Goal: Task Accomplishment & Management: Manage account settings

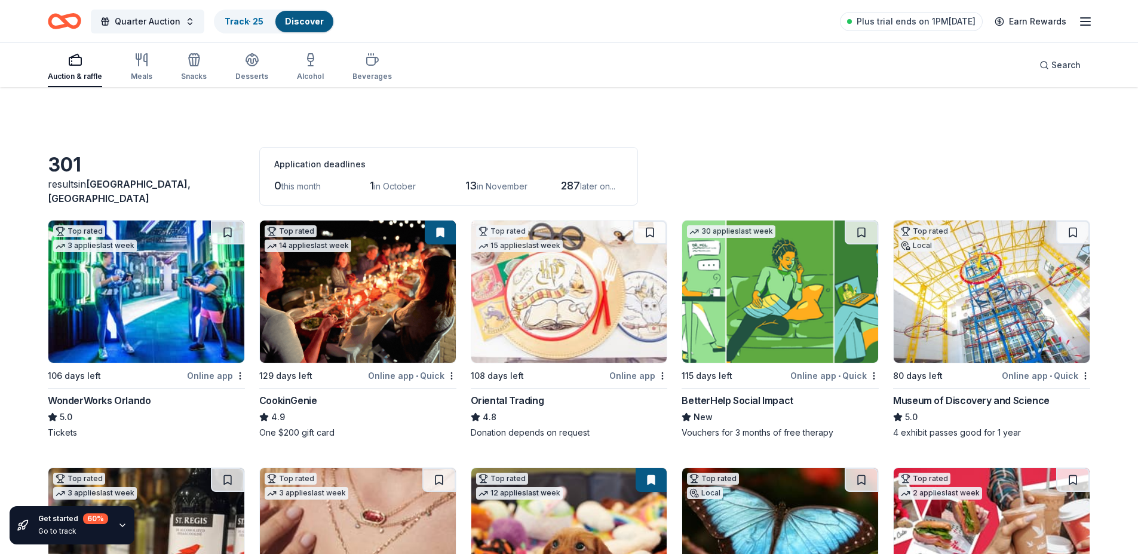
scroll to position [4254, 0]
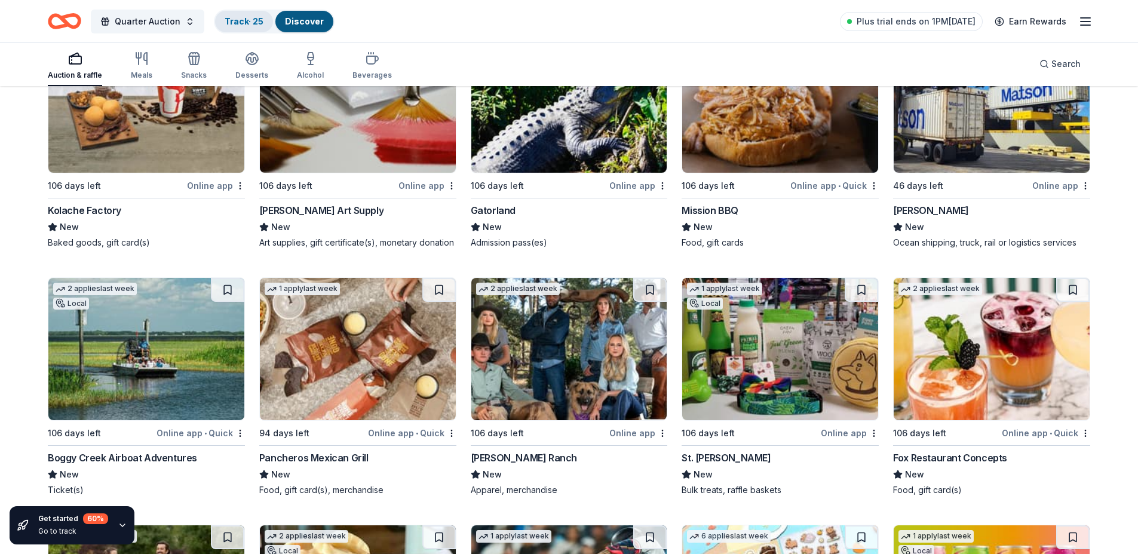
click at [246, 20] on link "Track · 25" at bounding box center [244, 21] width 39 height 10
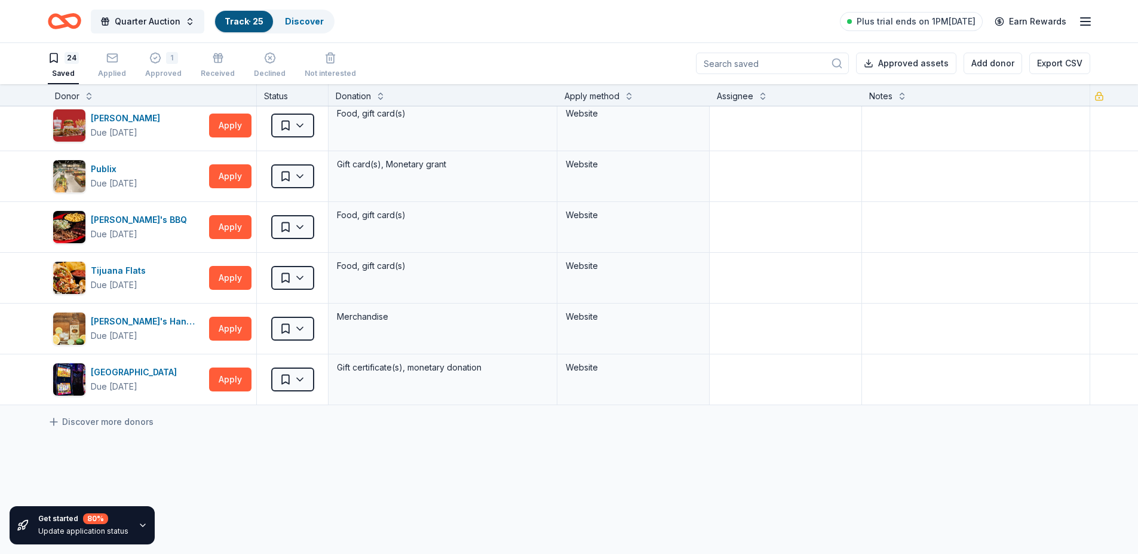
scroll to position [916, 0]
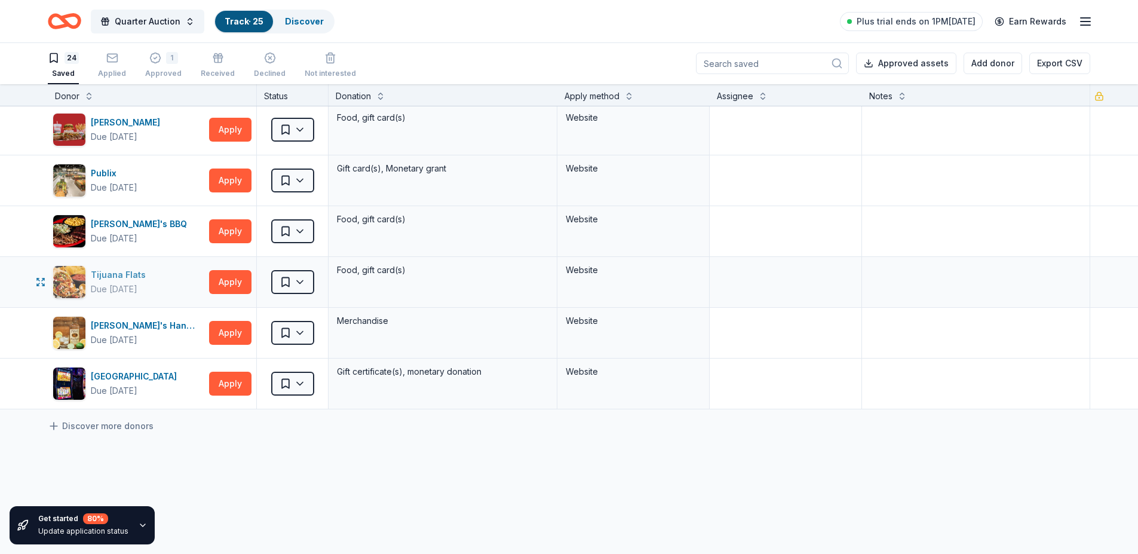
click at [72, 275] on img "button" at bounding box center [69, 282] width 32 height 32
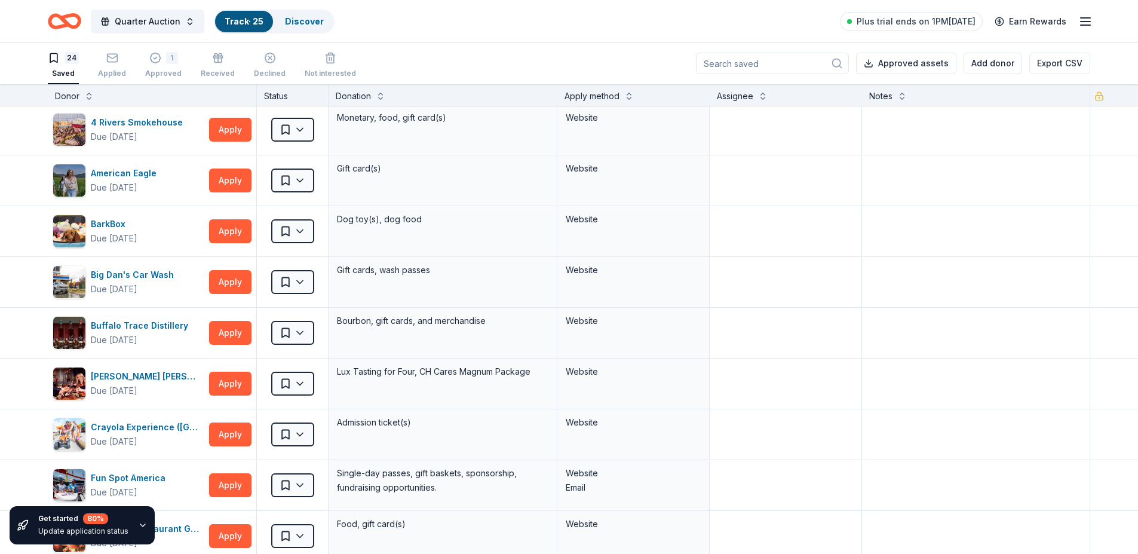
scroll to position [0, 0]
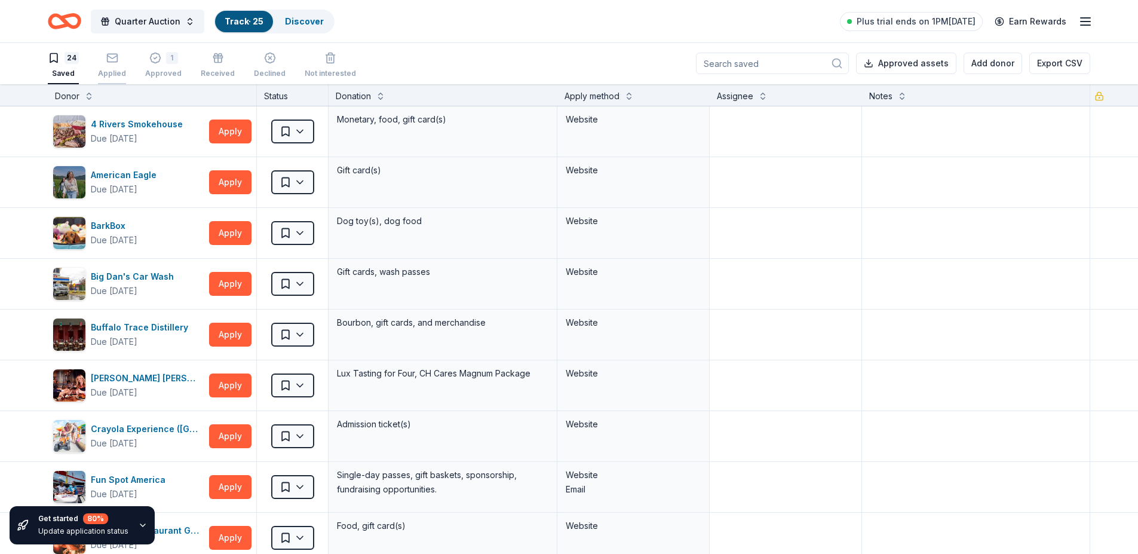
click at [108, 66] on div "Applied" at bounding box center [112, 65] width 28 height 26
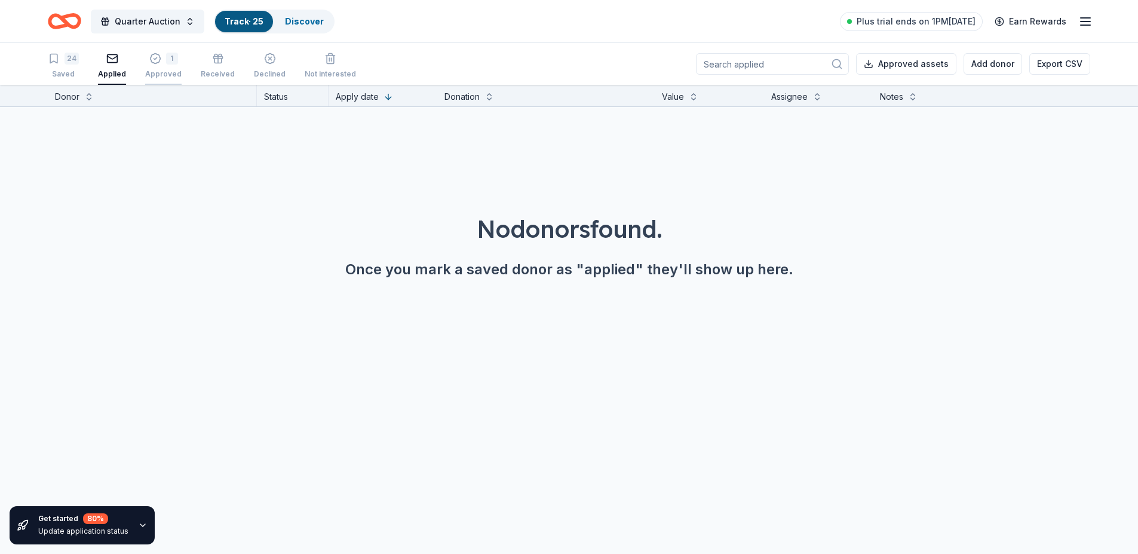
click at [160, 69] on div "Approved" at bounding box center [163, 74] width 36 height 10
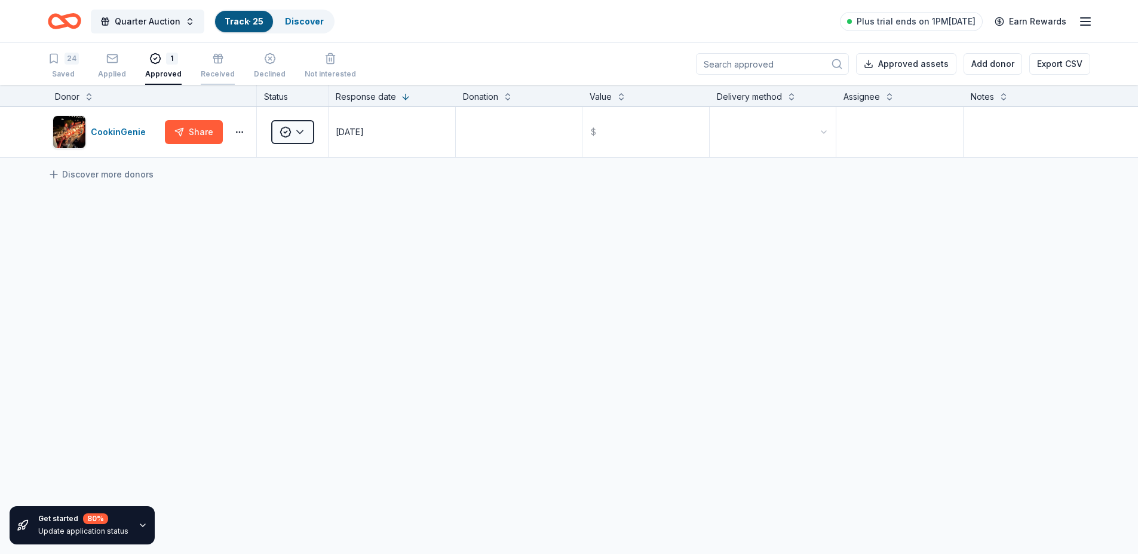
click at [211, 69] on div "Received" at bounding box center [218, 66] width 34 height 26
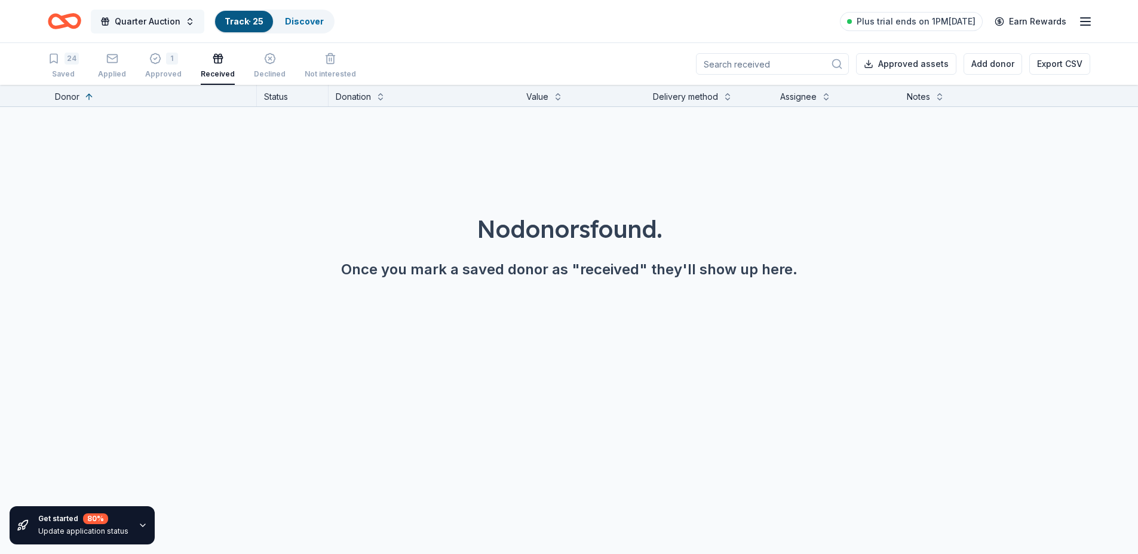
click at [131, 18] on span "Quarter Auction" at bounding box center [148, 21] width 66 height 14
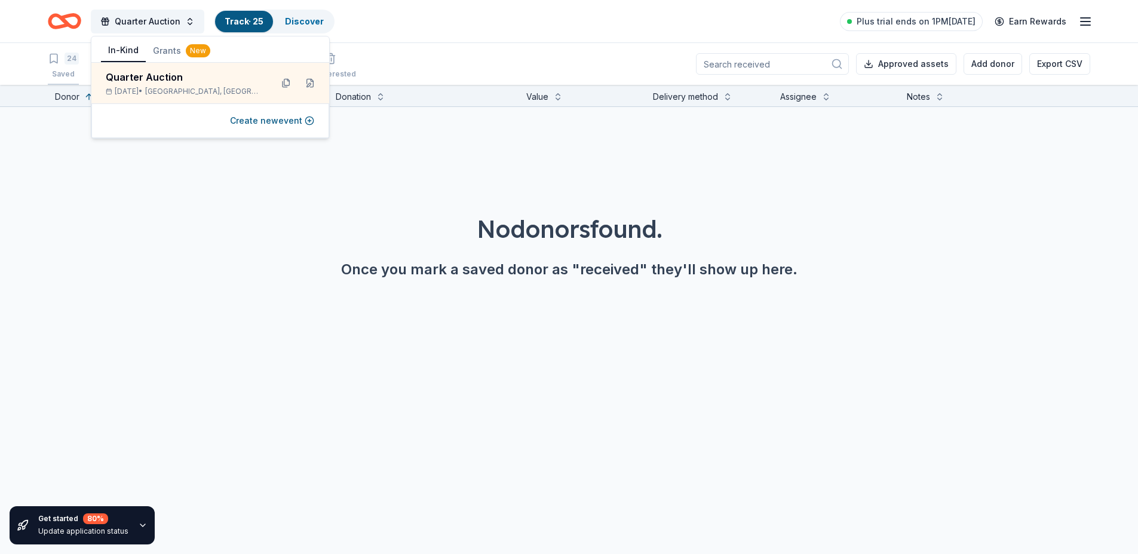
click at [69, 59] on div "24" at bounding box center [72, 59] width 14 height 12
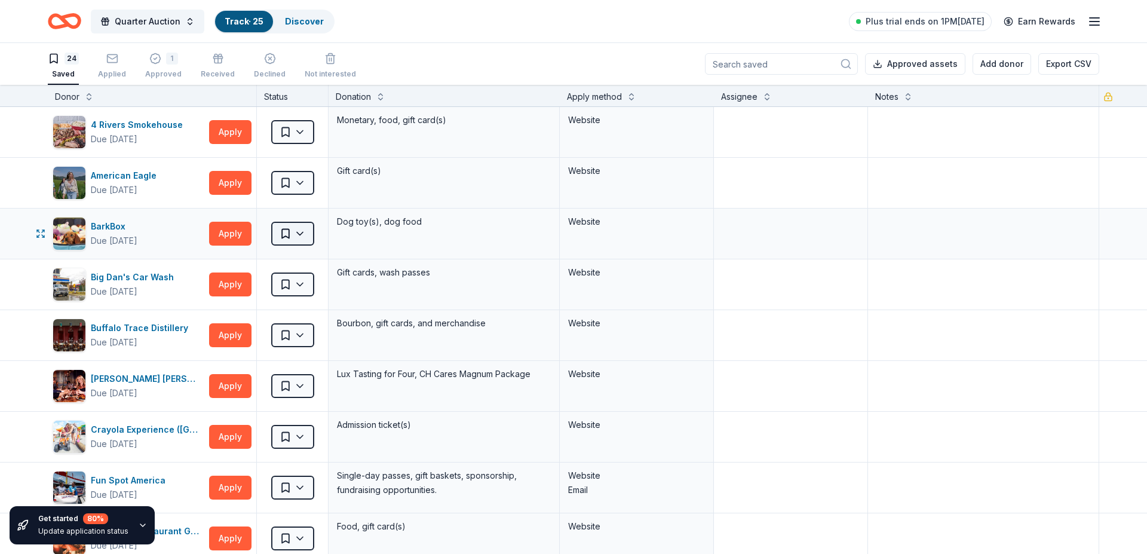
click at [297, 230] on html "Quarter Auction Track · 25 Discover Plus trial ends on 1PM, 10/4 Earn Rewards 2…" at bounding box center [573, 277] width 1147 height 554
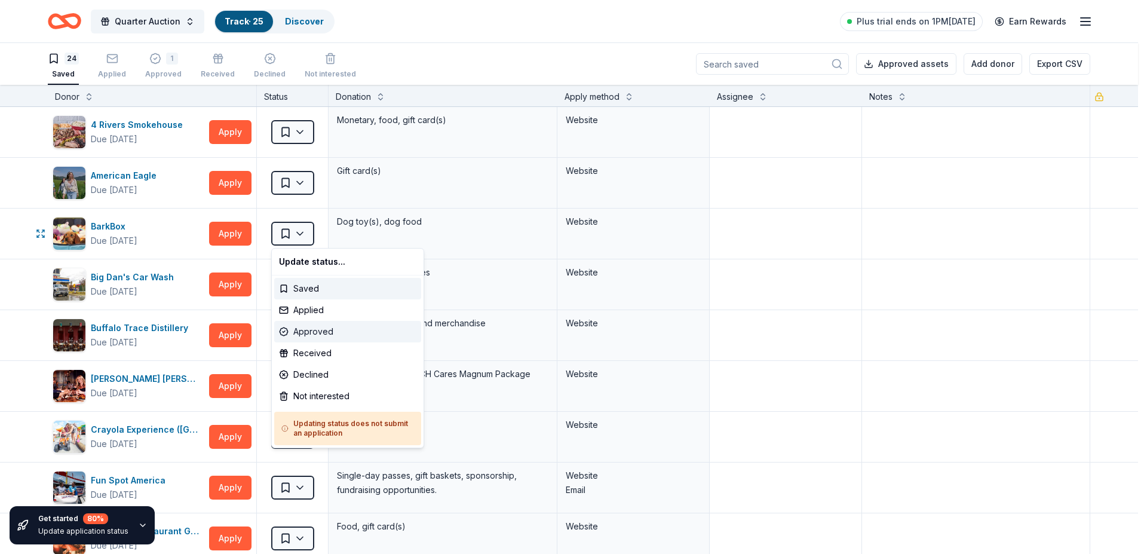
click at [317, 327] on div "Approved" at bounding box center [347, 332] width 147 height 22
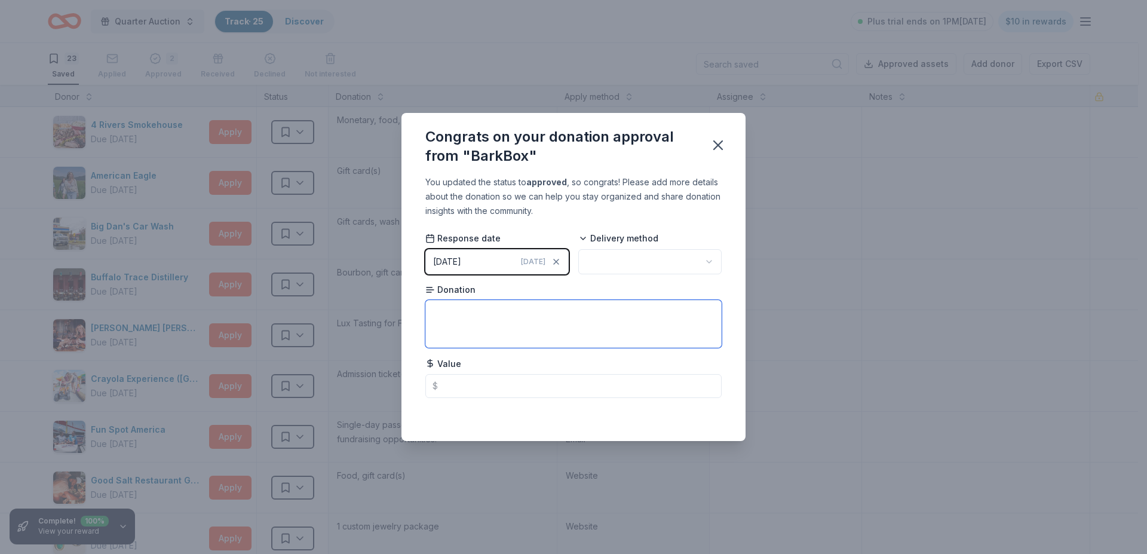
click at [441, 312] on textarea at bounding box center [573, 324] width 296 height 48
type textarea "4"
type textarea "choice of a super chew or chewy plush box"
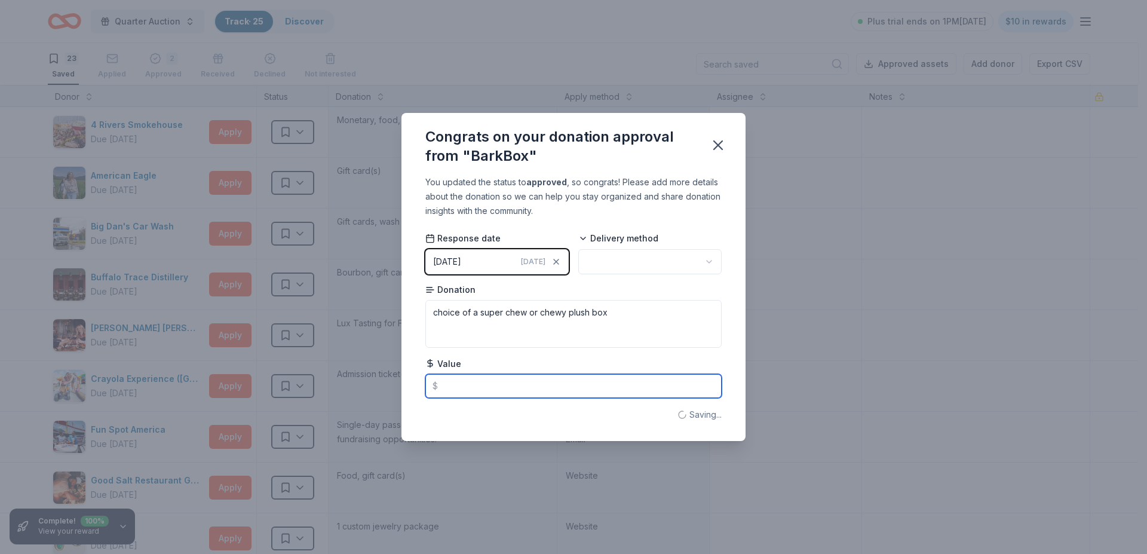
click at [443, 385] on input "text" at bounding box center [573, 386] width 296 height 24
type input "45.00"
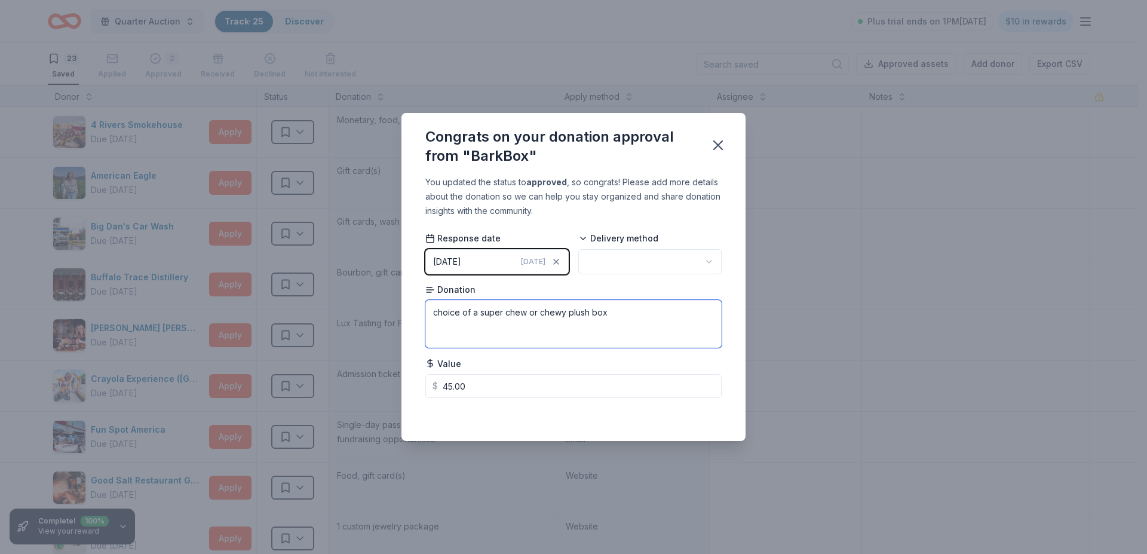
click at [502, 311] on textarea "choice of a super chew or chewy plush box" at bounding box center [573, 324] width 296 height 48
click at [525, 312] on textarea "choice of a super chew or chewy plush box" at bounding box center [573, 324] width 296 height 48
click at [572, 312] on textarea "choice of a super chewer or chewy plush box" at bounding box center [573, 324] width 296 height 48
type textarea "choice of a super chewer or classic plush box"
click at [712, 255] on html "Quarter Auction Track · 25 Discover Plus trial ends on 1PM, 10/4 $10 in rewards…" at bounding box center [573, 277] width 1147 height 554
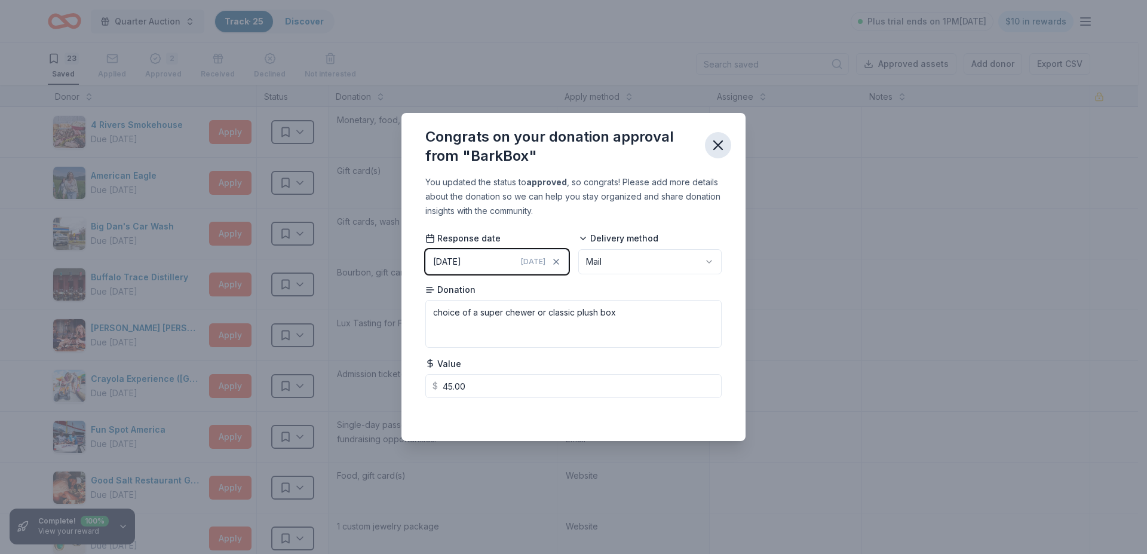
click at [717, 137] on icon "button" at bounding box center [718, 145] width 17 height 17
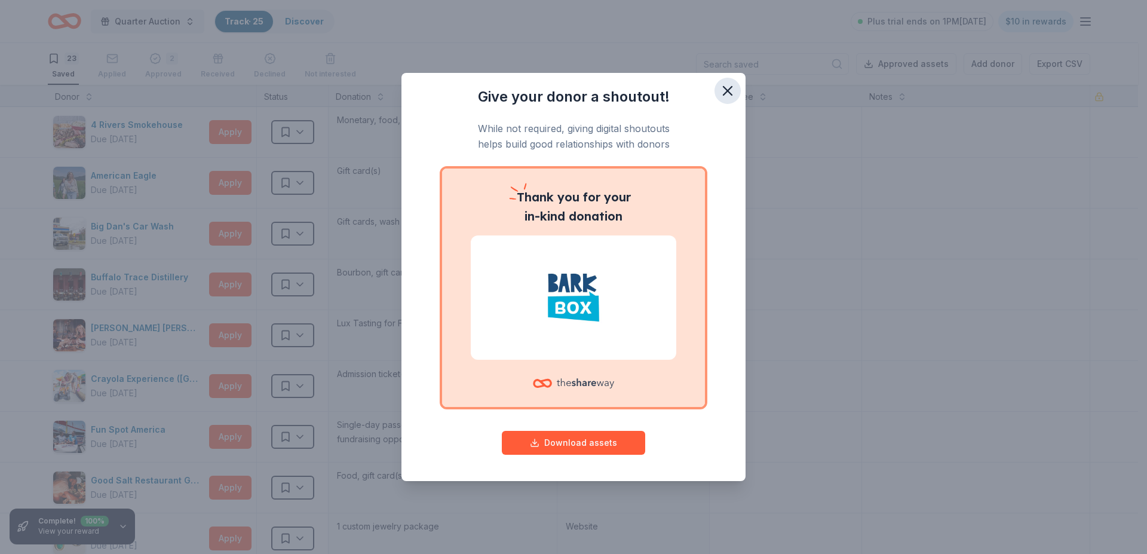
click at [725, 88] on icon "button" at bounding box center [727, 91] width 8 height 8
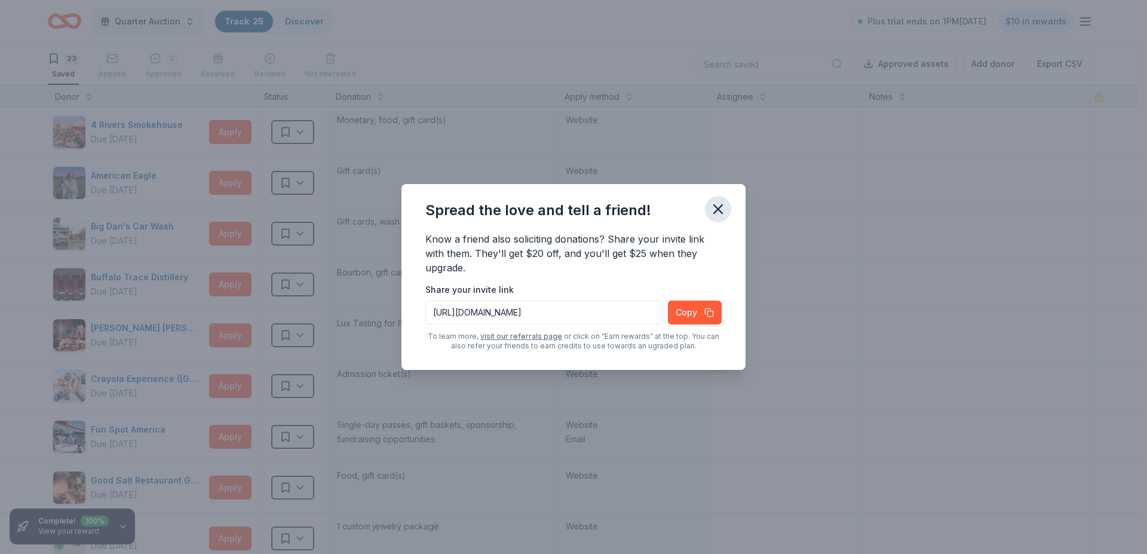
click at [718, 208] on icon "button" at bounding box center [718, 209] width 17 height 17
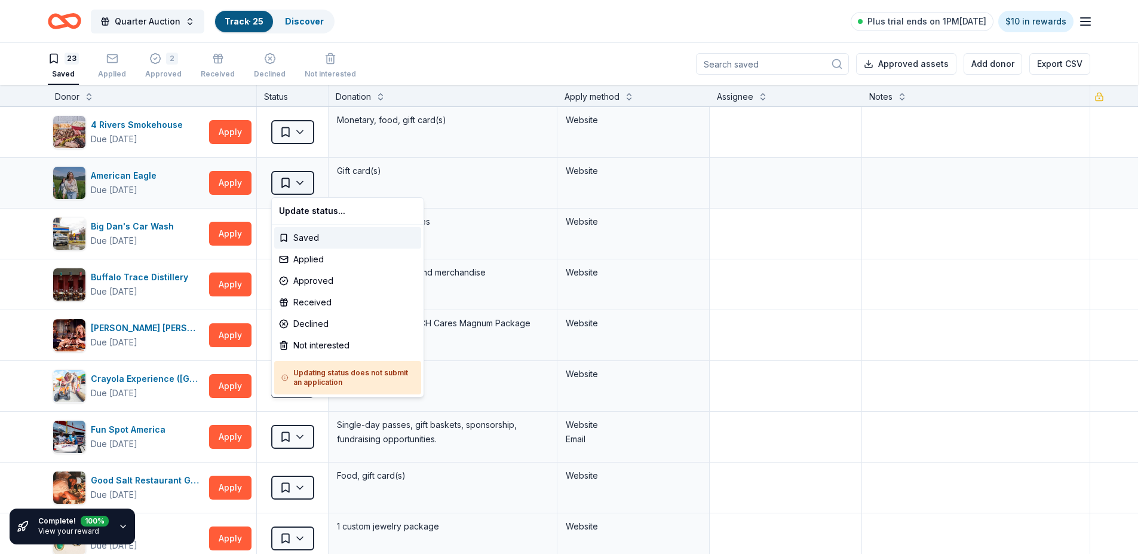
click at [308, 180] on html "Quarter Auction Track · 25 Discover Plus trial ends on 1PM, 10/4 $10 in rewards…" at bounding box center [573, 277] width 1147 height 554
click at [316, 256] on div "Applied" at bounding box center [347, 259] width 147 height 22
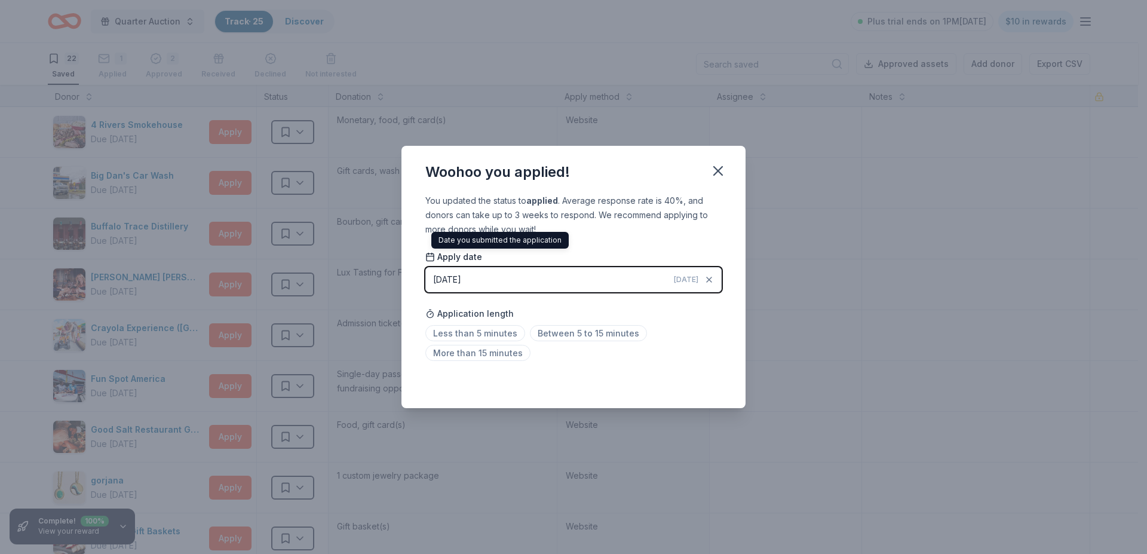
click at [429, 255] on icon at bounding box center [430, 257] width 10 height 10
click at [457, 277] on div "09/29/2025" at bounding box center [447, 279] width 28 height 14
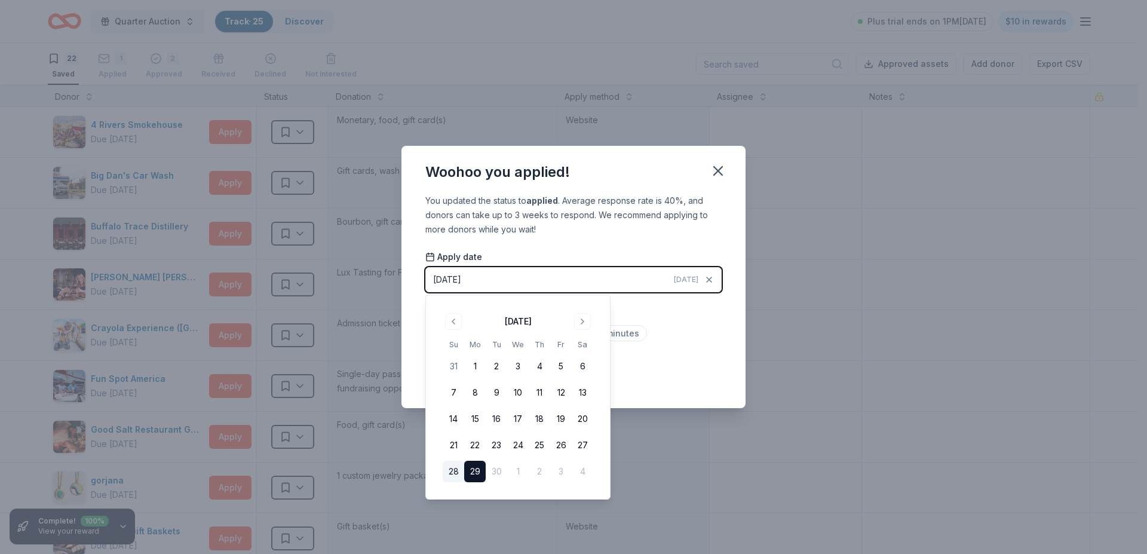
click at [452, 468] on button "28" at bounding box center [454, 472] width 22 height 22
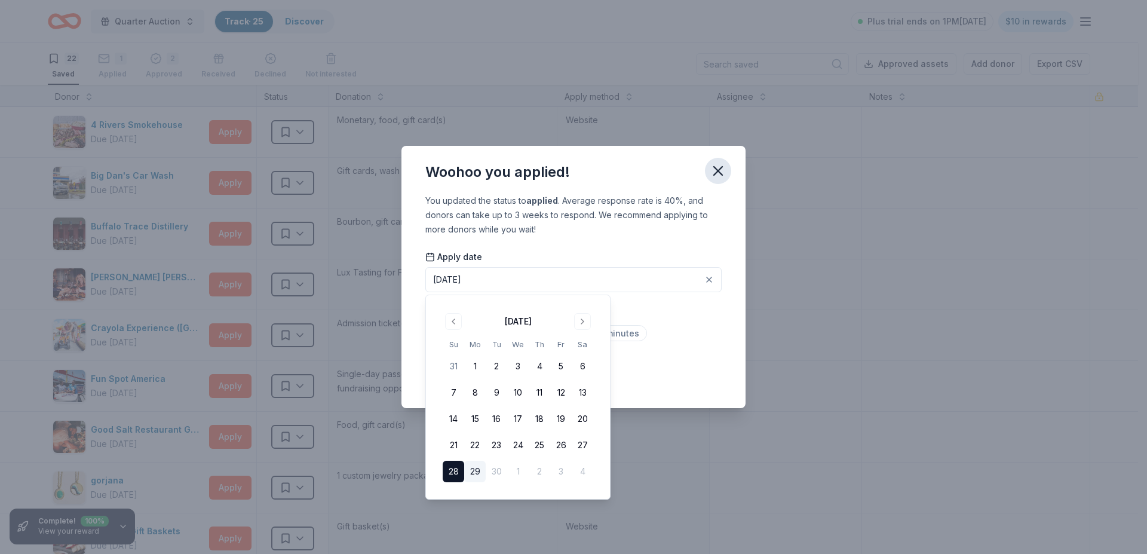
click at [717, 164] on icon "button" at bounding box center [718, 170] width 17 height 17
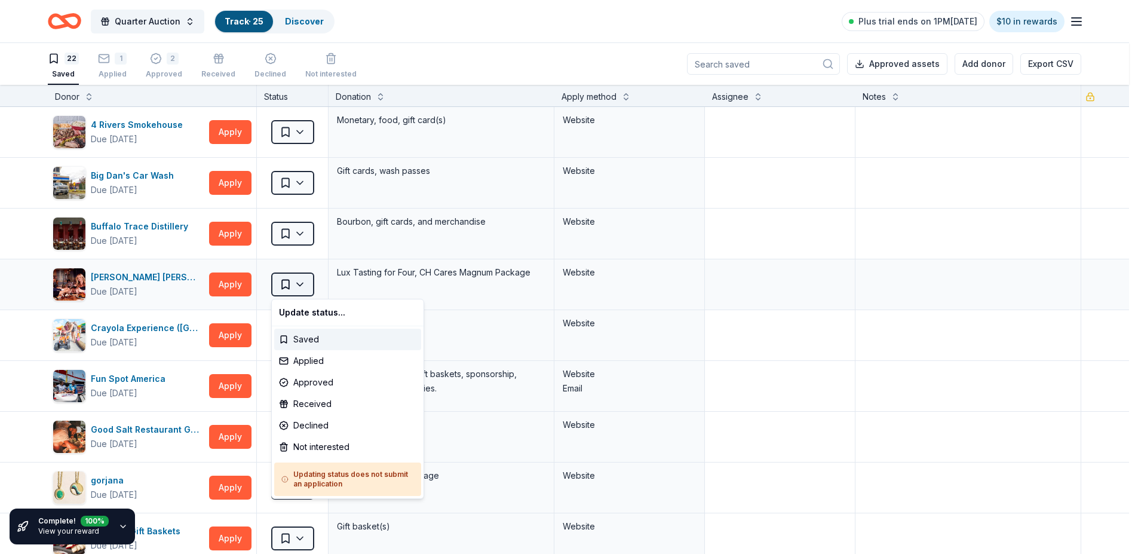
click at [296, 284] on html "Quarter Auction Track · 25 Discover Plus trial ends on 1PM, 10/4 $10 in rewards…" at bounding box center [569, 277] width 1138 height 554
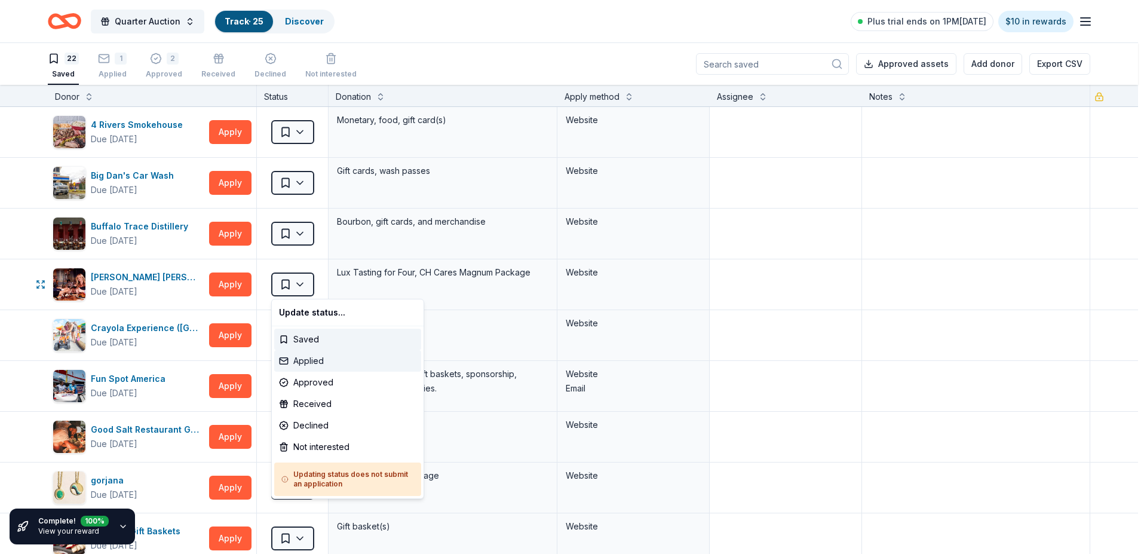
click at [309, 355] on div "Applied" at bounding box center [347, 361] width 147 height 22
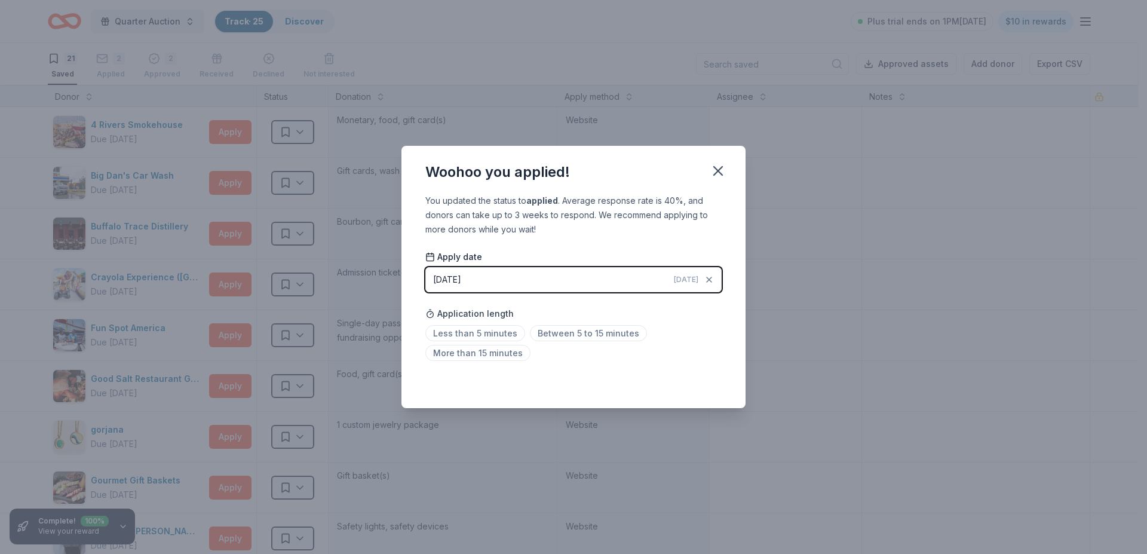
click at [452, 277] on div "[DATE]" at bounding box center [447, 279] width 28 height 14
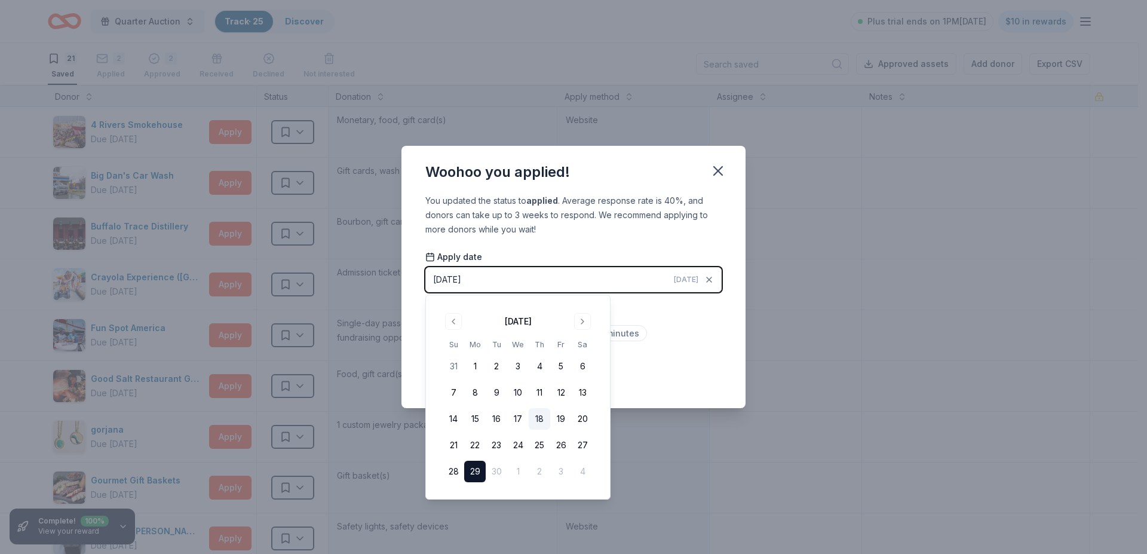
click at [538, 418] on button "18" at bounding box center [540, 419] width 22 height 22
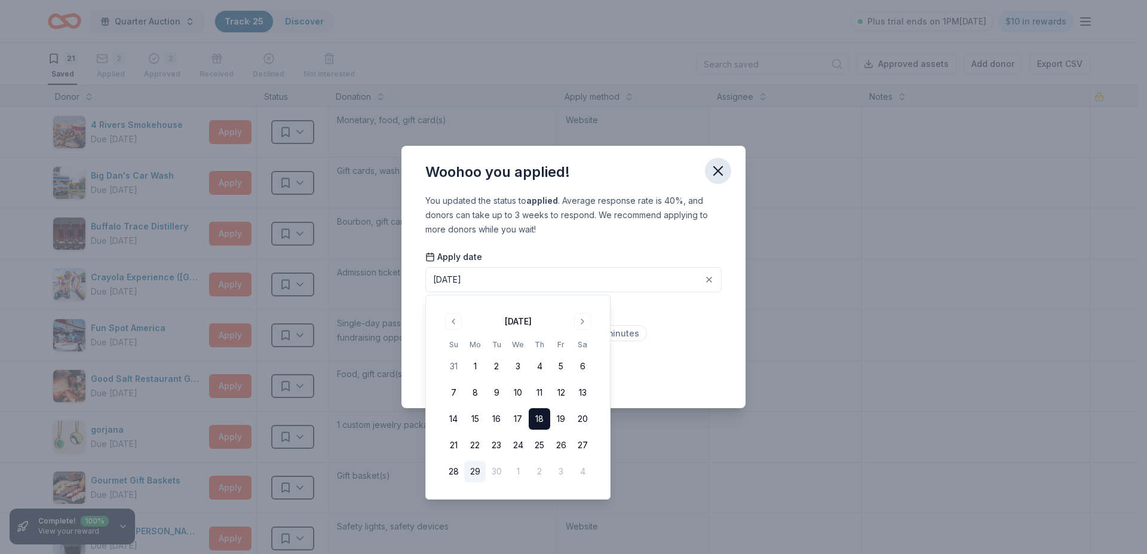
click at [718, 170] on icon "button" at bounding box center [718, 171] width 8 height 8
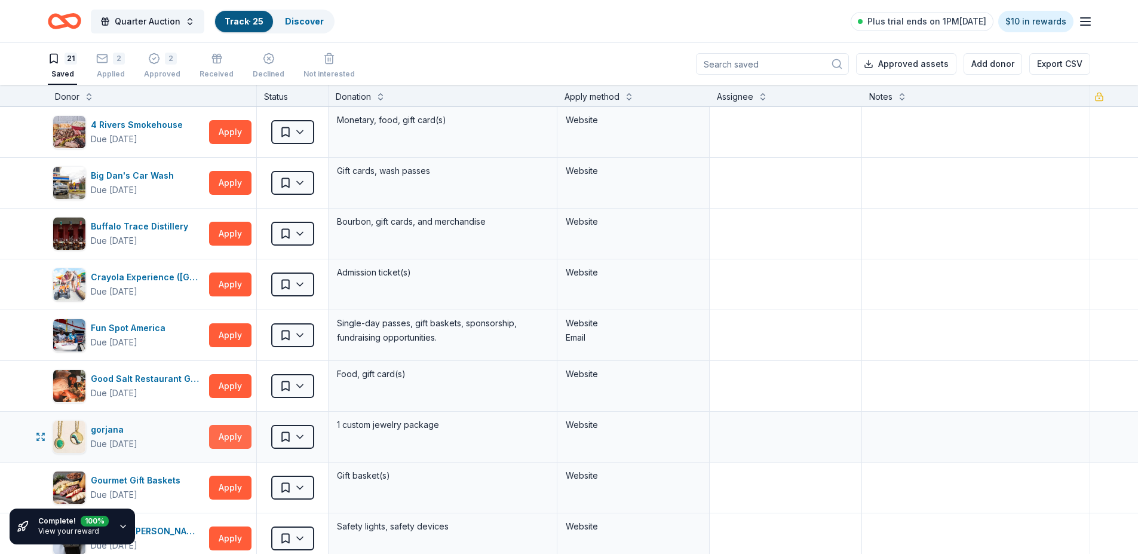
click at [230, 433] on button "Apply" at bounding box center [230, 437] width 42 height 24
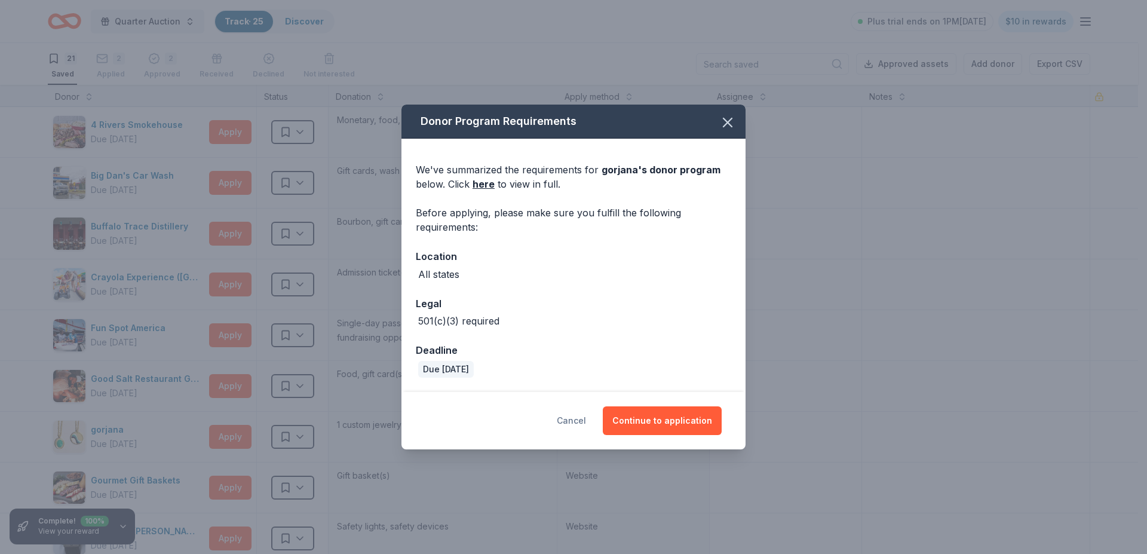
click at [575, 414] on button "Cancel" at bounding box center [571, 420] width 29 height 29
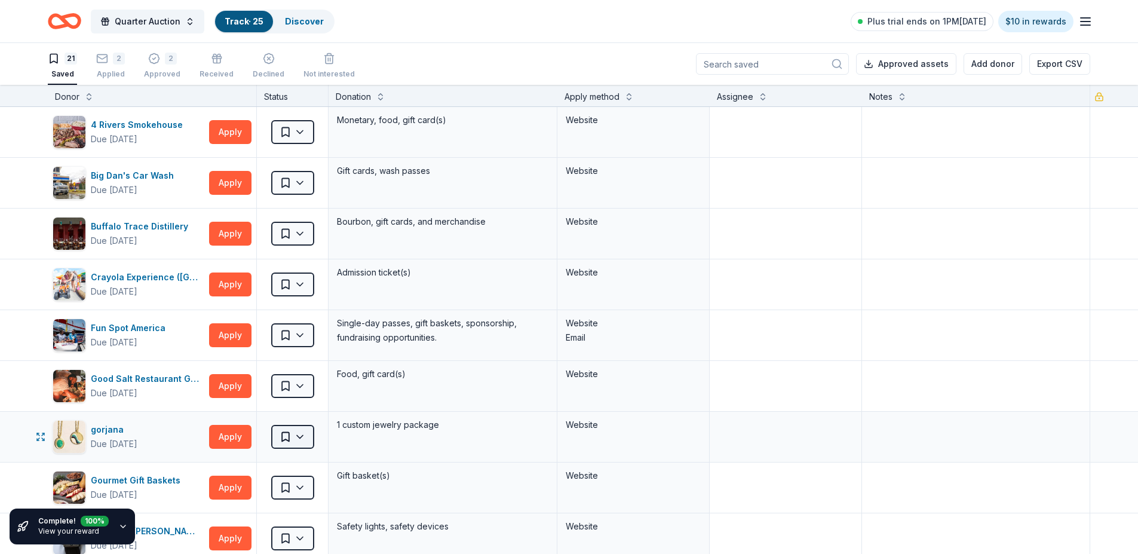
click at [299, 432] on html "Quarter Auction Track · 25 Discover Plus trial ends on 1PM, 10/4 $10 in rewards…" at bounding box center [569, 277] width 1138 height 554
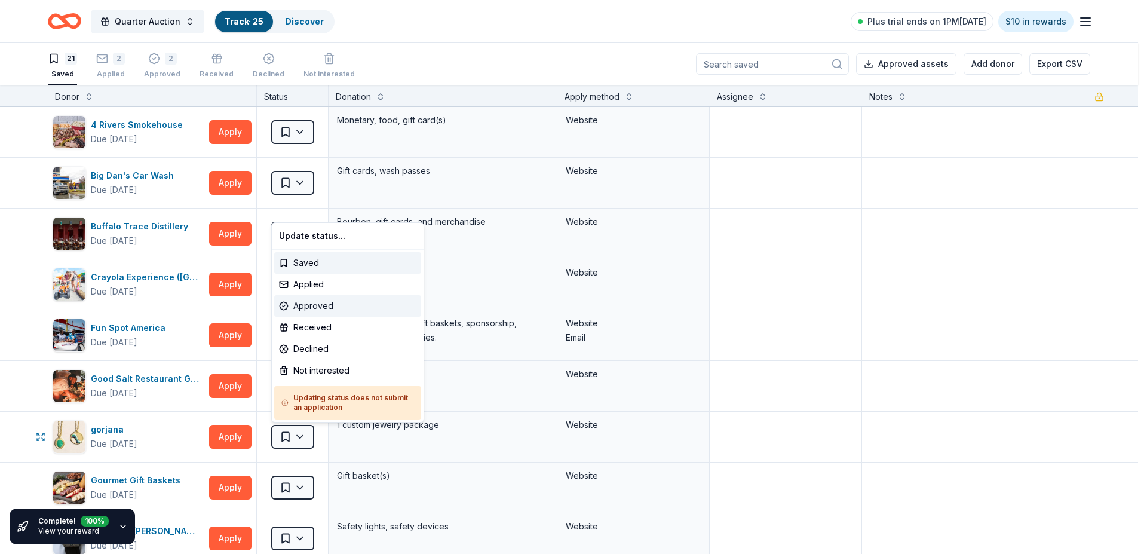
click at [311, 302] on div "Approved" at bounding box center [347, 306] width 147 height 22
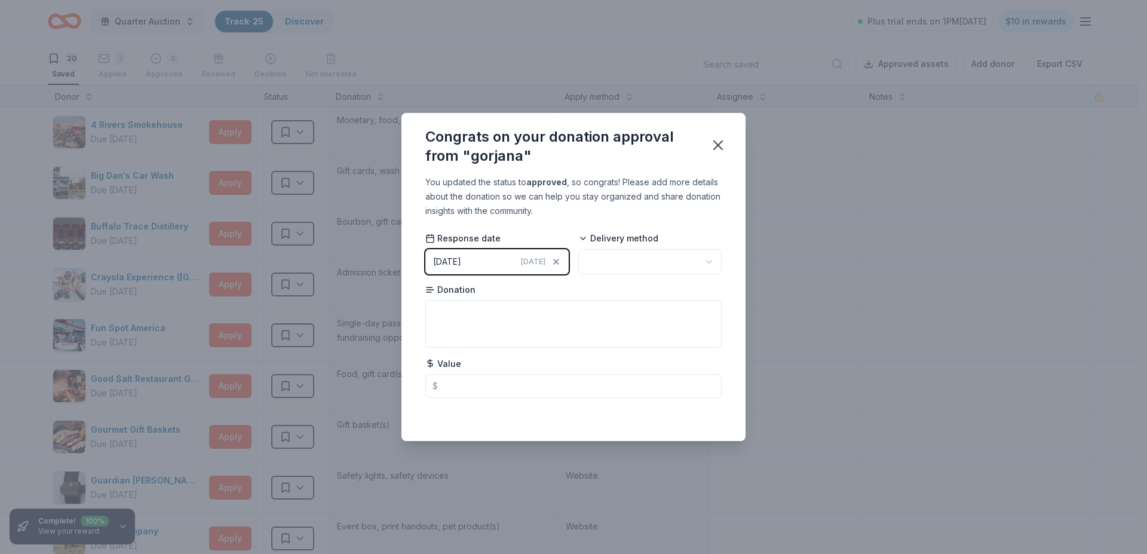
click at [695, 257] on html "Quarter Auction Track · 25 Discover Plus trial ends on 1PM, 10/4 $10 in rewards…" at bounding box center [573, 277] width 1147 height 554
click at [441, 314] on textarea at bounding box center [573, 324] width 296 height 48
type textarea "150.00 gift certificate"
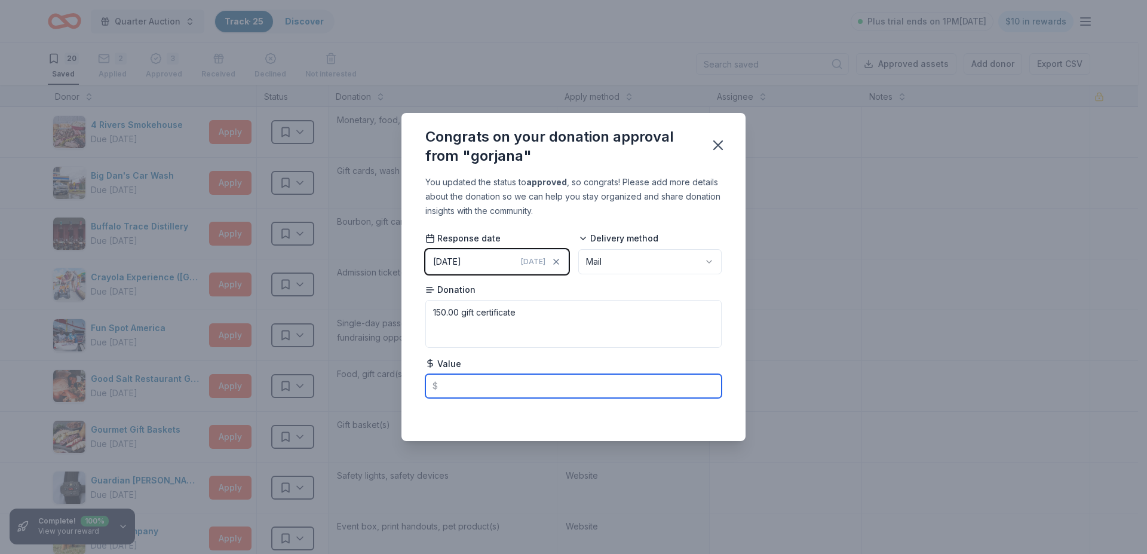
click at [452, 386] on input "text" at bounding box center [573, 386] width 296 height 24
type input "150.00"
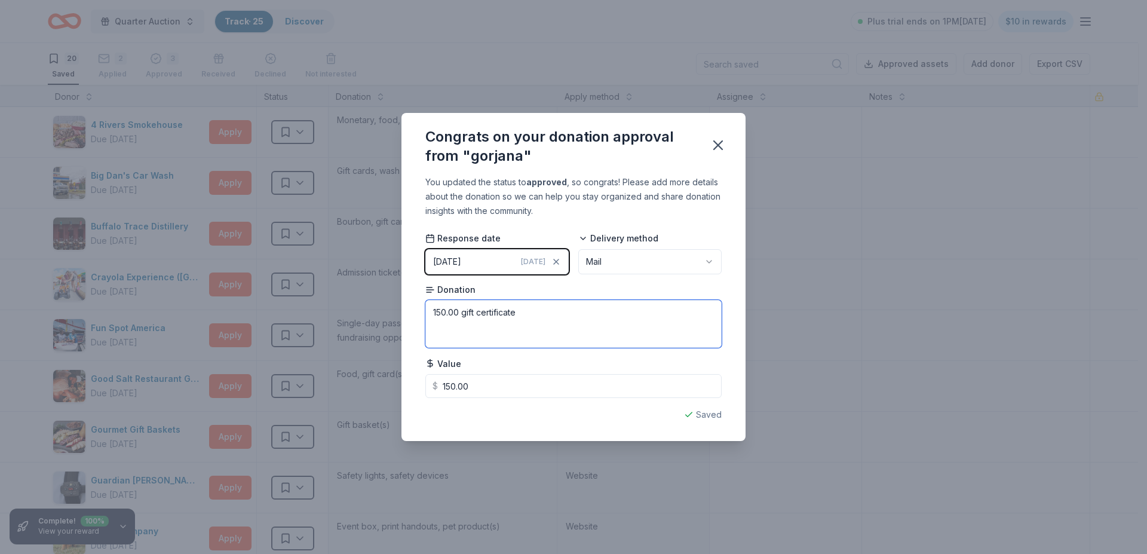
click at [459, 311] on textarea "150.00 gift certificate" at bounding box center [573, 324] width 296 height 48
type textarea "gift certificate"
click at [722, 142] on icon "button" at bounding box center [718, 145] width 17 height 17
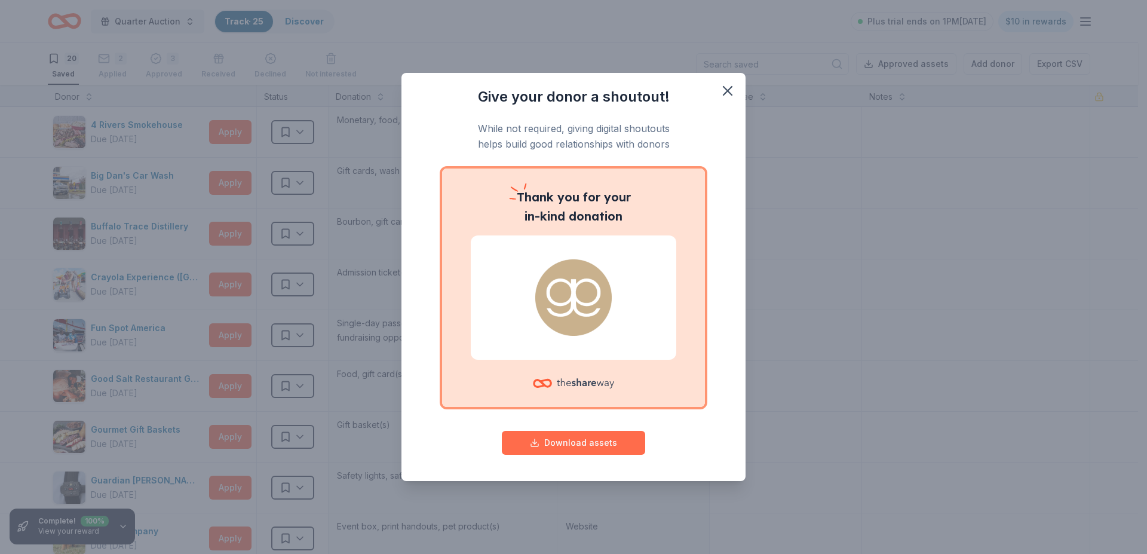
click at [582, 438] on button "Download assets" at bounding box center [573, 443] width 143 height 24
click at [569, 284] on img at bounding box center [573, 297] width 177 height 76
click at [731, 87] on icon "button" at bounding box center [727, 91] width 8 height 8
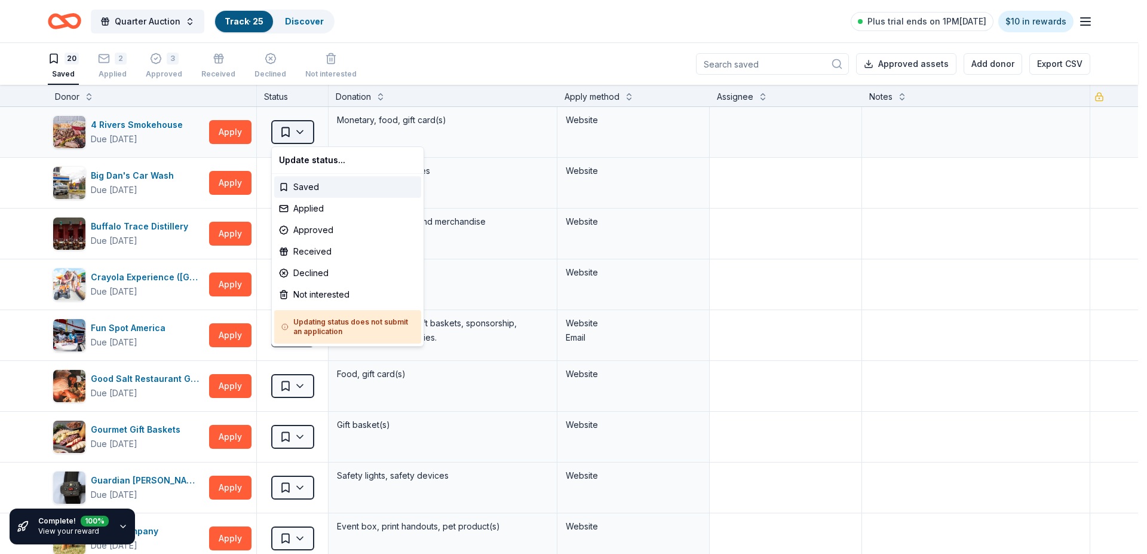
click at [306, 128] on html "Quarter Auction Track · 25 Discover Plus trial ends on 1PM, 10/4 $10 in rewards…" at bounding box center [573, 277] width 1147 height 554
click at [307, 206] on div "Applied" at bounding box center [347, 209] width 147 height 22
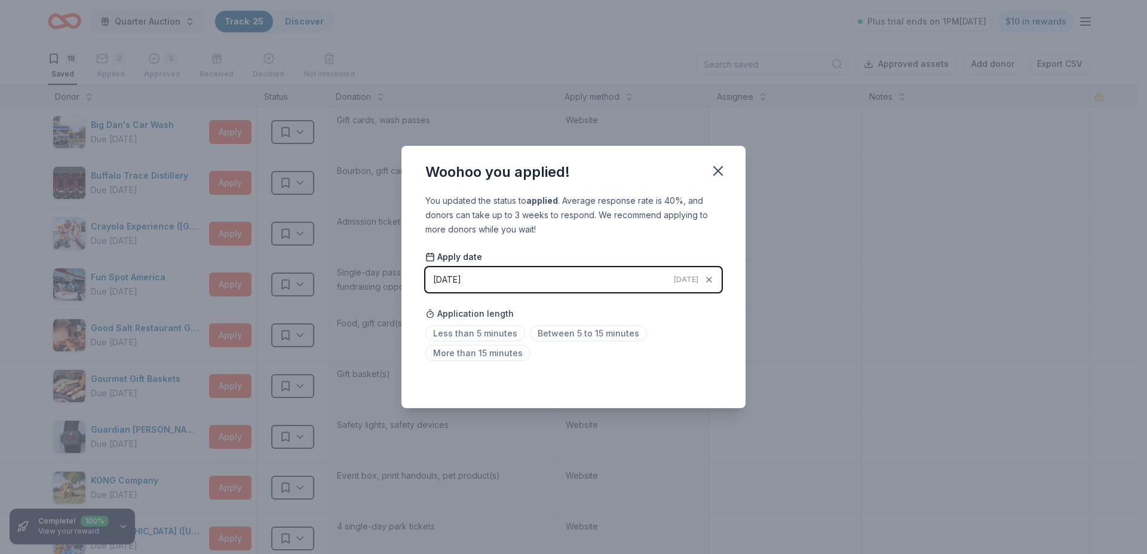
click at [459, 280] on div "[DATE]" at bounding box center [447, 279] width 28 height 14
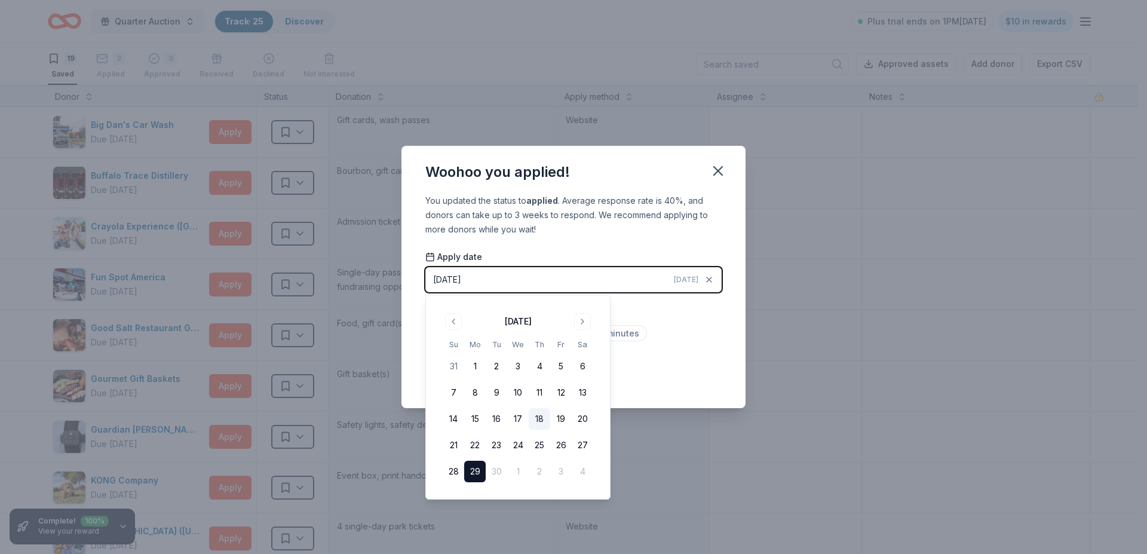
click at [540, 414] on button "18" at bounding box center [540, 419] width 22 height 22
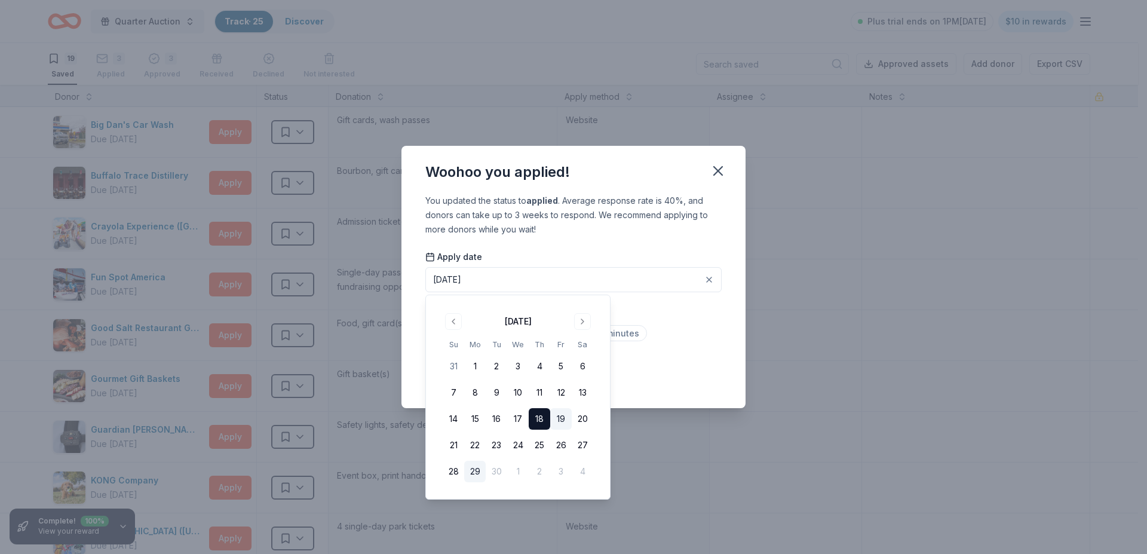
click at [564, 414] on button "19" at bounding box center [561, 419] width 22 height 22
click at [716, 167] on icon "button" at bounding box center [718, 170] width 17 height 17
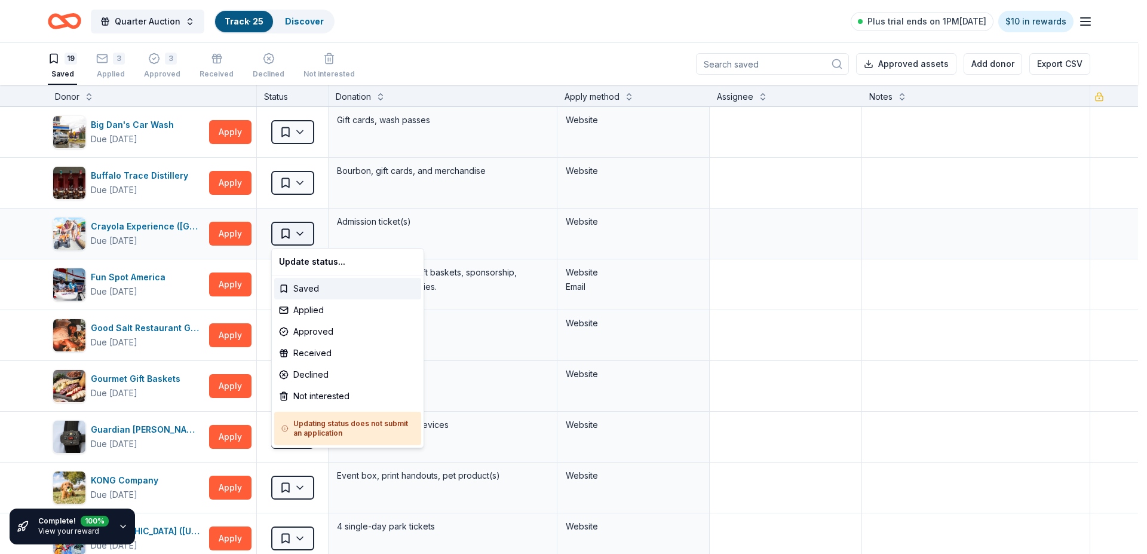
click at [297, 231] on html "Quarter Auction Track · 25 Discover Plus trial ends on 1PM, 10/4 $10 in rewards…" at bounding box center [573, 277] width 1147 height 554
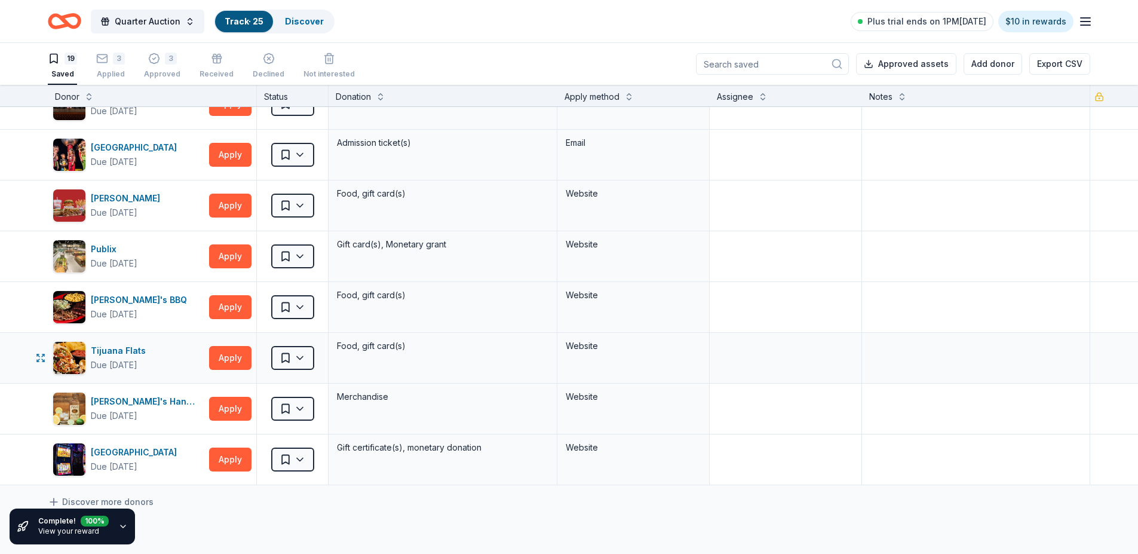
scroll to position [593, 0]
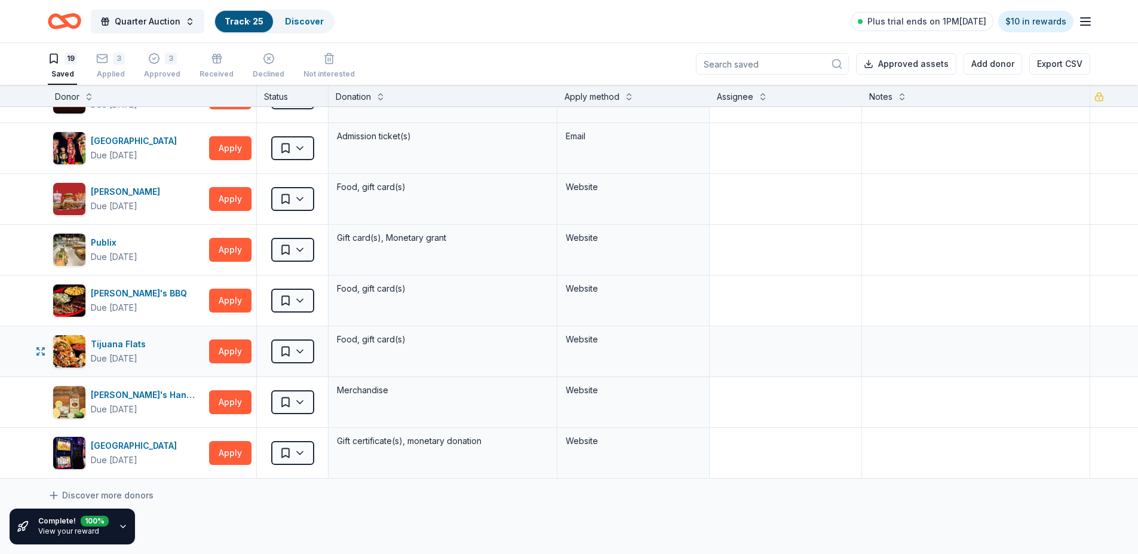
drag, startPoint x: 1130, startPoint y: 119, endPoint x: 1116, endPoint y: 339, distance: 219.6
click at [1116, 339] on html "Quarter Auction Track · 25 Discover Plus trial ends on 1PM, 10/4 $10 in rewards…" at bounding box center [569, 277] width 1138 height 554
click at [299, 248] on html "Quarter Auction Track · 25 Discover Plus trial ends on 1PM, 10/4 $10 in rewards…" at bounding box center [569, 277] width 1138 height 554
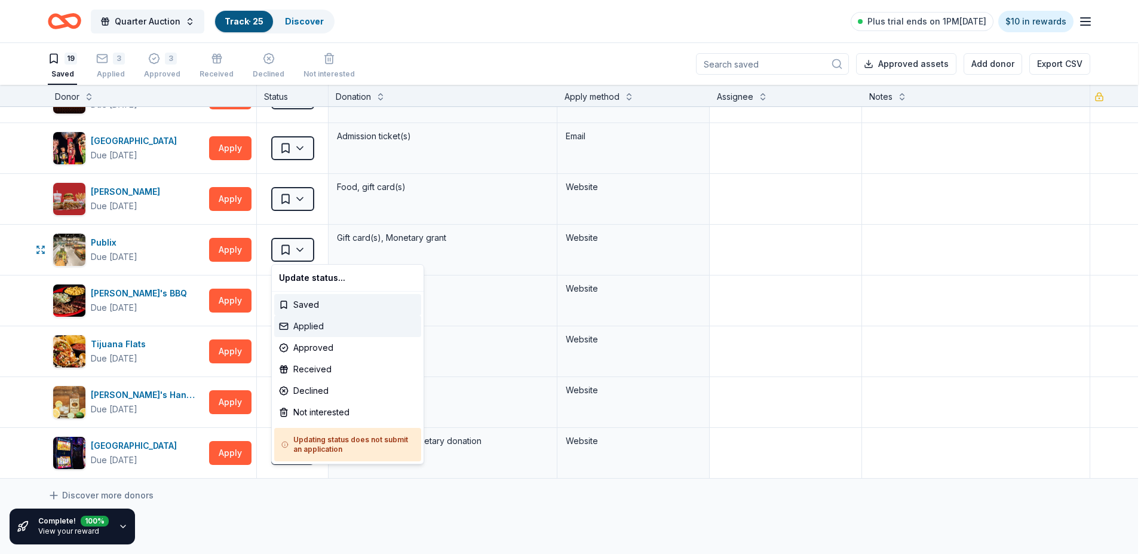
click at [308, 323] on div "Applied" at bounding box center [347, 326] width 147 height 22
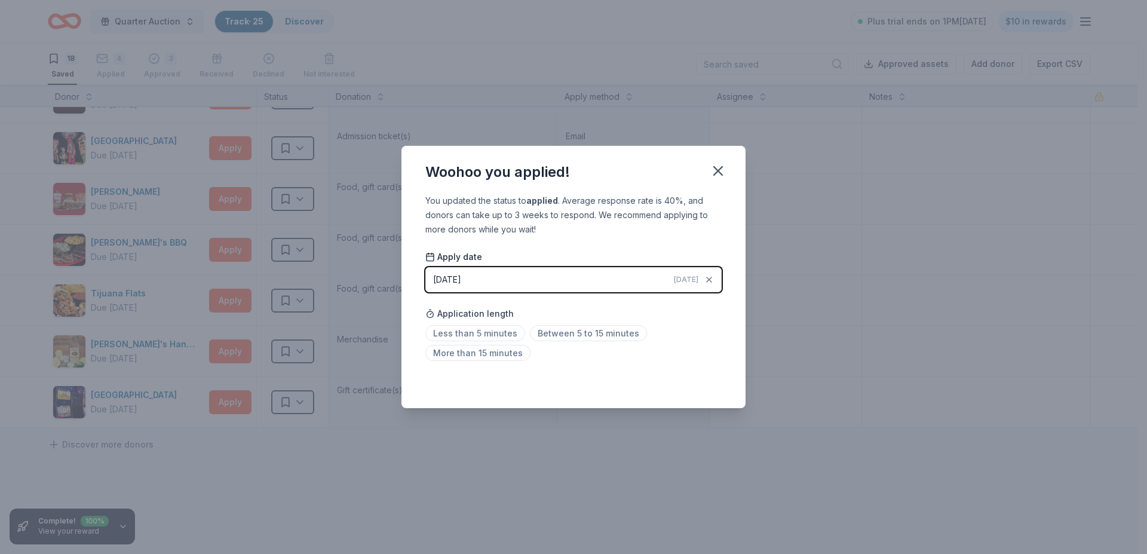
click at [461, 278] on div "[DATE]" at bounding box center [447, 279] width 28 height 14
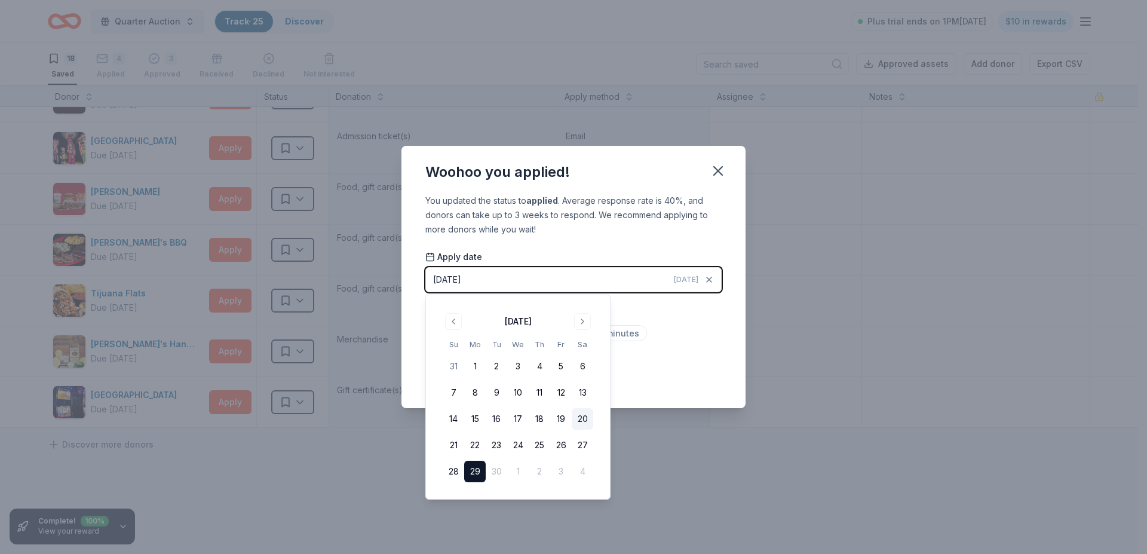
click at [582, 415] on button "20" at bounding box center [583, 419] width 22 height 22
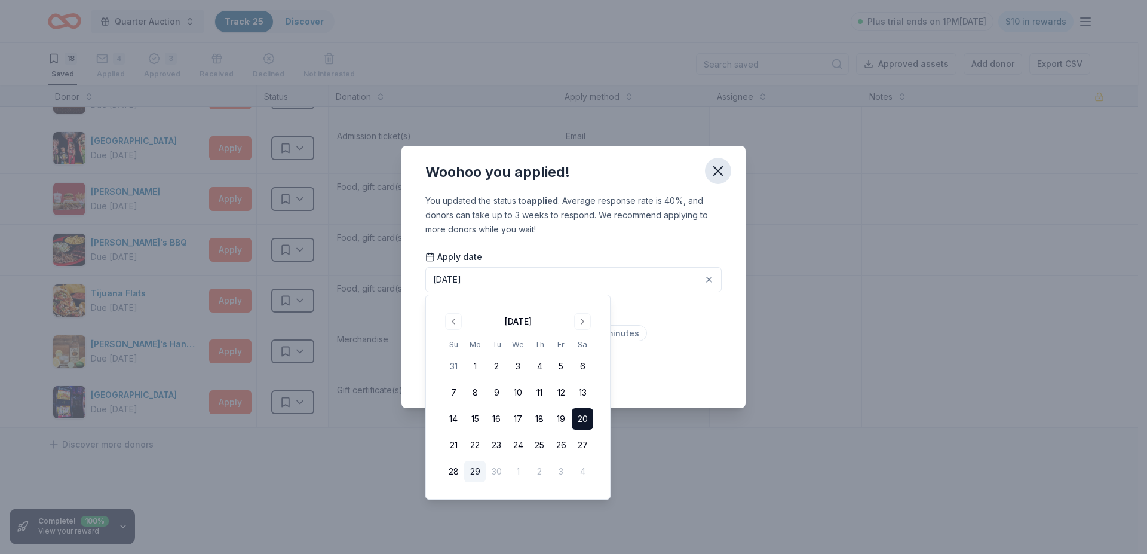
click at [716, 164] on icon "button" at bounding box center [718, 170] width 17 height 17
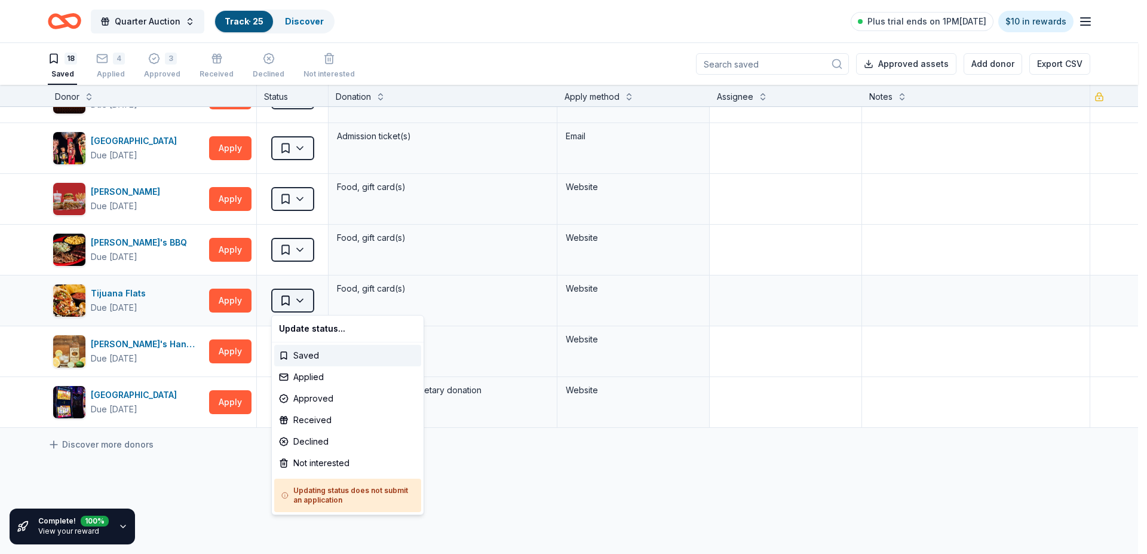
click at [303, 296] on html "Quarter Auction Track · 25 Discover Plus trial ends on 1PM, 10/4 $10 in rewards…" at bounding box center [573, 277] width 1147 height 554
click at [303, 375] on div "Applied" at bounding box center [347, 377] width 147 height 22
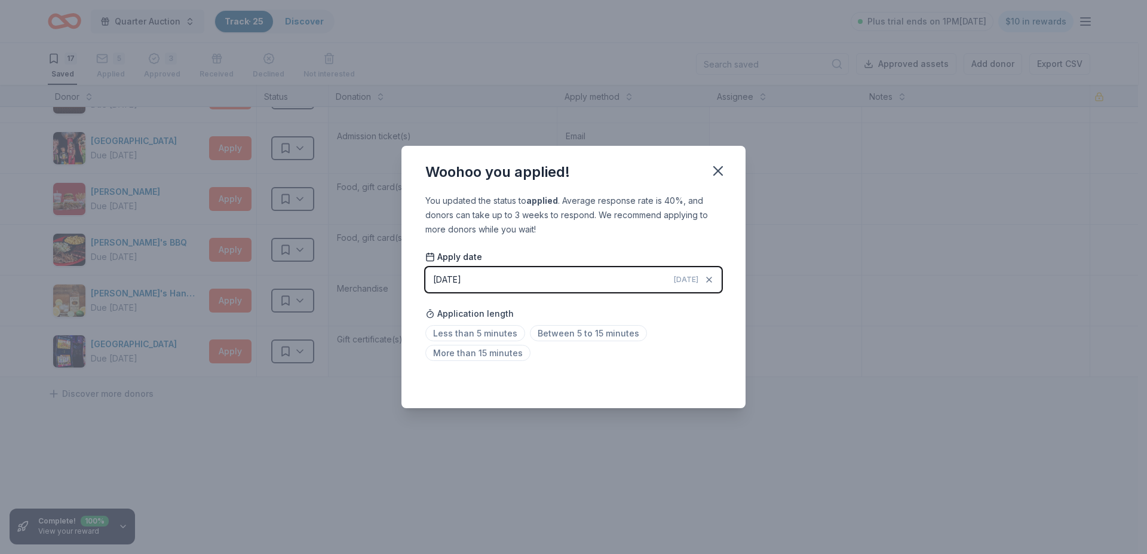
click at [461, 275] on div "[DATE]" at bounding box center [447, 279] width 28 height 14
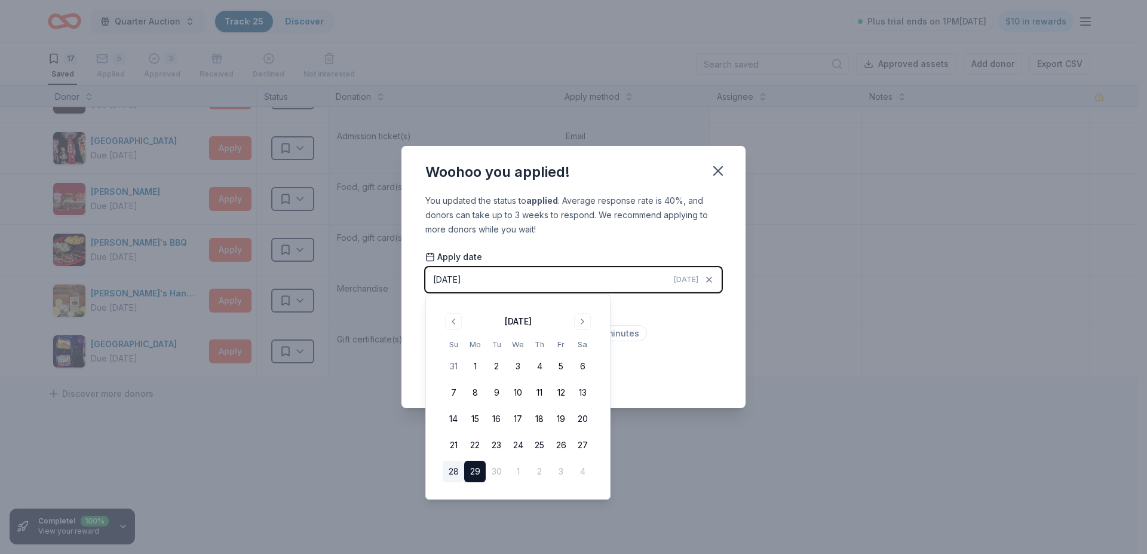
click at [452, 467] on button "28" at bounding box center [454, 472] width 22 height 22
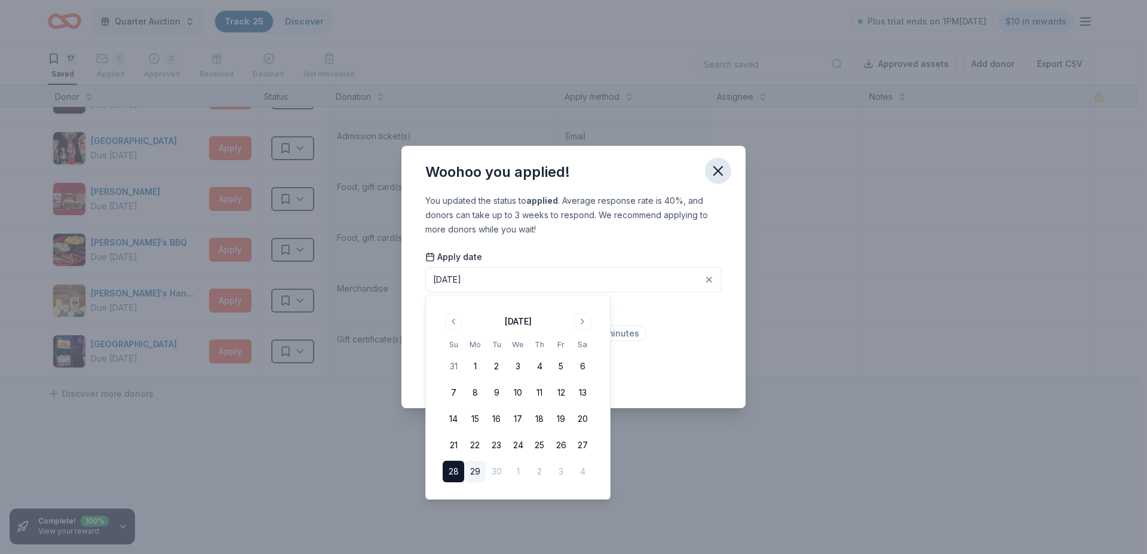
click at [717, 167] on icon "button" at bounding box center [718, 170] width 17 height 17
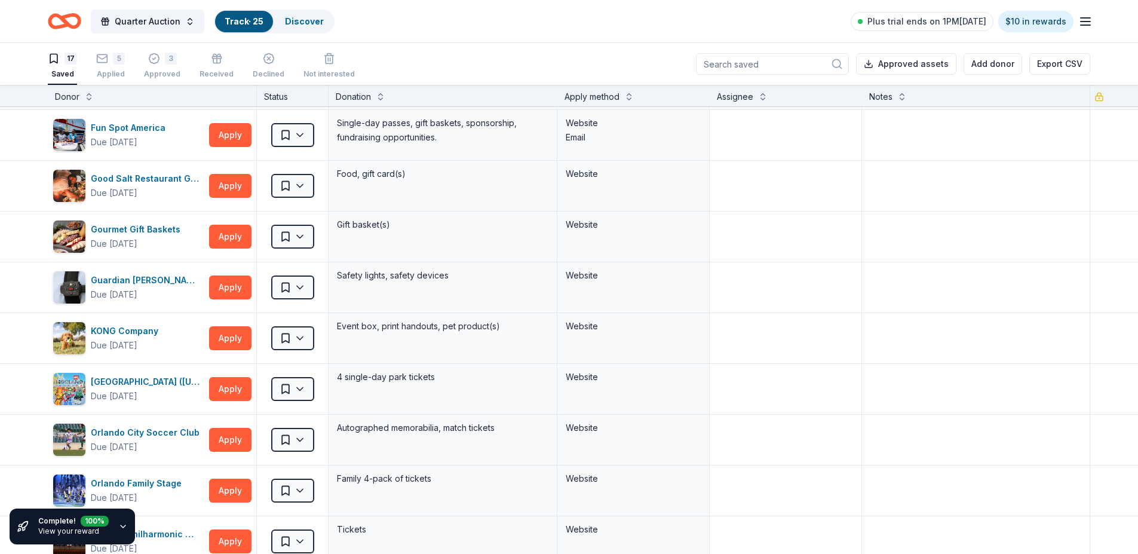
scroll to position [154, 0]
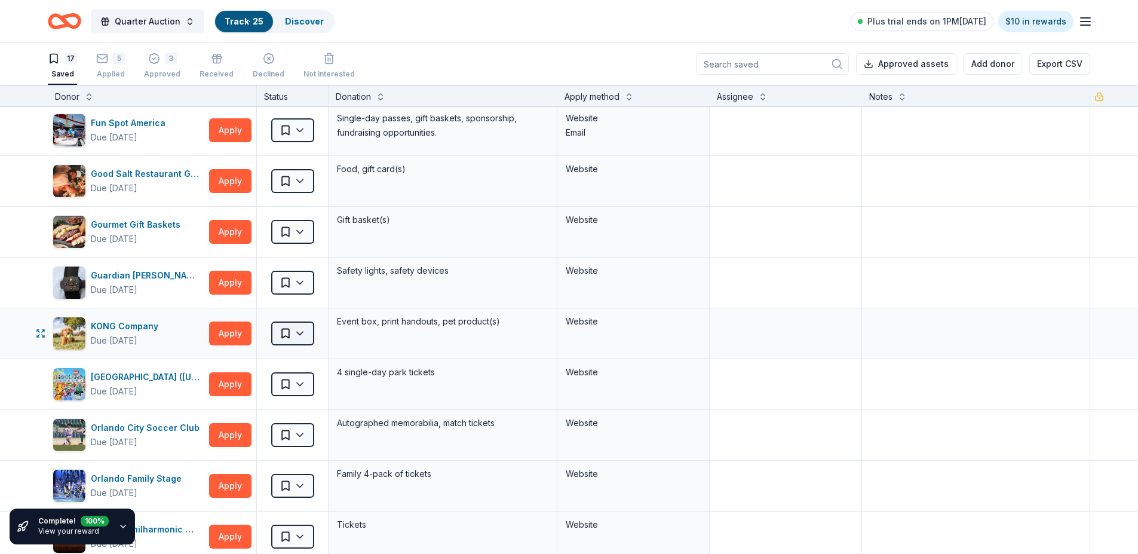
click at [298, 331] on html "Quarter Auction Track · 25 Discover Plus trial ends on 1PM, 10/4 $10 in rewards…" at bounding box center [569, 277] width 1138 height 554
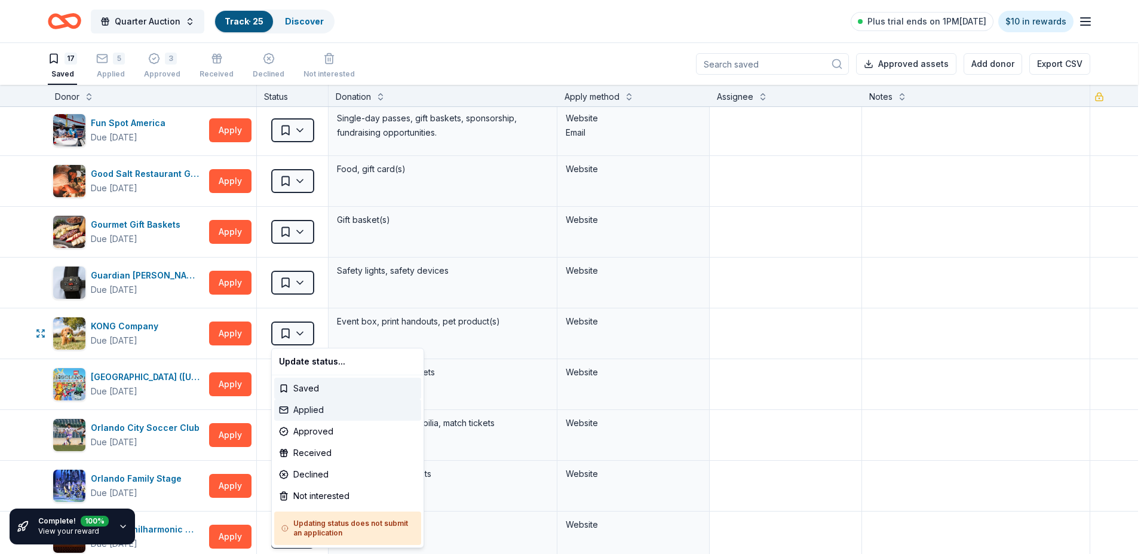
click at [305, 408] on div "Applied" at bounding box center [347, 410] width 147 height 22
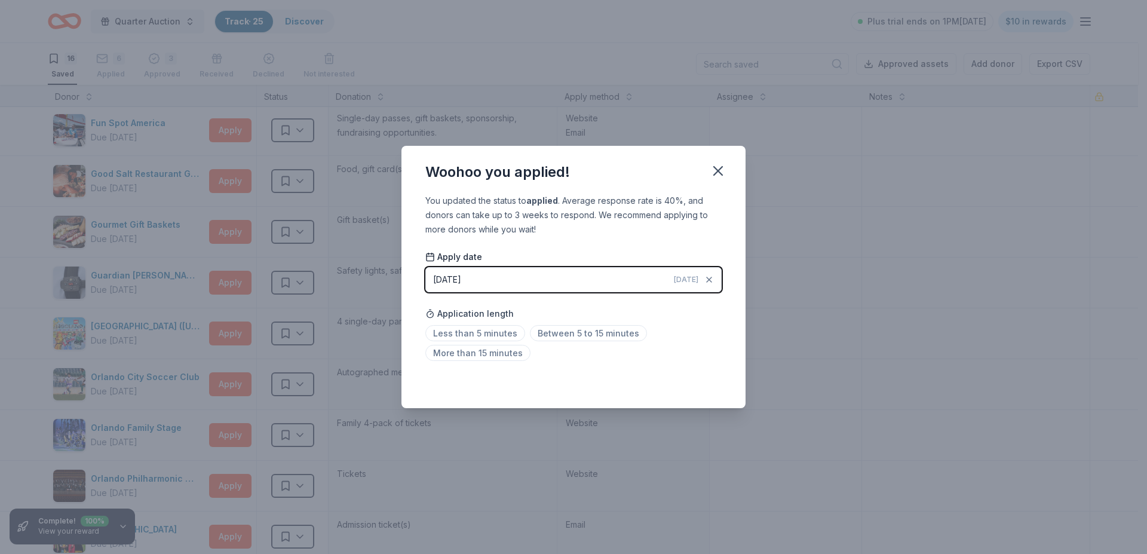
click at [461, 274] on div "[DATE]" at bounding box center [447, 279] width 28 height 14
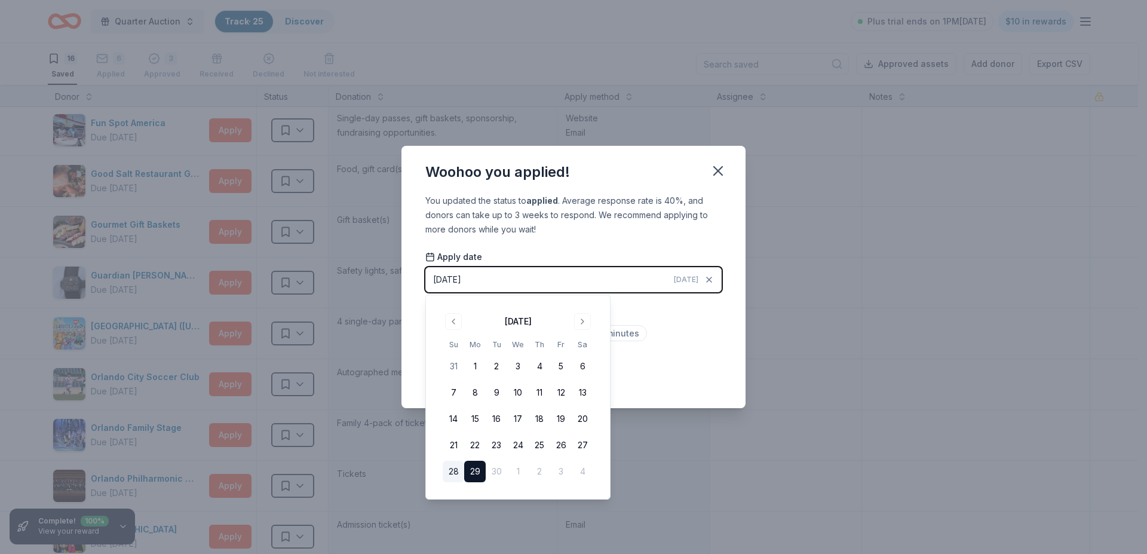
click at [452, 469] on button "28" at bounding box center [454, 472] width 22 height 22
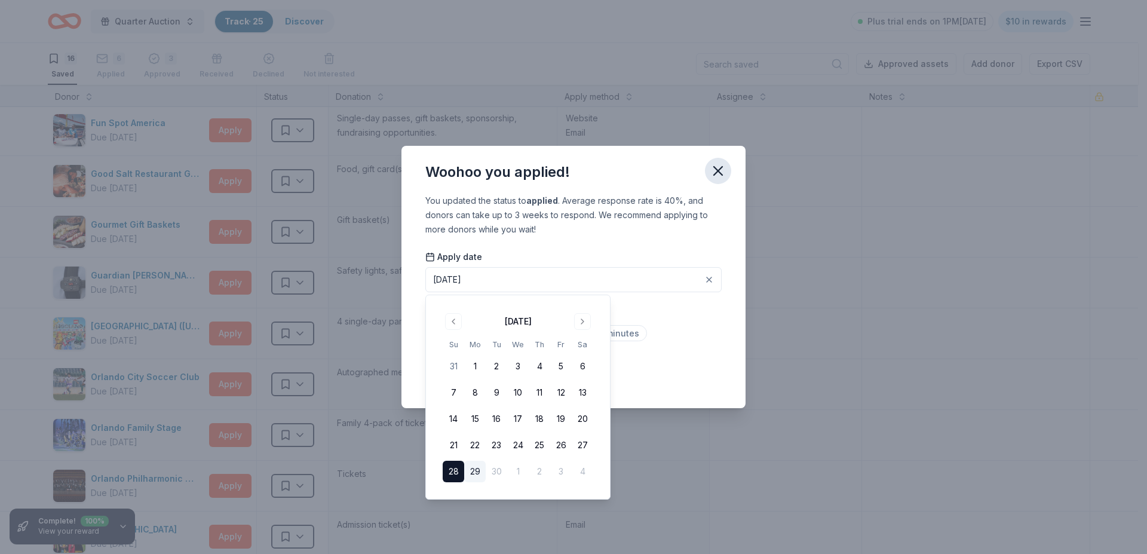
click at [720, 164] on icon "button" at bounding box center [718, 170] width 17 height 17
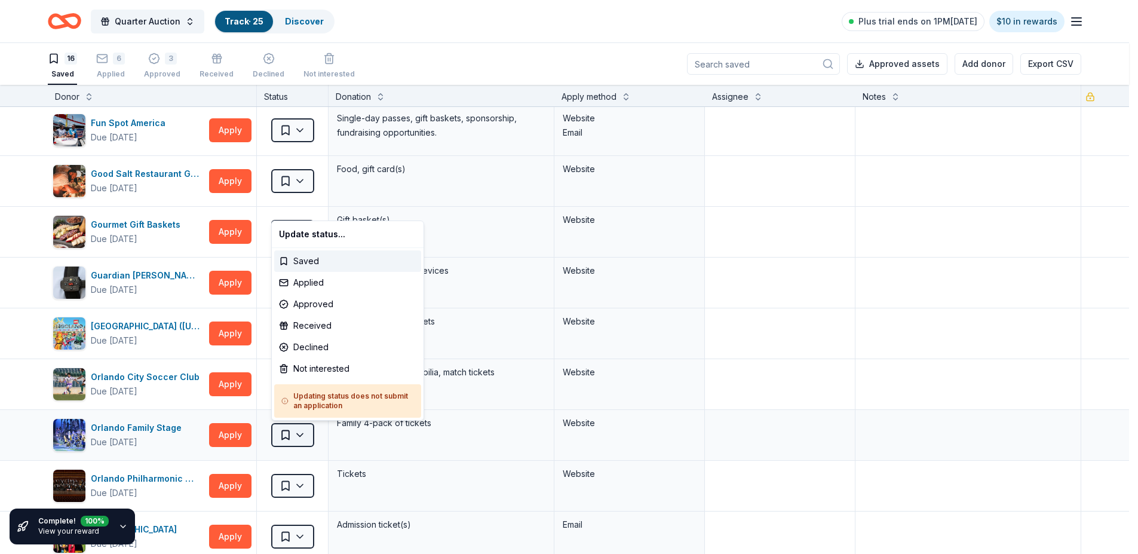
click at [297, 431] on html "Quarter Auction Track · 25 Discover Plus trial ends on 1PM, 10/4 $10 in rewards…" at bounding box center [569, 277] width 1138 height 554
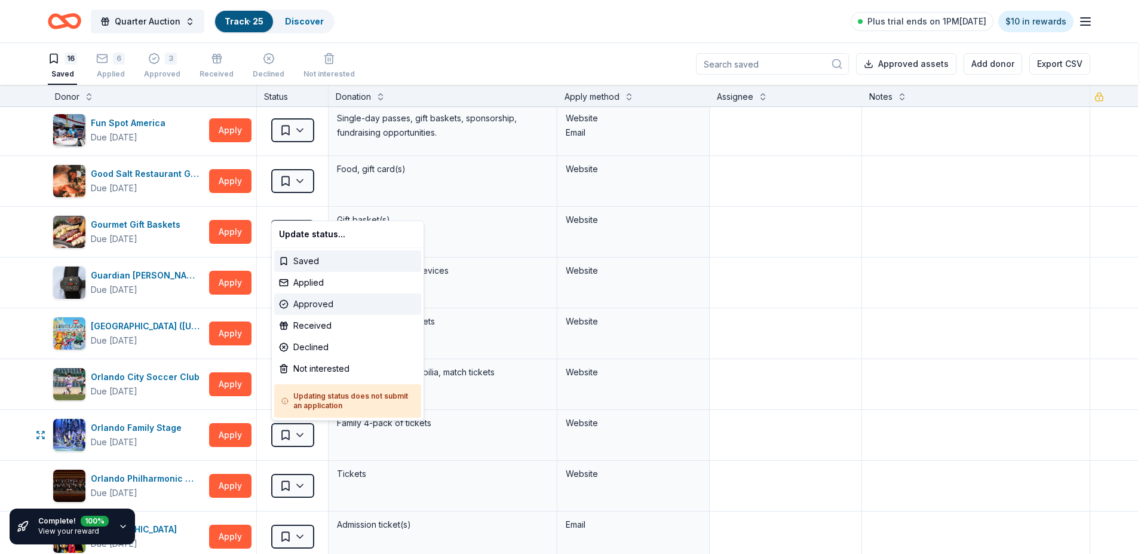
click at [314, 301] on div "Approved" at bounding box center [347, 304] width 147 height 22
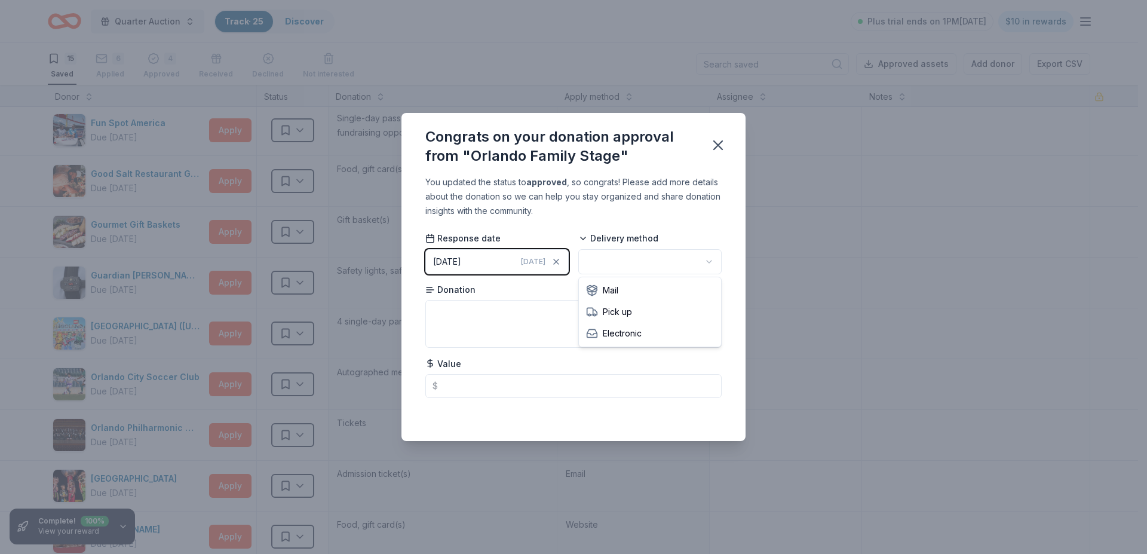
click at [628, 256] on html "Quarter Auction Track · 25 Discover Plus trial ends on 1PM, 10/4 $10 in rewards…" at bounding box center [573, 277] width 1147 height 554
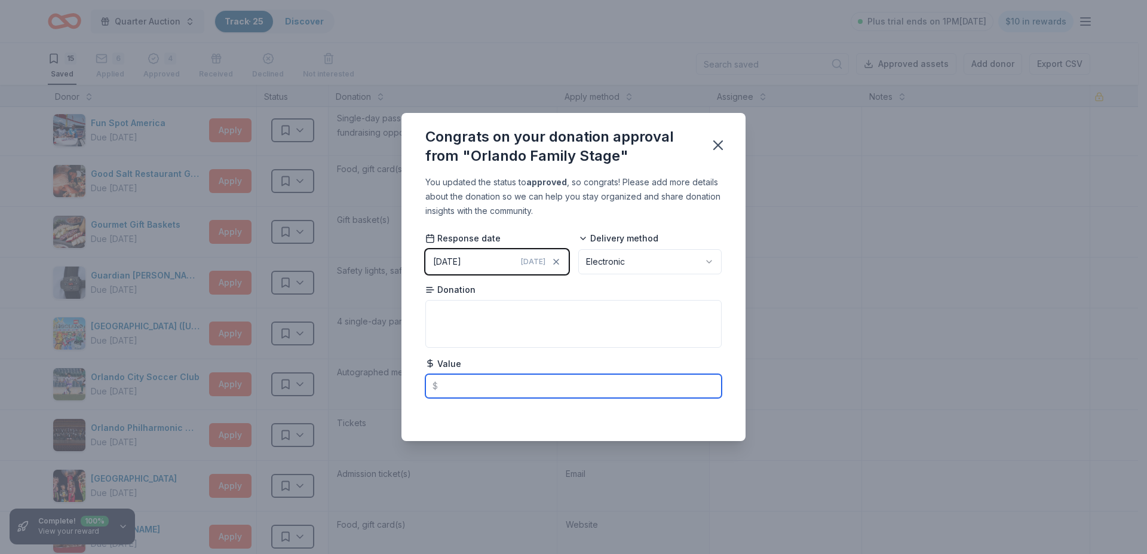
click at [448, 385] on input "text" at bounding box center [573, 386] width 296 height 24
type input "200.00"
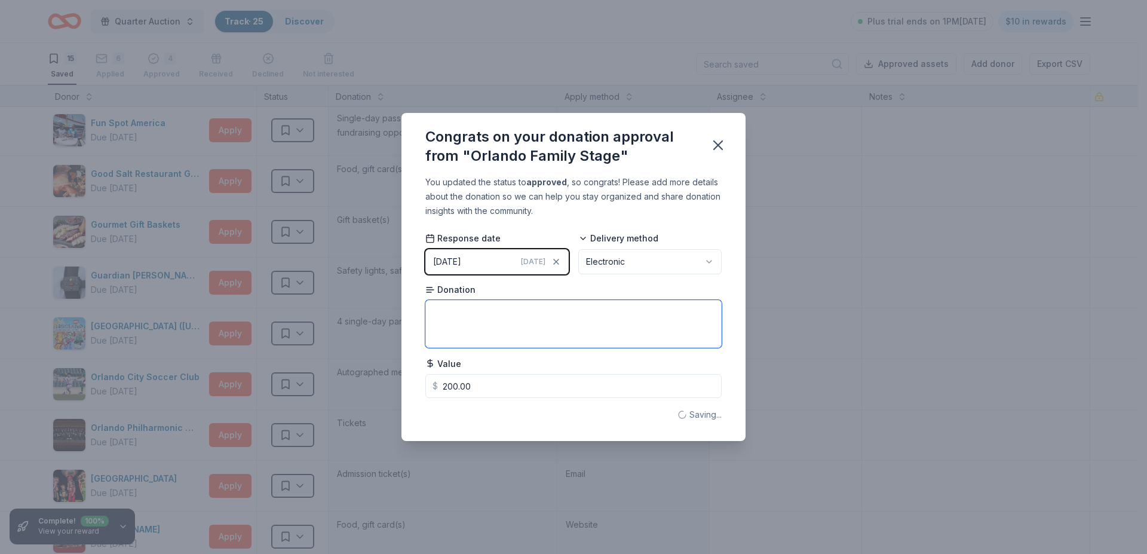
click at [432, 309] on textarea at bounding box center [573, 324] width 296 height 48
click at [599, 369] on div "Value $ 200.00" at bounding box center [573, 377] width 296 height 41
click at [521, 372] on div "Value $ 200.00" at bounding box center [573, 377] width 296 height 41
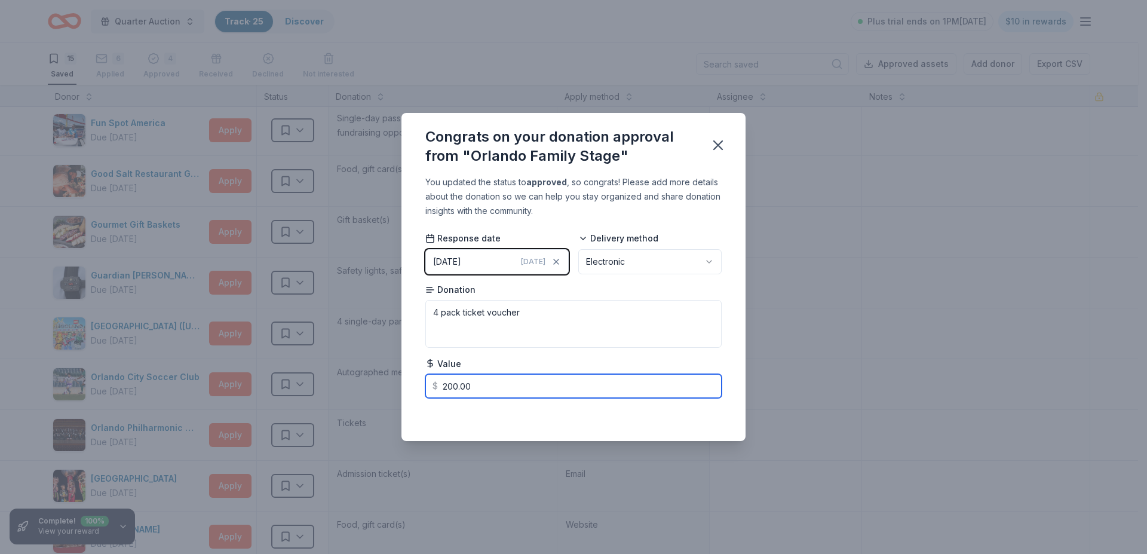
click at [526, 384] on input "200.00" at bounding box center [573, 386] width 296 height 24
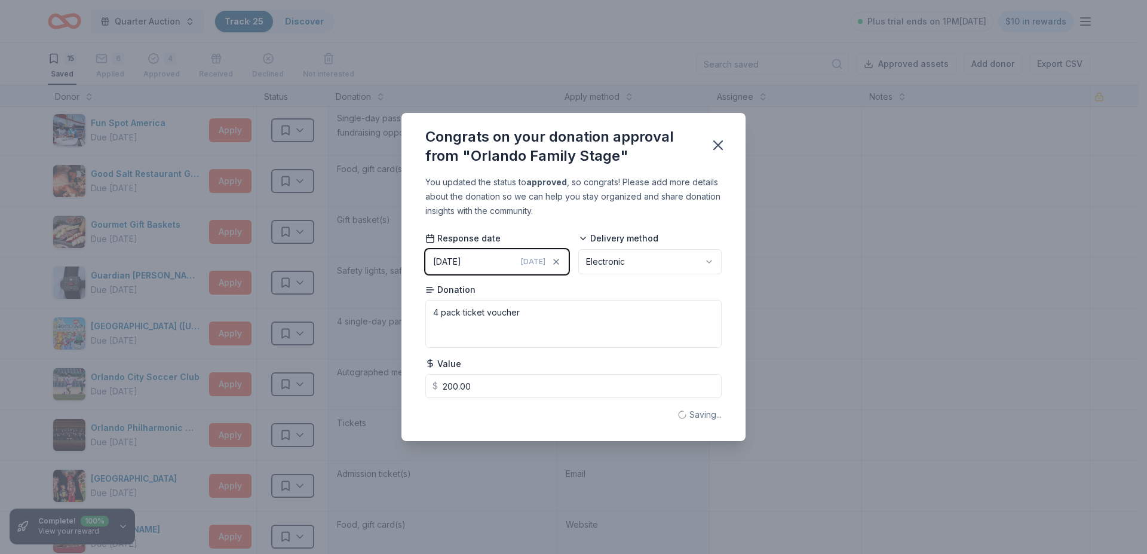
drag, startPoint x: 890, startPoint y: 245, endPoint x: 787, endPoint y: 179, distance: 121.9
click at [886, 244] on div "Congrats on your donation approval from "Orlando Family Stage" You updated the …" at bounding box center [573, 277] width 1147 height 554
type textarea "4 pack ticket vouche"
click at [717, 134] on button "button" at bounding box center [718, 145] width 26 height 26
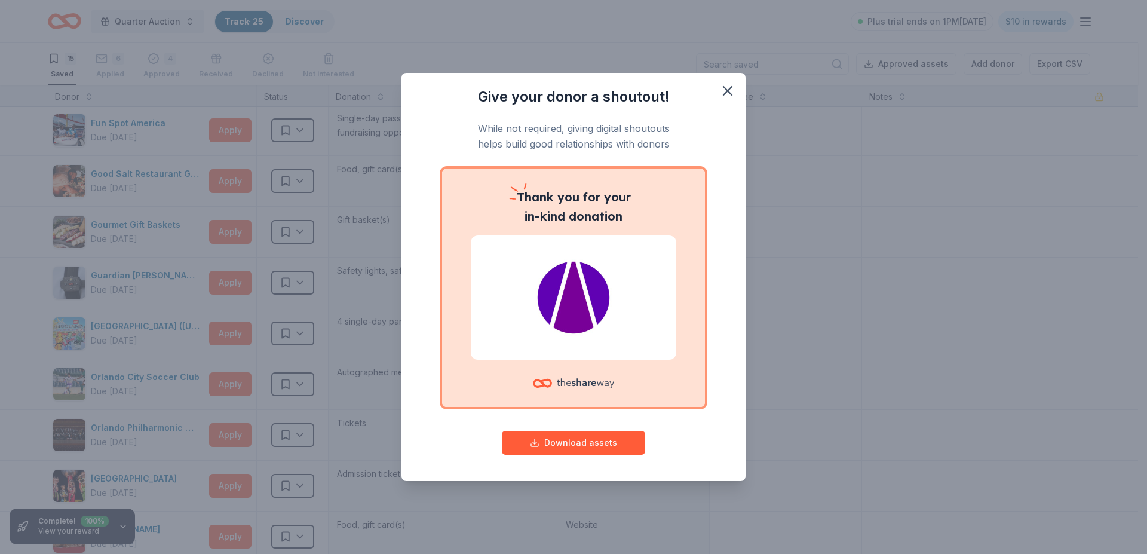
click at [569, 340] on div at bounding box center [573, 297] width 205 height 124
click at [576, 434] on button "Download assets" at bounding box center [573, 443] width 143 height 24
click at [562, 308] on img at bounding box center [573, 297] width 177 height 76
click at [729, 89] on icon "button" at bounding box center [727, 91] width 8 height 8
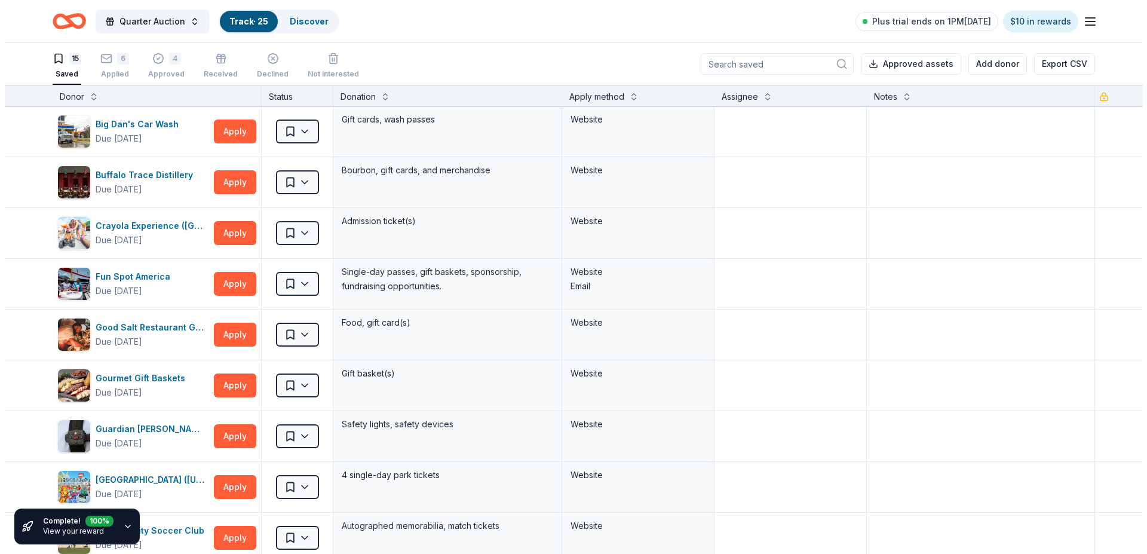
scroll to position [0, 0]
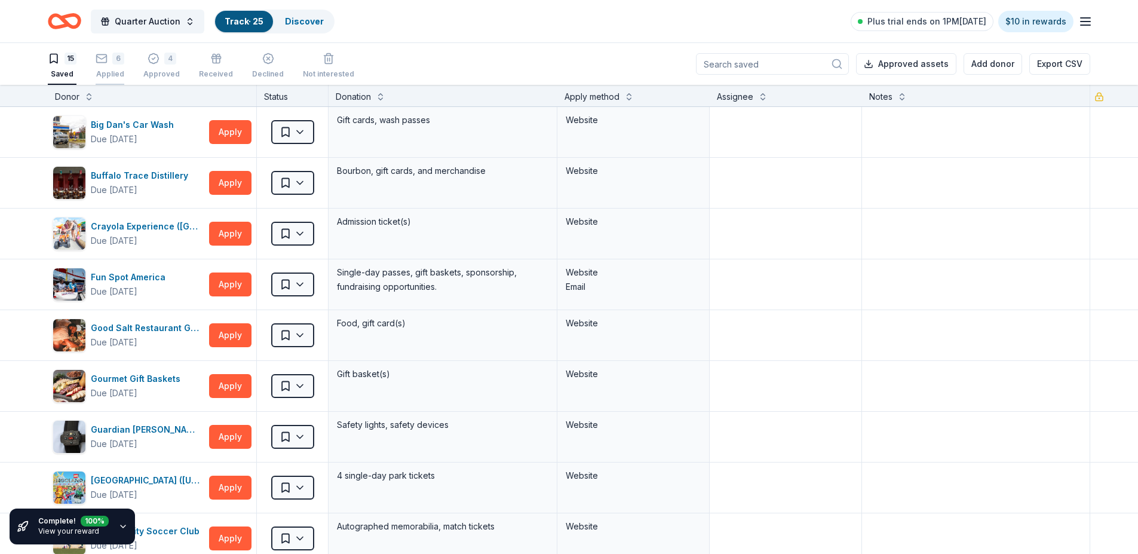
click at [111, 65] on div "6 Applied" at bounding box center [110, 59] width 29 height 26
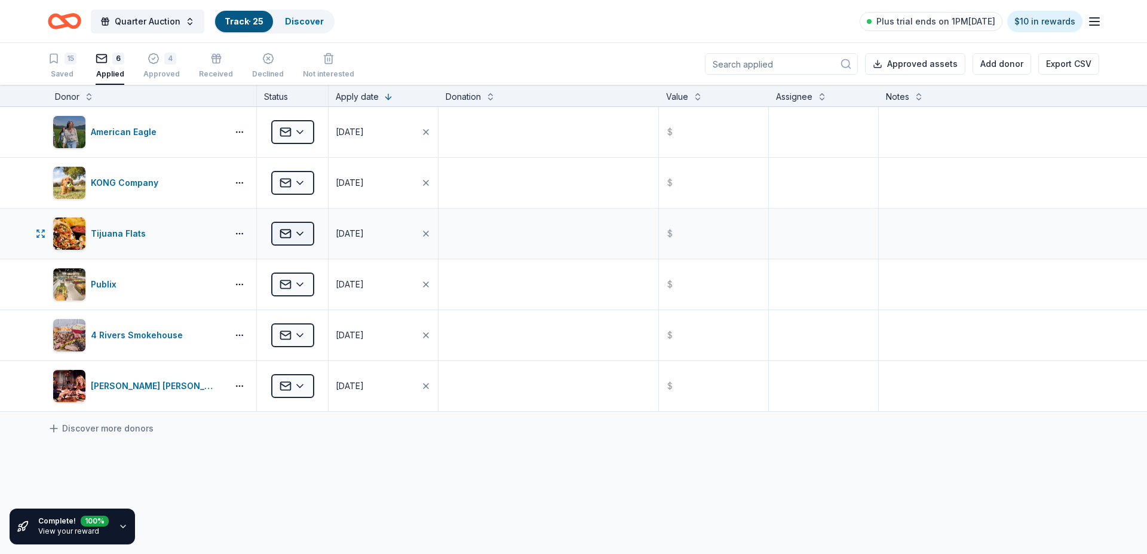
click at [309, 227] on html "Quarter Auction Track · 25 Discover Plus trial ends on 1PM, 10/4 $10 in rewards…" at bounding box center [573, 277] width 1147 height 554
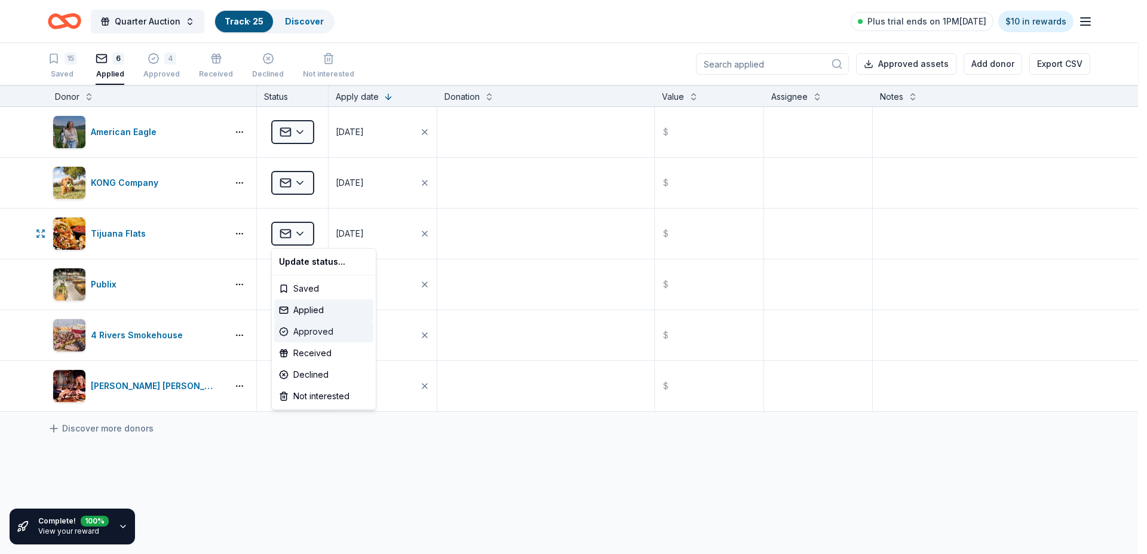
click at [315, 330] on div "Approved" at bounding box center [323, 332] width 99 height 22
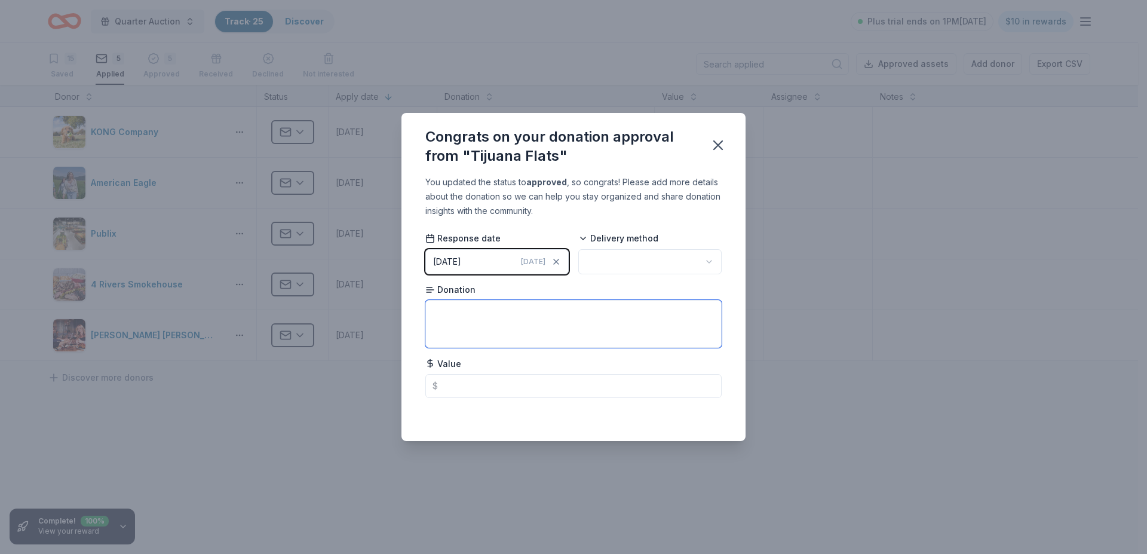
click at [449, 312] on textarea at bounding box center [573, 324] width 296 height 48
type textarea "Flats Cash"
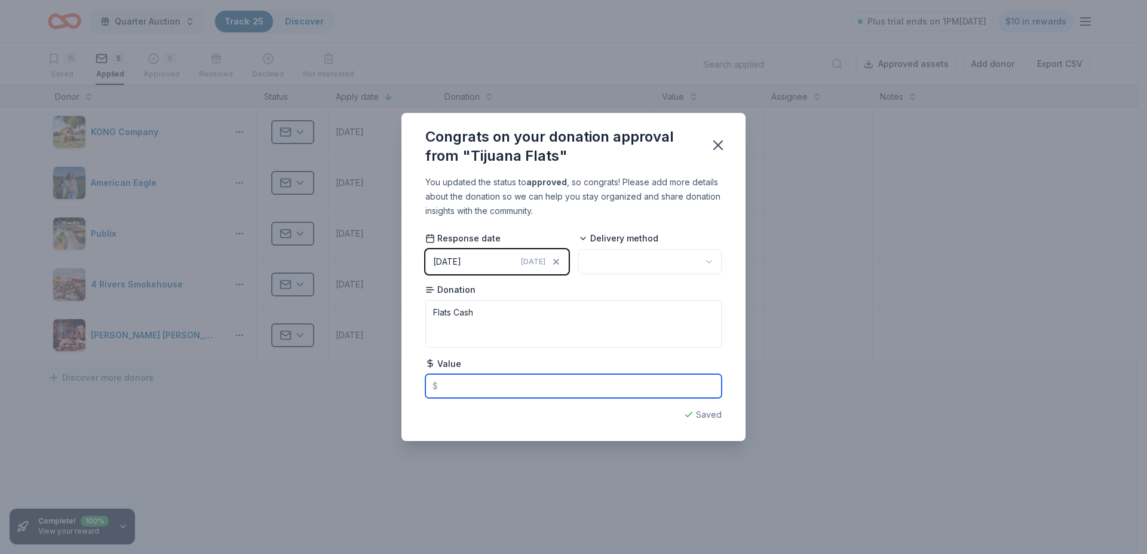
click at [452, 385] on input "text" at bounding box center [573, 386] width 296 height 24
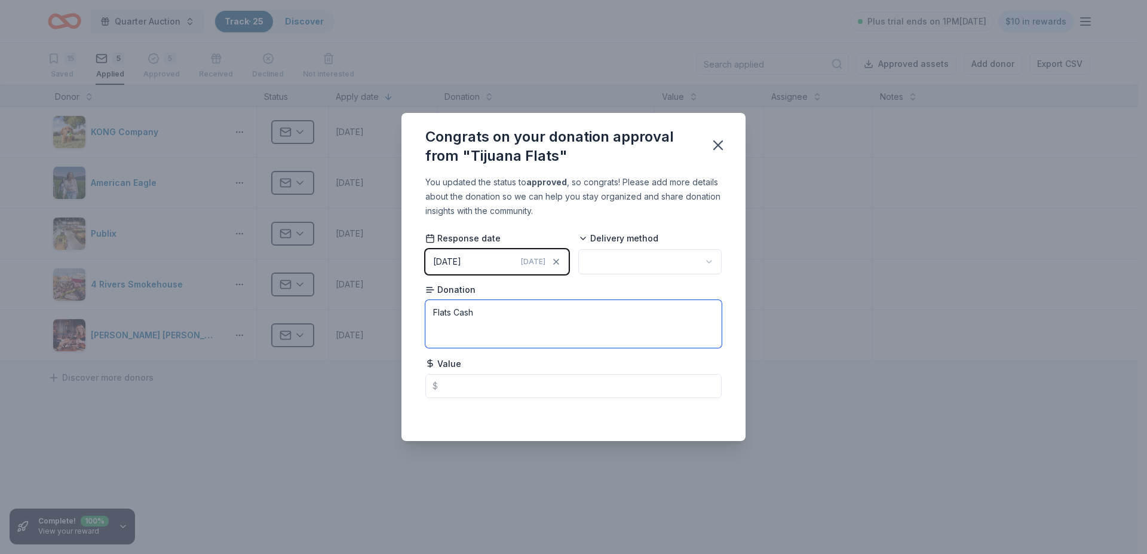
click at [493, 314] on textarea "Flats Cash" at bounding box center [573, 324] width 296 height 48
type textarea "Flats Cash need to follow-up in December"
click at [716, 141] on icon "button" at bounding box center [718, 145] width 17 height 17
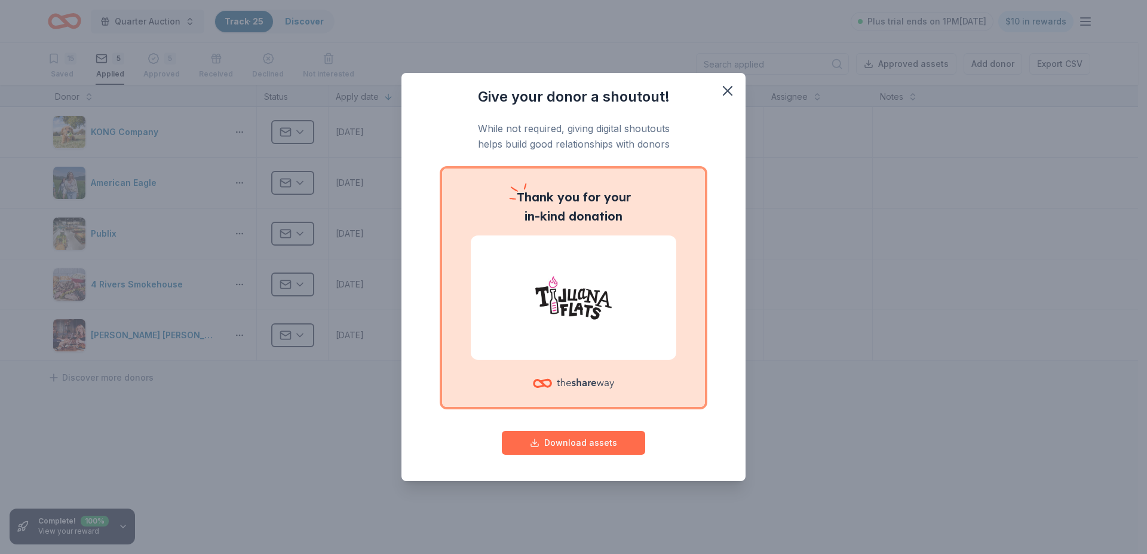
click at [600, 443] on button "Download assets" at bounding box center [573, 443] width 143 height 24
click at [728, 90] on icon "button" at bounding box center [727, 91] width 8 height 8
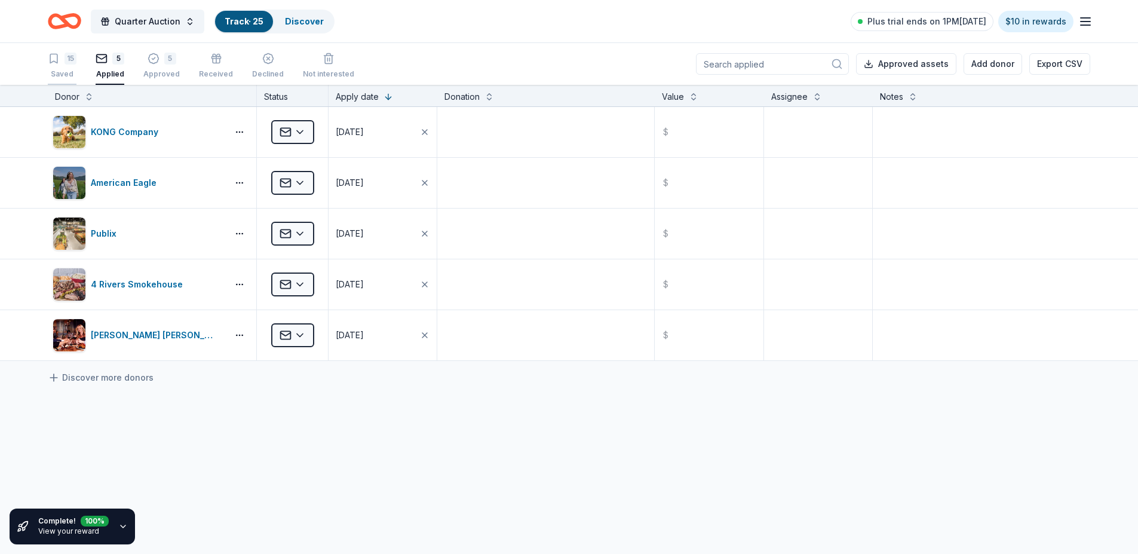
click at [69, 62] on div "15" at bounding box center [71, 59] width 12 height 12
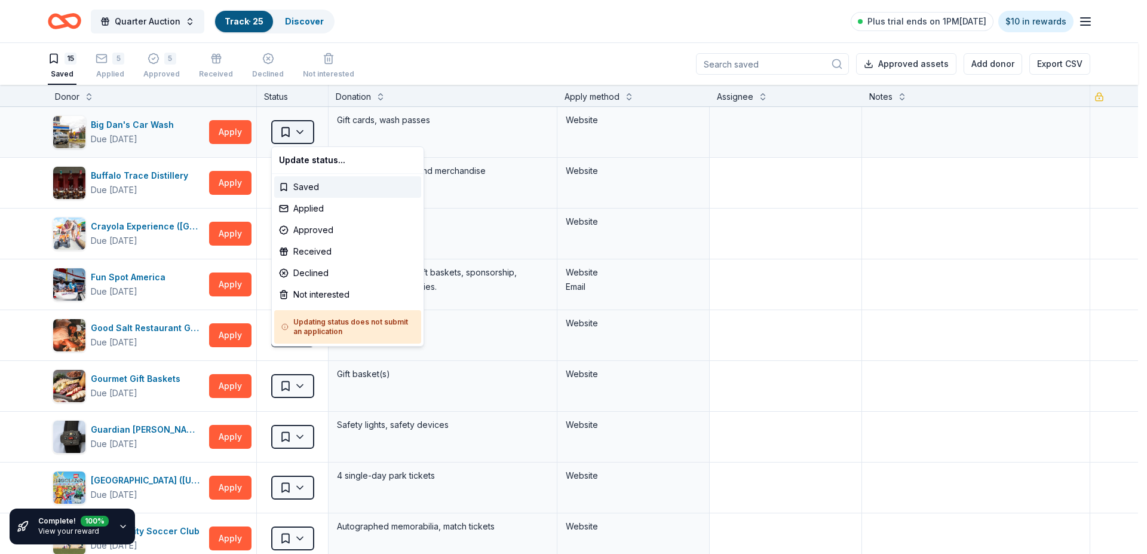
click at [305, 131] on html "Quarter Auction Track · 25 Discover Plus trial ends on 1PM, 10/4 $10 in rewards…" at bounding box center [573, 277] width 1147 height 554
click at [419, 16] on html "Quarter Auction Track · 25 Discover Plus trial ends on 1PM, 10/4 $10 in rewards…" at bounding box center [573, 277] width 1147 height 554
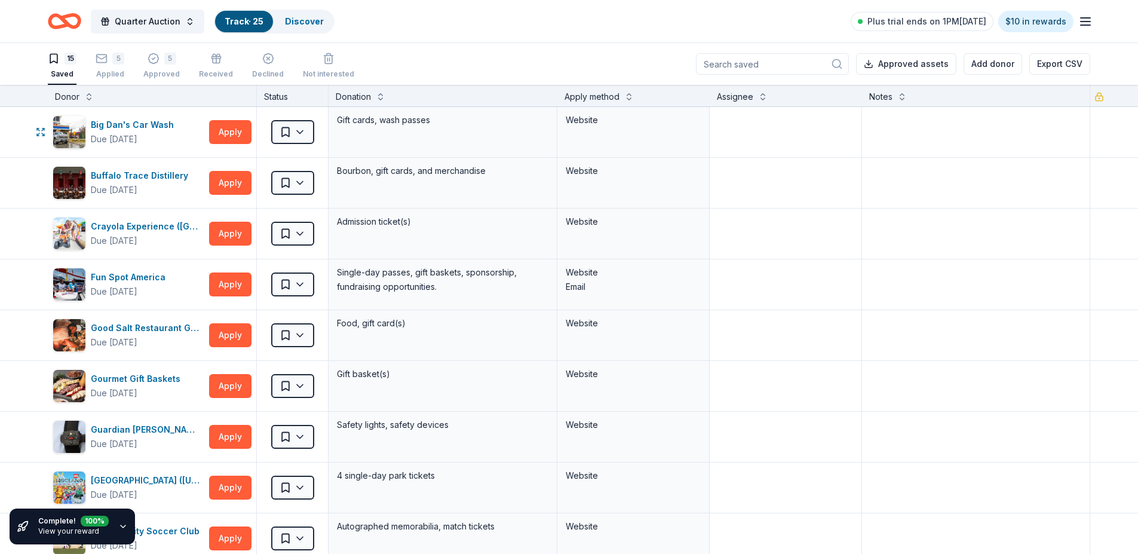
drag, startPoint x: 99, startPoint y: 124, endPoint x: 464, endPoint y: 17, distance: 380.7
click at [464, 17] on div "Quarter Auction Track · 25 Discover Plus trial ends on 1PM, 10/4 $10 in rewards" at bounding box center [569, 21] width 1042 height 28
click at [164, 66] on div "5 Approved" at bounding box center [161, 59] width 36 height 26
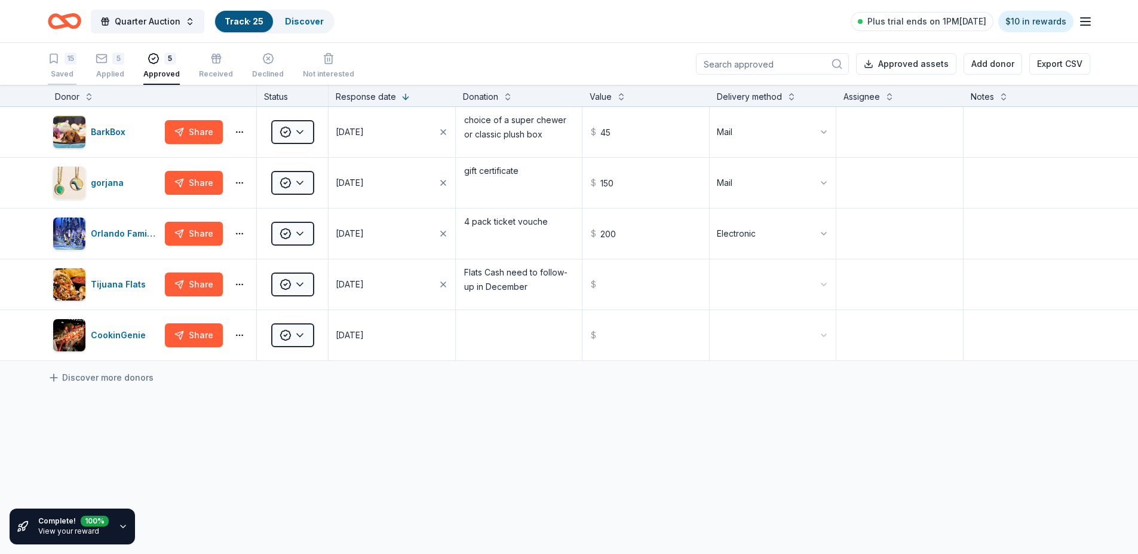
click at [63, 66] on div "15 Saved" at bounding box center [62, 66] width 29 height 26
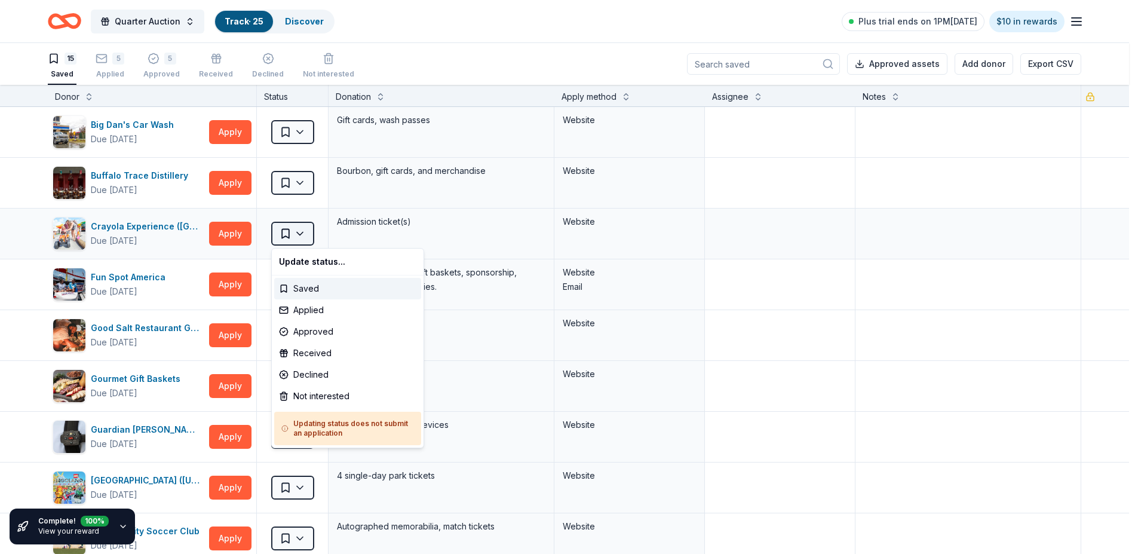
click at [293, 232] on html "Quarter Auction Track · 25 Discover Plus trial ends on 1PM, 10/4 $10 in rewards…" at bounding box center [569, 277] width 1138 height 554
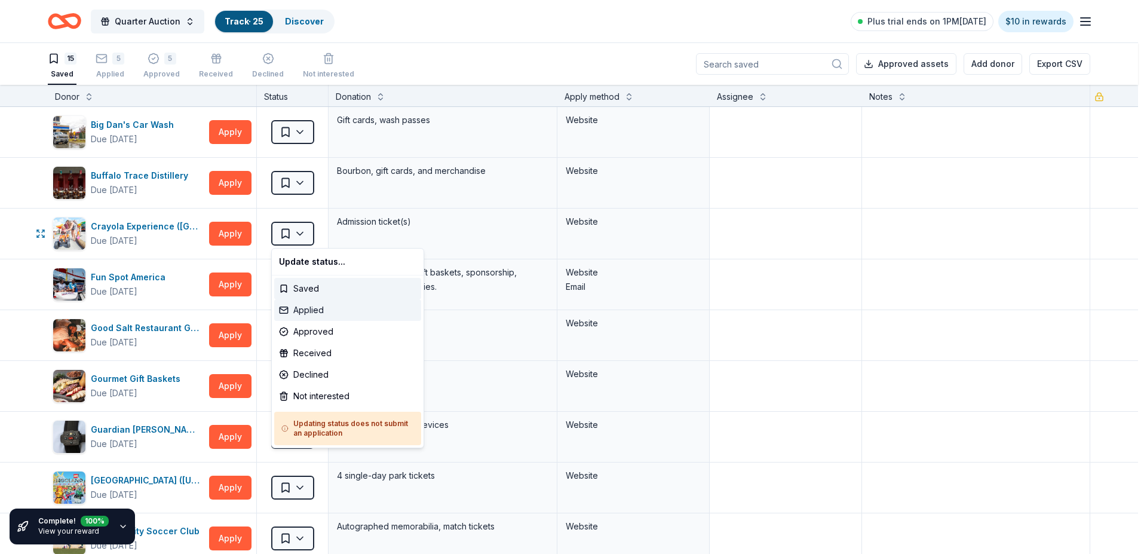
click at [314, 306] on div "Applied" at bounding box center [347, 310] width 147 height 22
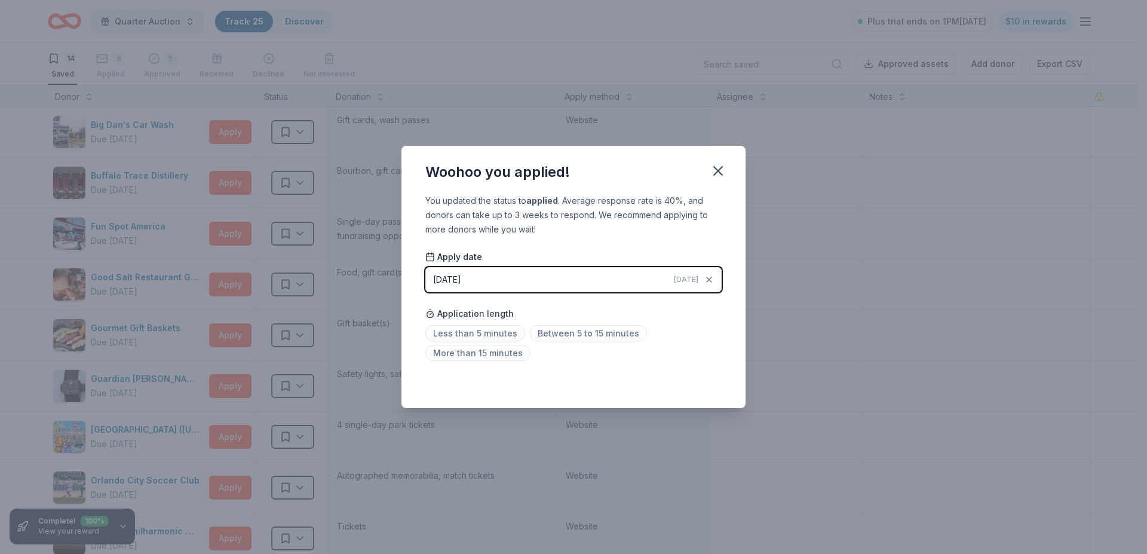
click at [461, 275] on div "[DATE]" at bounding box center [447, 279] width 28 height 14
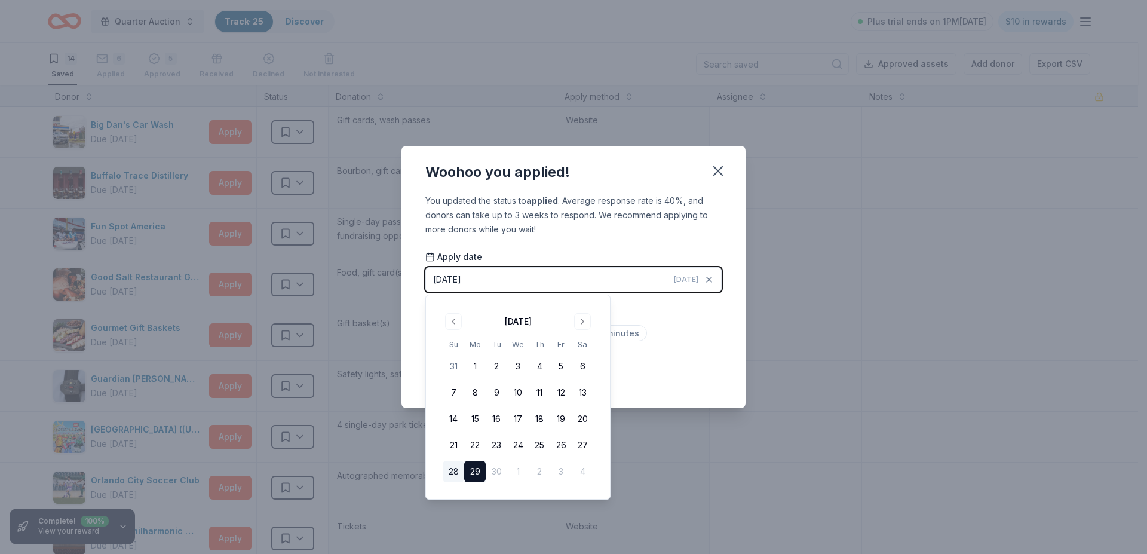
click at [449, 466] on button "28" at bounding box center [454, 472] width 22 height 22
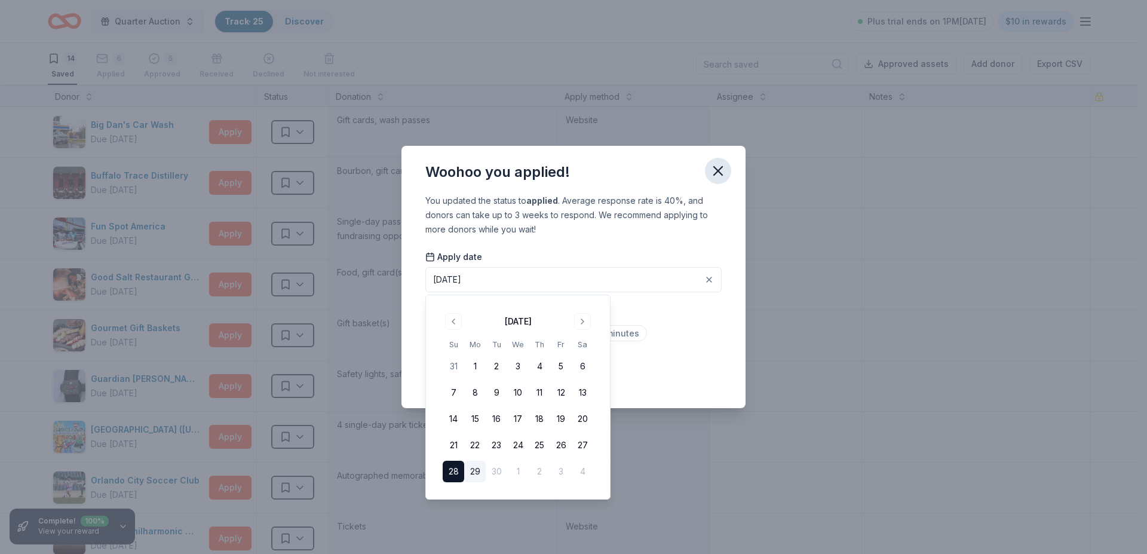
click at [717, 168] on icon "button" at bounding box center [718, 171] width 8 height 8
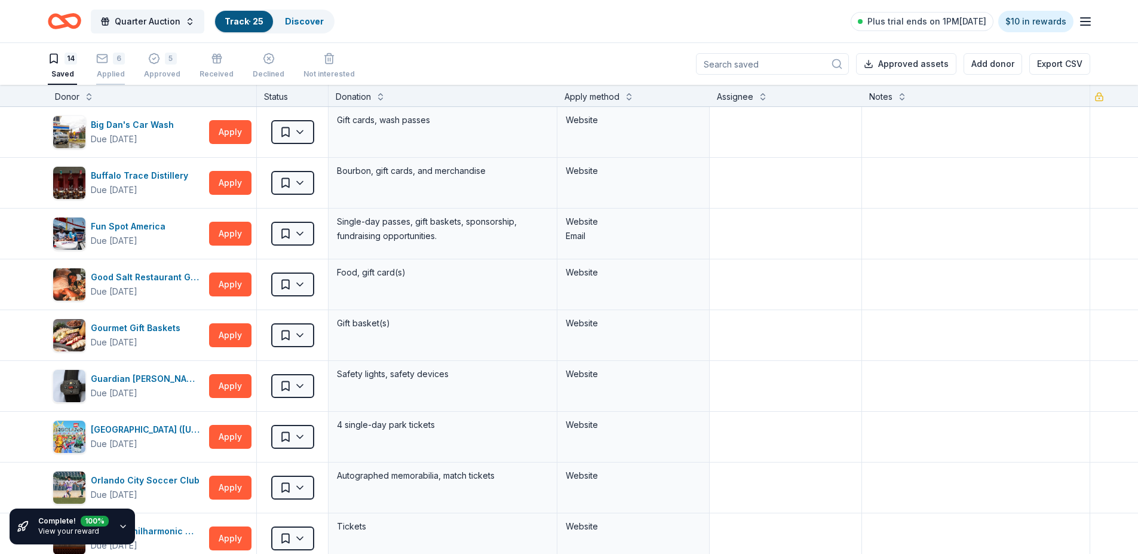
click at [112, 65] on div "6 Applied" at bounding box center [110, 59] width 29 height 26
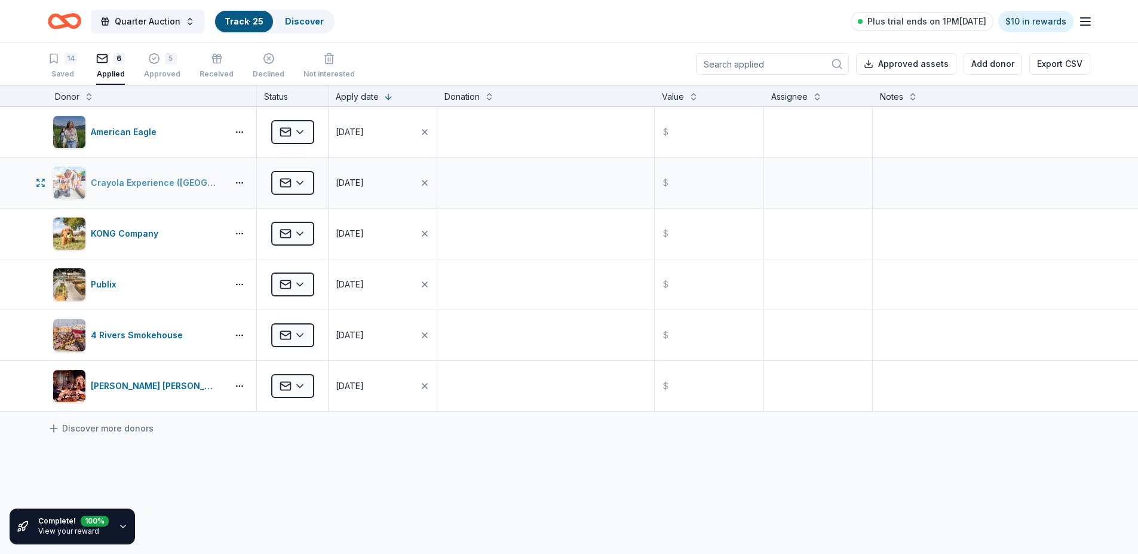
click at [146, 179] on div "Crayola Experience ([GEOGRAPHIC_DATA])" at bounding box center [157, 183] width 132 height 14
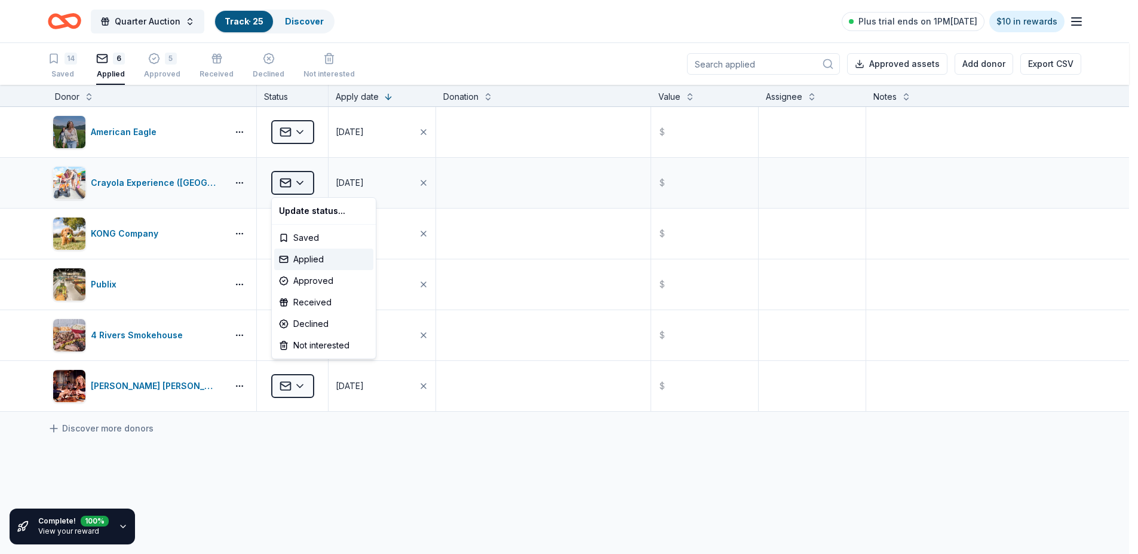
click at [297, 180] on html "Quarter Auction Track · 25 Discover Plus trial ends on 1PM, 10/4 $10 in rewards…" at bounding box center [569, 277] width 1138 height 554
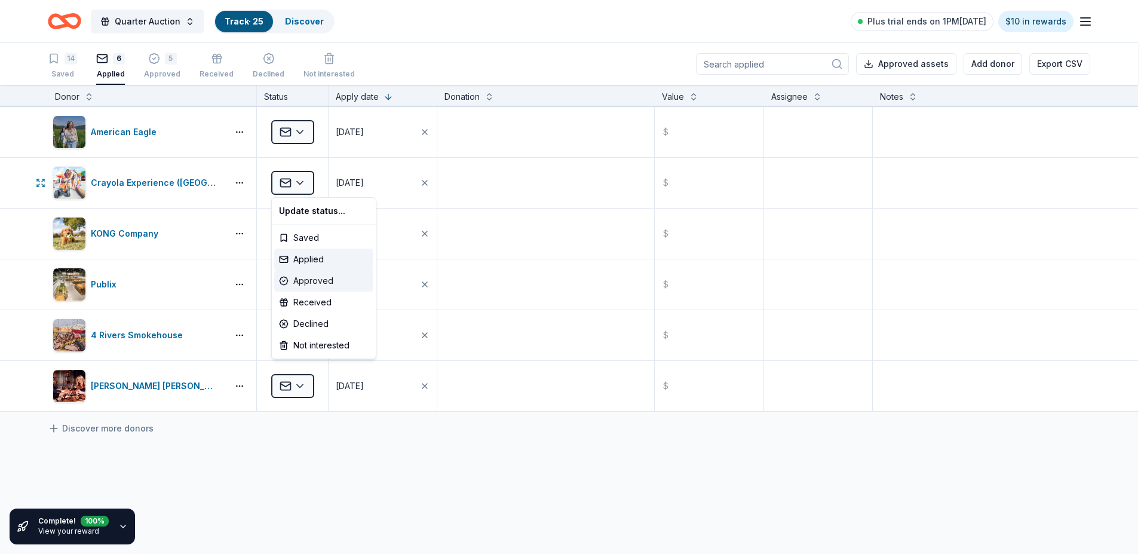
click at [312, 277] on div "Approved" at bounding box center [323, 281] width 99 height 22
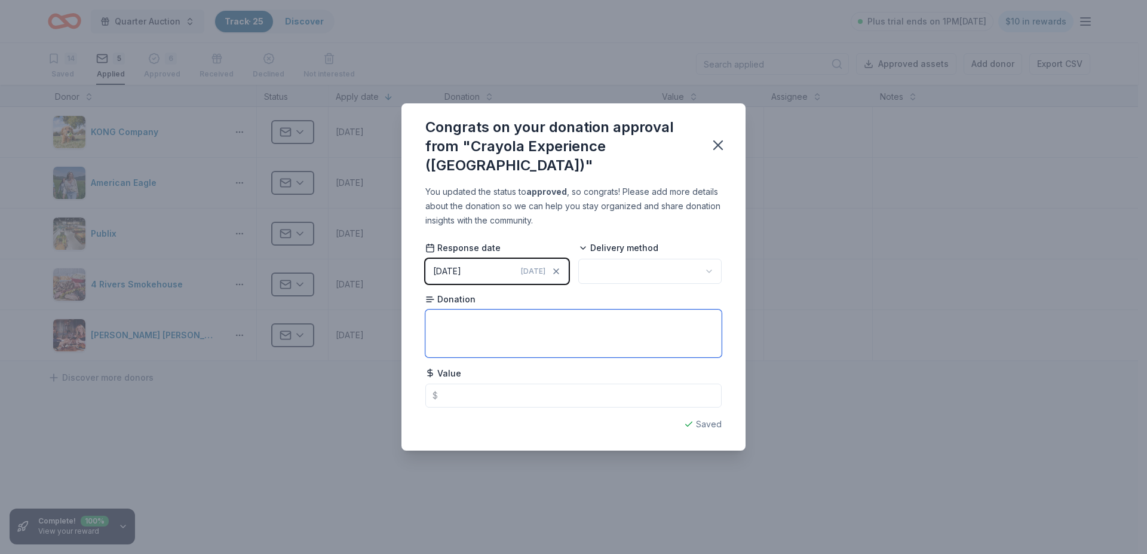
click at [443, 312] on textarea at bounding box center [573, 333] width 296 height 48
type textarea "2 tickets"
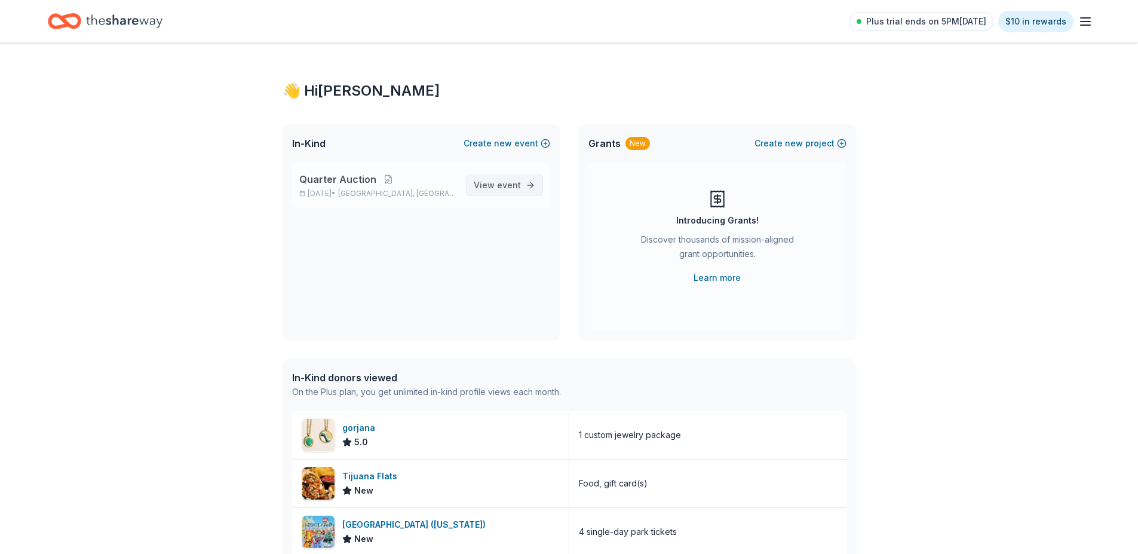
click at [495, 185] on span "View event" at bounding box center [497, 185] width 47 height 14
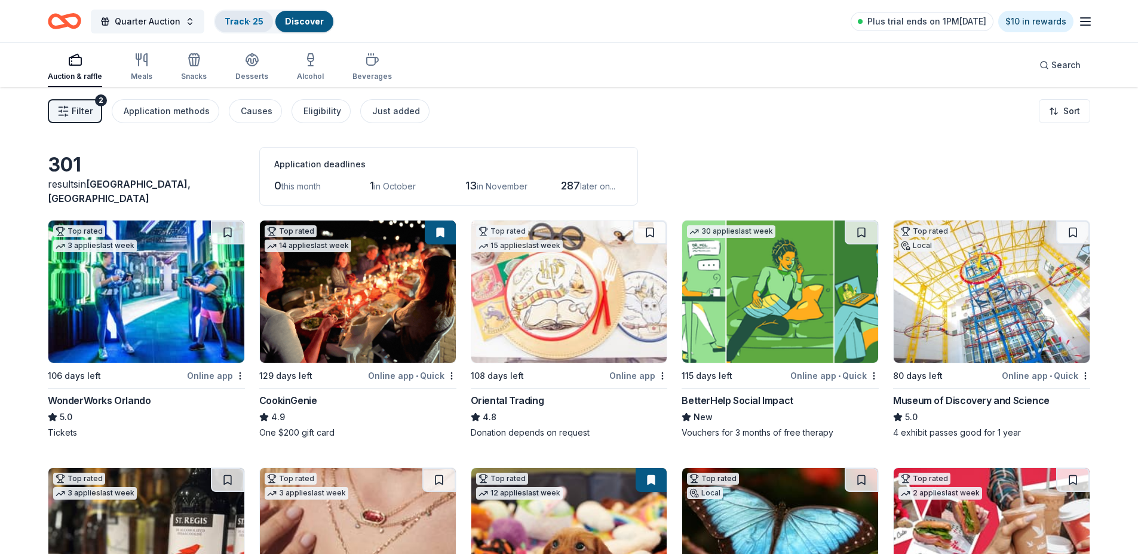
click at [245, 14] on div "Track · 25" at bounding box center [244, 22] width 58 height 22
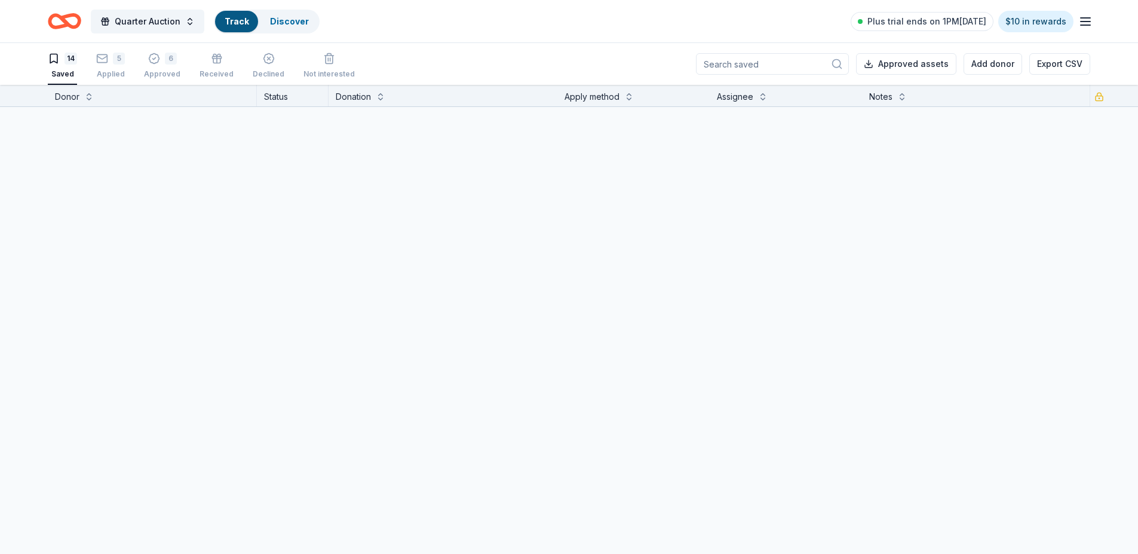
scroll to position [1, 0]
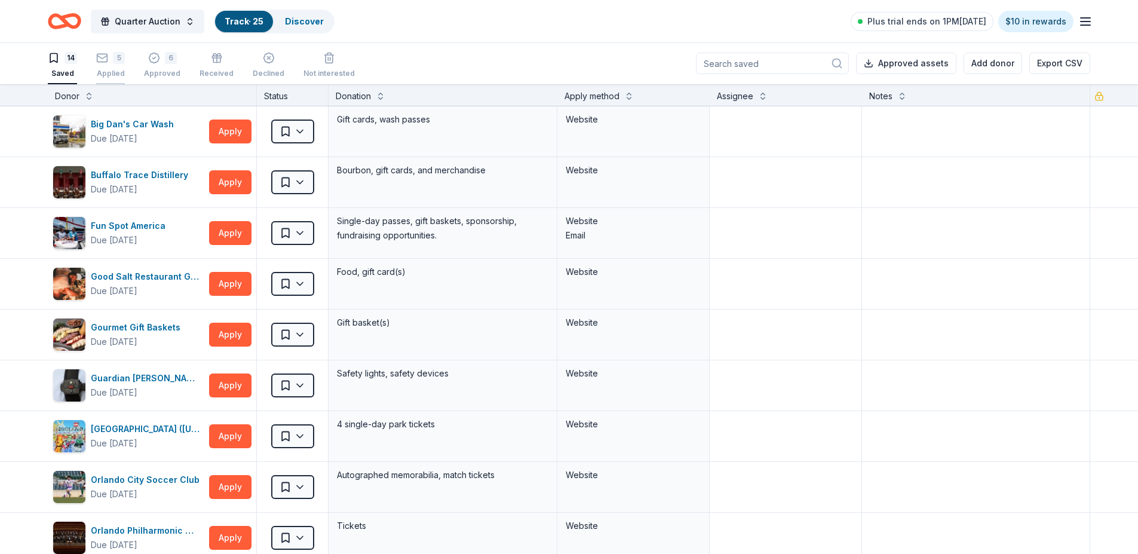
click at [114, 66] on div "5 Applied" at bounding box center [110, 65] width 29 height 26
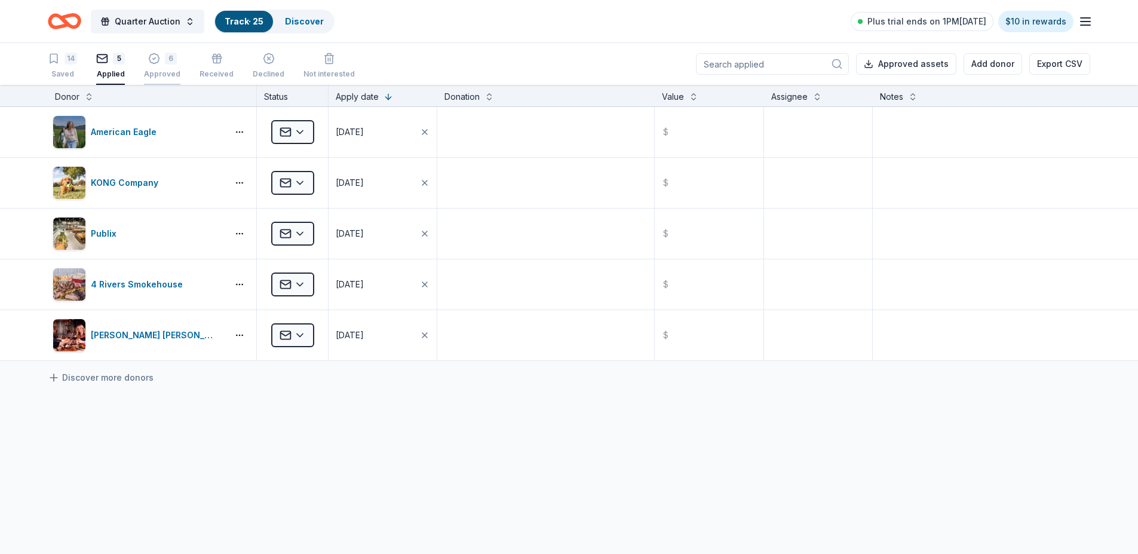
click at [167, 65] on div "6 Approved" at bounding box center [162, 66] width 36 height 26
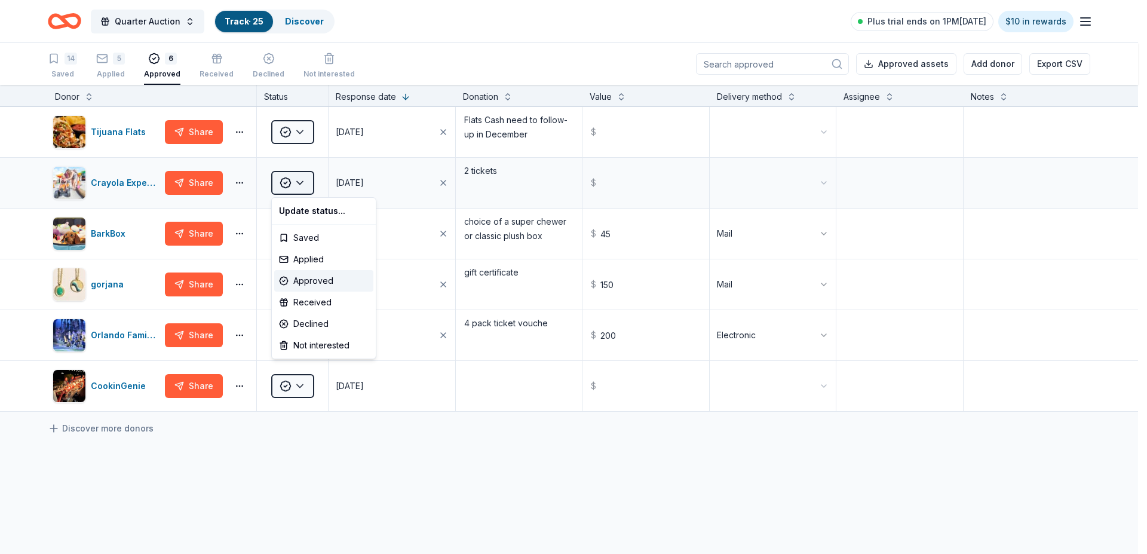
click at [309, 180] on html "Quarter Auction Track · 25 Discover Plus trial ends on 1PM, 10/4 $10 in rewards…" at bounding box center [573, 277] width 1147 height 554
click at [320, 277] on div "Approved" at bounding box center [323, 281] width 99 height 22
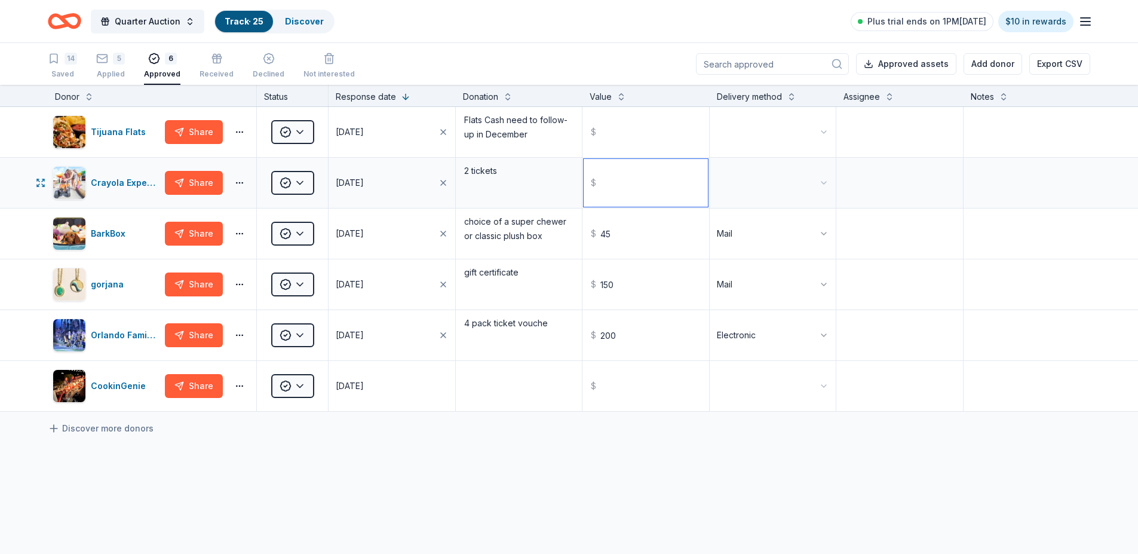
click at [604, 185] on input "text" at bounding box center [646, 183] width 124 height 48
type input "62.00"
click at [602, 388] on input "text" at bounding box center [646, 386] width 124 height 48
type input "200.00"
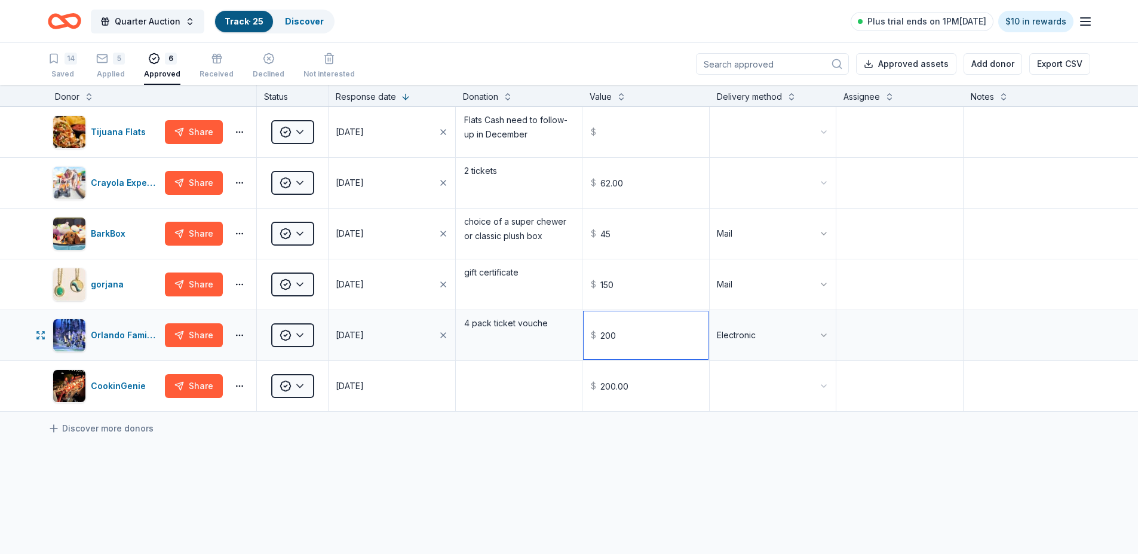
click at [618, 342] on input "200" at bounding box center [646, 335] width 124 height 48
type input "2.00"
click at [612, 291] on input "150" at bounding box center [646, 284] width 124 height 48
type input "150.00"
click at [621, 337] on input "2.00" at bounding box center [646, 335] width 124 height 48
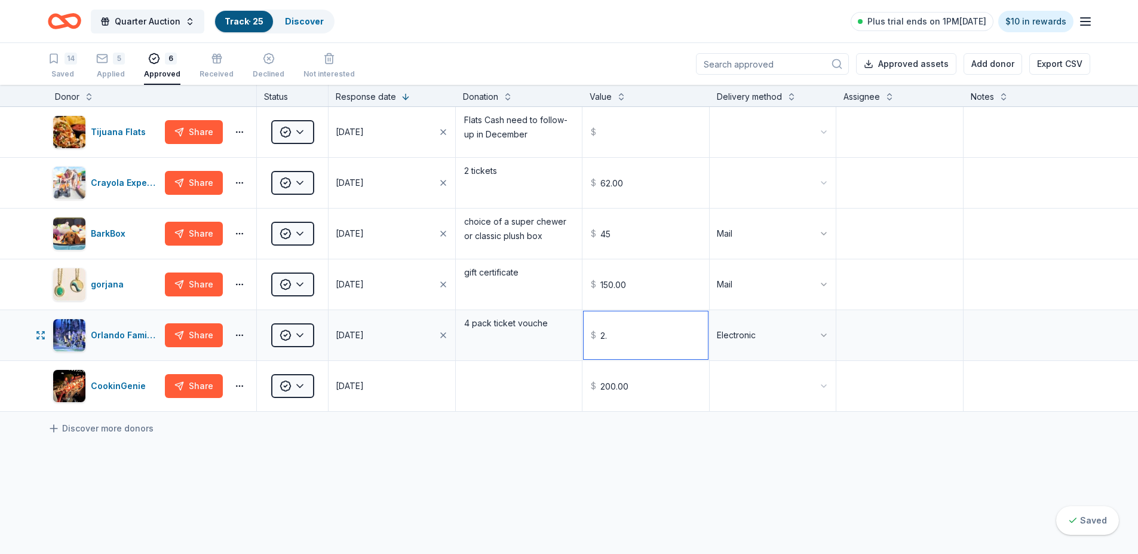
type input "2"
click at [631, 388] on input "200.00" at bounding box center [646, 386] width 124 height 48
type input "200.00"
click at [608, 234] on input "45" at bounding box center [646, 234] width 124 height 48
type input "45.00"
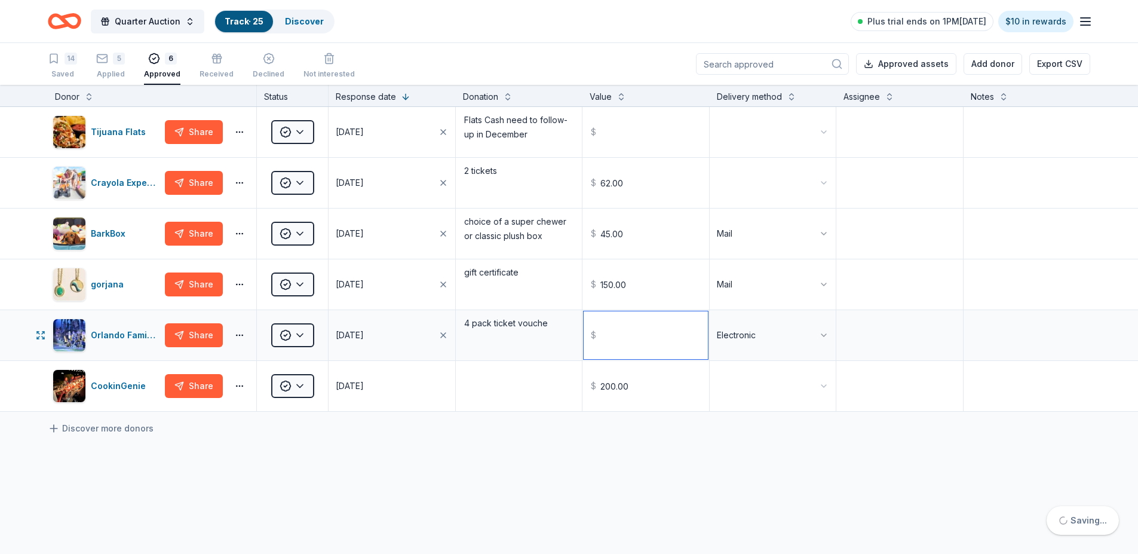
click at [607, 334] on input "text" at bounding box center [646, 335] width 124 height 48
type input "8"
type input "200.00"
click at [67, 70] on div "Saved" at bounding box center [62, 74] width 29 height 10
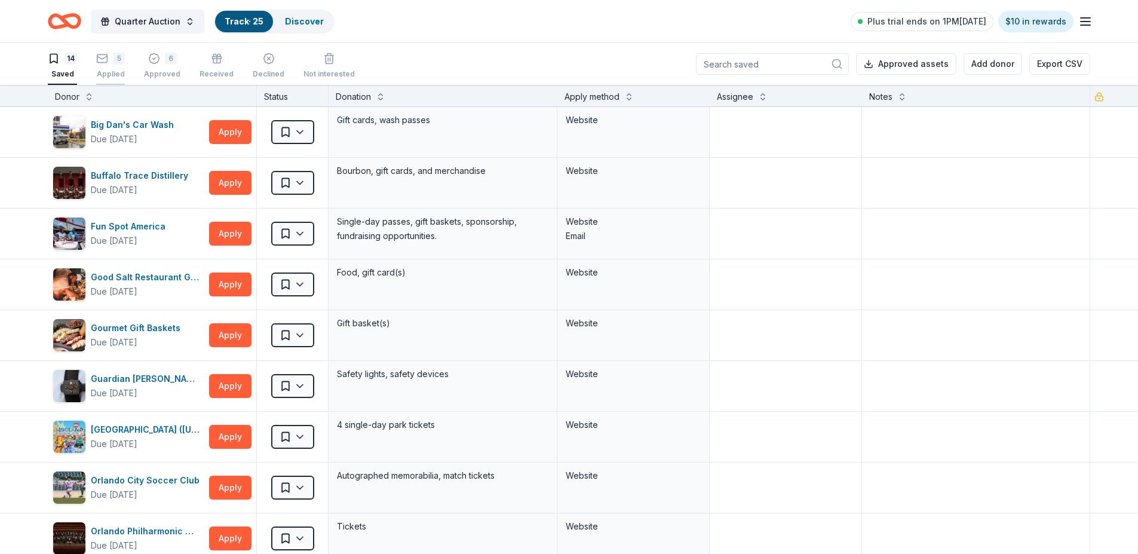
click at [112, 64] on div "5" at bounding box center [110, 59] width 29 height 12
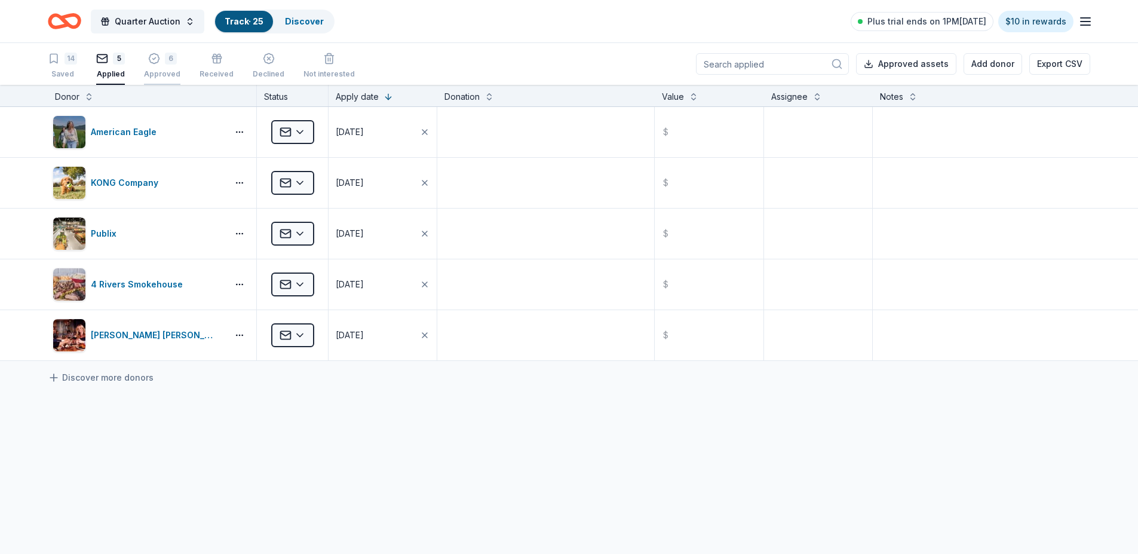
click at [165, 59] on div "6" at bounding box center [171, 59] width 12 height 12
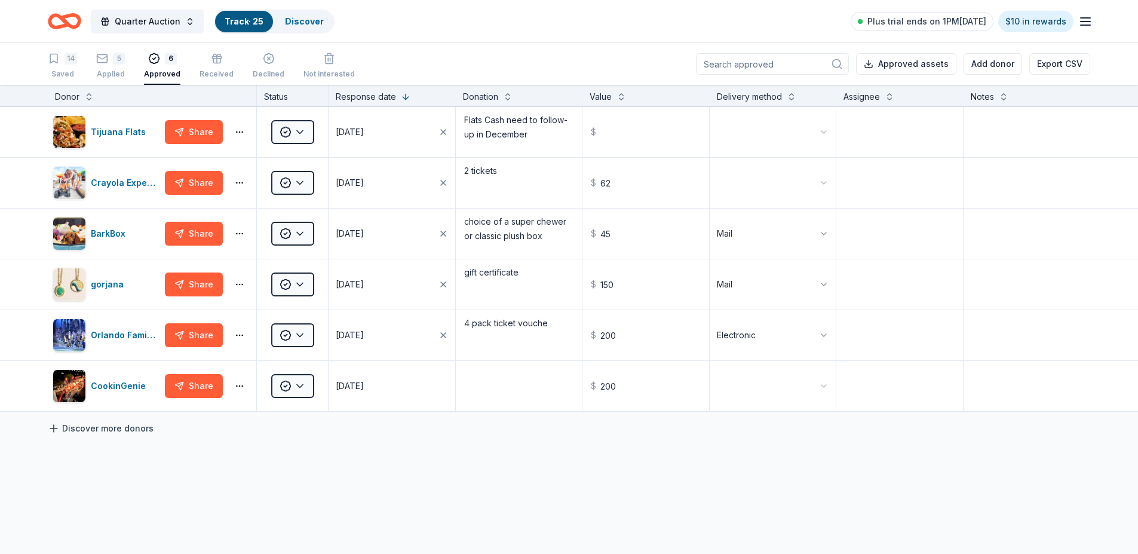
click at [102, 423] on link "Discover more donors" at bounding box center [101, 428] width 106 height 14
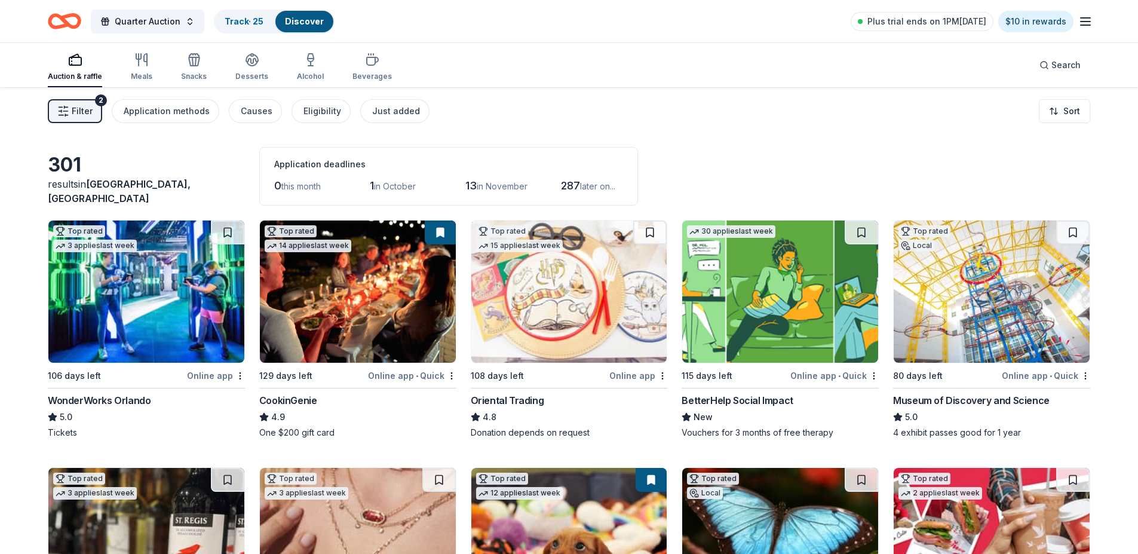
click at [97, 396] on div "WonderWorks Orlando" at bounding box center [99, 400] width 103 height 14
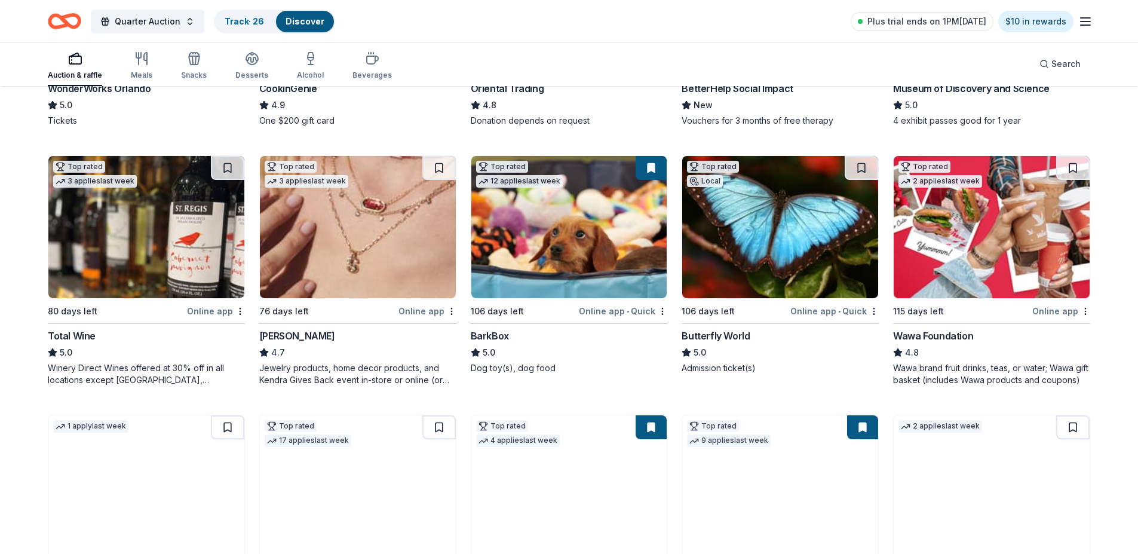
scroll to position [359, 0]
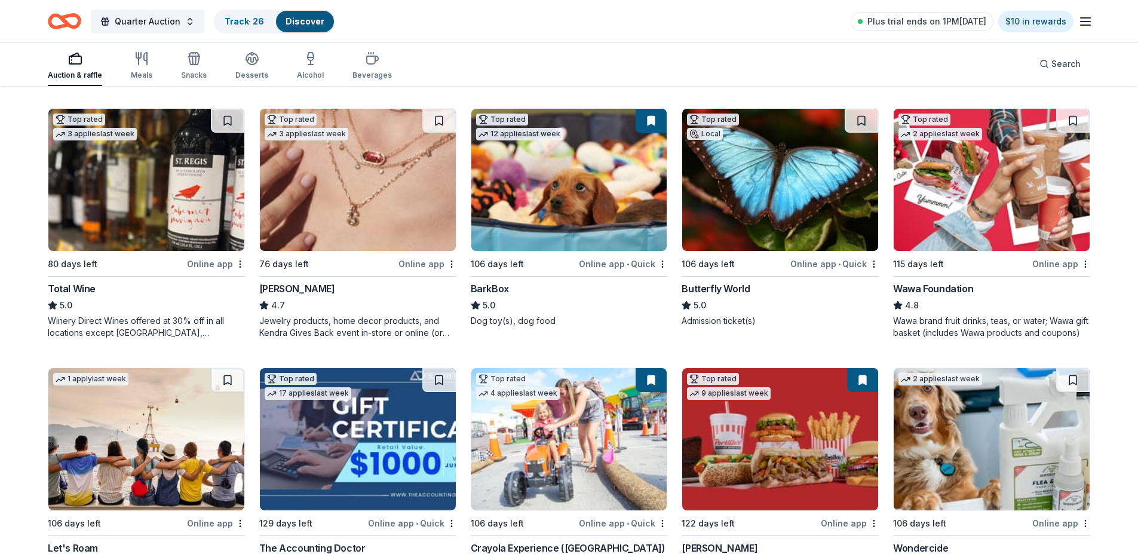
click at [929, 286] on div "Wawa Foundation" at bounding box center [933, 288] width 80 height 14
click at [231, 21] on link "Track · 27" at bounding box center [244, 21] width 39 height 10
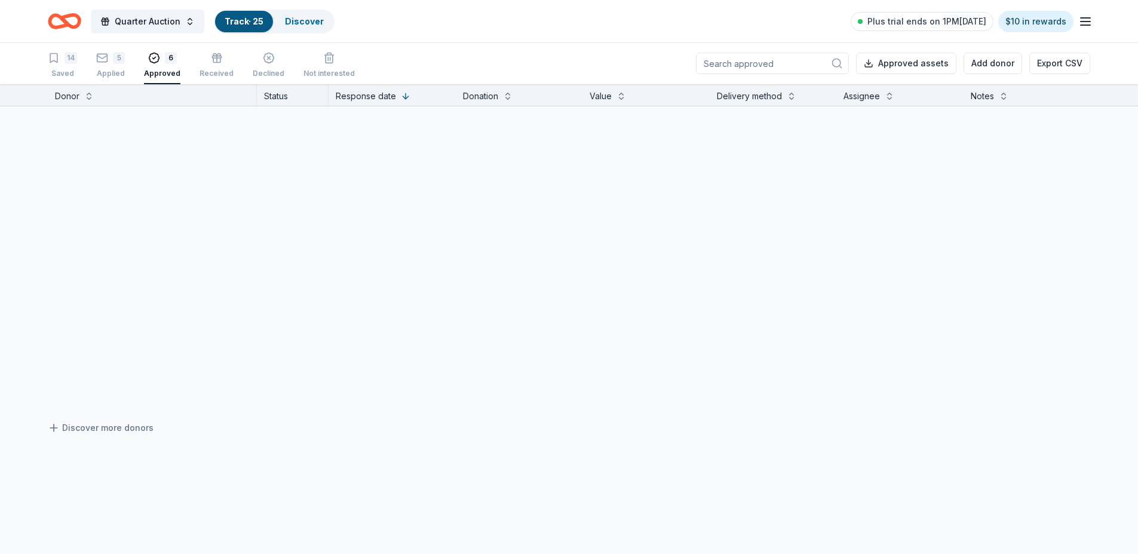
scroll to position [1, 0]
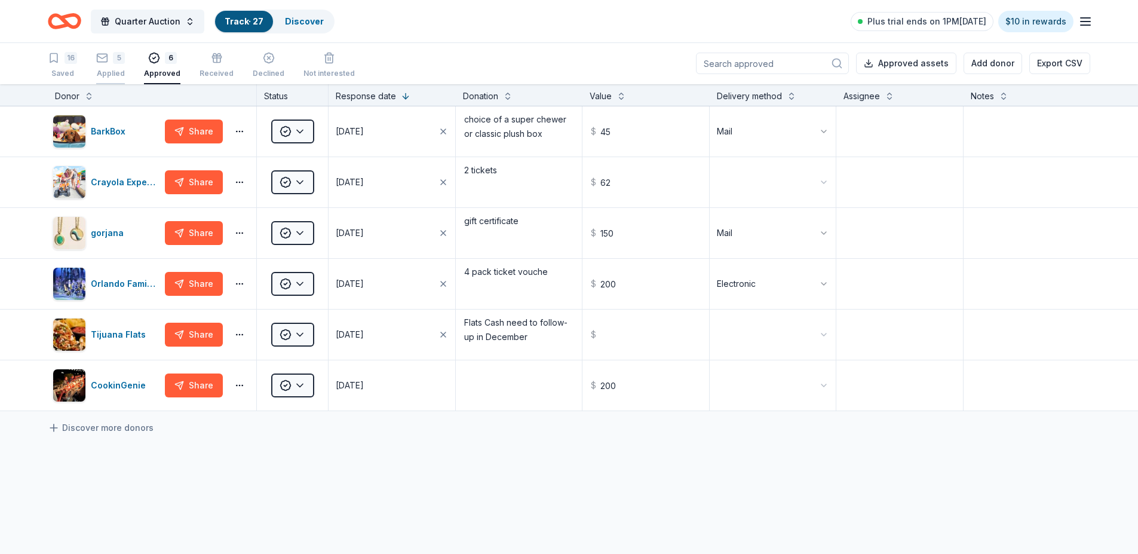
click at [116, 59] on div "5" at bounding box center [119, 58] width 12 height 12
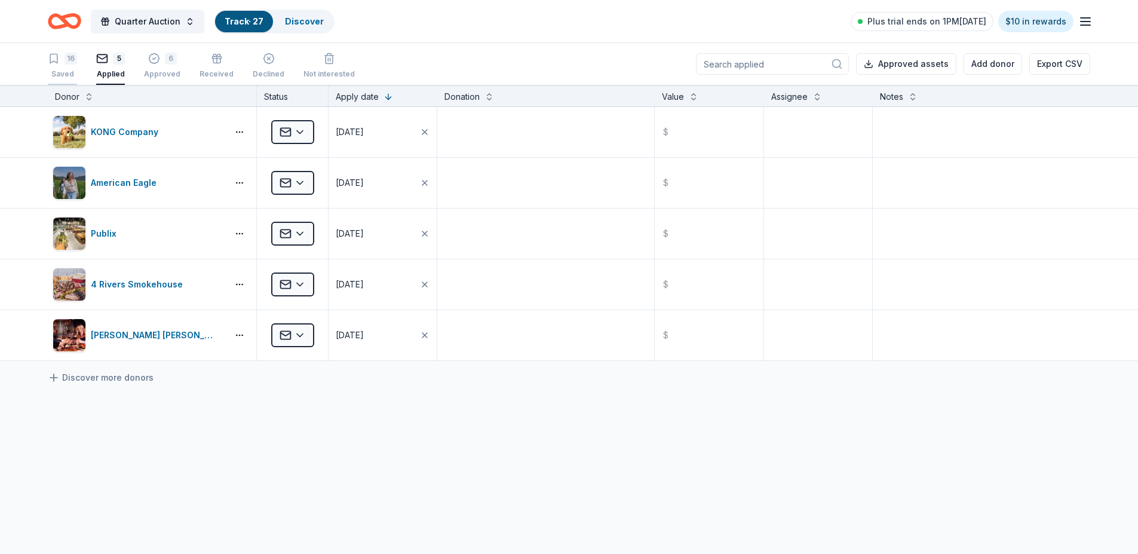
click at [68, 59] on div "16" at bounding box center [71, 59] width 13 height 12
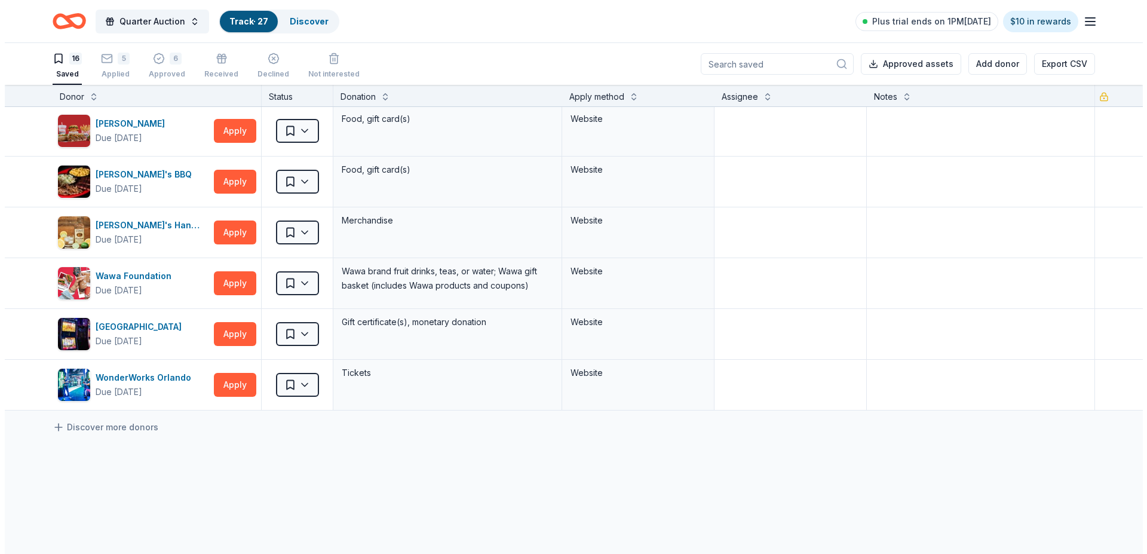
scroll to position [590, 0]
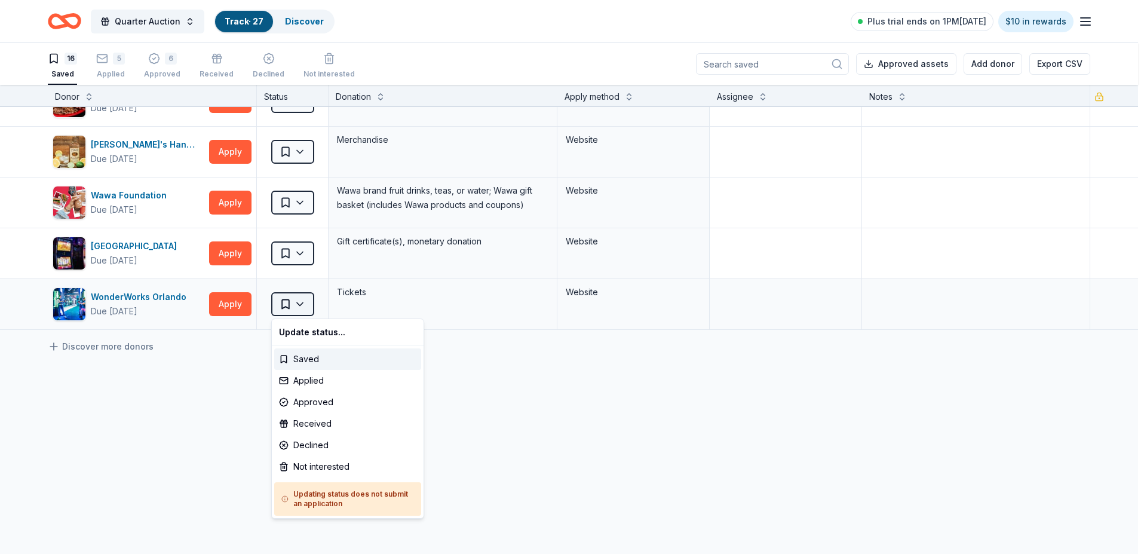
click at [291, 300] on html "Quarter Auction Track · 27 Discover Plus trial ends on 1PM, 10/4 $10 in rewards…" at bounding box center [573, 277] width 1147 height 554
click at [228, 201] on html "Quarter Auction Track · 27 Discover Plus trial ends on 1PM, 10/4 $10 in rewards…" at bounding box center [573, 277] width 1147 height 554
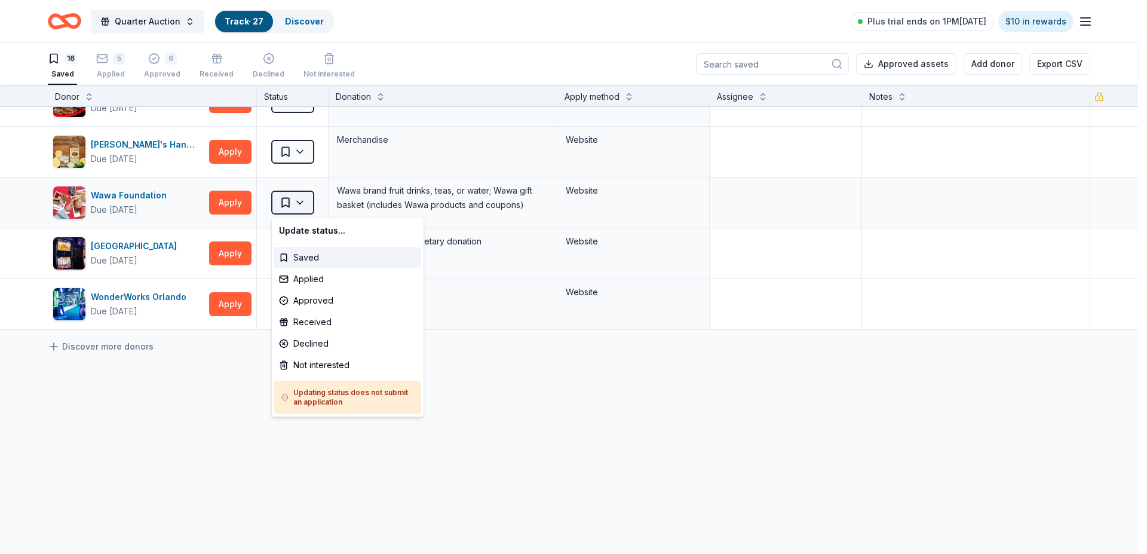
click at [297, 199] on html "Quarter Auction Track · 27 Discover Plus trial ends on 1PM, 10/4 $10 in rewards…" at bounding box center [573, 277] width 1147 height 554
click at [306, 274] on div "Applied" at bounding box center [347, 279] width 147 height 22
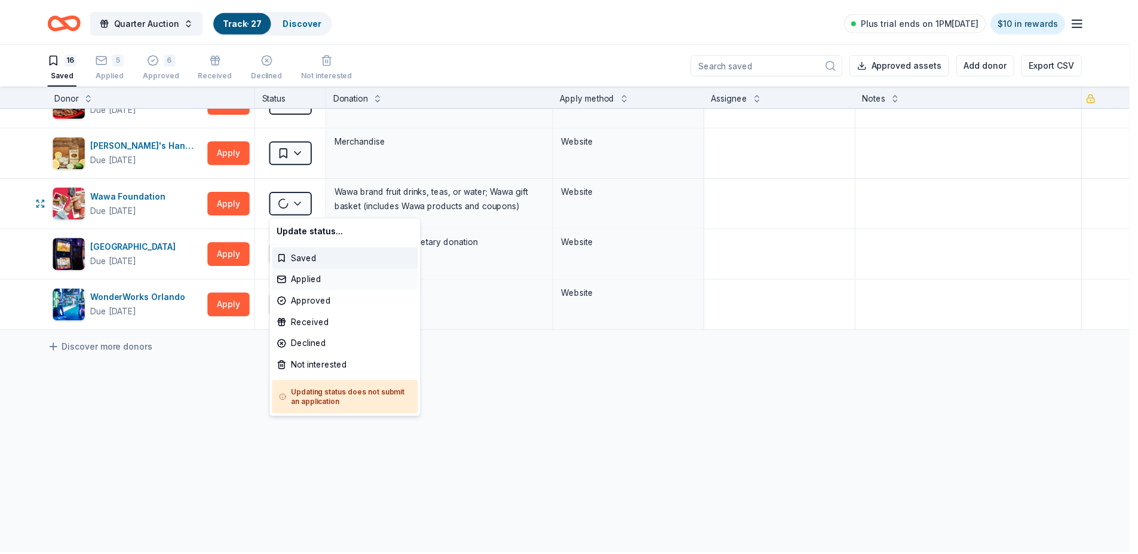
scroll to position [539, 0]
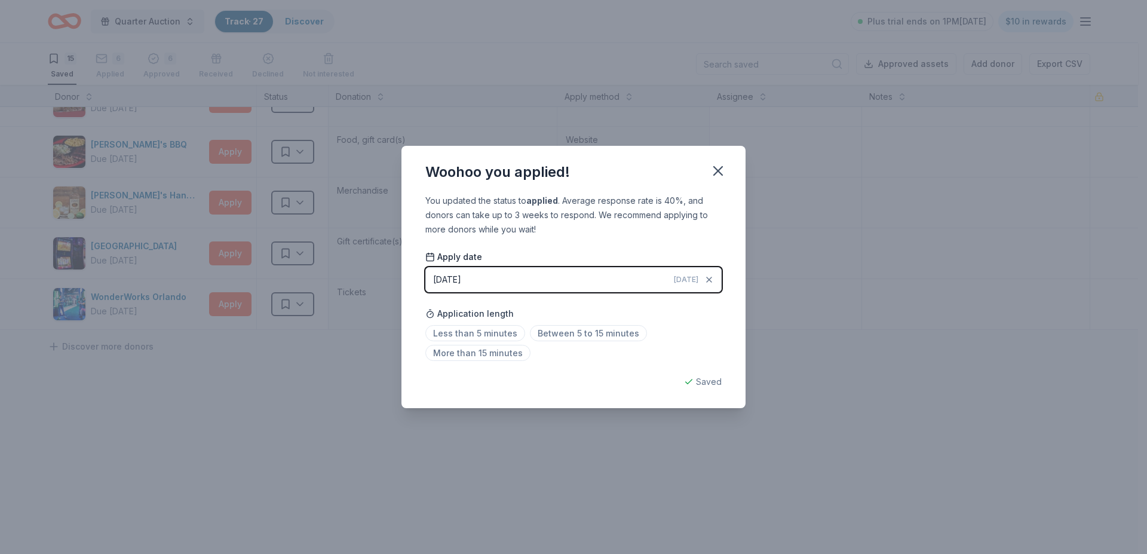
click at [461, 276] on div "[DATE]" at bounding box center [447, 279] width 28 height 14
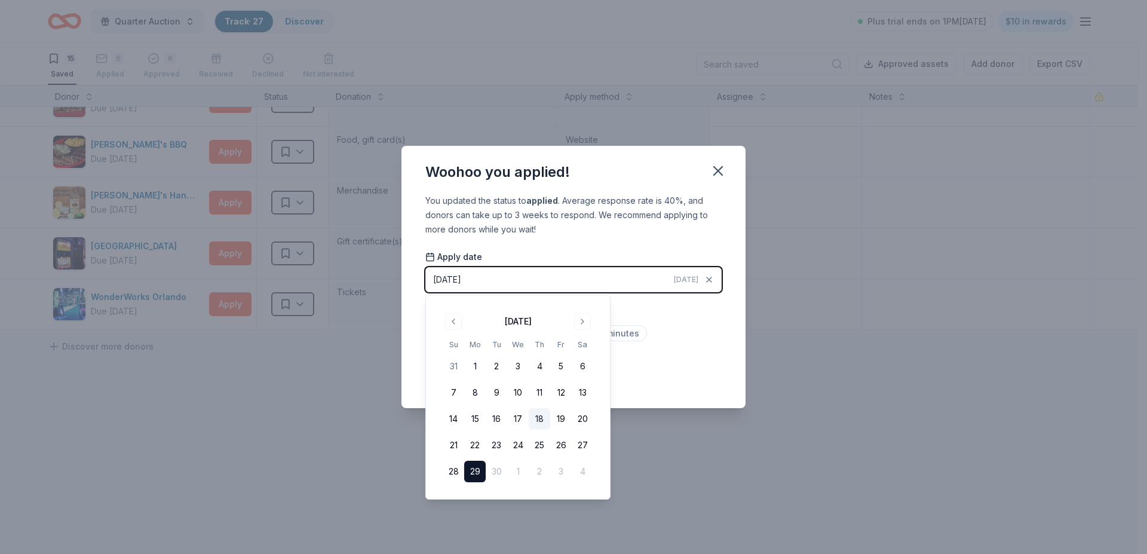
click at [541, 415] on button "18" at bounding box center [540, 419] width 22 height 22
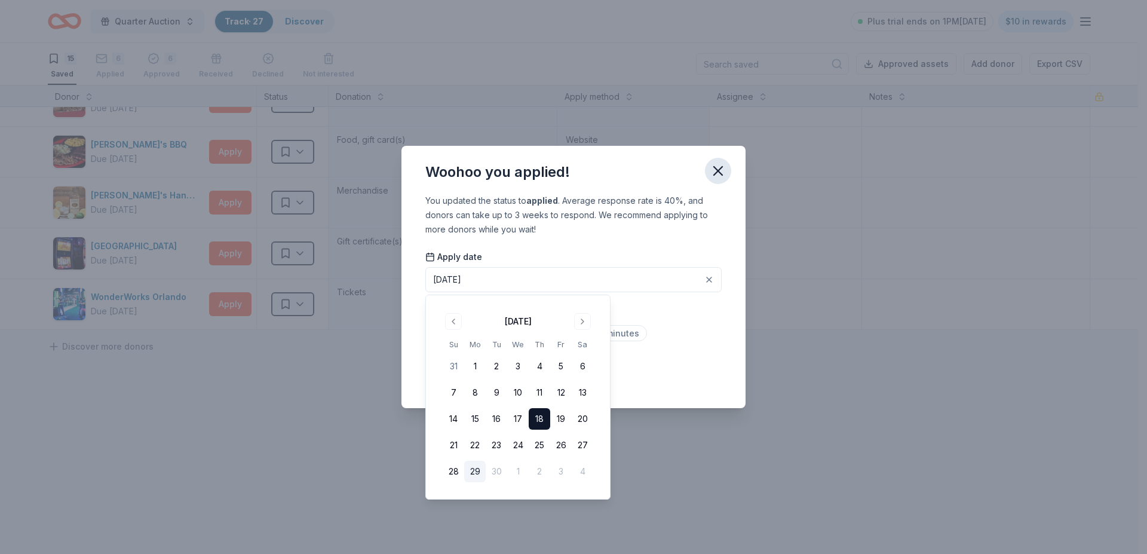
click at [714, 170] on icon "button" at bounding box center [718, 170] width 17 height 17
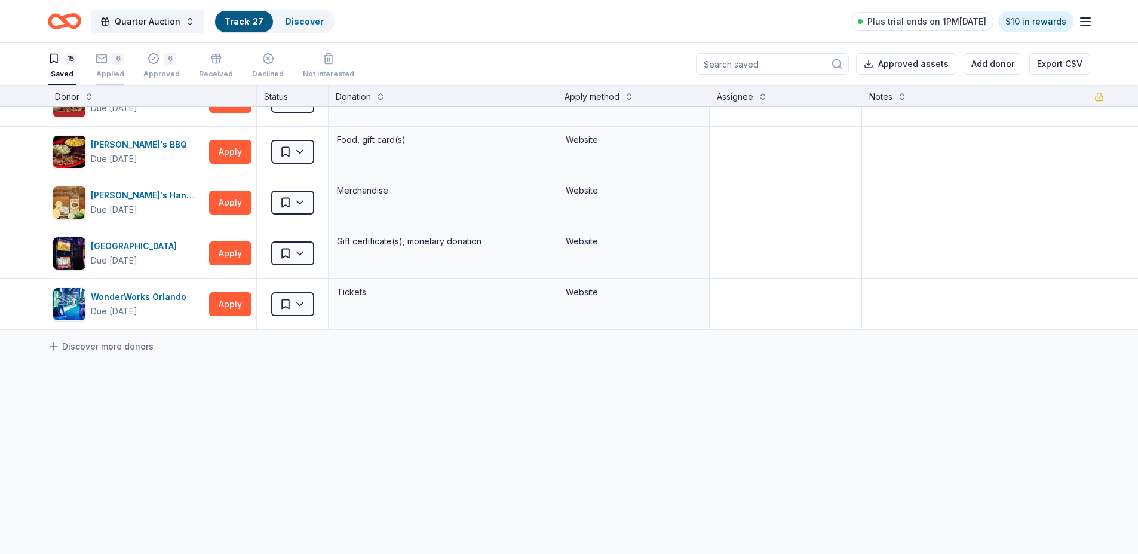
click at [118, 60] on div "6" at bounding box center [118, 54] width 12 height 12
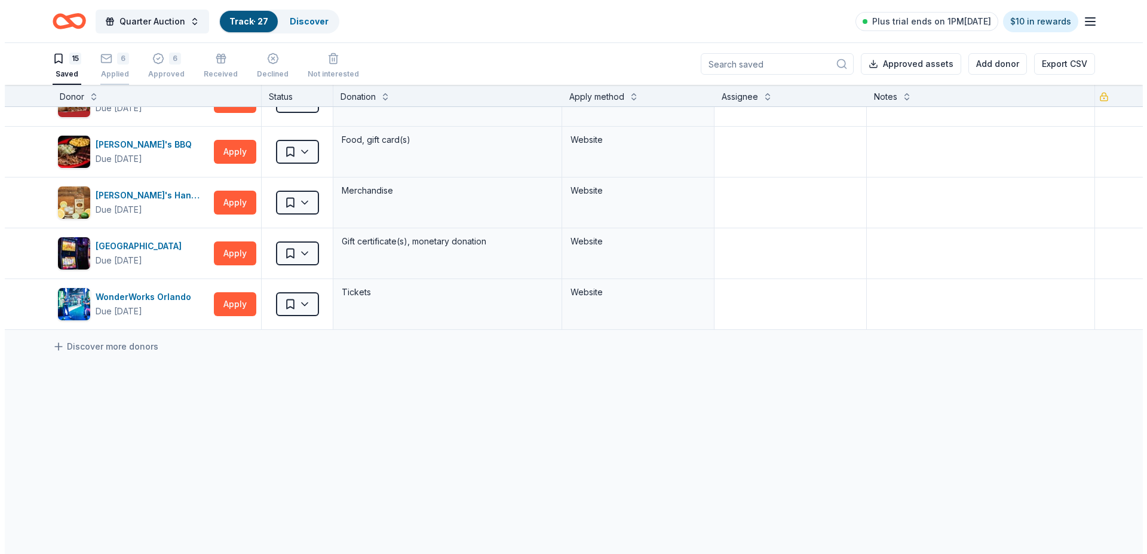
scroll to position [82, 0]
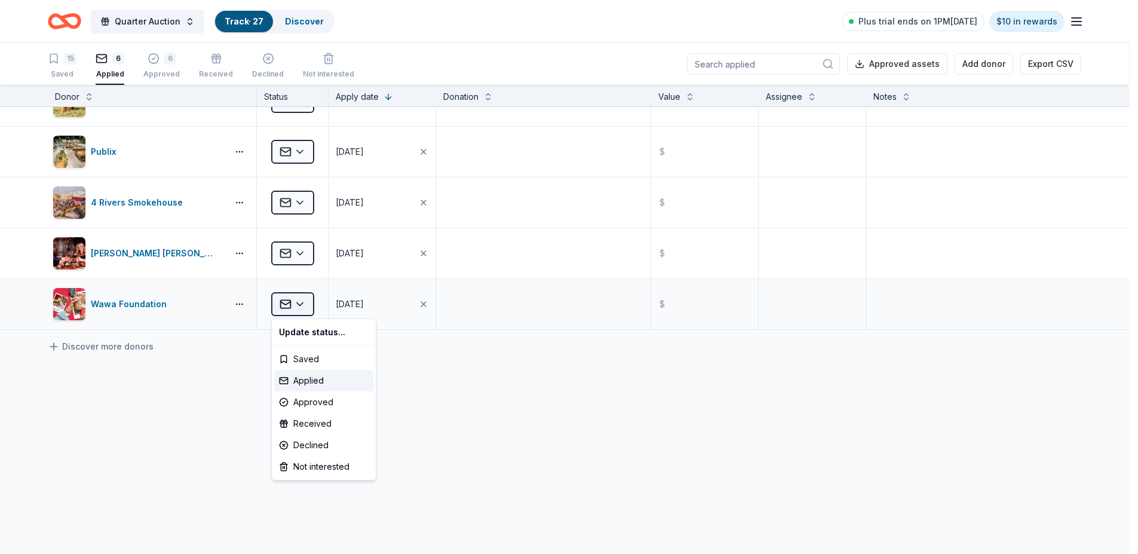
click at [297, 300] on html "Quarter Auction Track · 27 Discover Plus trial ends on 1PM, 10/4 $10 in rewards…" at bounding box center [569, 277] width 1138 height 554
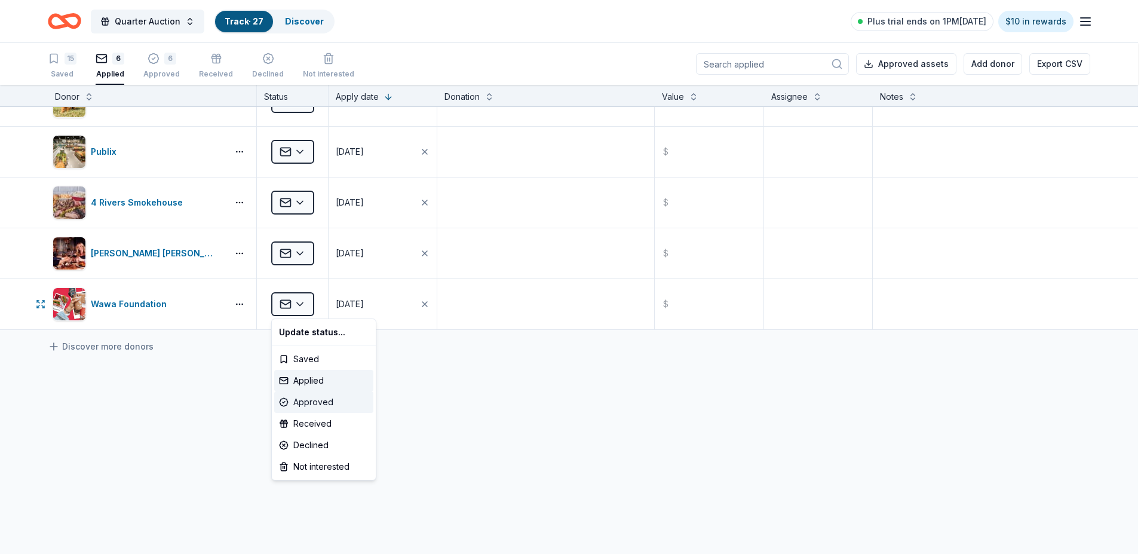
click at [315, 400] on div "Approved" at bounding box center [323, 402] width 99 height 22
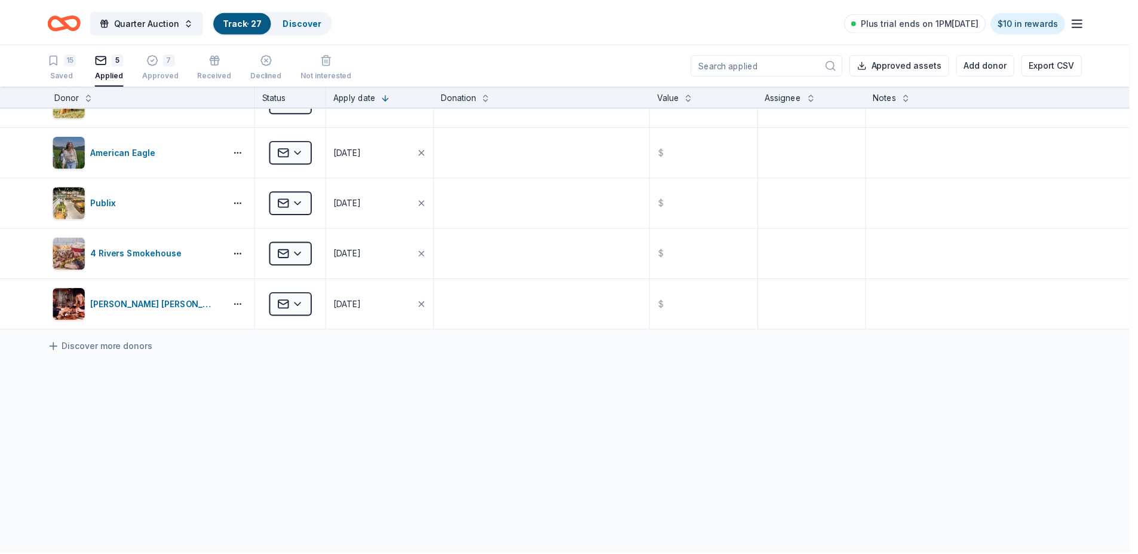
scroll to position [31, 0]
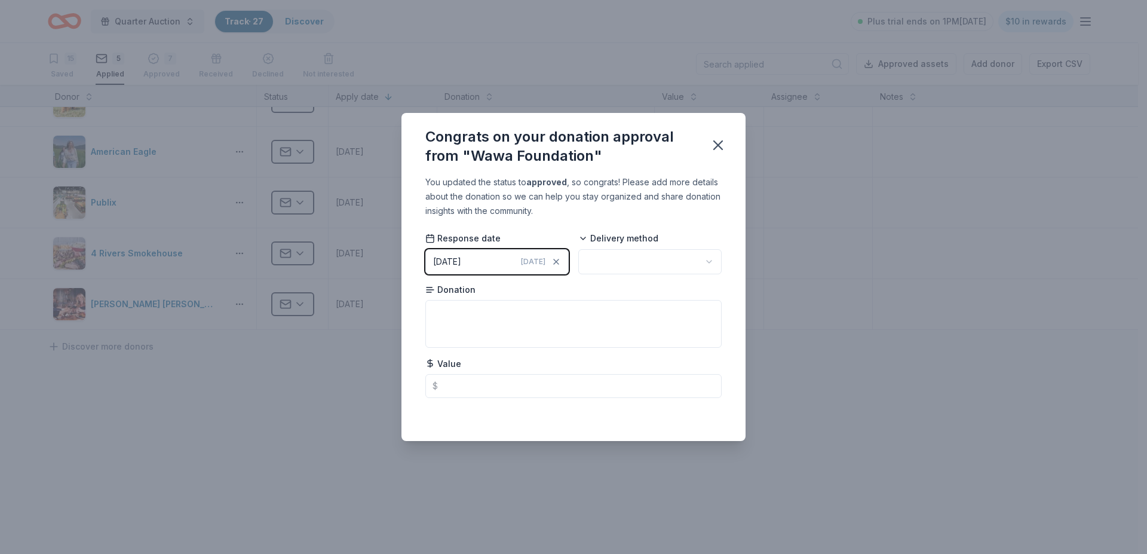
click at [449, 255] on div "[DATE]" at bounding box center [447, 261] width 28 height 14
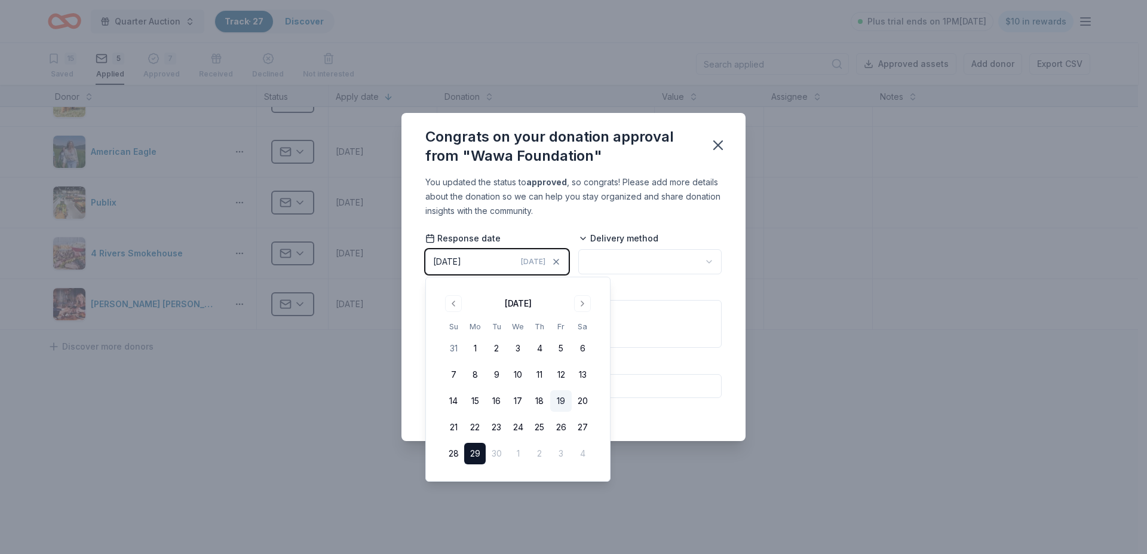
click at [560, 400] on button "19" at bounding box center [561, 401] width 22 height 22
click at [676, 329] on textarea at bounding box center [573, 324] width 296 height 48
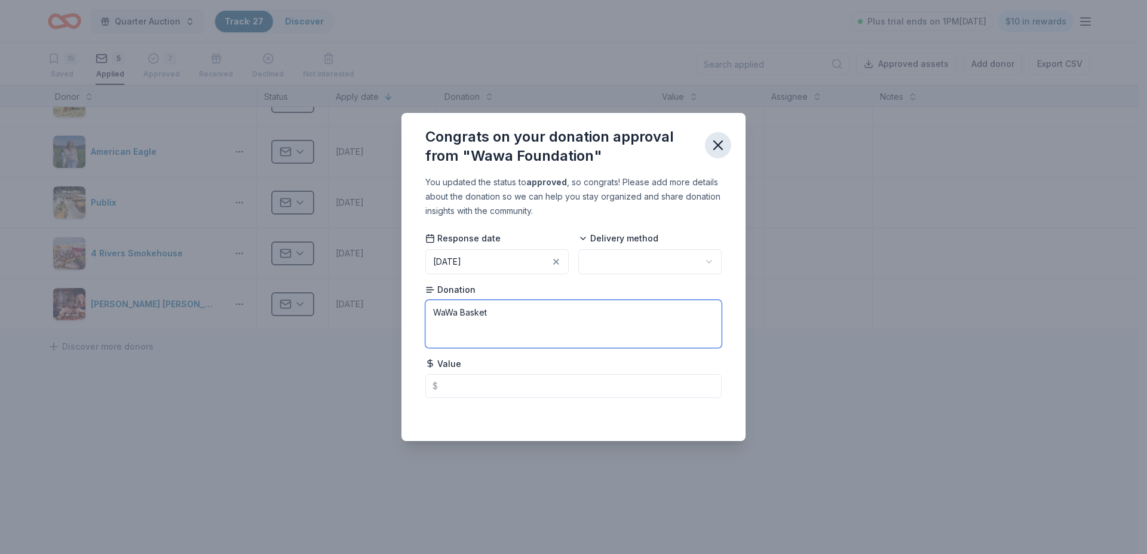
type textarea "WaWa Basket"
click at [720, 139] on icon "button" at bounding box center [718, 145] width 17 height 17
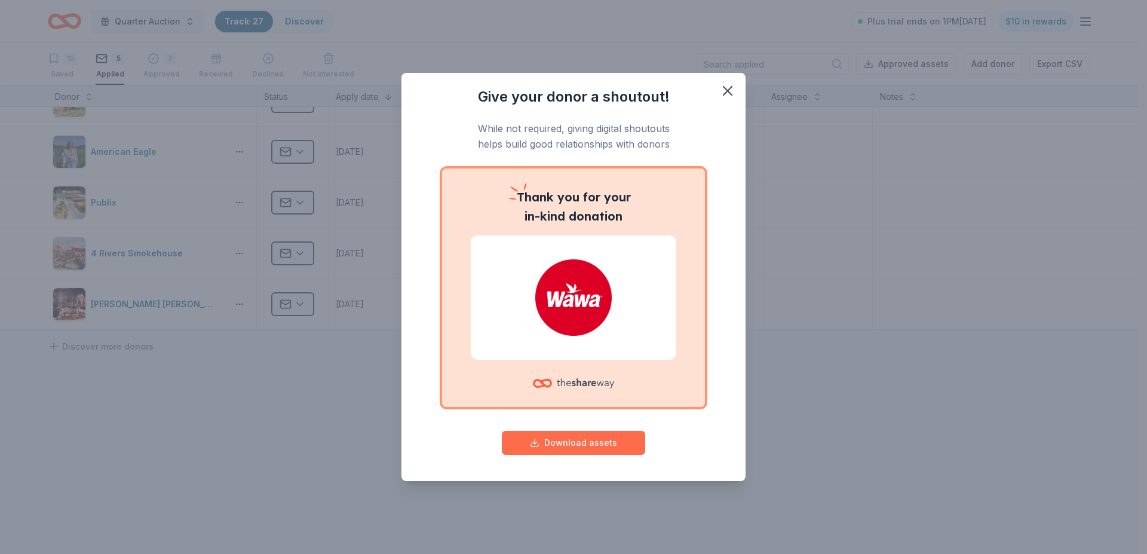
click at [555, 438] on button "Download assets" at bounding box center [573, 443] width 143 height 24
click at [724, 87] on icon "button" at bounding box center [727, 91] width 8 height 8
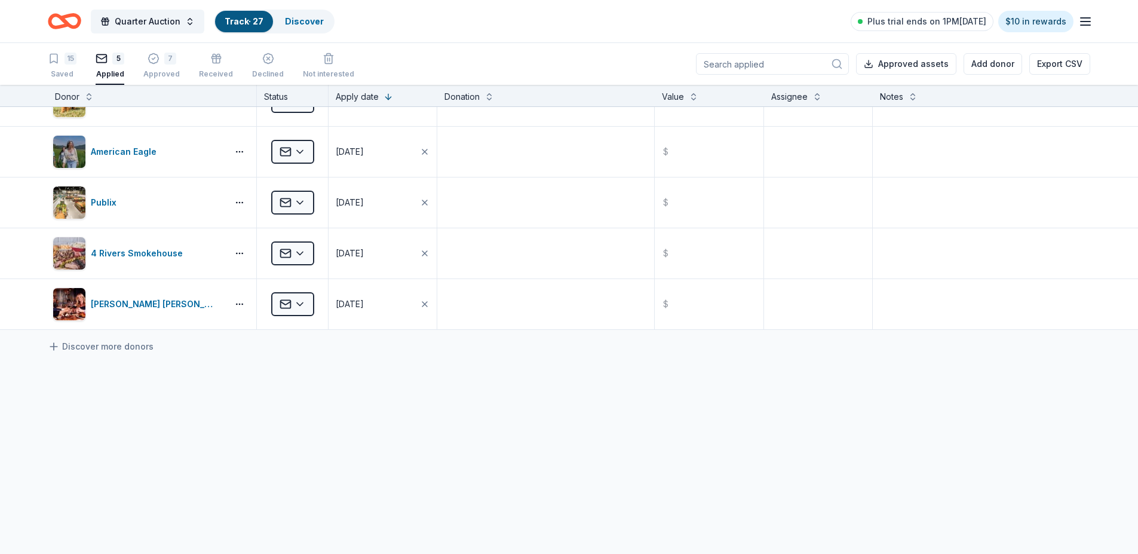
click at [115, 60] on div "5" at bounding box center [118, 54] width 12 height 12
click at [112, 60] on div "5" at bounding box center [118, 54] width 12 height 12
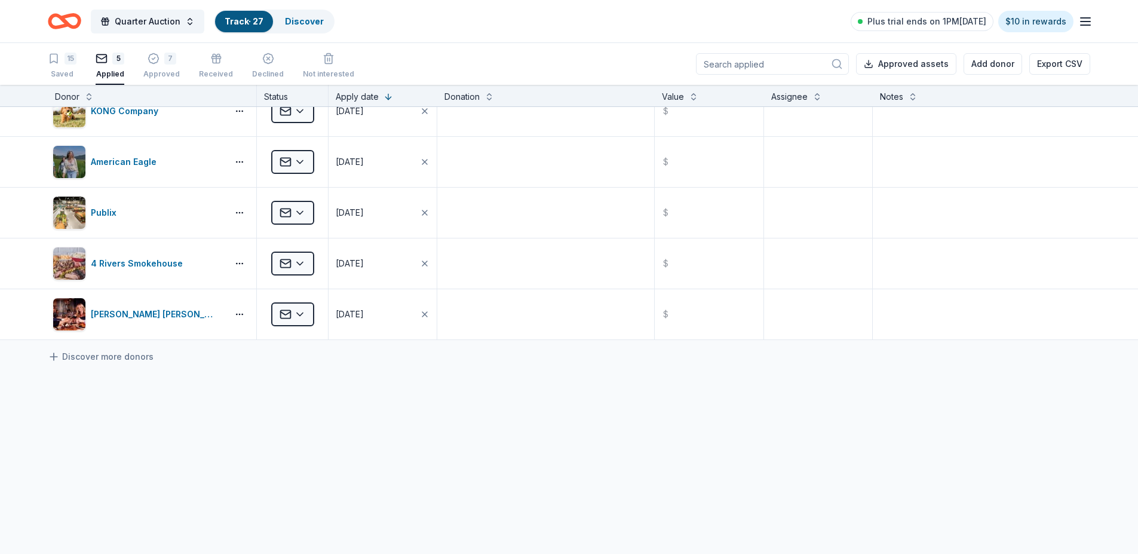
scroll to position [0, 0]
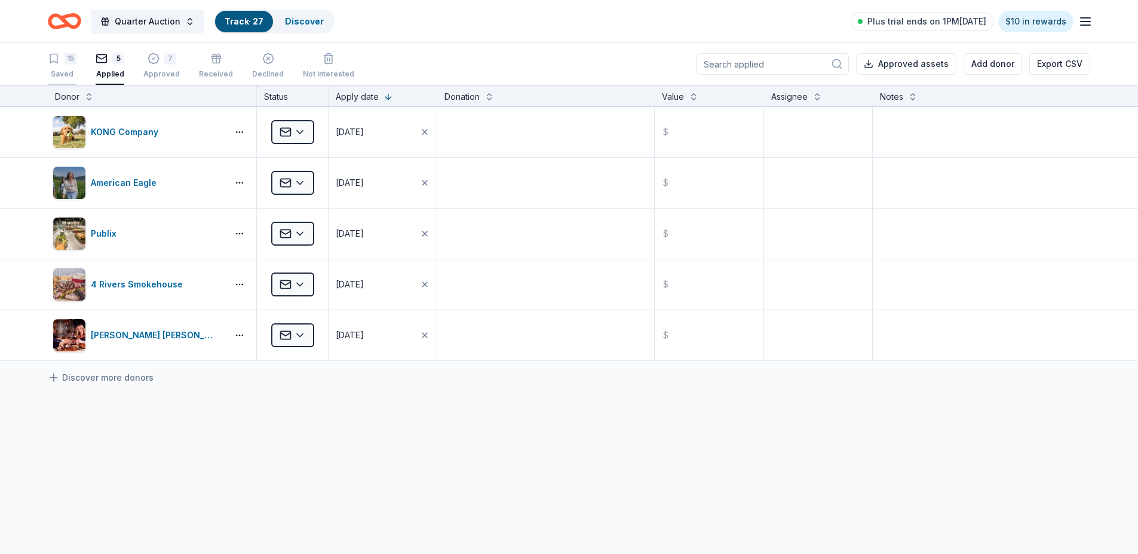
click at [69, 57] on div "15" at bounding box center [71, 59] width 12 height 12
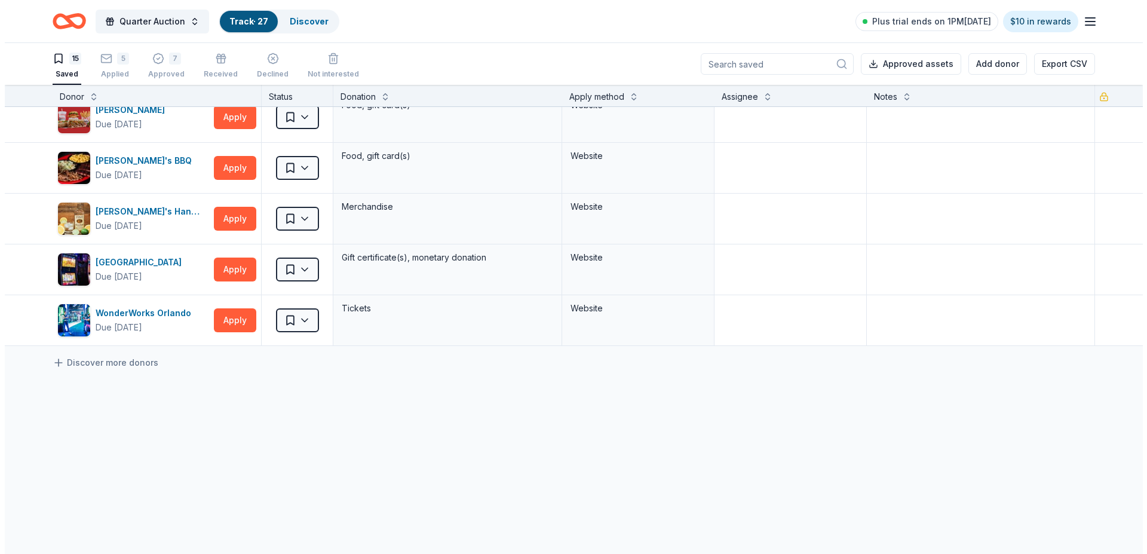
scroll to position [539, 0]
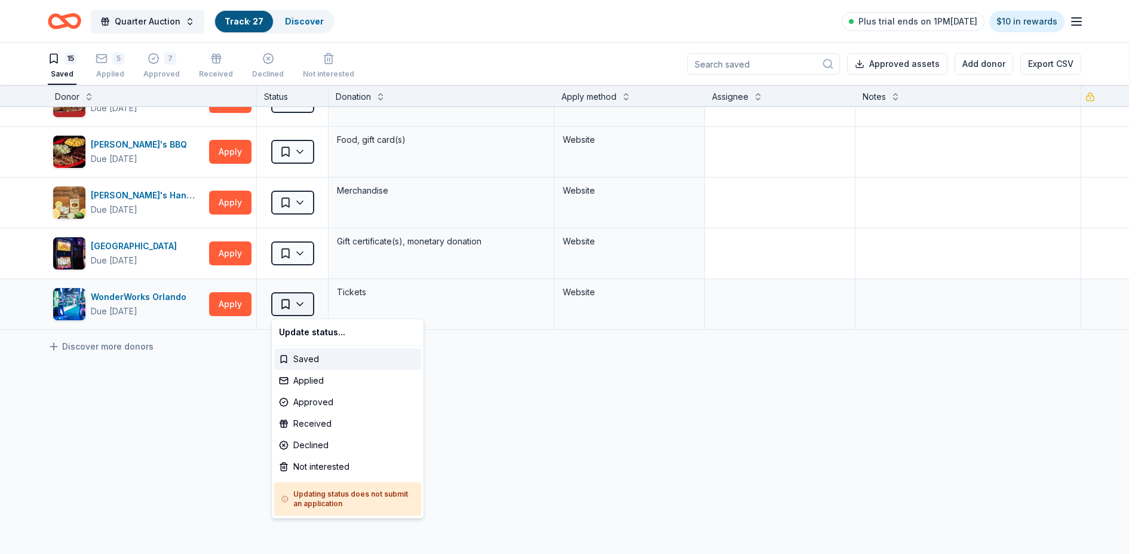
click at [295, 298] on html "Quarter Auction Track · 27 Discover Plus trial ends on 1PM, 10/4 $10 in rewards…" at bounding box center [569, 277] width 1138 height 554
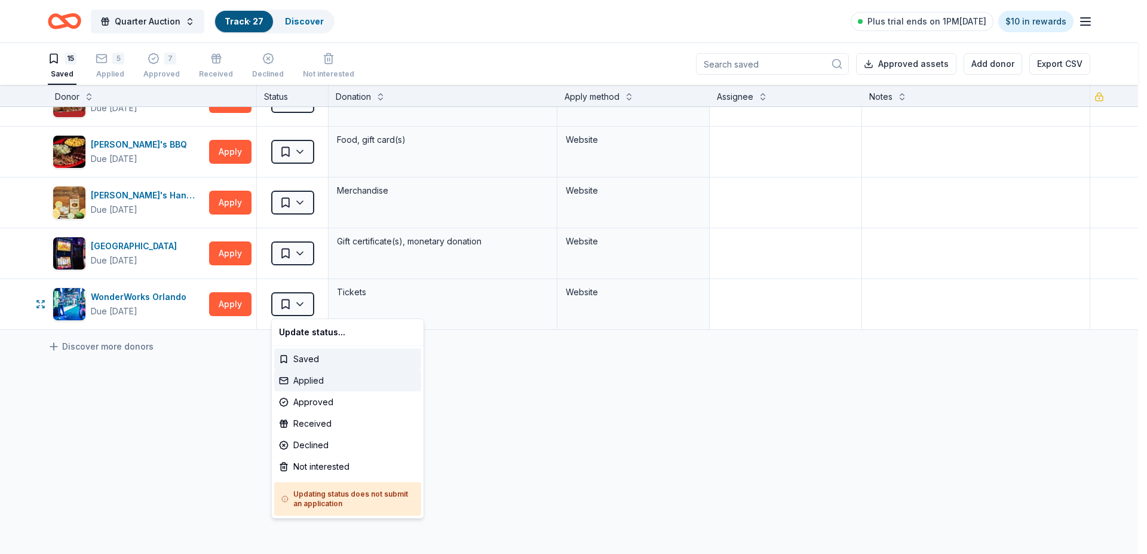
click at [310, 379] on div "Applied" at bounding box center [347, 381] width 147 height 22
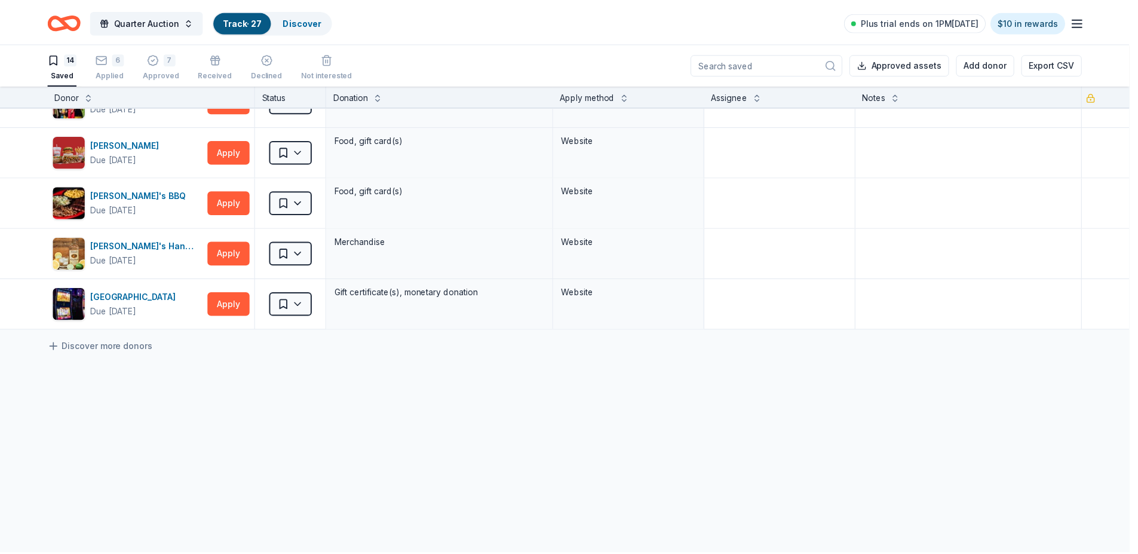
scroll to position [488, 0]
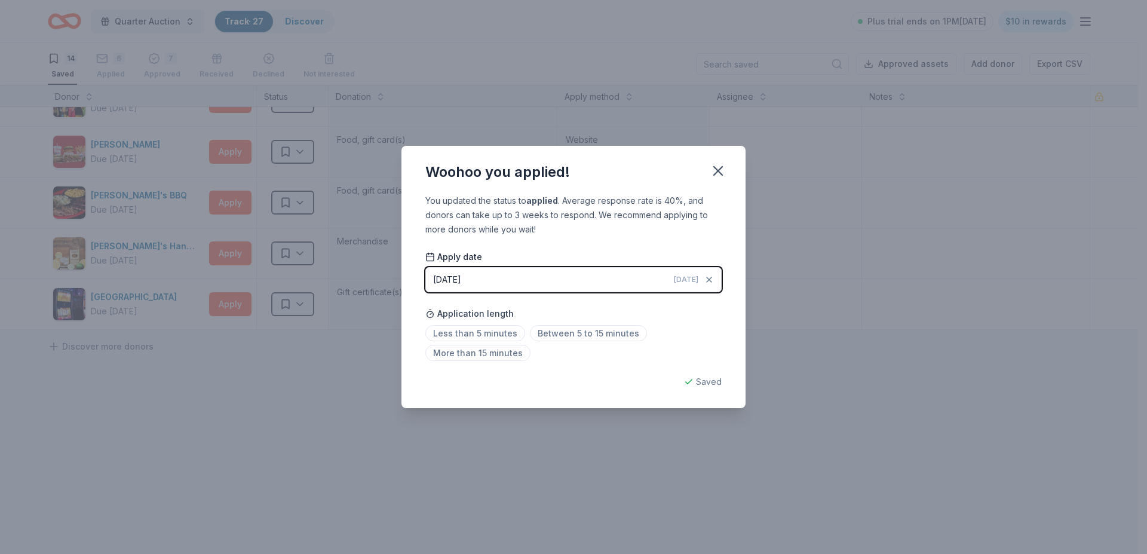
click at [461, 275] on div "[DATE]" at bounding box center [447, 279] width 28 height 14
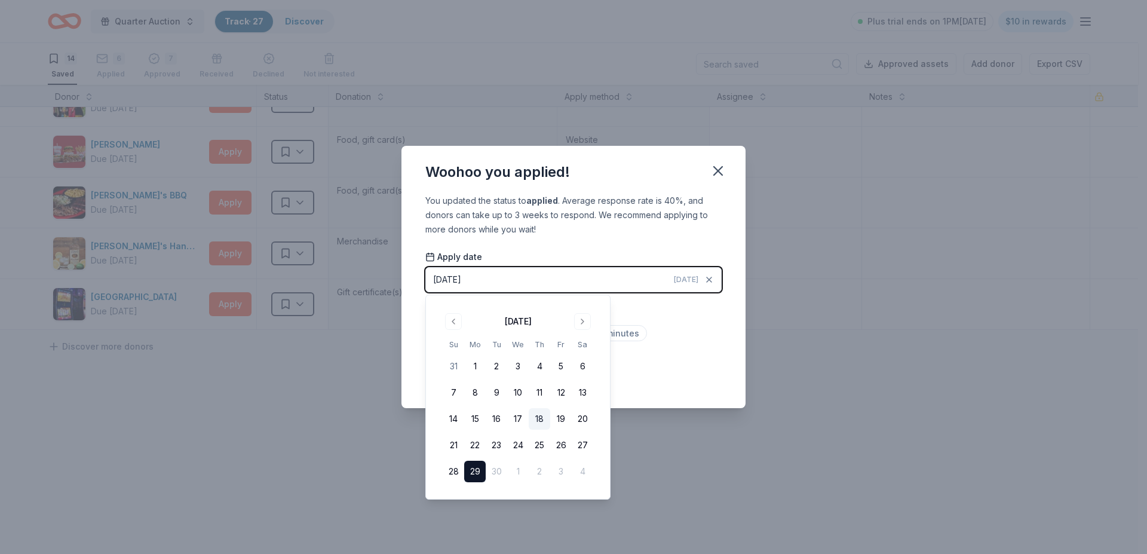
click at [540, 415] on button "18" at bounding box center [540, 419] width 22 height 22
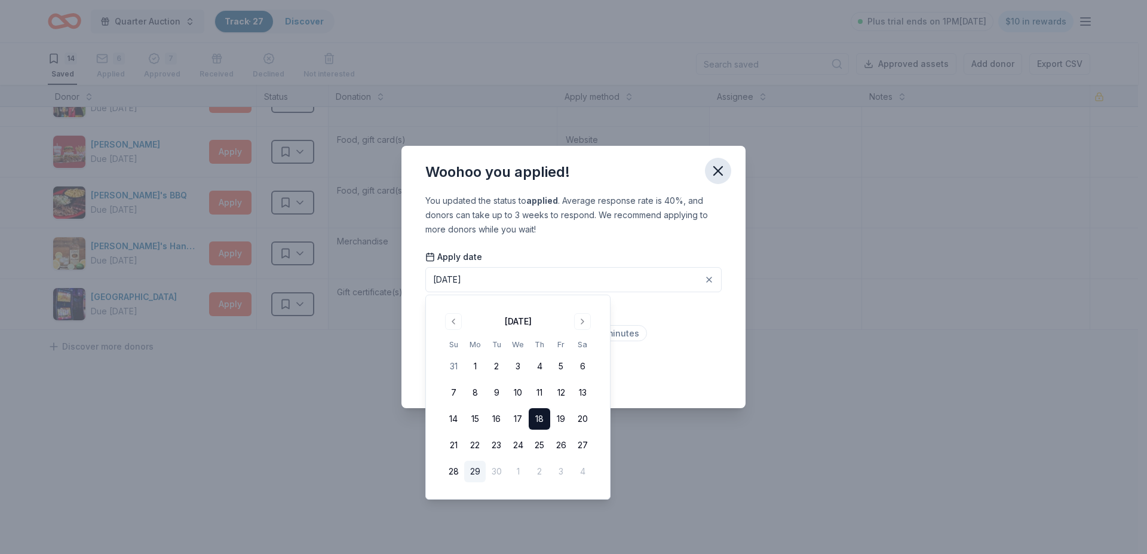
click at [721, 167] on icon "button" at bounding box center [718, 171] width 8 height 8
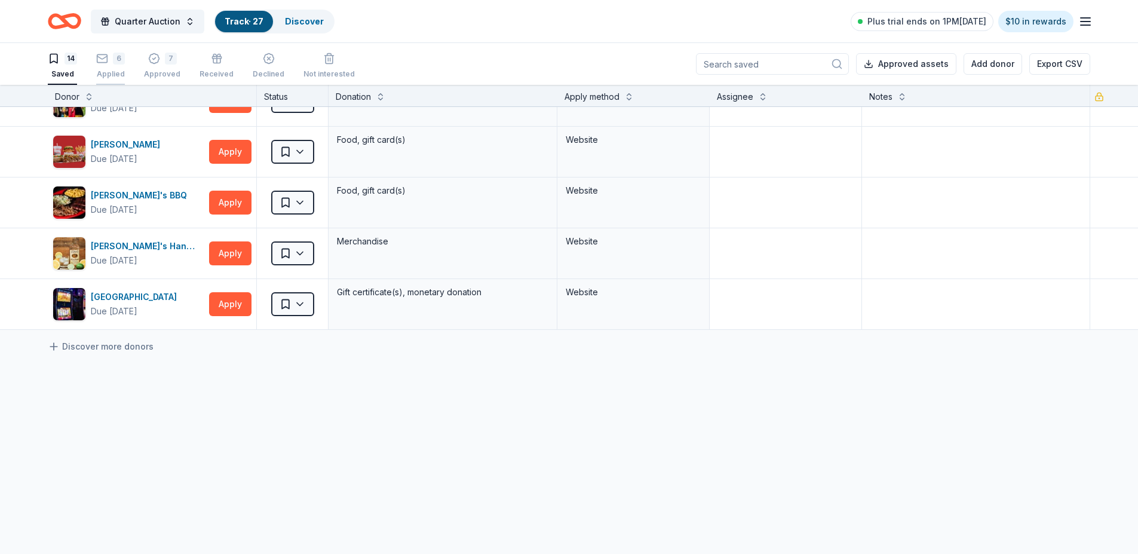
click at [114, 59] on div "6" at bounding box center [119, 53] width 12 height 12
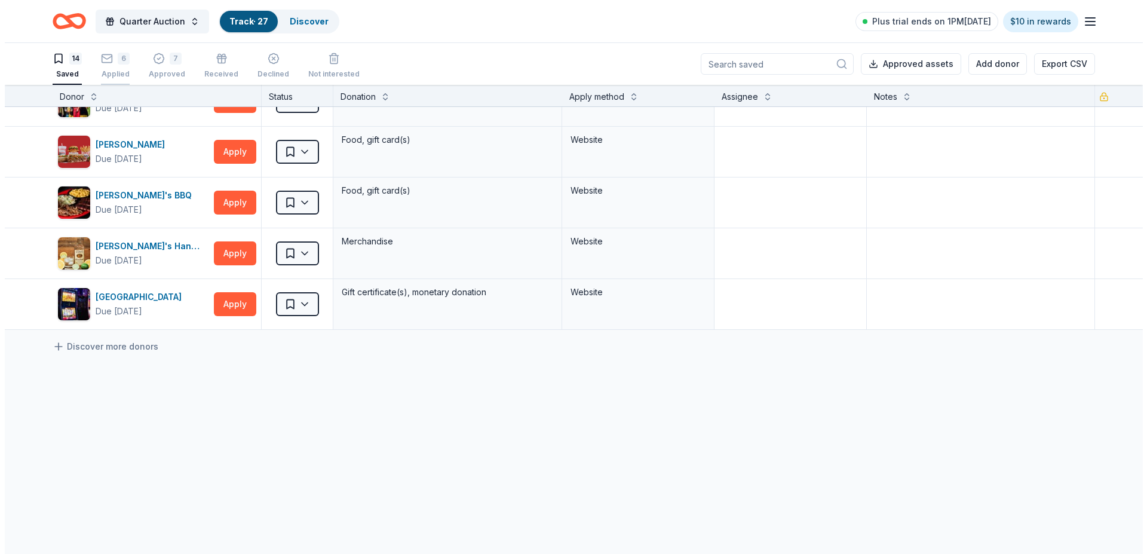
scroll to position [82, 0]
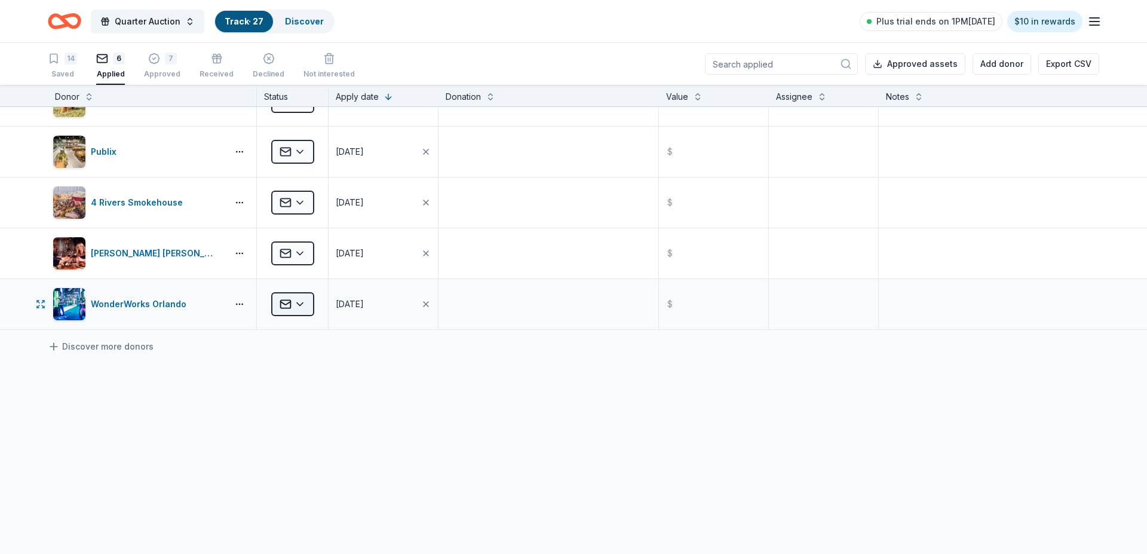
click at [301, 299] on html "Quarter Auction Track · 27 Discover Plus trial ends on 1PM, 10/4 $10 in rewards…" at bounding box center [573, 277] width 1147 height 554
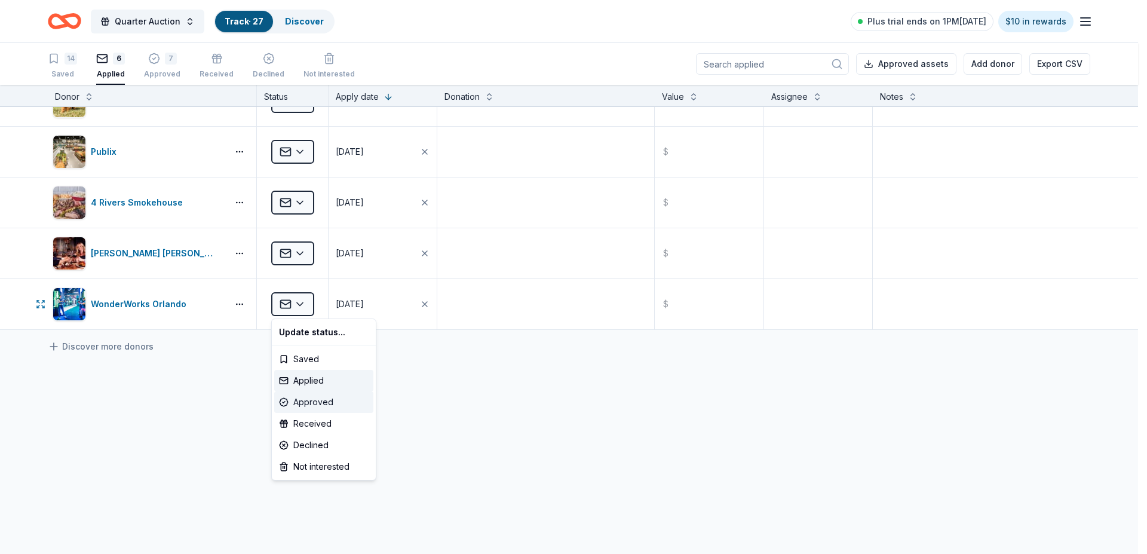
click at [314, 396] on div "Approved" at bounding box center [323, 402] width 99 height 22
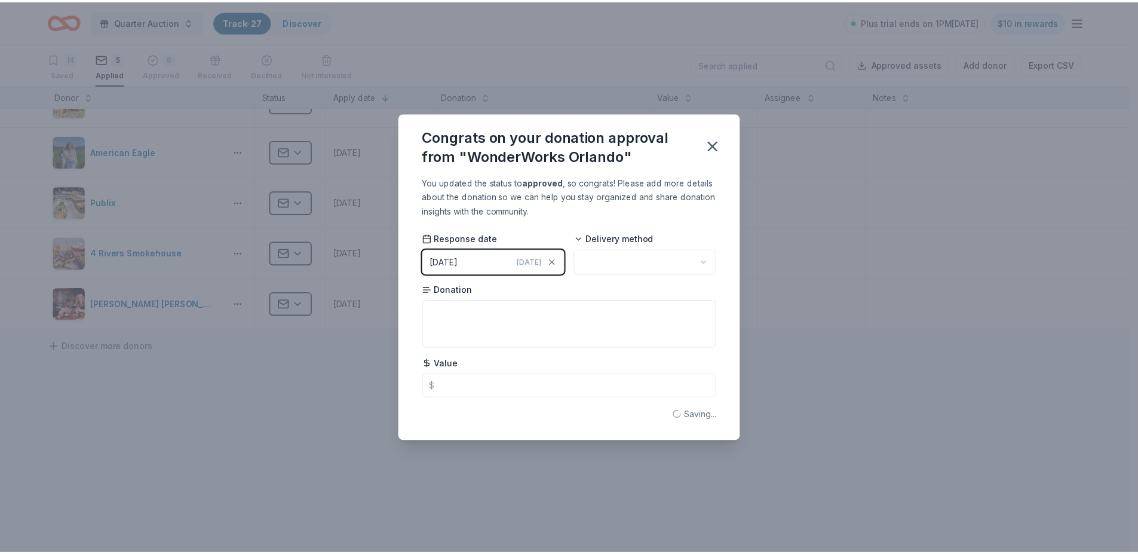
scroll to position [31, 0]
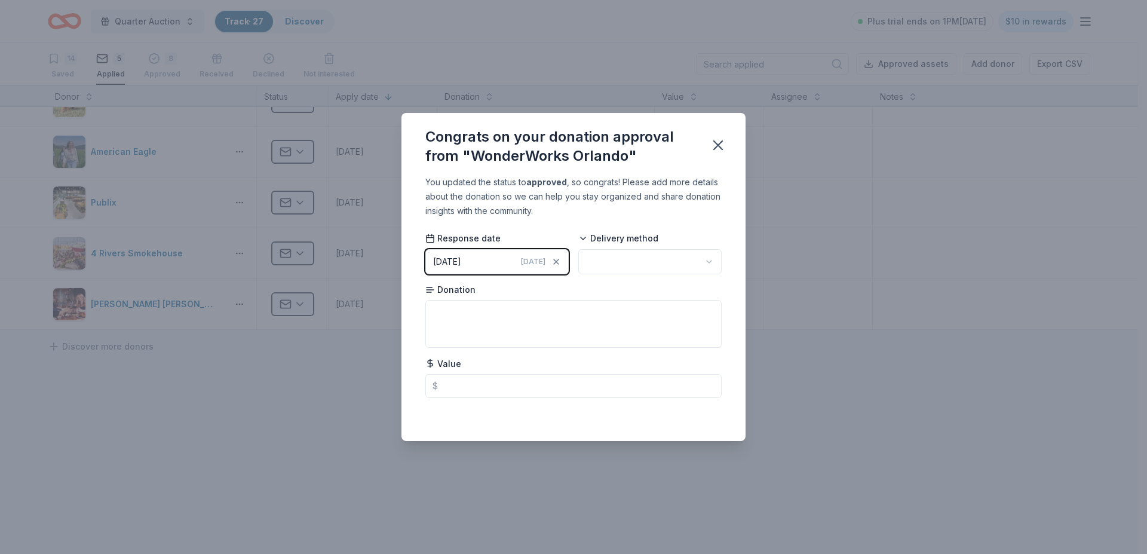
click at [490, 256] on button "09/29/2025 Today" at bounding box center [496, 261] width 143 height 25
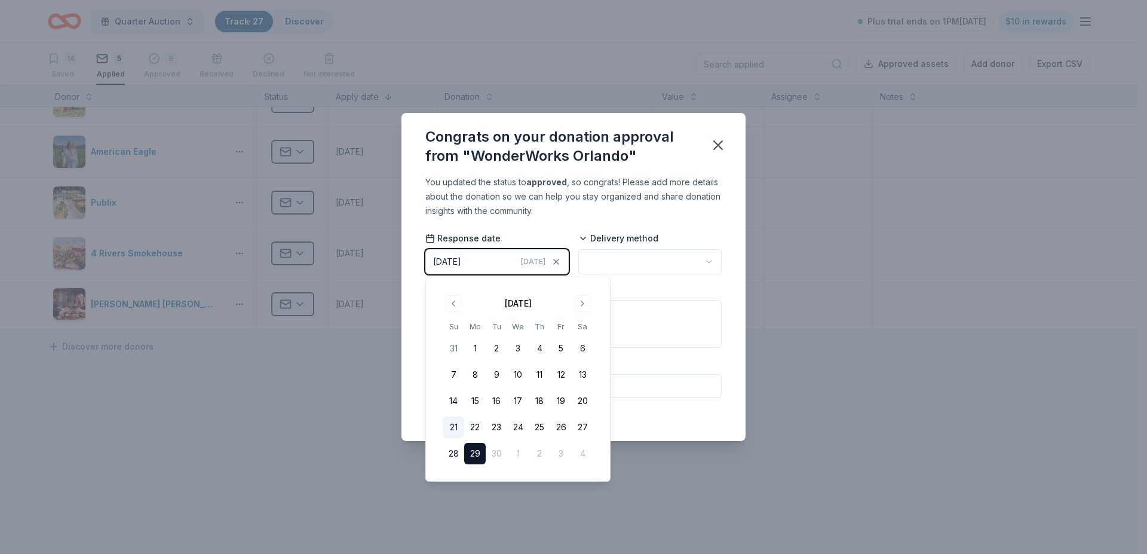
click at [450, 424] on button "21" at bounding box center [454, 427] width 22 height 22
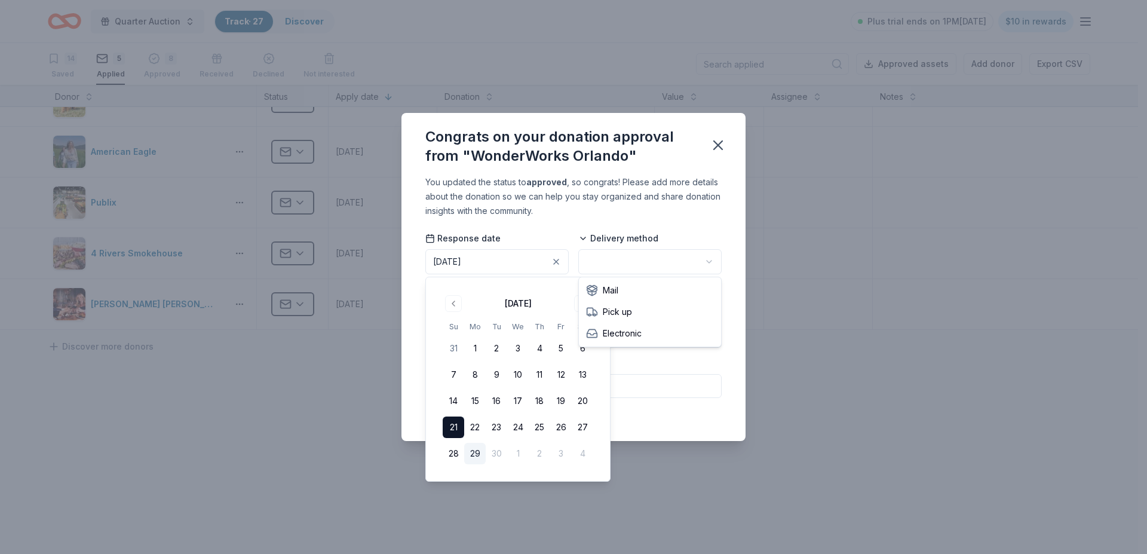
click at [652, 254] on html "Quarter Auction Track · 27 Discover Plus trial ends on 1PM, 10/4 $10 in rewards…" at bounding box center [573, 277] width 1147 height 554
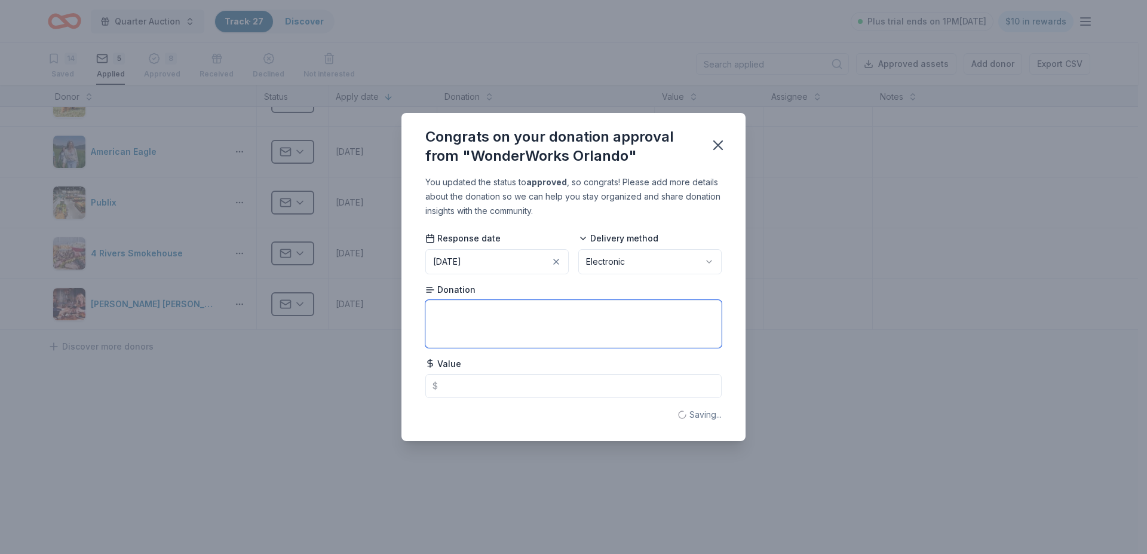
click at [435, 318] on textarea at bounding box center [573, 324] width 296 height 48
type textarea "2 All access tickets"
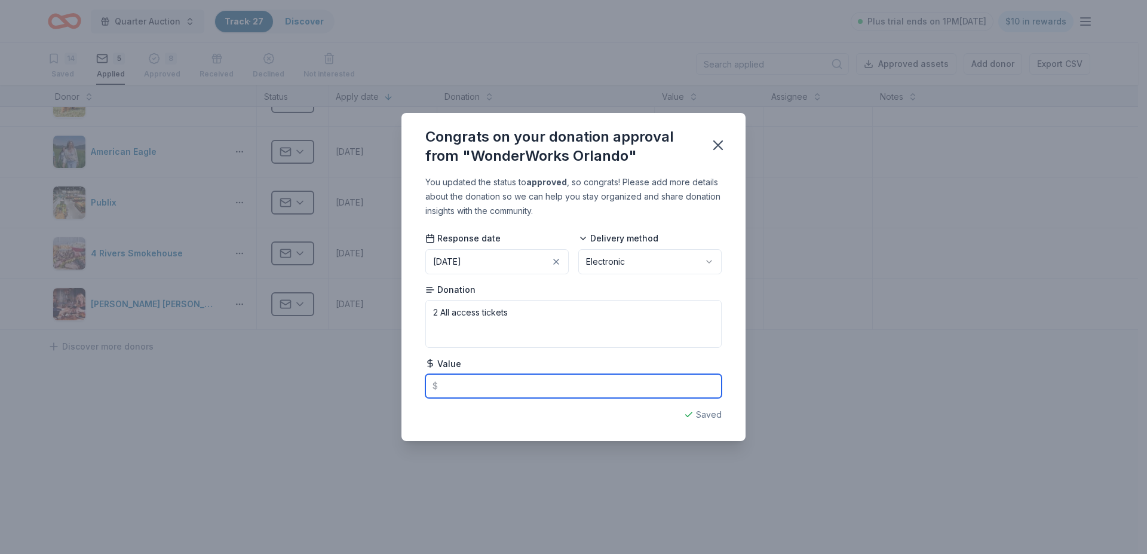
click at [466, 384] on input "text" at bounding box center [573, 386] width 296 height 24
type input "82.00"
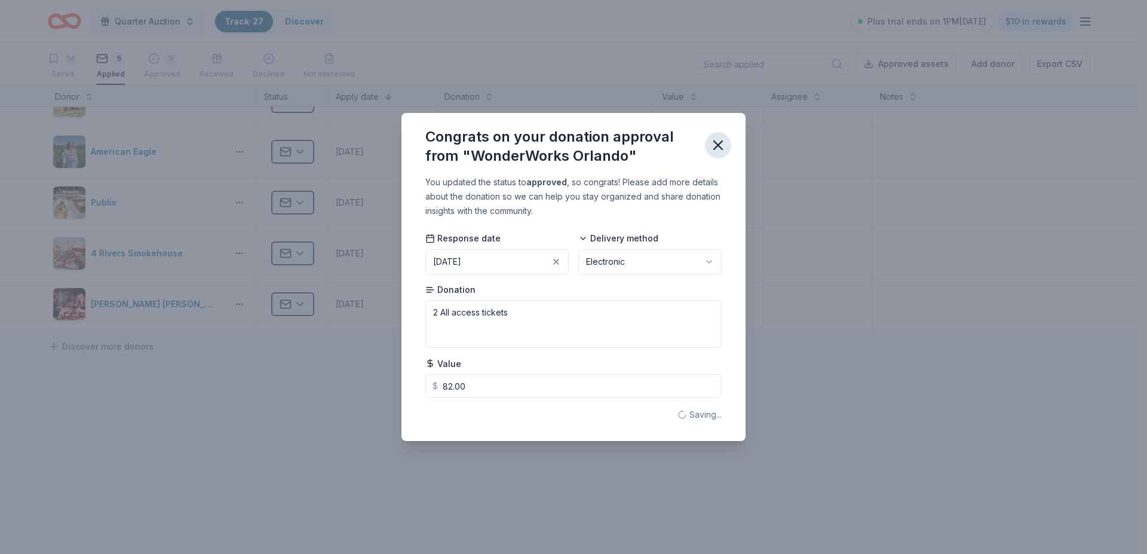
click at [721, 145] on icon "button" at bounding box center [718, 145] width 17 height 17
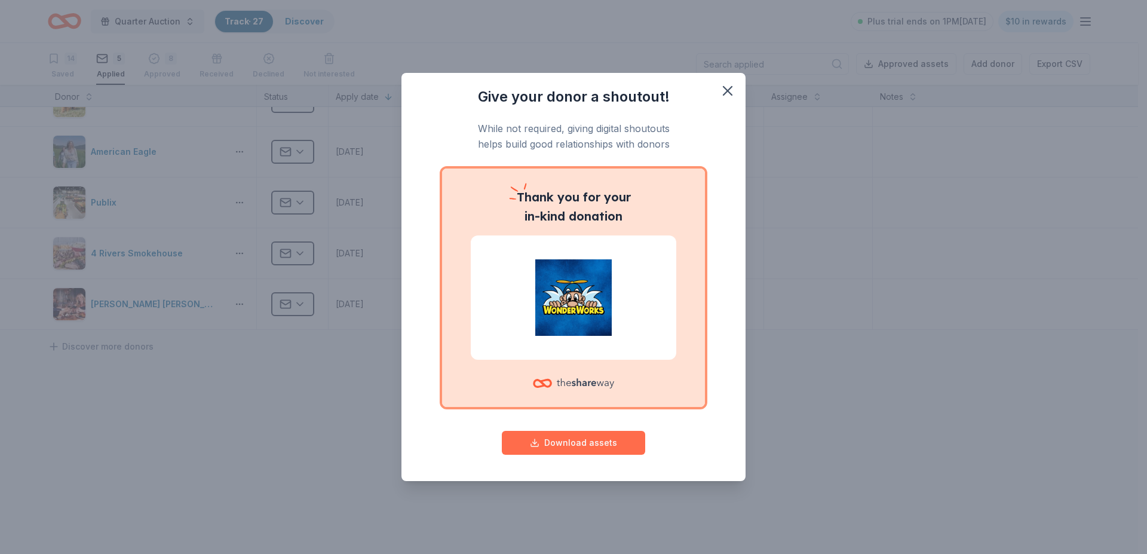
click at [581, 437] on button "Download assets" at bounding box center [573, 443] width 143 height 24
click at [725, 87] on icon "button" at bounding box center [727, 90] width 17 height 17
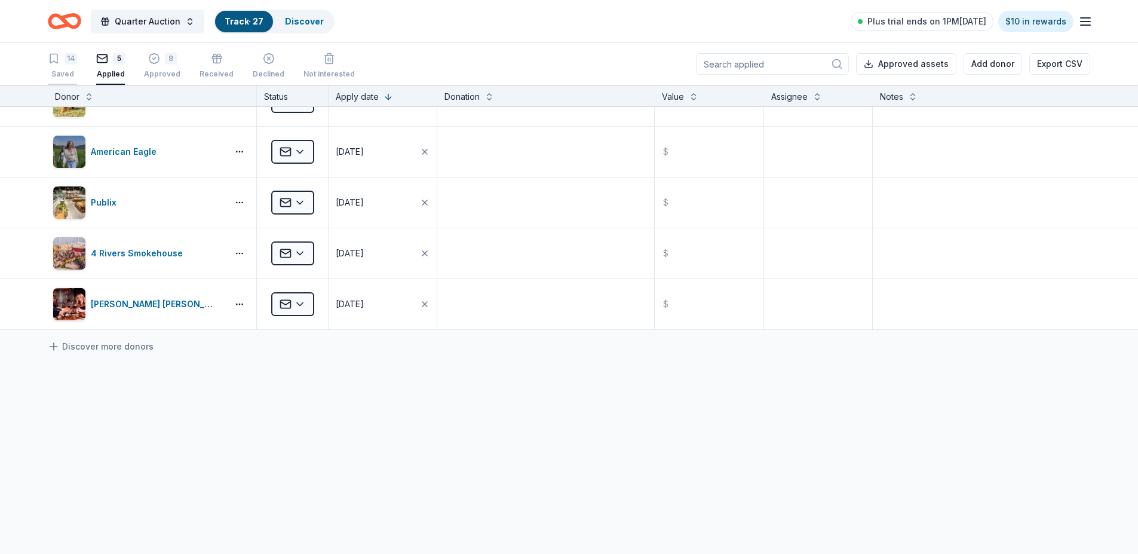
click at [66, 65] on div "14 Saved" at bounding box center [62, 66] width 29 height 26
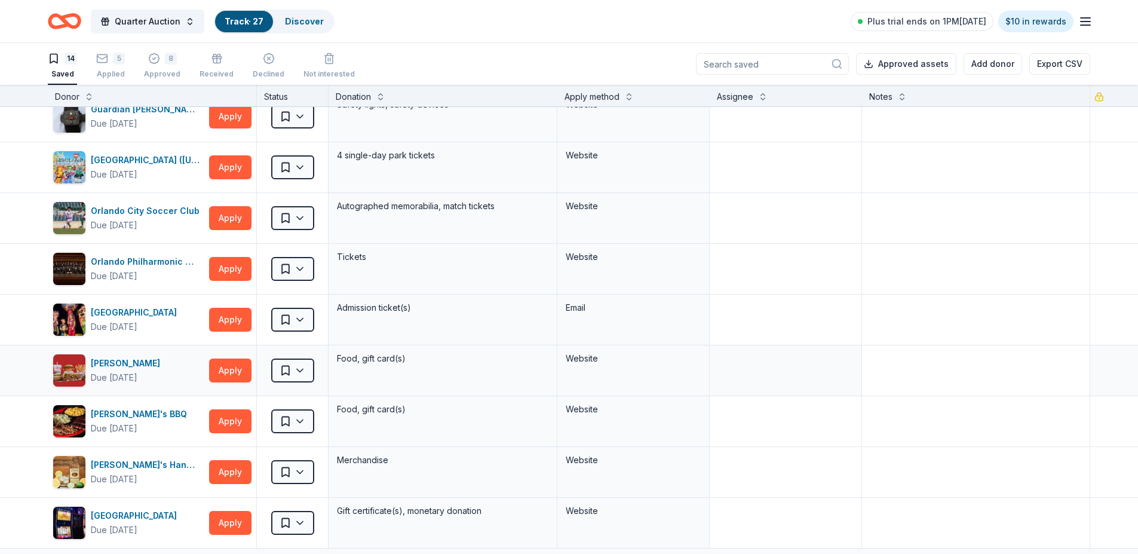
scroll to position [267, 0]
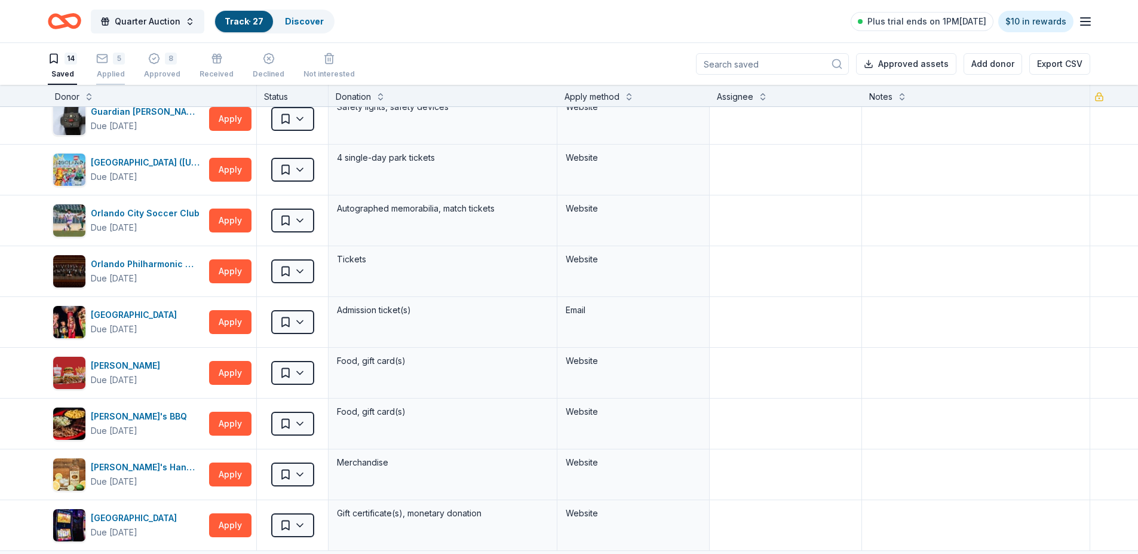
click at [106, 66] on div "5 Applied" at bounding box center [110, 59] width 29 height 26
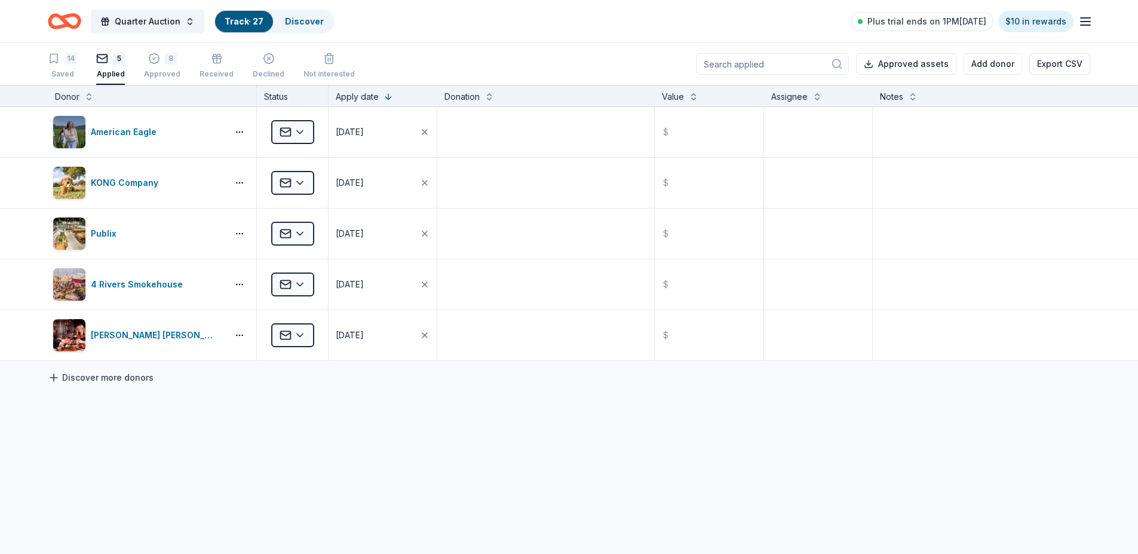
click at [82, 374] on link "Discover more donors" at bounding box center [101, 377] width 106 height 14
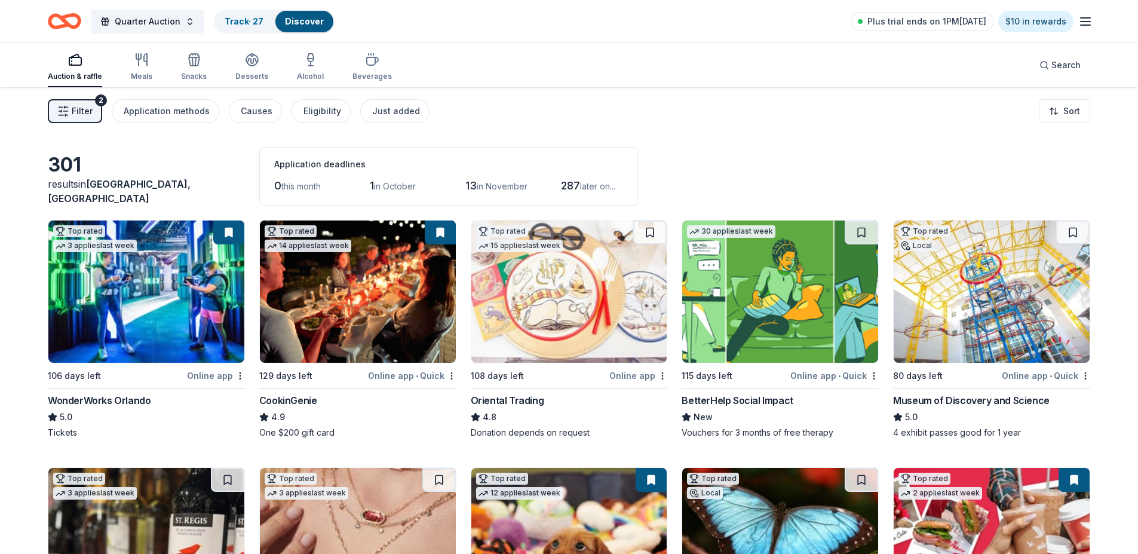
click at [981, 395] on div "Museum of Discovery and Science" at bounding box center [971, 400] width 156 height 14
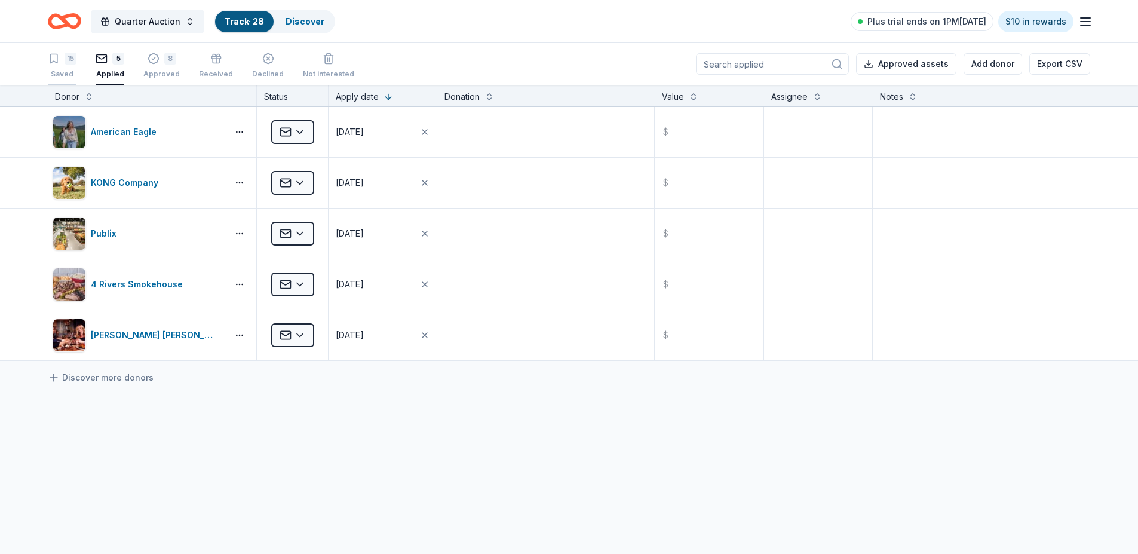
click at [69, 62] on div "15" at bounding box center [71, 59] width 12 height 12
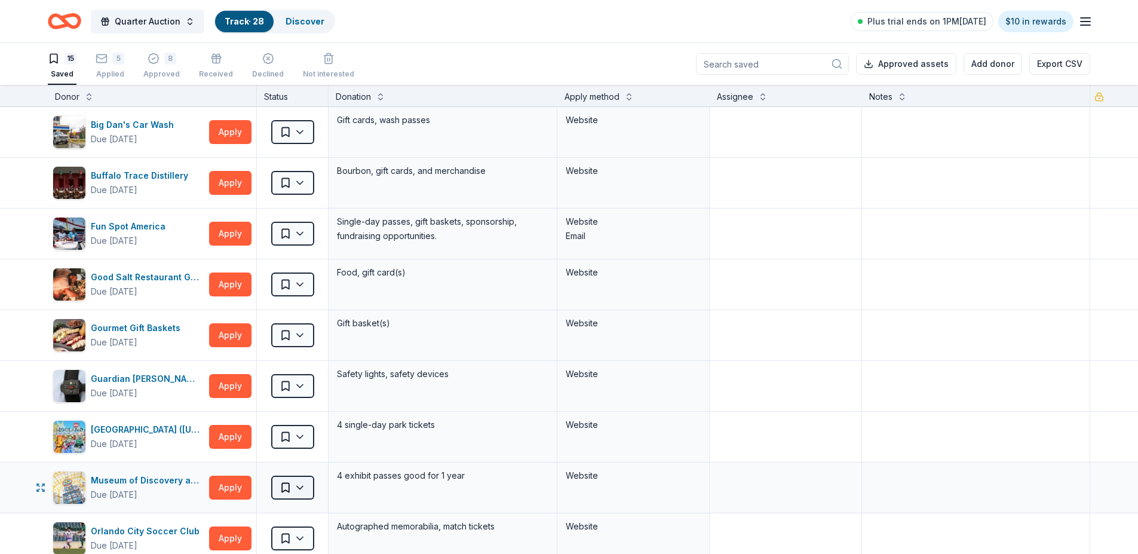
click at [295, 481] on html "Quarter Auction Track · 28 Discover Plus trial ends on 1PM, 10/4 $10 in rewards…" at bounding box center [569, 277] width 1138 height 554
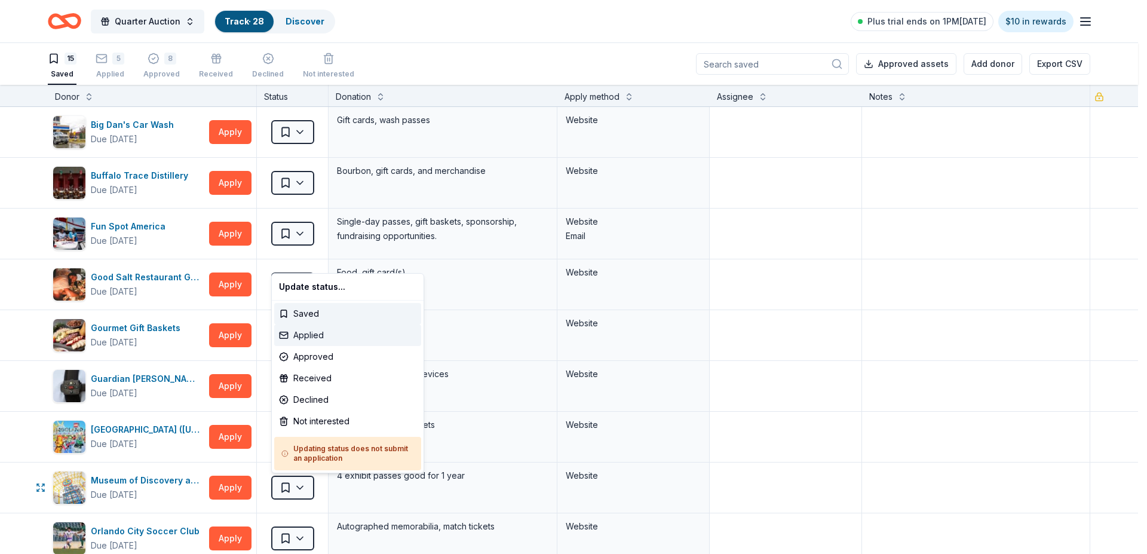
click at [317, 332] on div "Applied" at bounding box center [347, 335] width 147 height 22
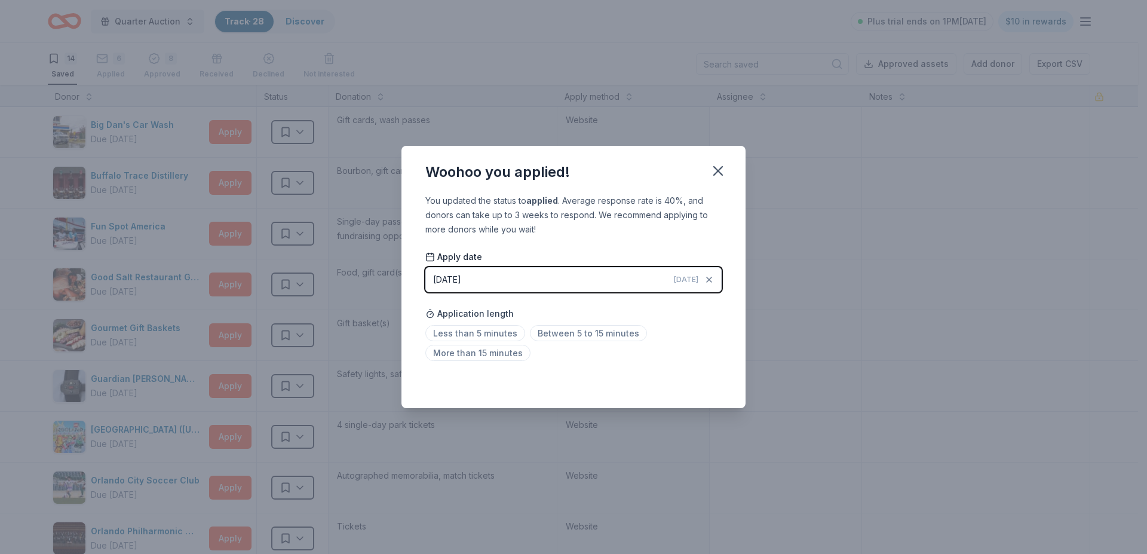
click at [446, 276] on div "[DATE]" at bounding box center [447, 279] width 28 height 14
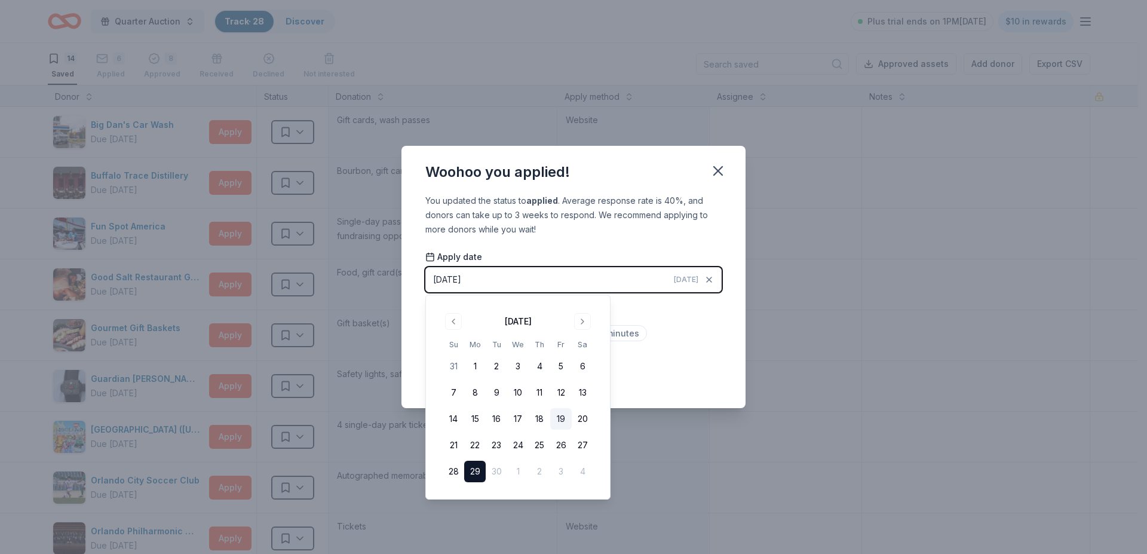
click at [559, 413] on button "19" at bounding box center [561, 419] width 22 height 22
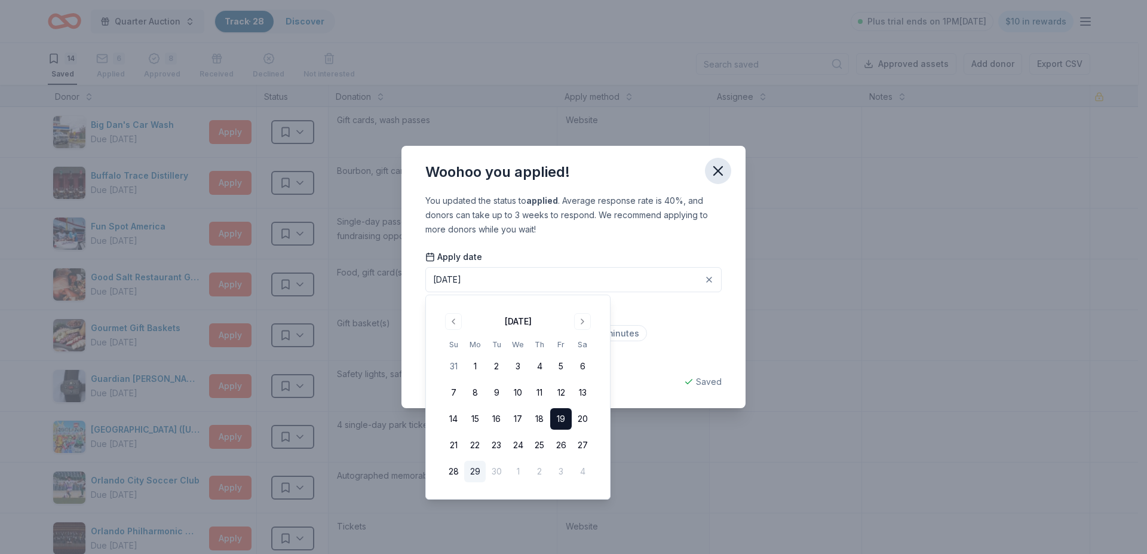
click at [719, 162] on icon "button" at bounding box center [718, 170] width 17 height 17
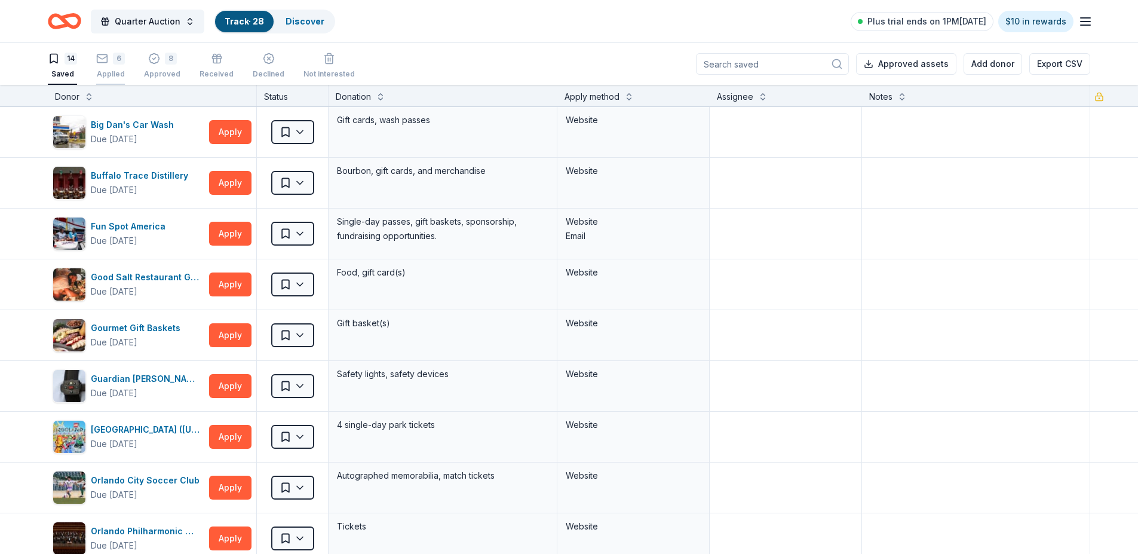
click at [110, 66] on div "6 Applied" at bounding box center [110, 66] width 29 height 26
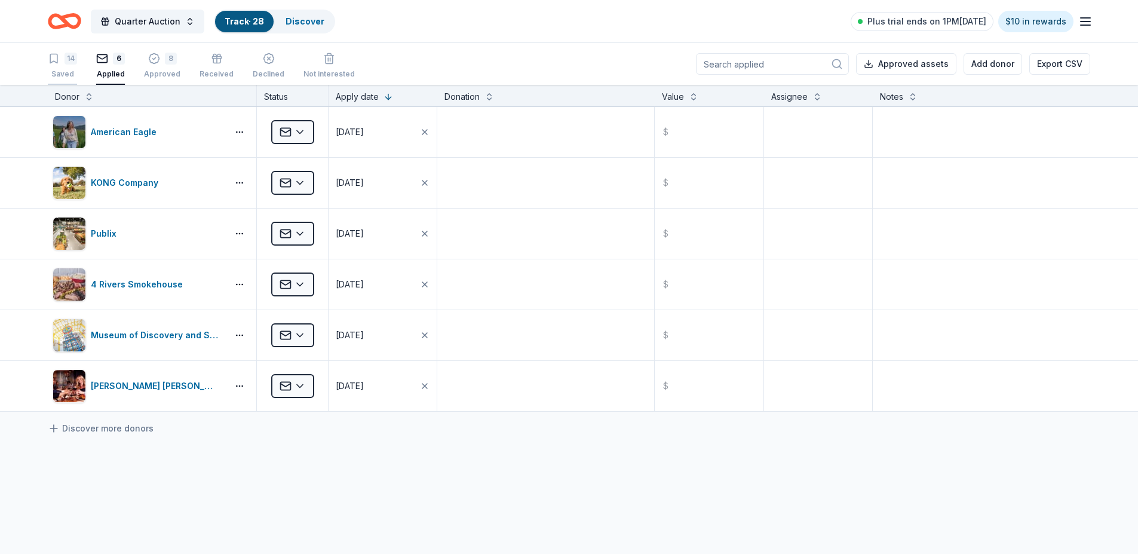
click at [65, 71] on div "Saved" at bounding box center [62, 74] width 29 height 10
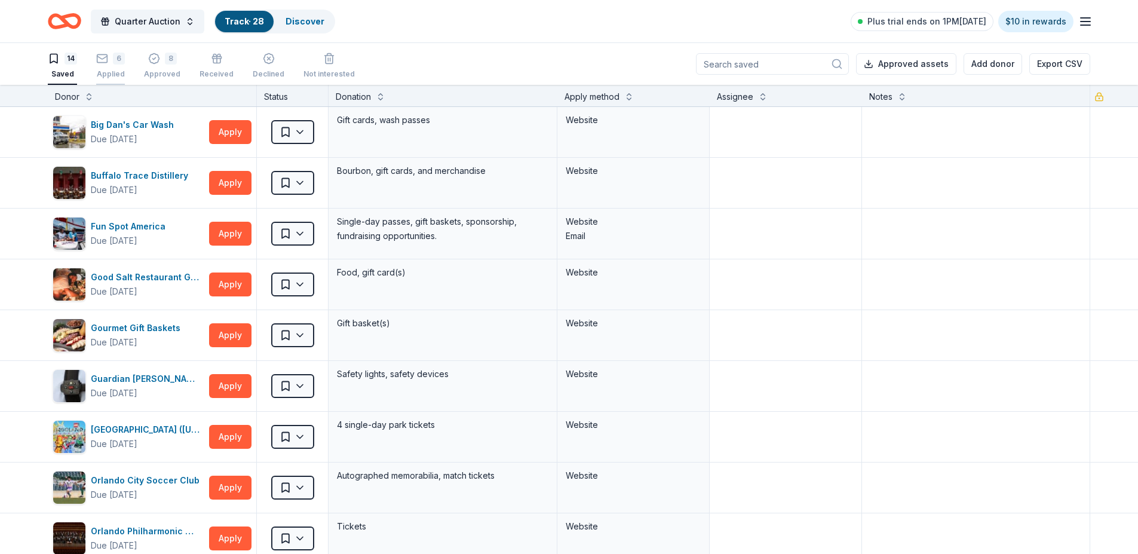
click at [116, 66] on div "6 Applied" at bounding box center [110, 66] width 29 height 26
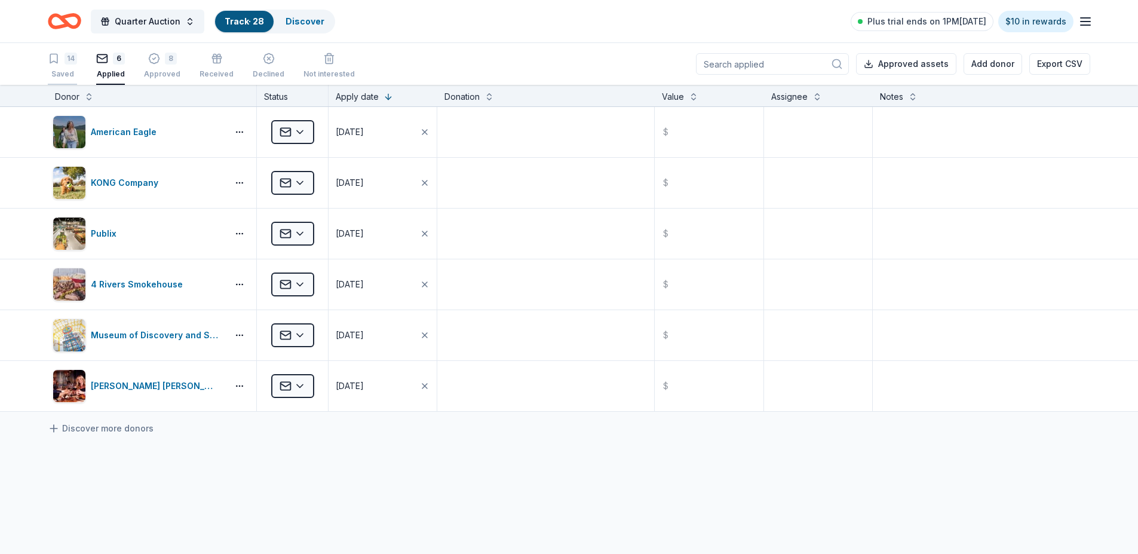
click at [67, 65] on div "14 Saved" at bounding box center [62, 66] width 29 height 26
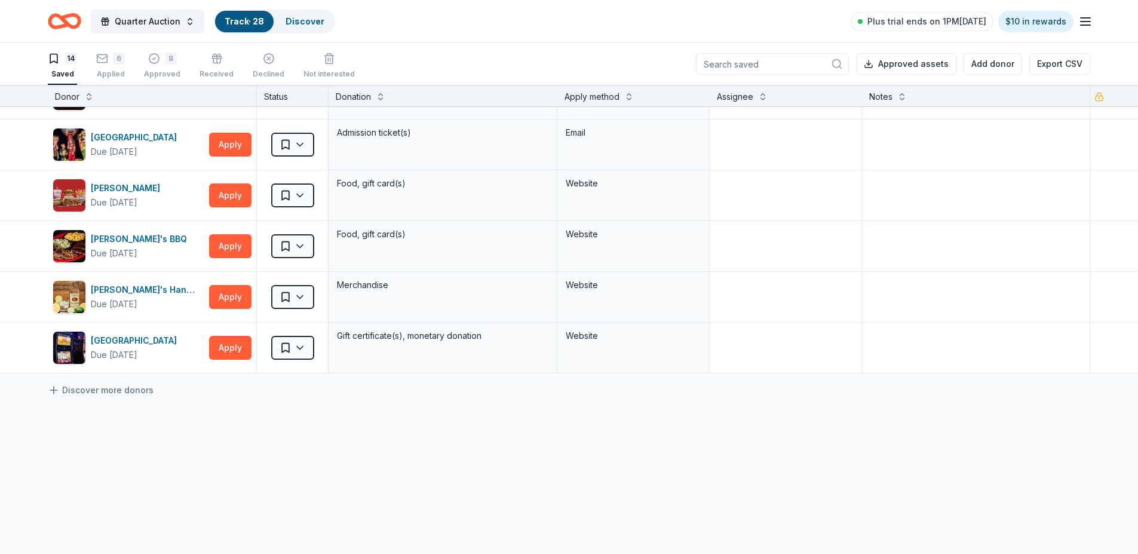
scroll to position [459, 0]
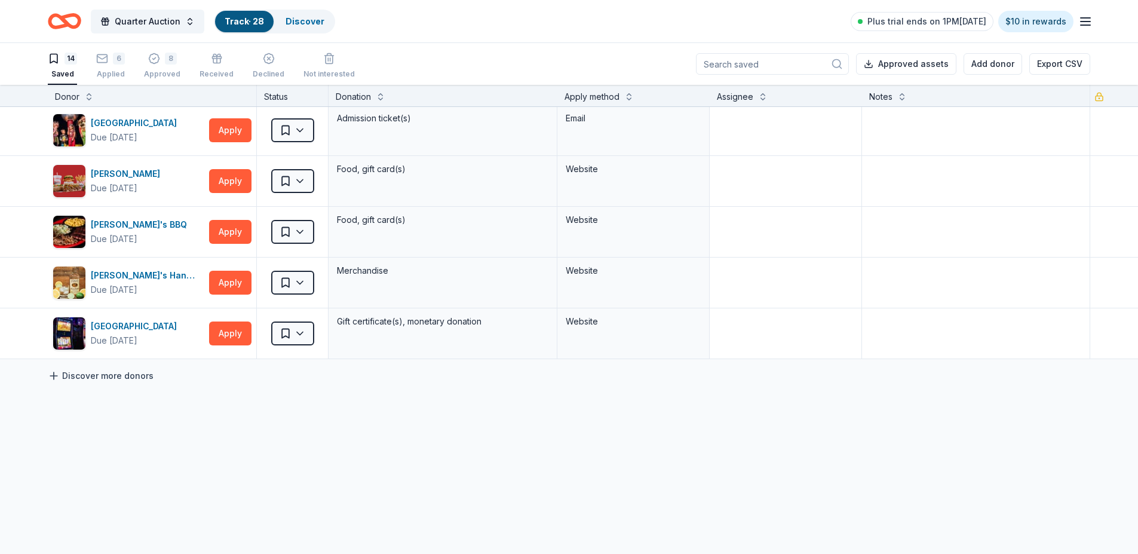
click at [118, 375] on link "Discover more donors" at bounding box center [101, 376] width 106 height 14
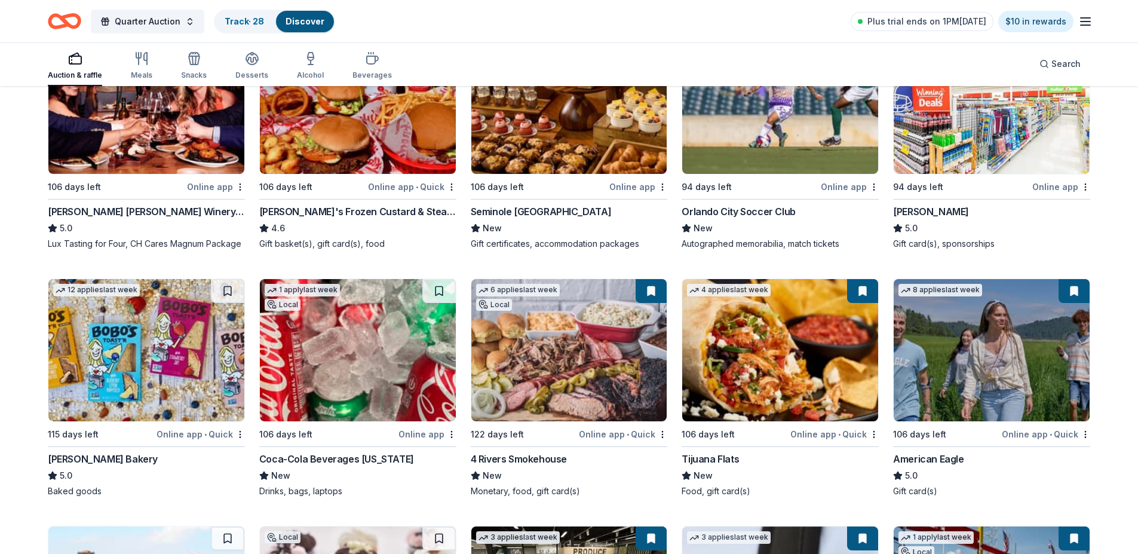
scroll to position [1494, 0]
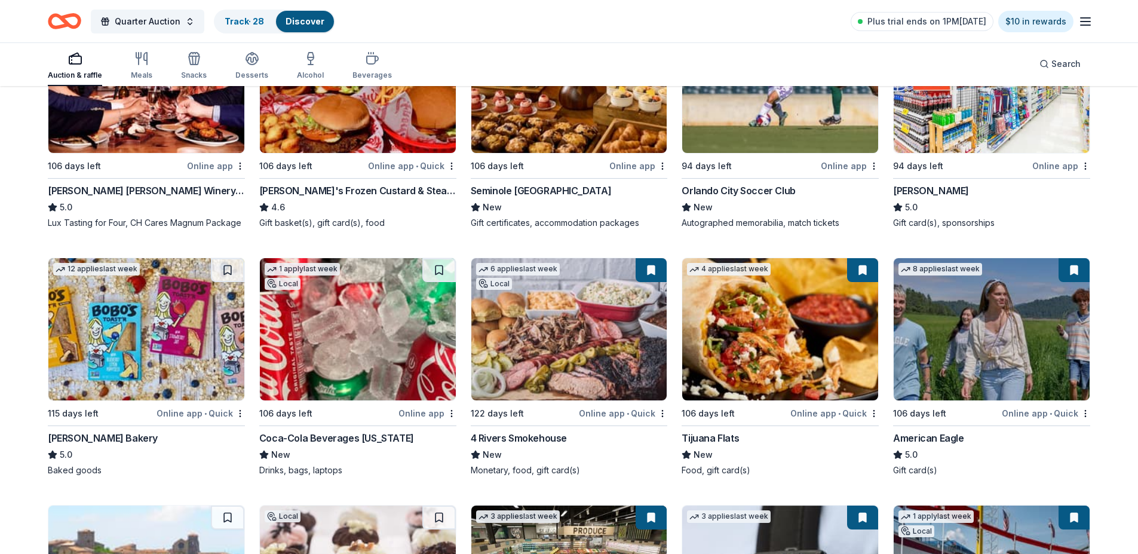
click at [928, 188] on div "[PERSON_NAME]" at bounding box center [931, 190] width 76 height 14
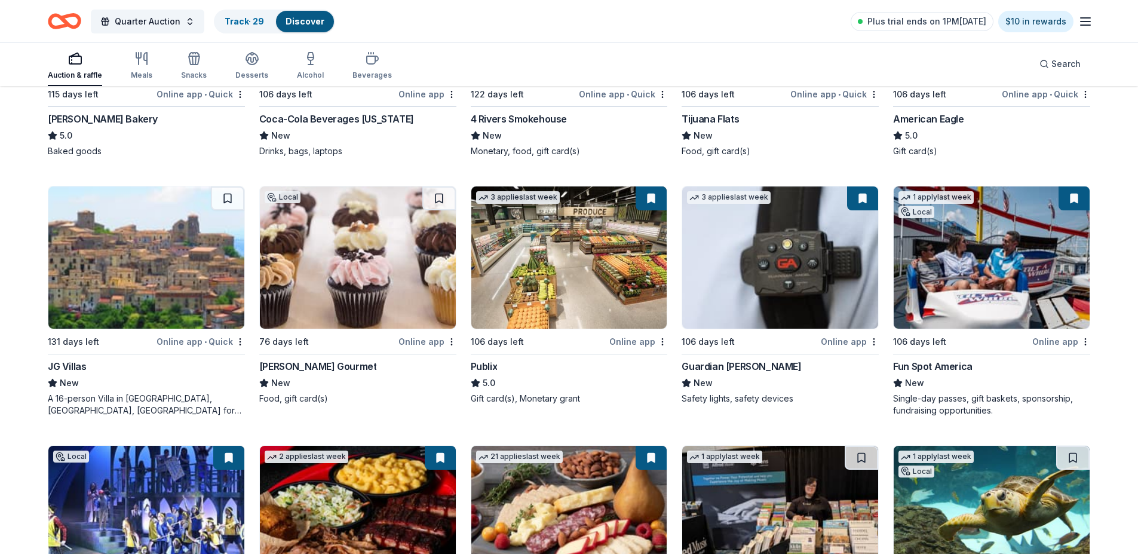
scroll to position [1880, 0]
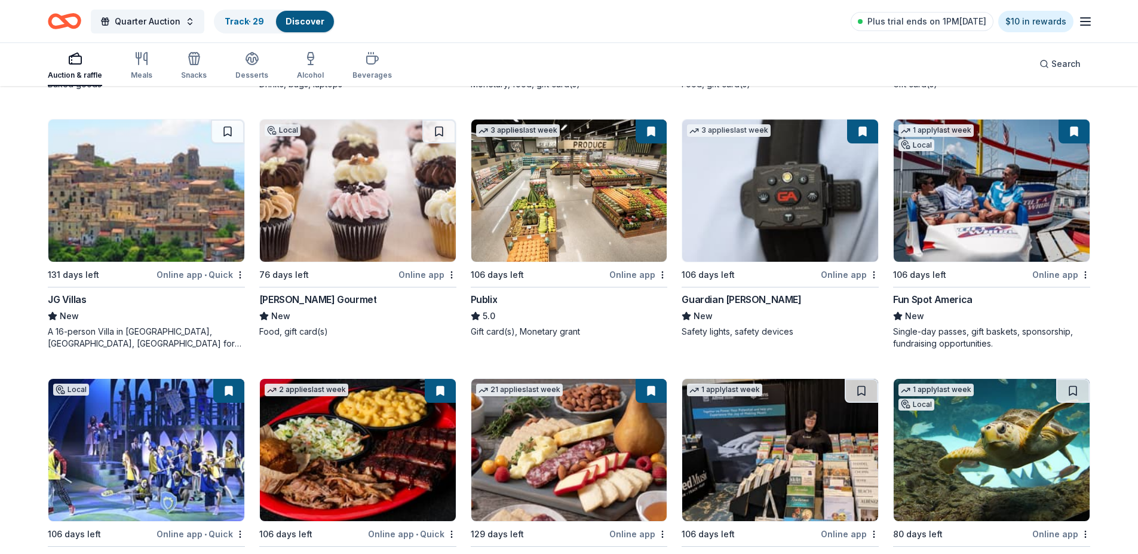
click at [488, 295] on div "Publix" at bounding box center [484, 299] width 27 height 14
click at [240, 17] on link "Track · 29" at bounding box center [244, 21] width 39 height 10
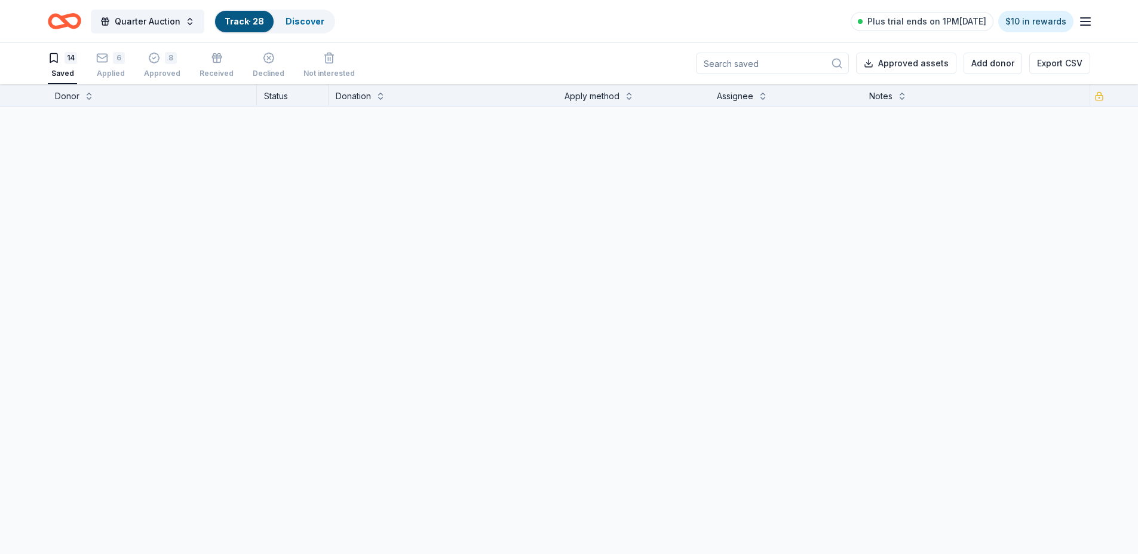
scroll to position [1, 0]
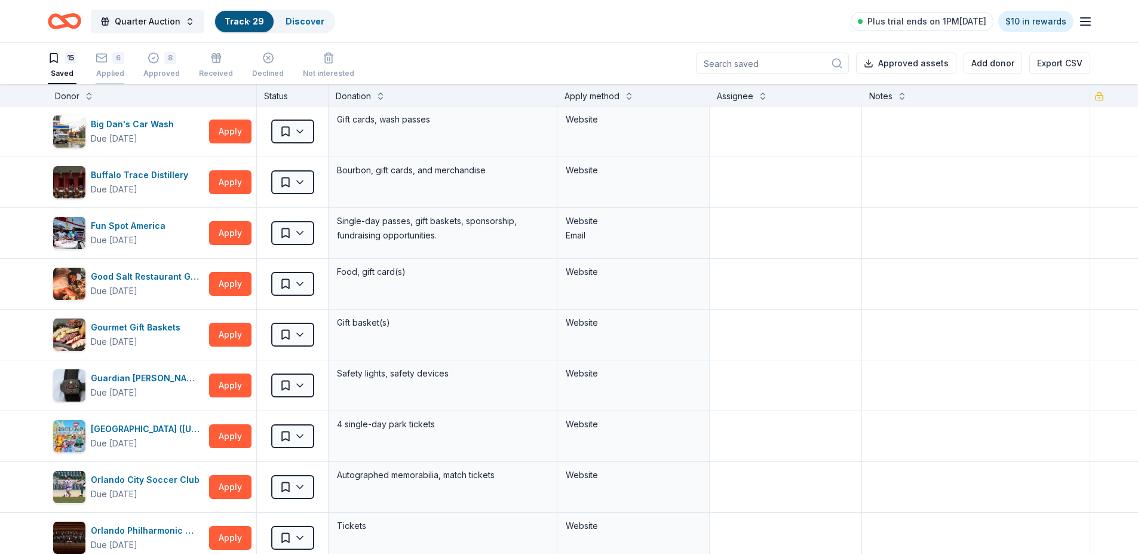
click at [121, 60] on div "6" at bounding box center [118, 58] width 12 height 12
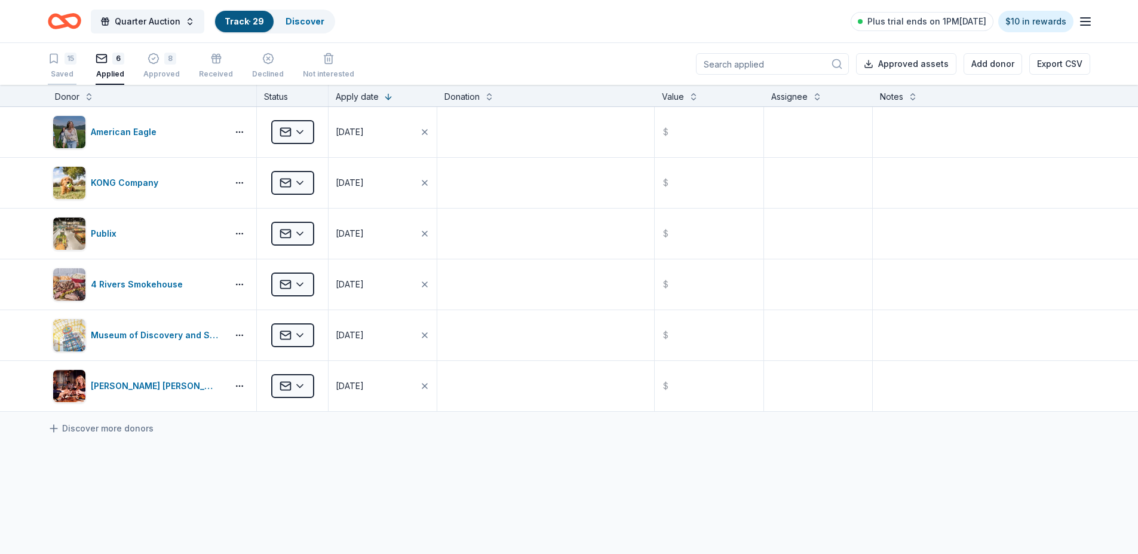
click at [70, 64] on div "15" at bounding box center [71, 59] width 12 height 12
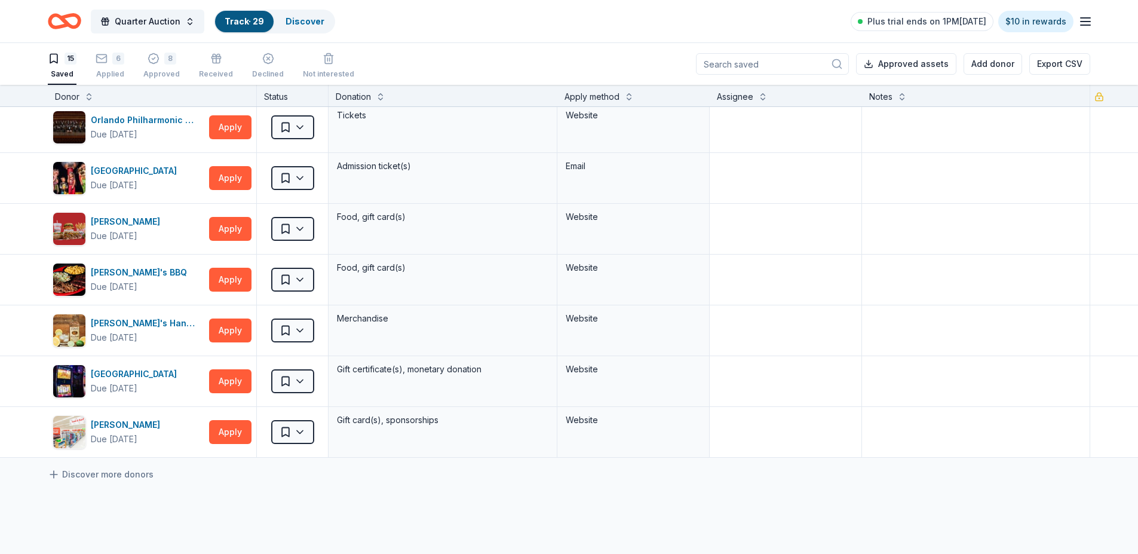
scroll to position [420, 0]
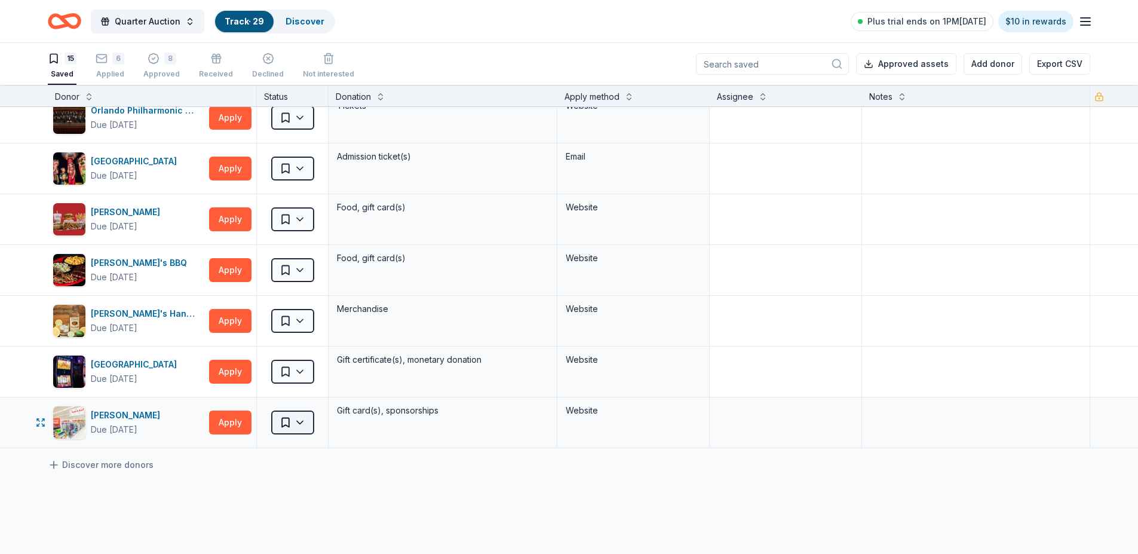
click at [303, 419] on html "Quarter Auction Track · 29 Discover Plus trial ends on 1PM, 10/4 $10 in rewards…" at bounding box center [569, 277] width 1138 height 554
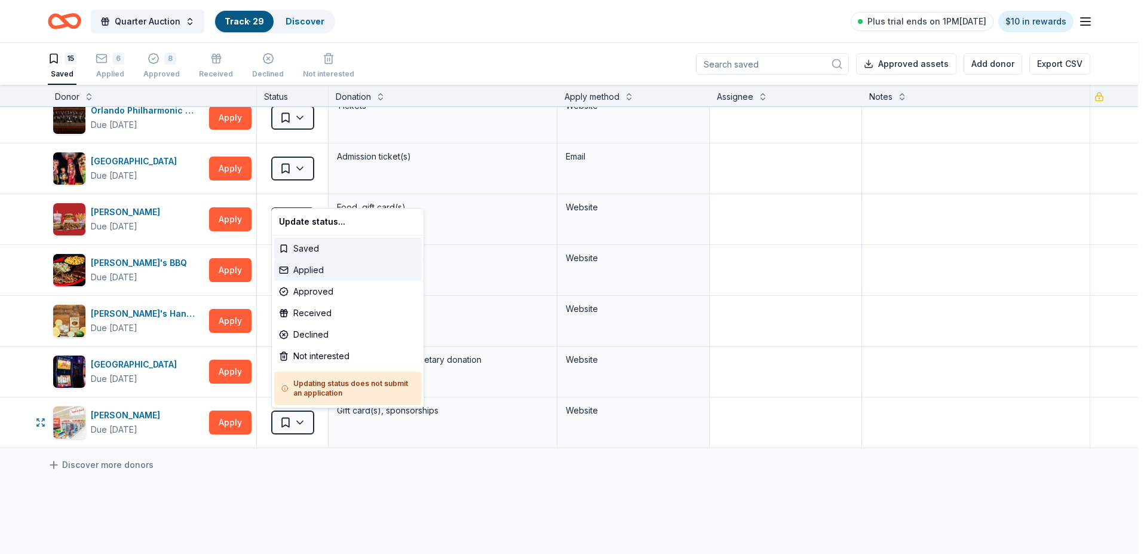
click at [306, 265] on div "Applied" at bounding box center [347, 270] width 147 height 22
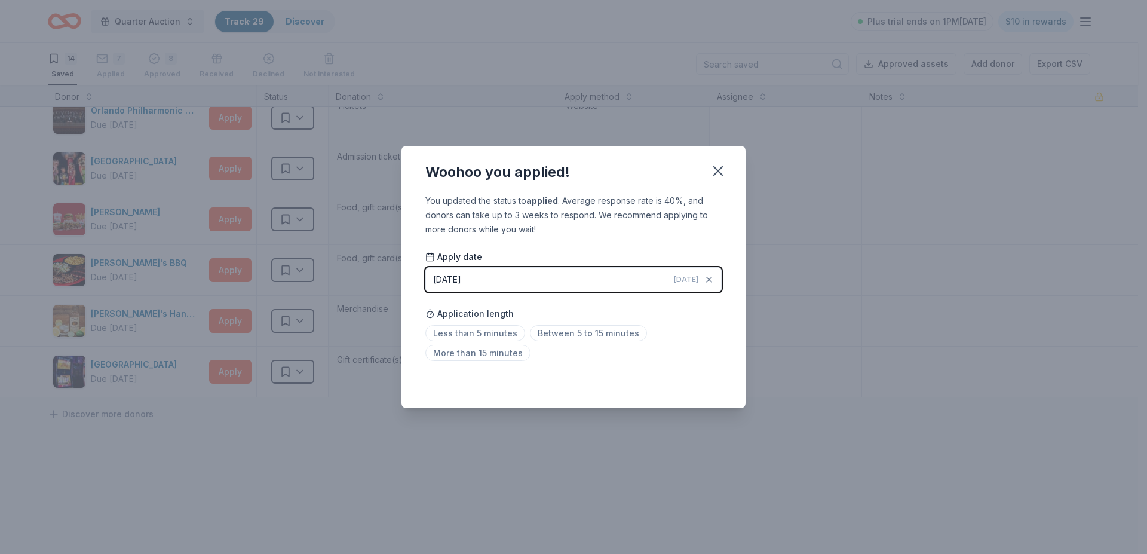
click at [461, 273] on div "[DATE]" at bounding box center [447, 279] width 28 height 14
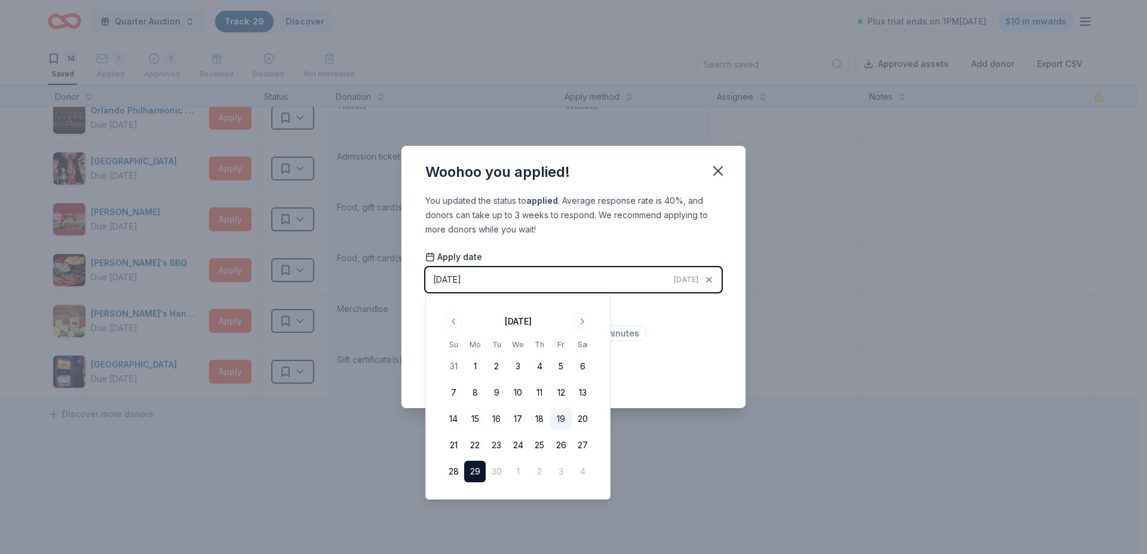
click at [561, 412] on button "19" at bounding box center [561, 419] width 22 height 22
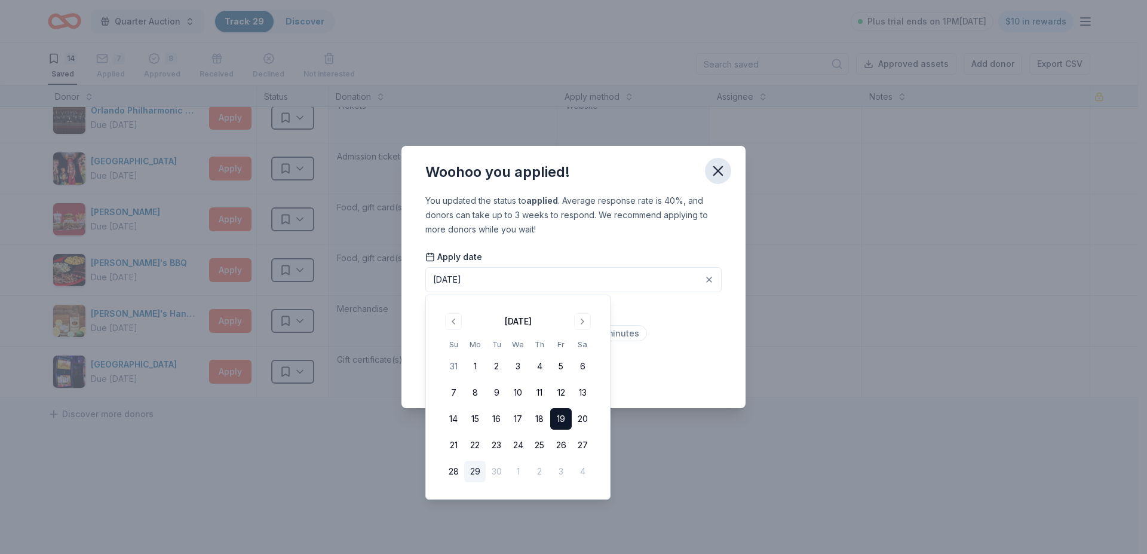
click at [719, 164] on icon "button" at bounding box center [718, 170] width 17 height 17
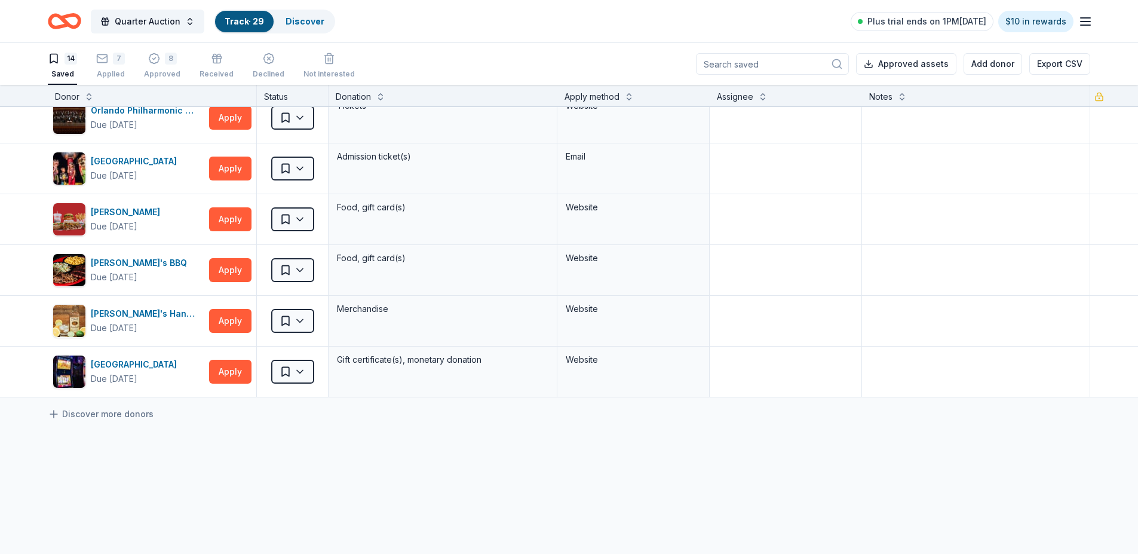
scroll to position [418, 0]
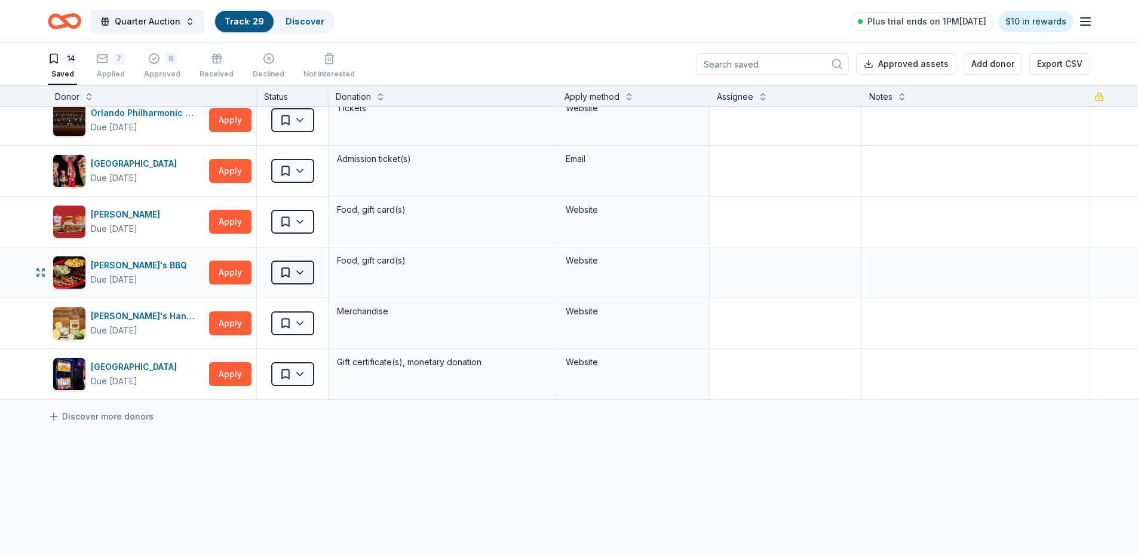
click at [299, 273] on html "Quarter Auction Track · 29 Discover Plus trial ends on 1PM, 10/4 $10 in rewards…" at bounding box center [569, 277] width 1138 height 554
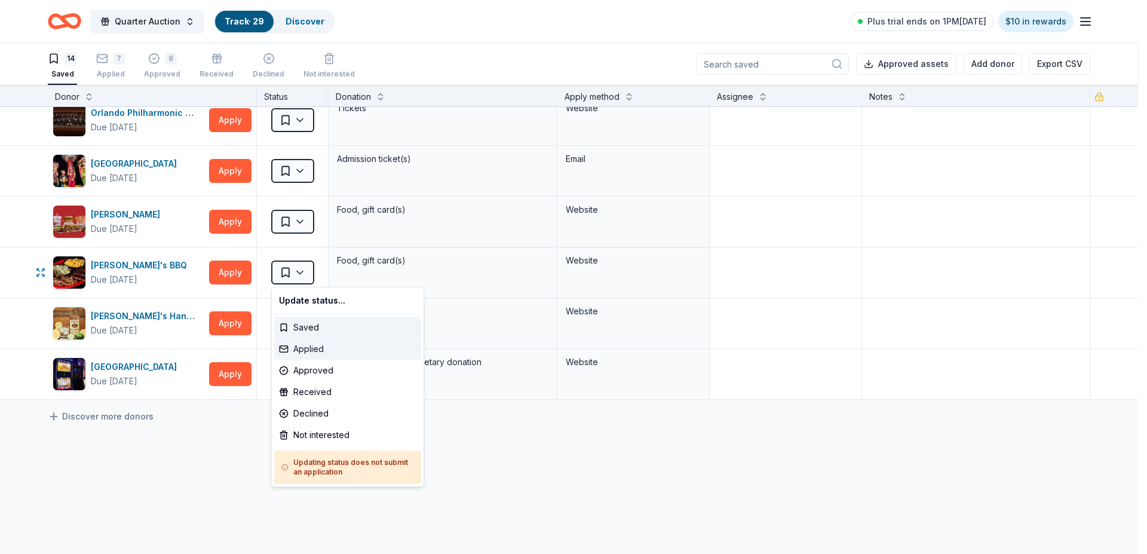
click at [306, 346] on div "Applied" at bounding box center [347, 349] width 147 height 22
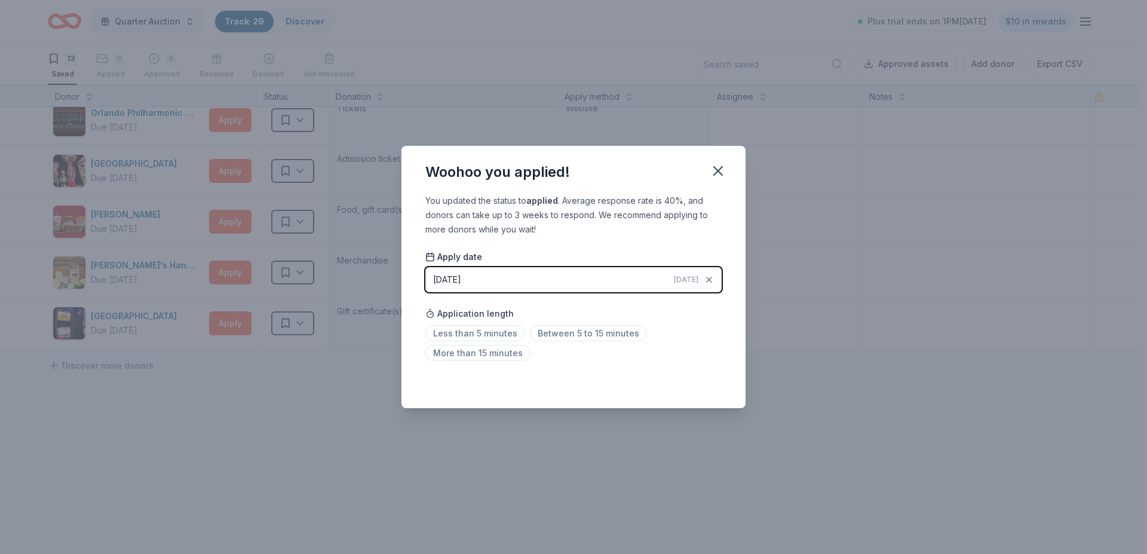
click at [461, 280] on div "[DATE]" at bounding box center [447, 279] width 28 height 14
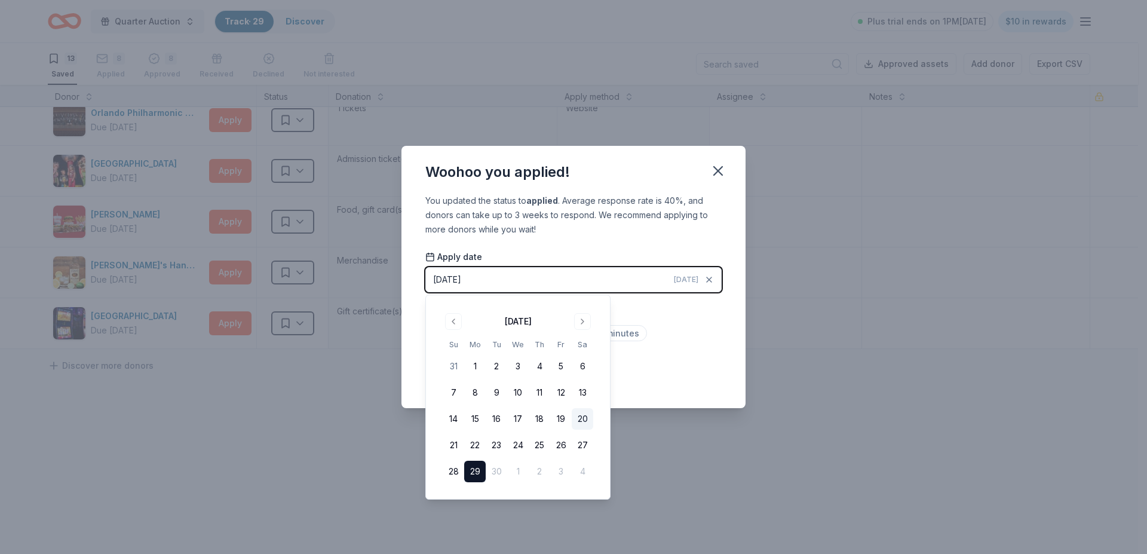
click at [581, 416] on button "20" at bounding box center [583, 419] width 22 height 22
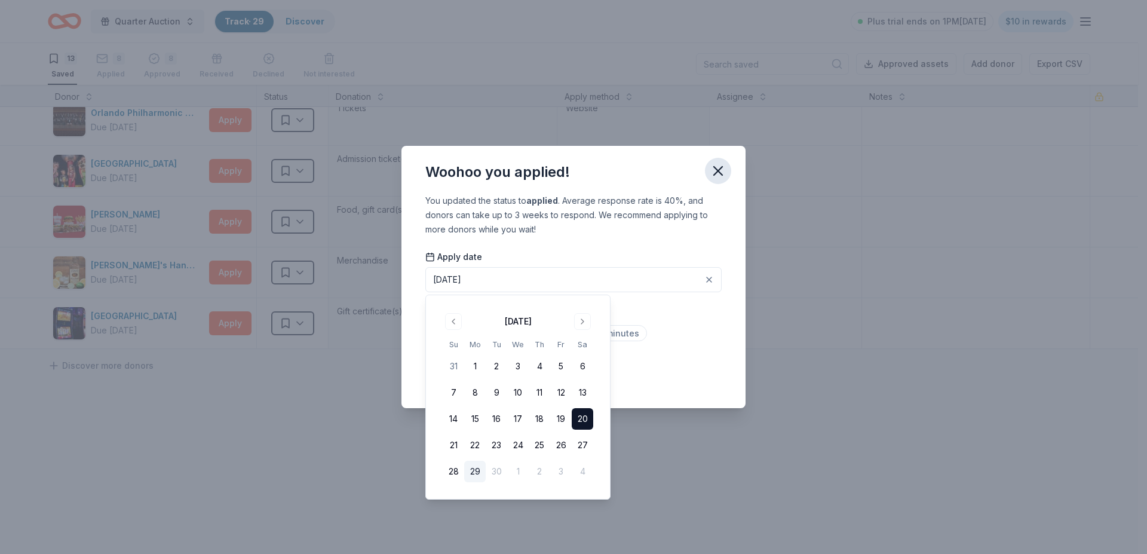
click at [717, 158] on button "button" at bounding box center [718, 171] width 26 height 26
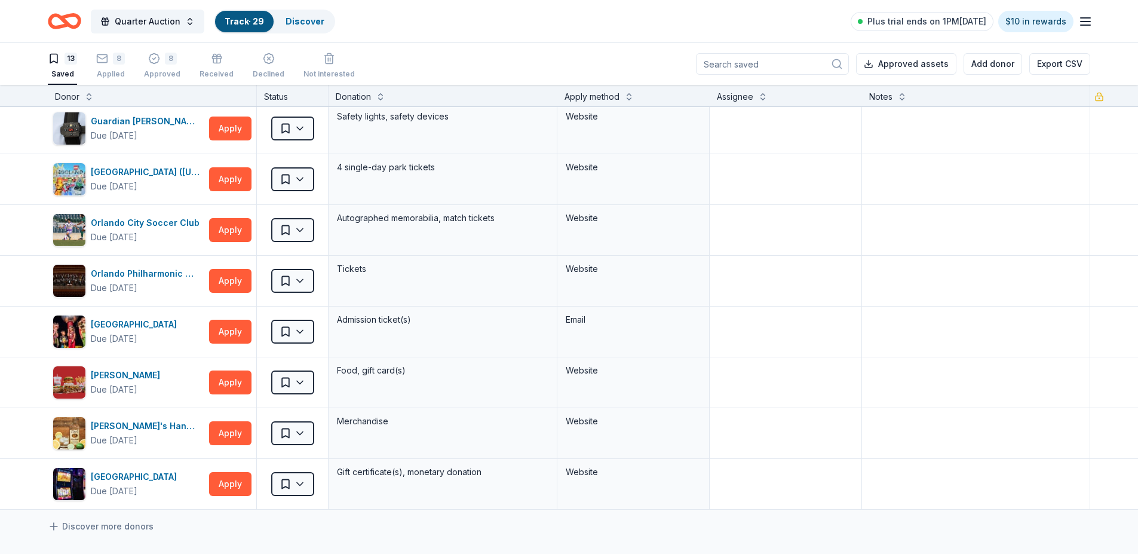
scroll to position [261, 0]
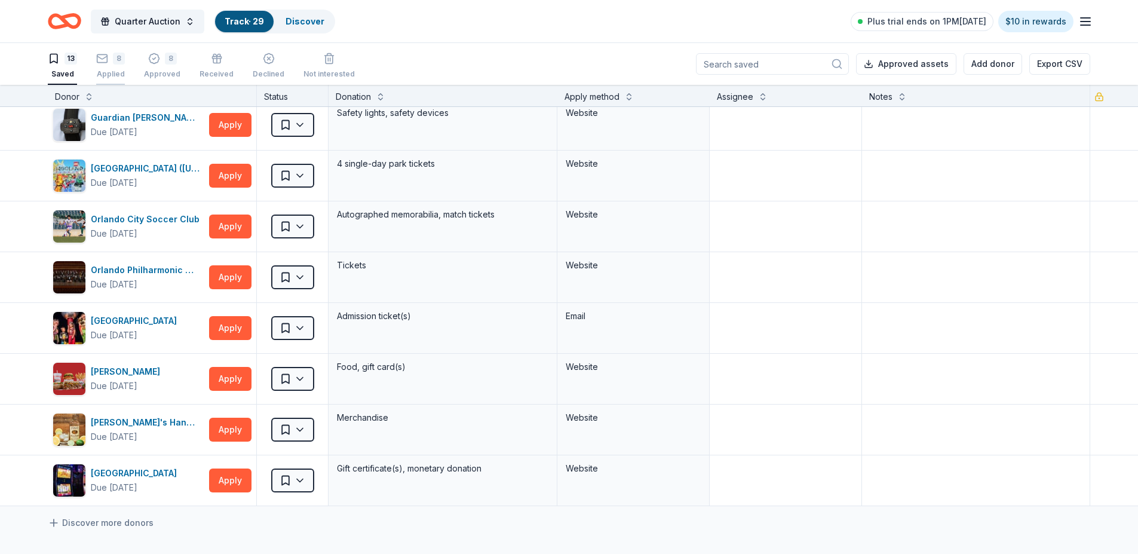
click at [111, 59] on div "8" at bounding box center [110, 53] width 29 height 12
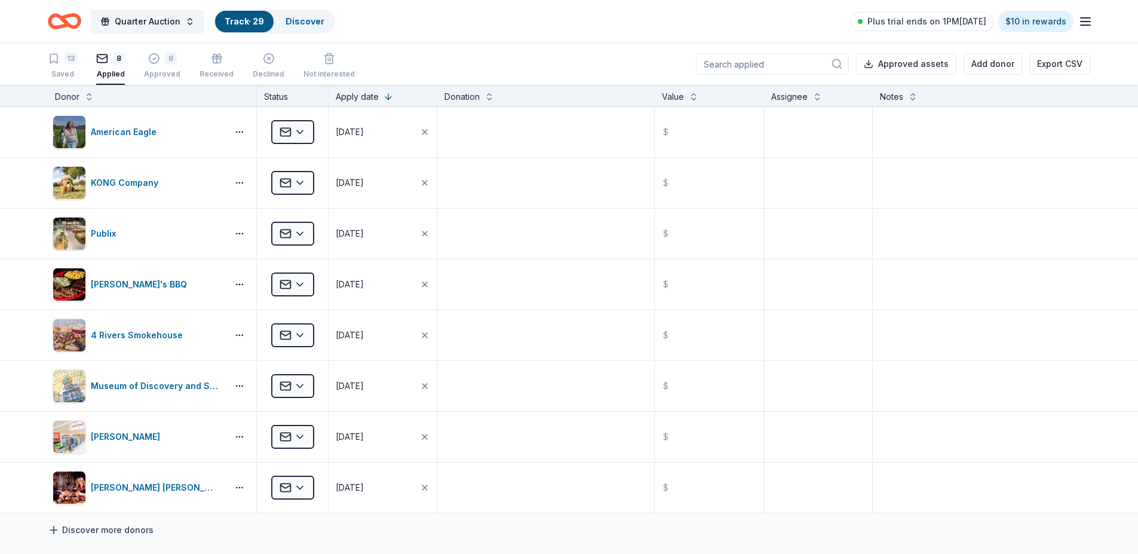
click at [94, 526] on link "Discover more donors" at bounding box center [101, 530] width 106 height 14
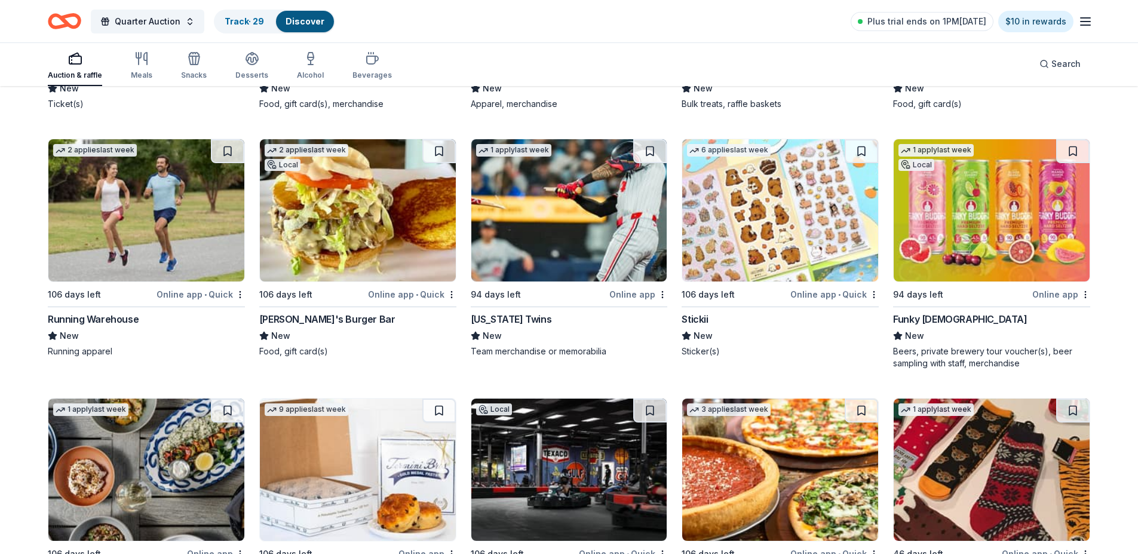
scroll to position [4798, 0]
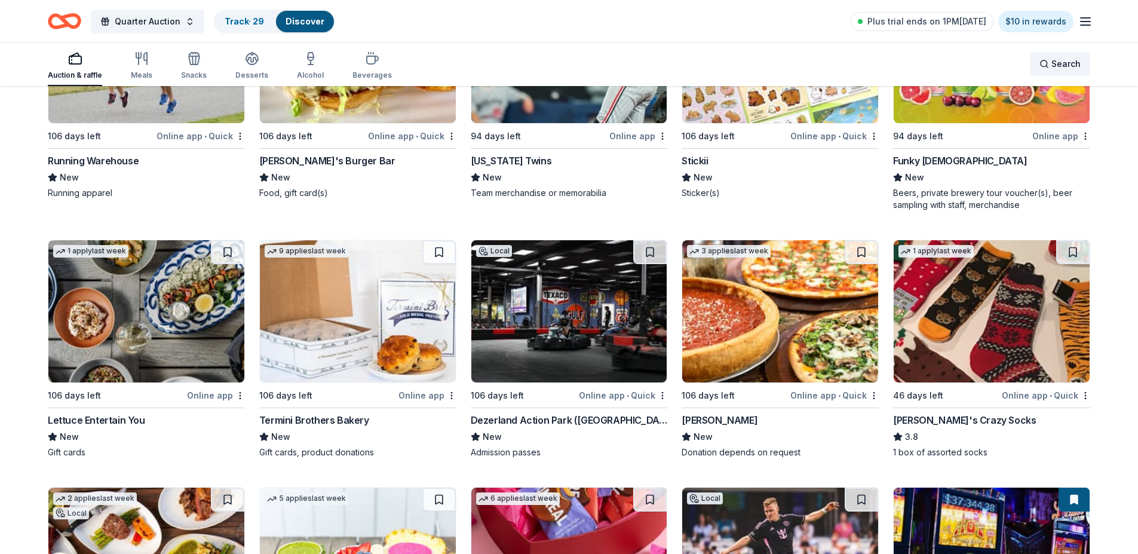
click at [1062, 60] on span "Search" at bounding box center [1065, 64] width 29 height 14
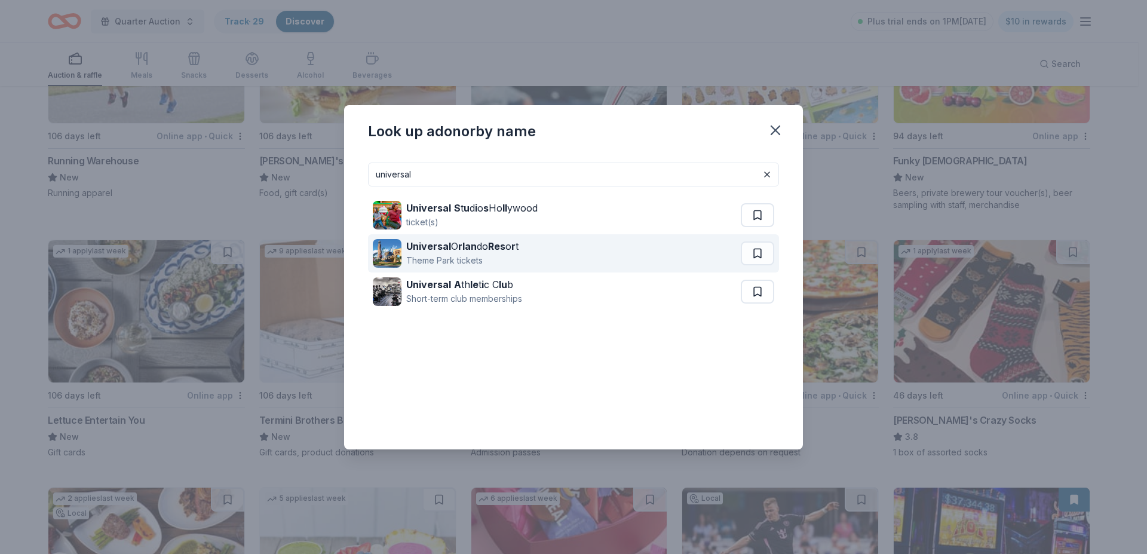
click at [435, 251] on strong "Universal" at bounding box center [428, 246] width 45 height 12
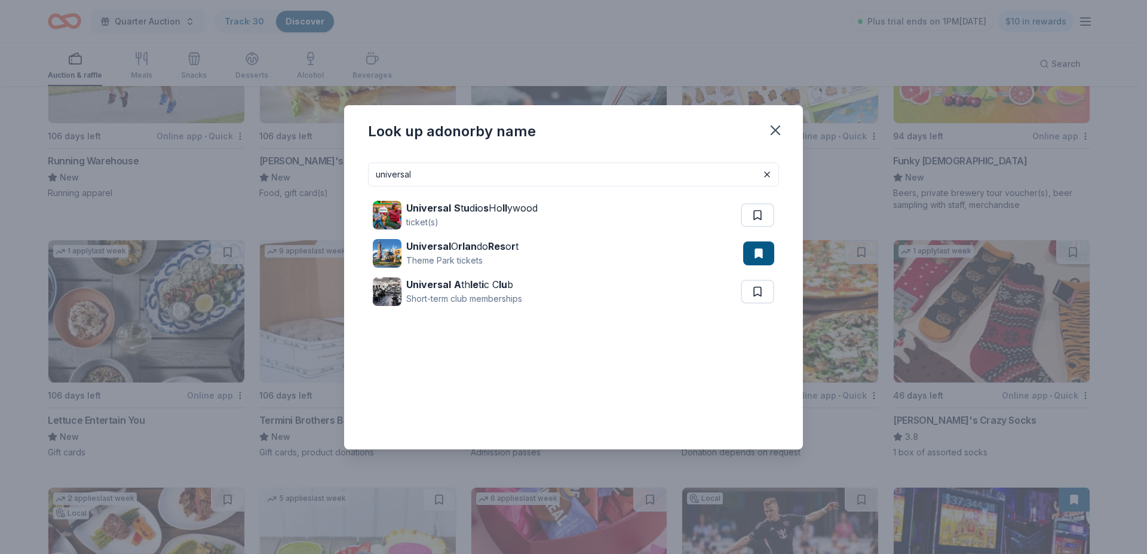
click at [422, 176] on input "universal" at bounding box center [573, 174] width 411 height 24
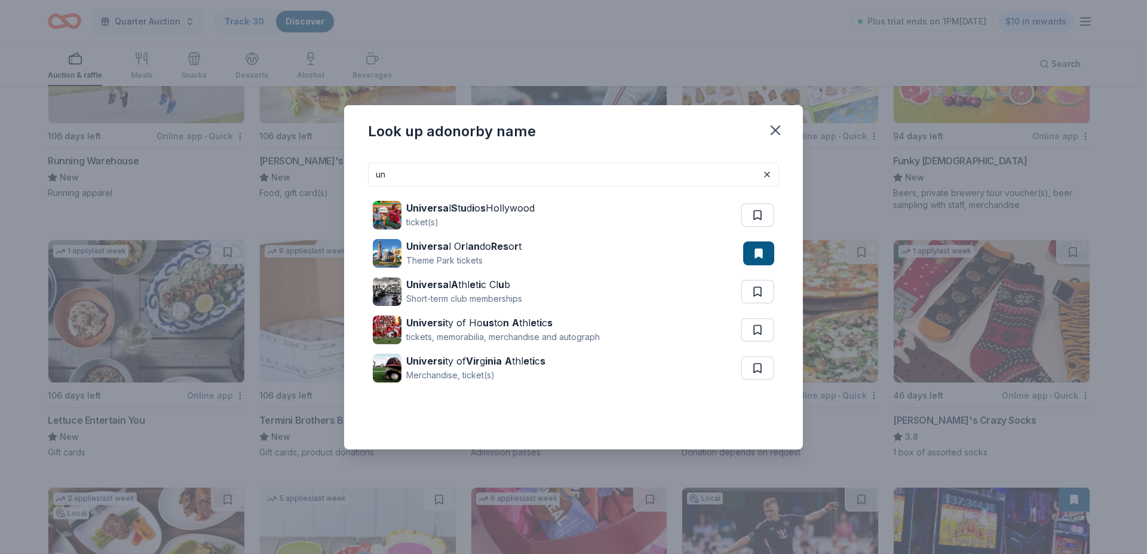
type input "u"
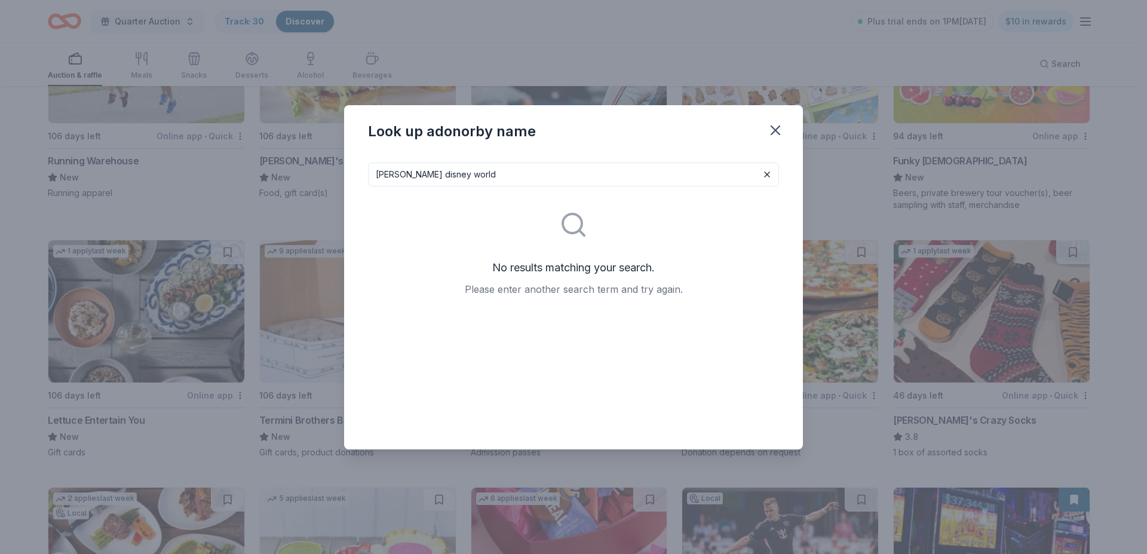
click at [392, 174] on input "walt disney world" at bounding box center [573, 174] width 411 height 24
click at [438, 171] on input "disney world" at bounding box center [573, 174] width 411 height 24
click at [377, 175] on input "disney company" at bounding box center [573, 174] width 411 height 24
type input "Walt disney company"
click at [772, 131] on icon "button" at bounding box center [775, 130] width 17 height 17
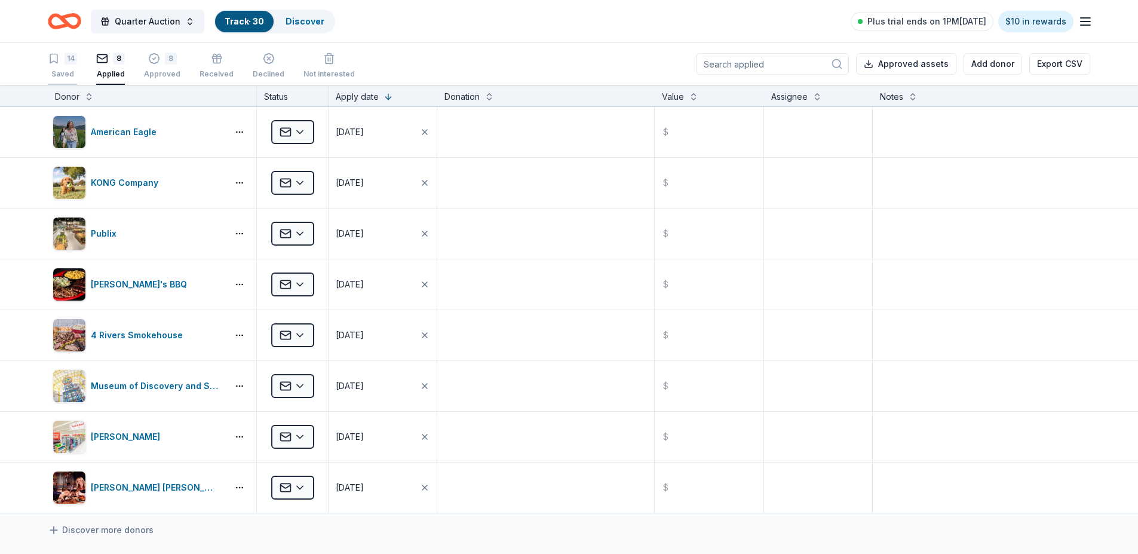
click at [70, 62] on div "14" at bounding box center [71, 59] width 13 height 12
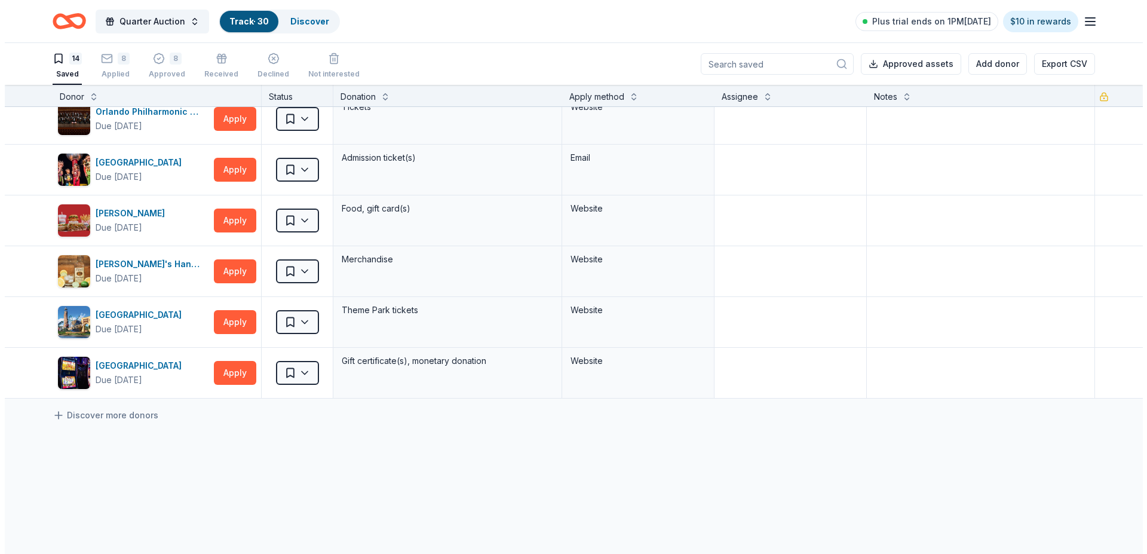
scroll to position [388, 0]
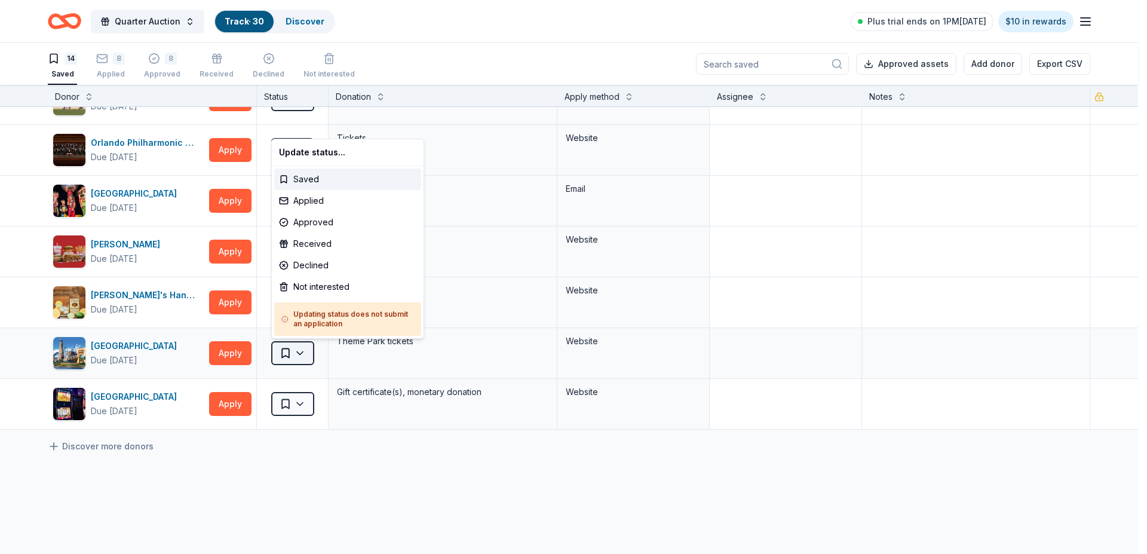
click at [300, 347] on html "Quarter Auction Track · 30 Discover Plus trial ends on 1PM, 10/4 $10 in rewards…" at bounding box center [573, 277] width 1147 height 554
click at [317, 195] on div "Applied" at bounding box center [347, 201] width 147 height 22
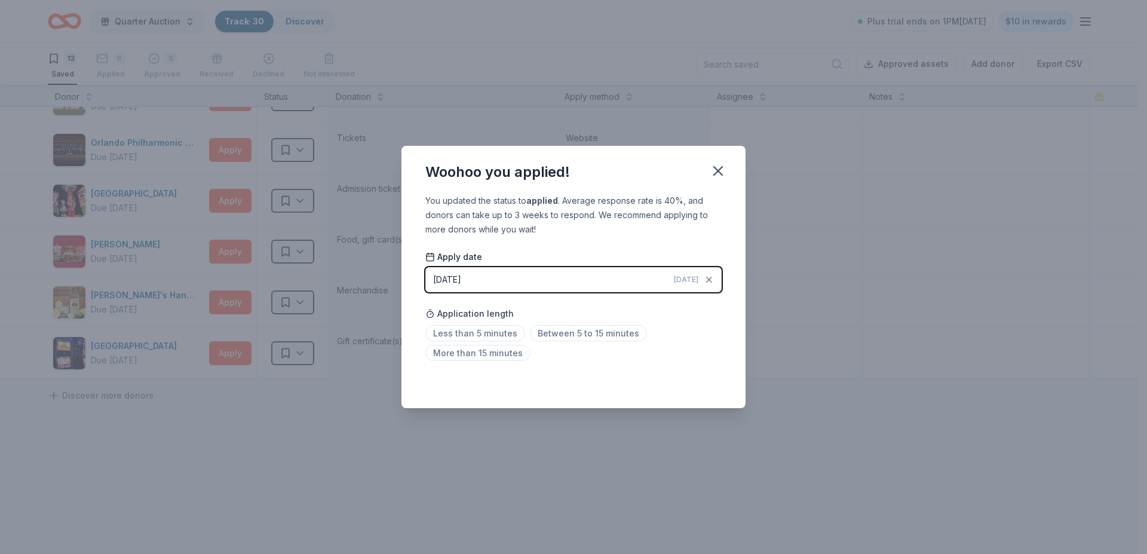
click at [457, 268] on button "09/29/2025 Today" at bounding box center [573, 279] width 296 height 25
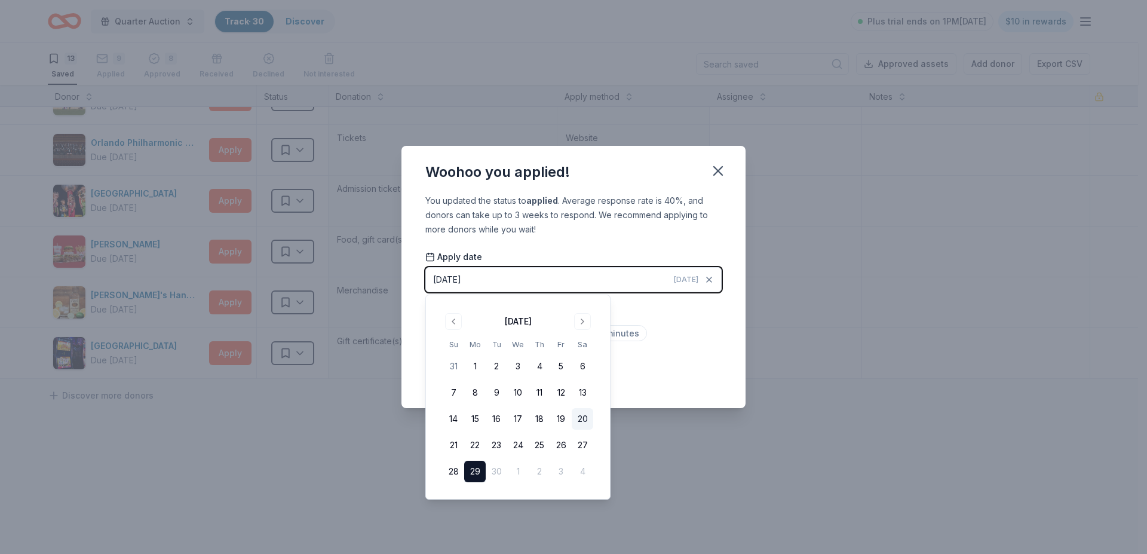
click at [581, 415] on button "20" at bounding box center [583, 419] width 22 height 22
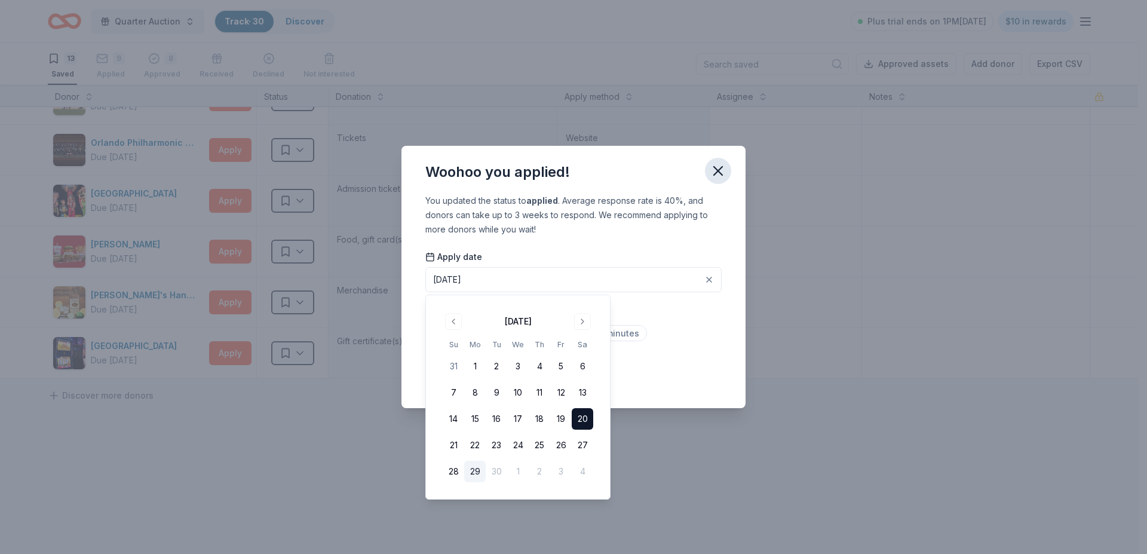
click at [719, 168] on icon "button" at bounding box center [718, 170] width 17 height 17
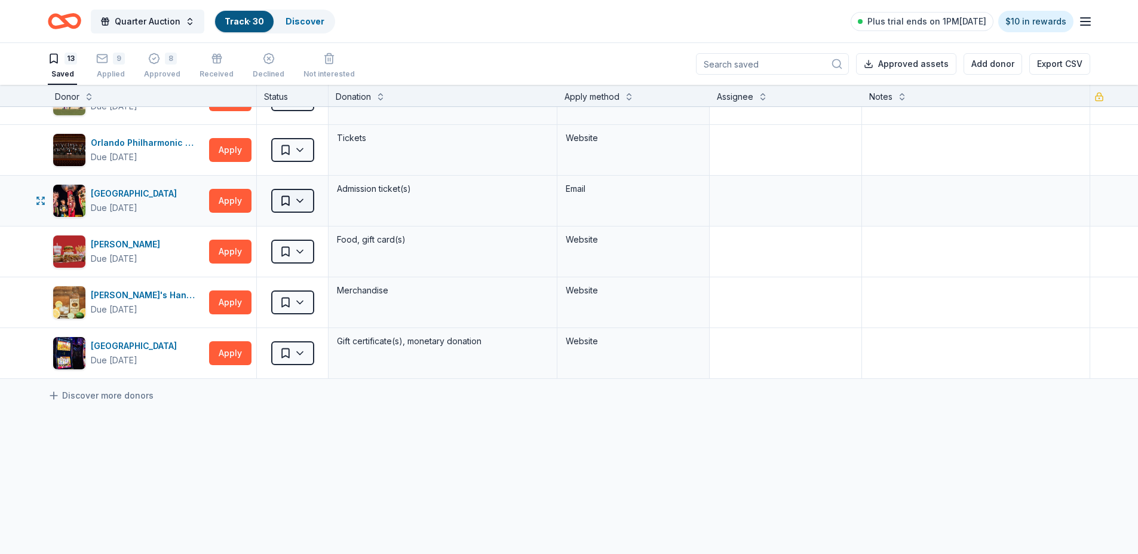
click at [295, 197] on html "Quarter Auction Track · 30 Discover Plus trial ends on 1PM, 10/4 $10 in rewards…" at bounding box center [569, 277] width 1138 height 554
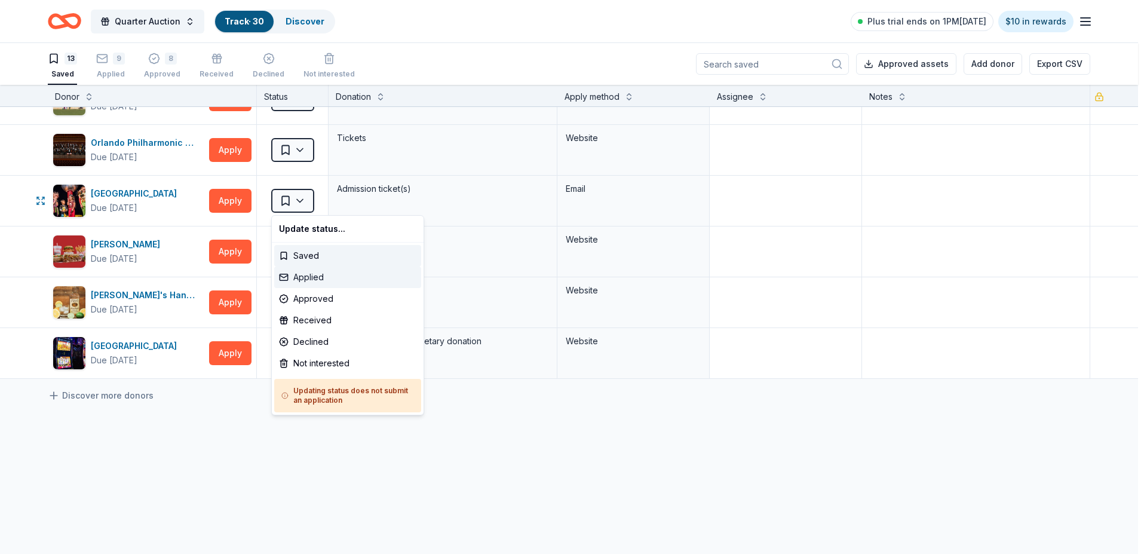
click at [302, 274] on div "Applied" at bounding box center [347, 277] width 147 height 22
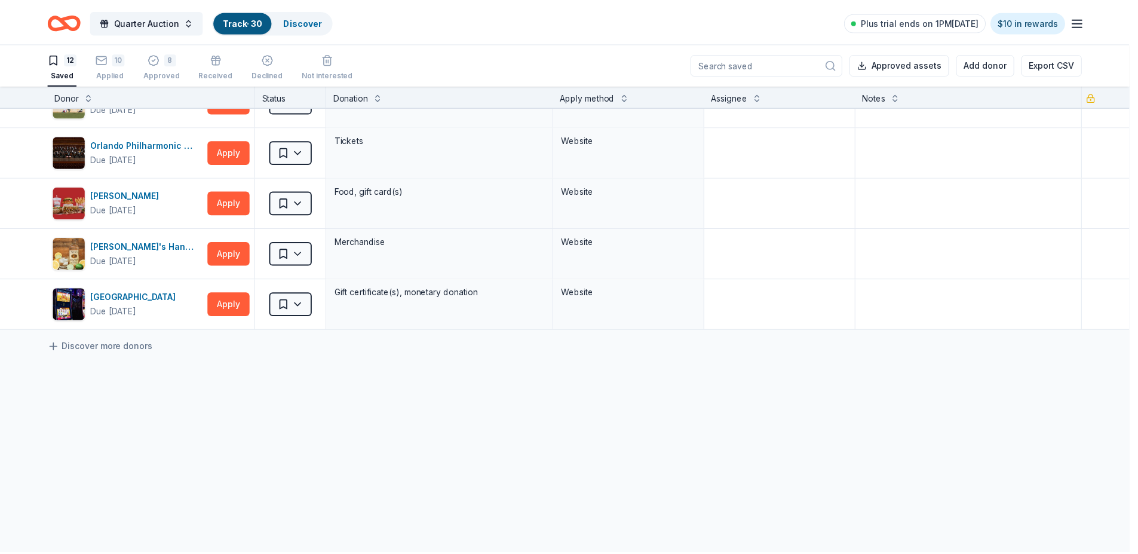
scroll to position [386, 0]
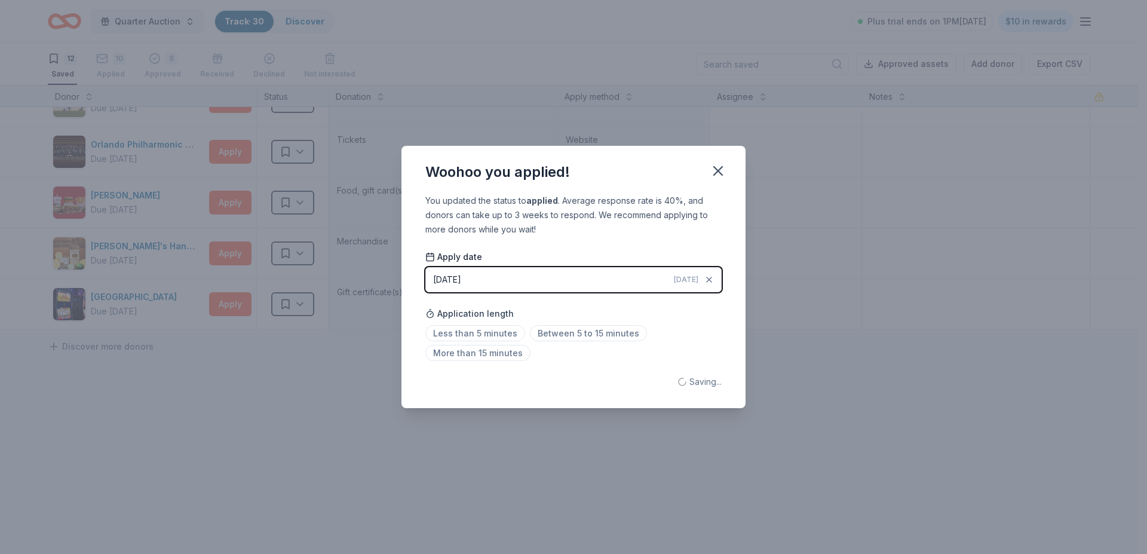
click at [450, 278] on div "[DATE]" at bounding box center [447, 279] width 28 height 14
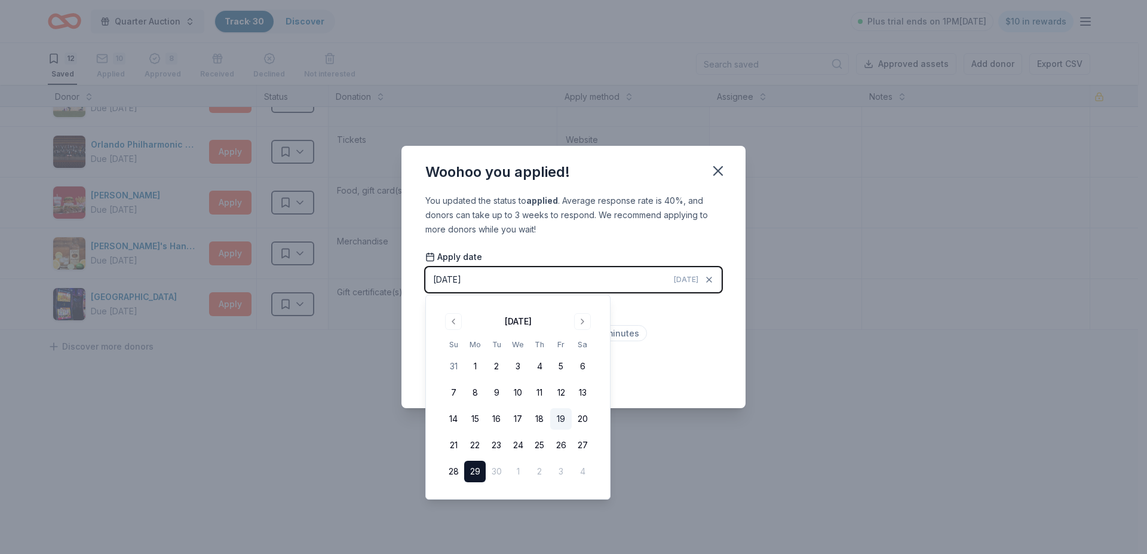
click at [564, 415] on button "19" at bounding box center [561, 419] width 22 height 22
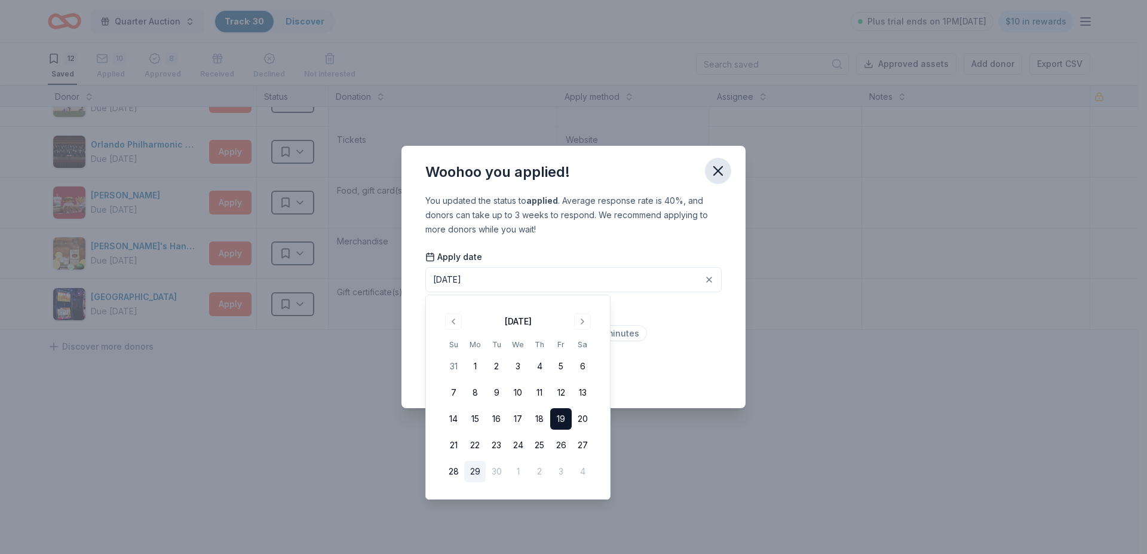
click at [719, 167] on icon "button" at bounding box center [718, 170] width 17 height 17
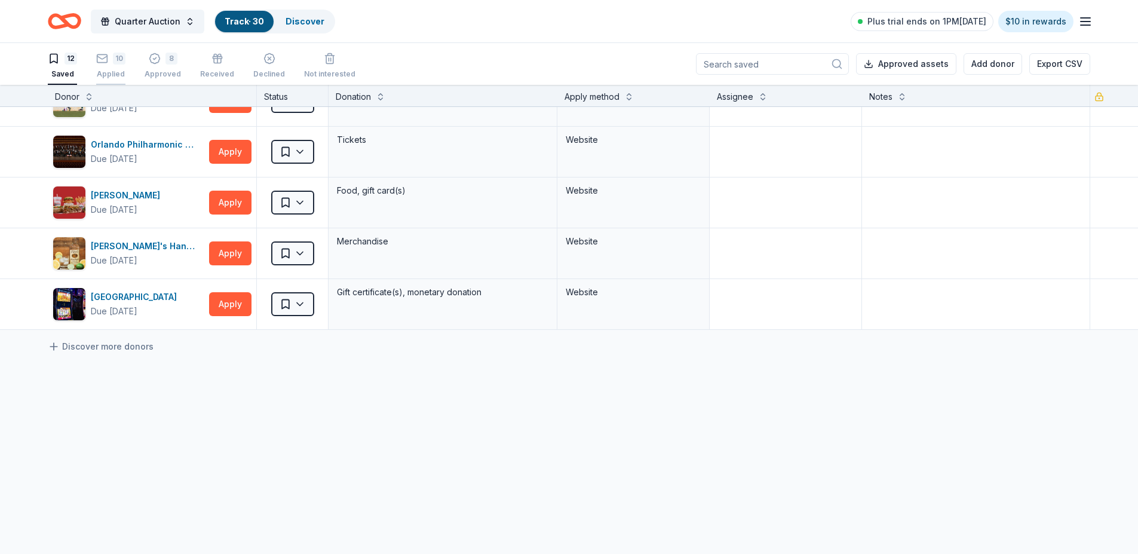
click at [119, 66] on div "10 Applied" at bounding box center [110, 59] width 29 height 26
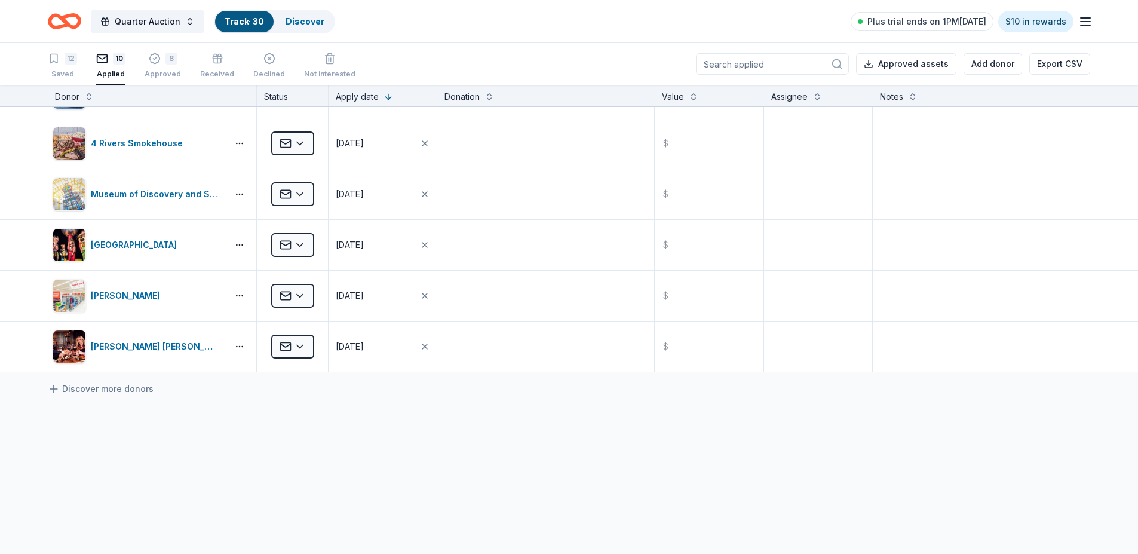
scroll to position [244, 0]
click at [59, 64] on icon "button" at bounding box center [54, 59] width 12 height 12
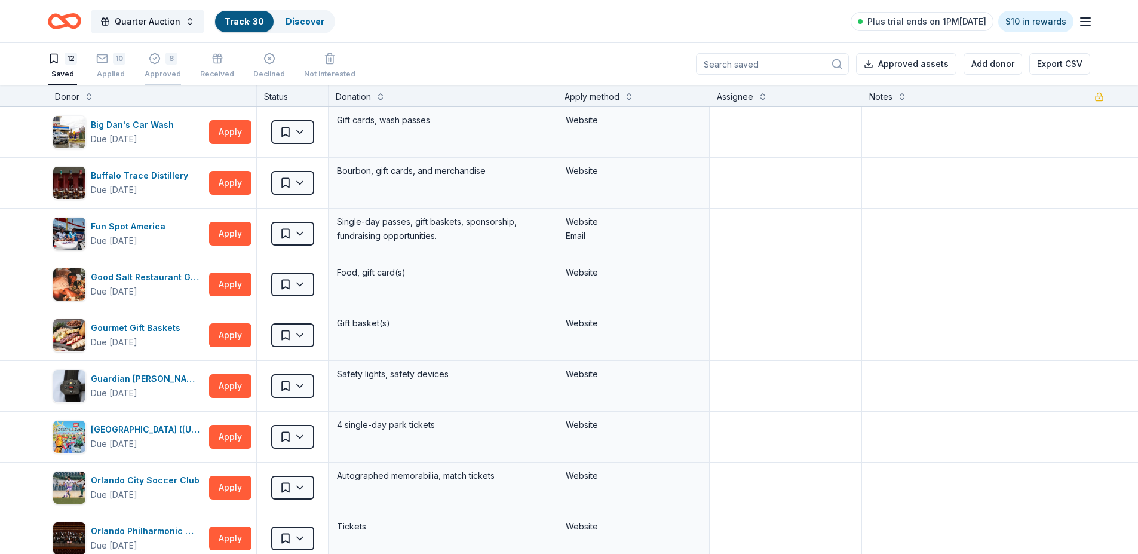
click at [168, 62] on div "8" at bounding box center [171, 59] width 12 height 12
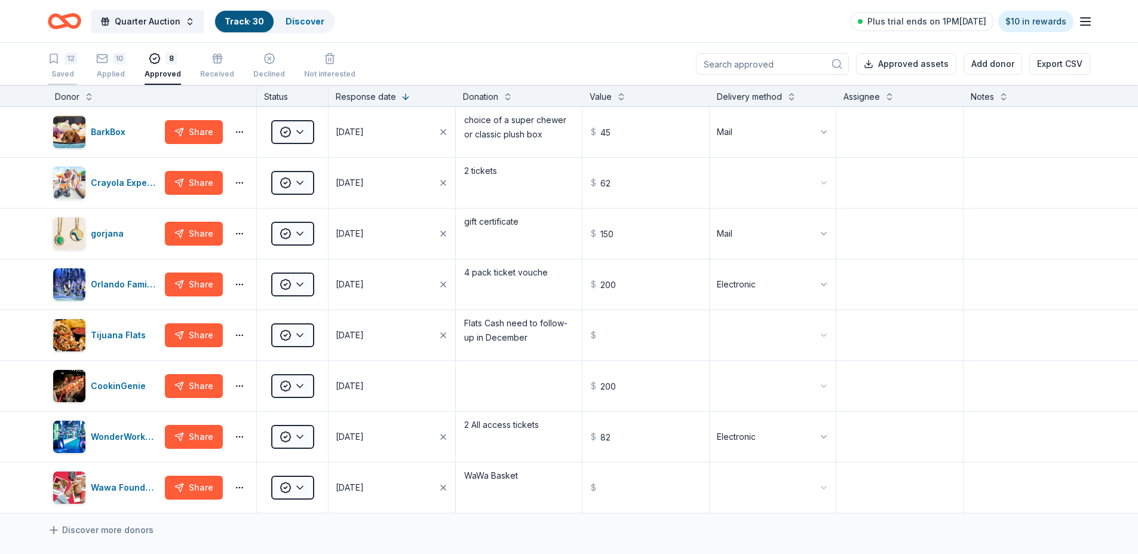
click at [59, 65] on div "12 Saved" at bounding box center [62, 66] width 29 height 26
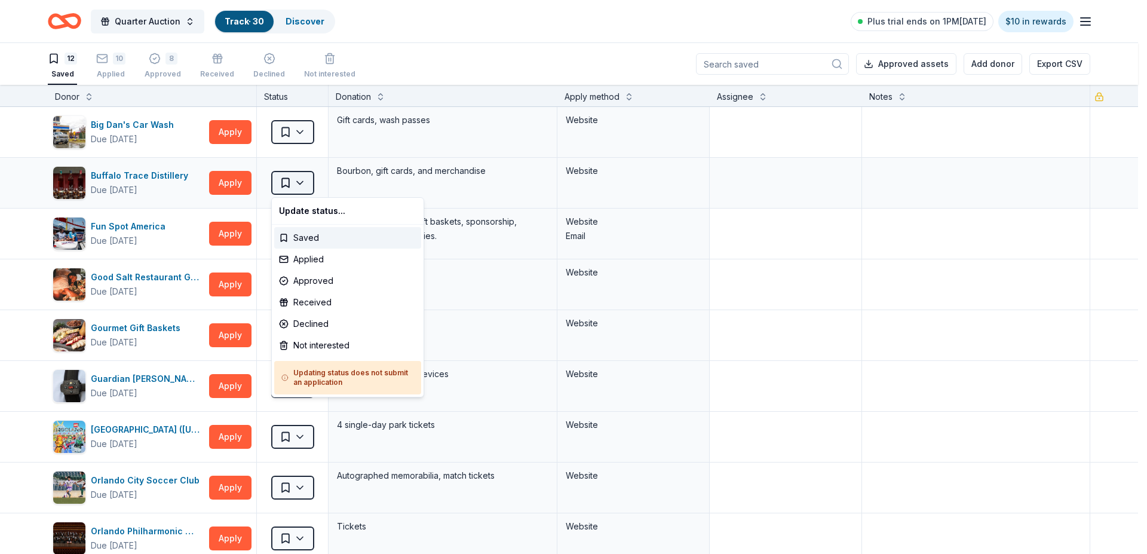
click at [294, 180] on html "Quarter Auction Track · 30 Discover Plus trial ends on 1PM, 10/4 $10 in rewards…" at bounding box center [573, 277] width 1147 height 554
click at [315, 260] on div "Applied" at bounding box center [347, 259] width 147 height 22
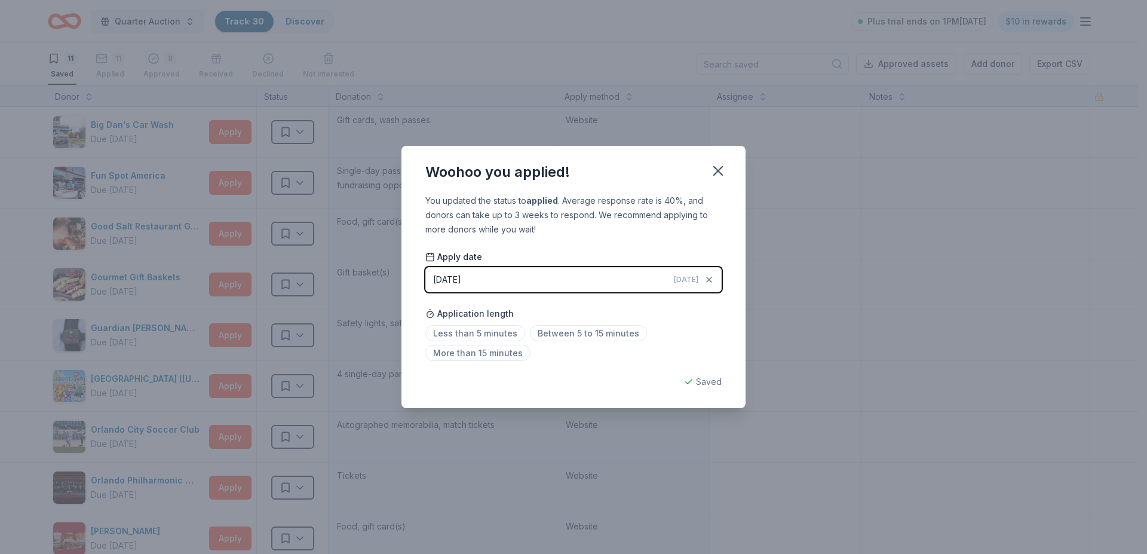
click at [461, 274] on div "[DATE]" at bounding box center [447, 279] width 28 height 14
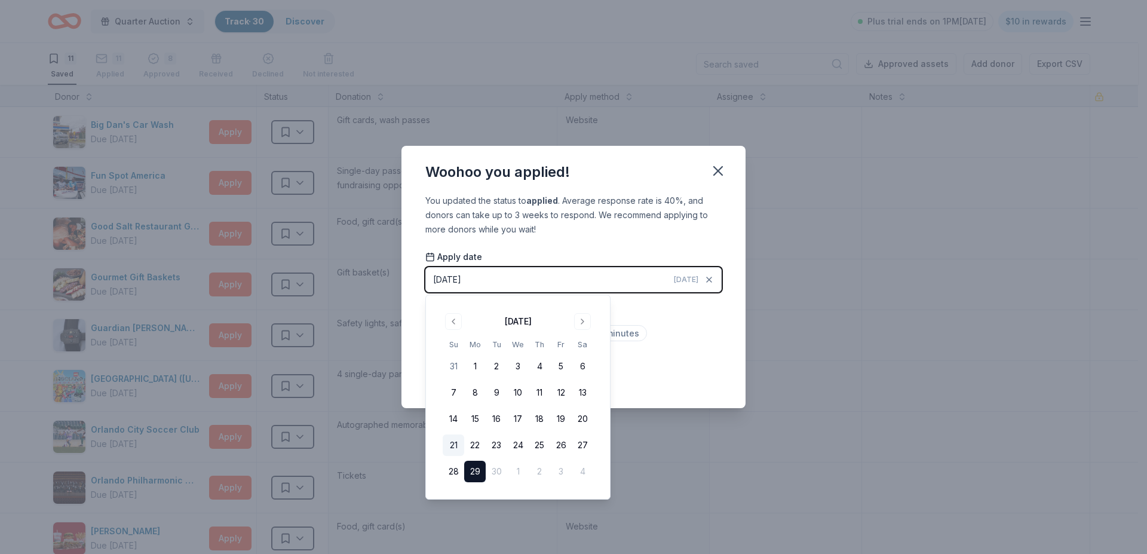
click at [453, 443] on button "21" at bounding box center [454, 445] width 22 height 22
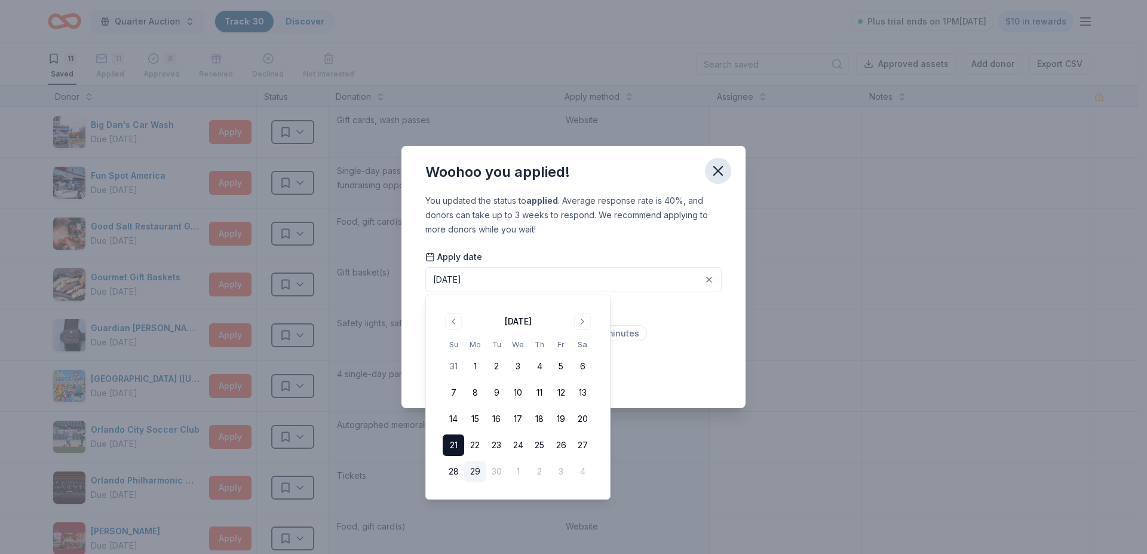
click at [718, 167] on icon "button" at bounding box center [718, 170] width 17 height 17
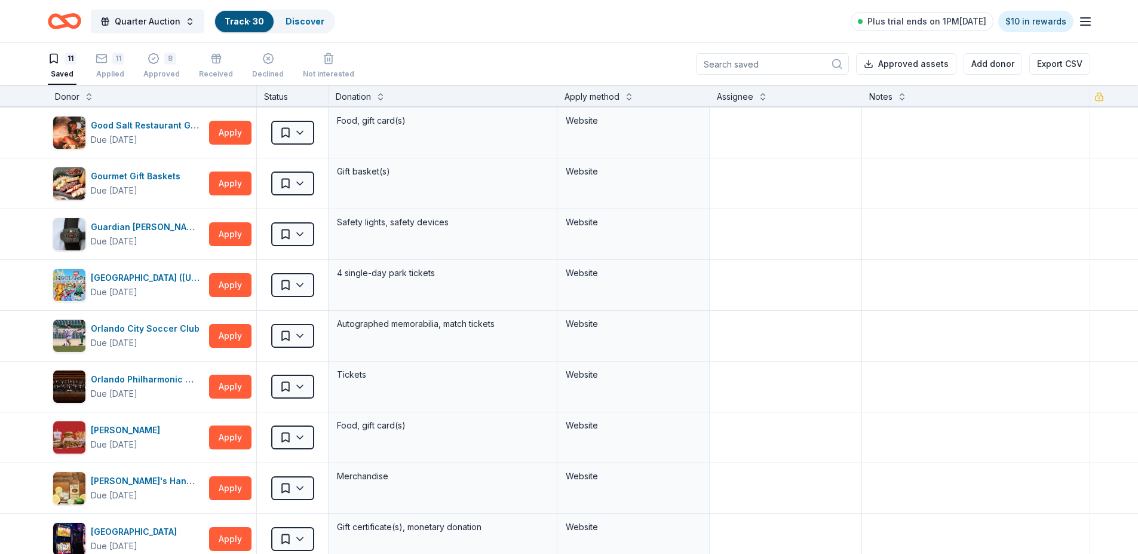
scroll to position [97, 0]
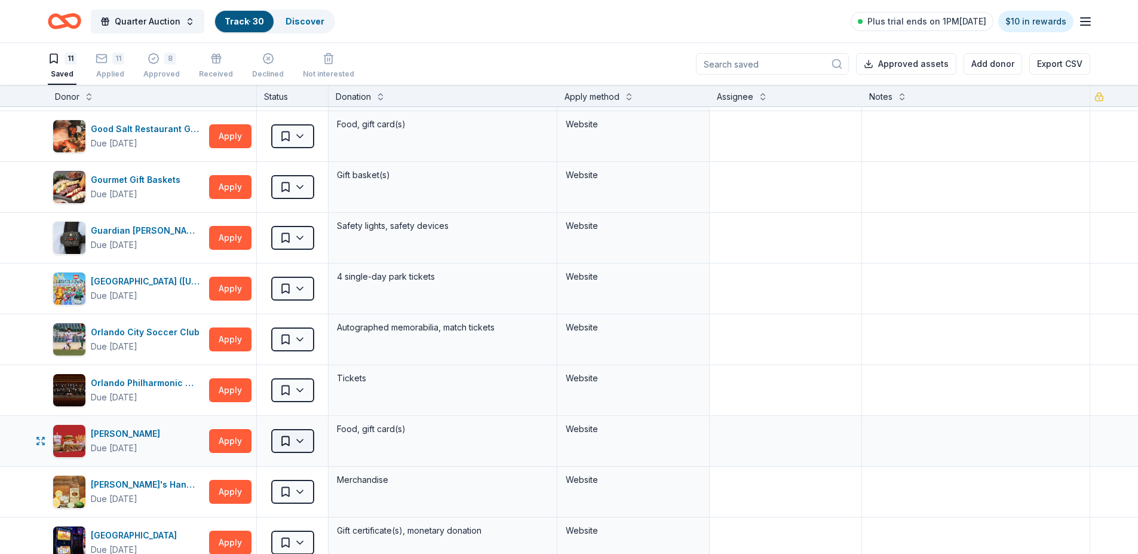
click at [303, 438] on html "Quarter Auction Track · 30 Discover Plus trial ends on 1PM, 10/4 $10 in rewards…" at bounding box center [569, 277] width 1138 height 554
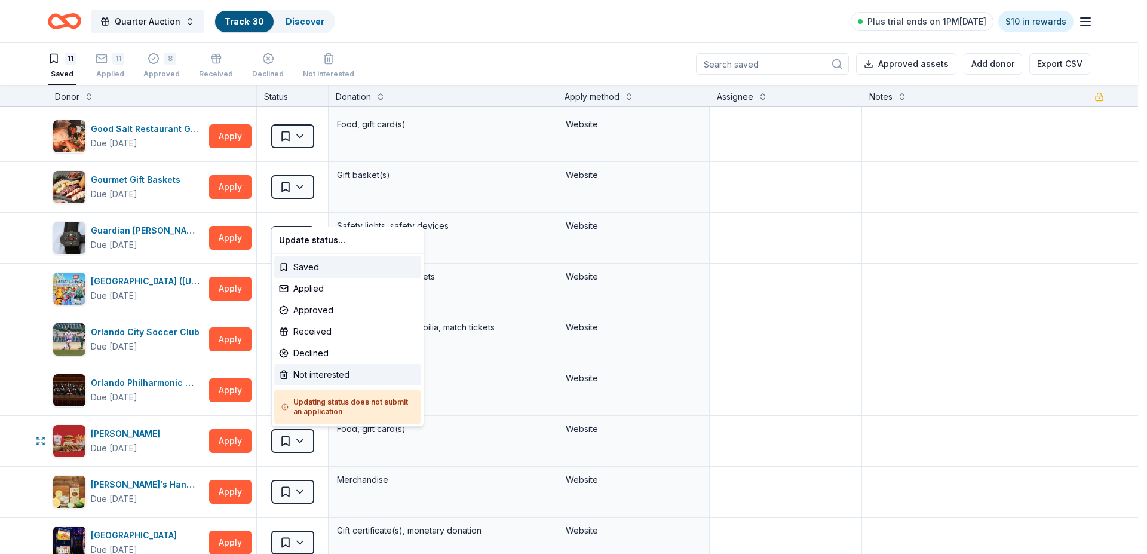
click at [334, 371] on div "Not interested" at bounding box center [347, 375] width 147 height 22
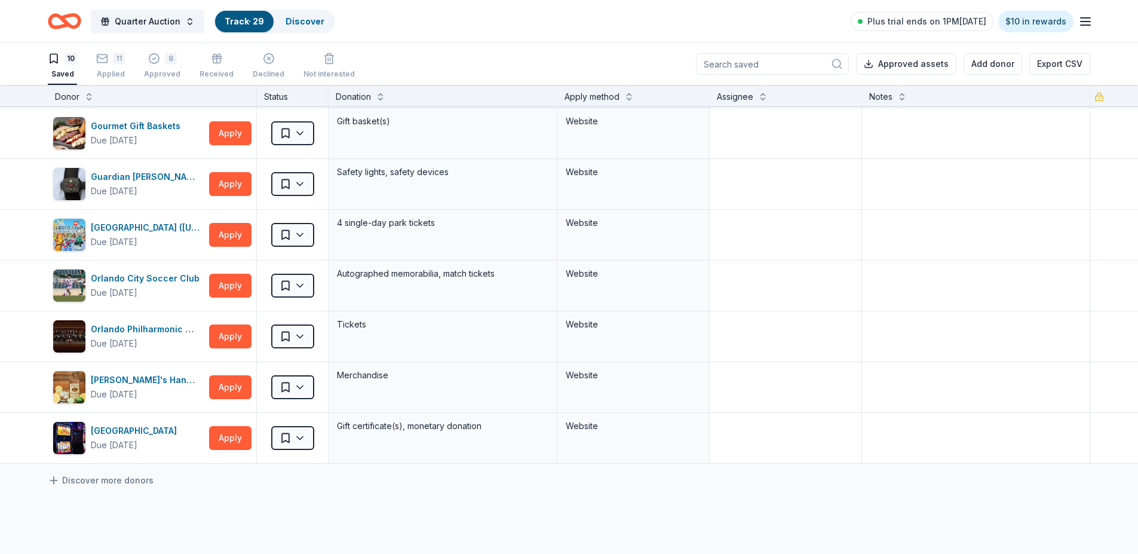
scroll to position [148, 0]
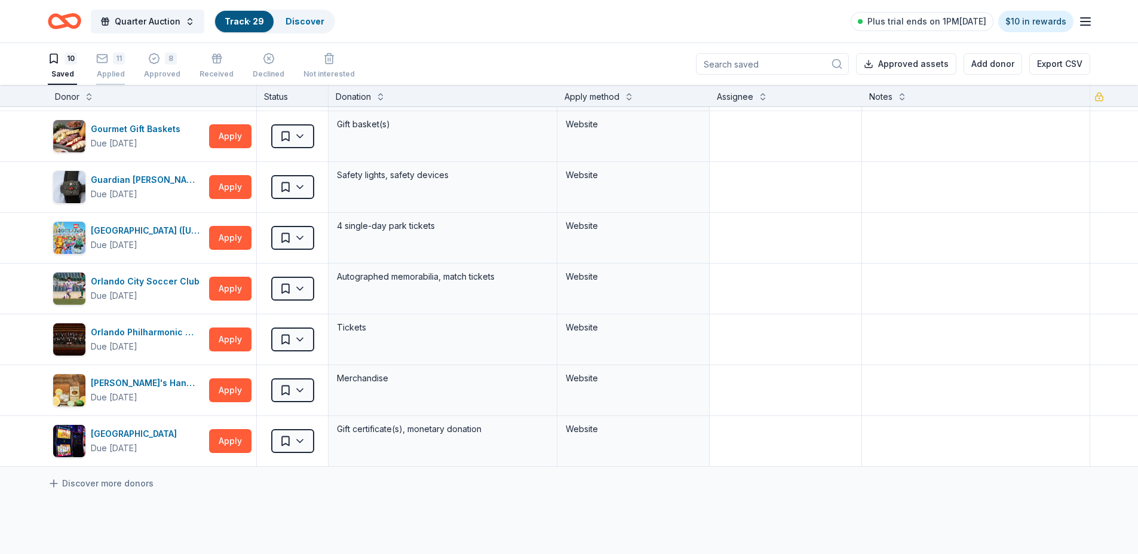
click at [117, 59] on div "11" at bounding box center [119, 53] width 12 height 12
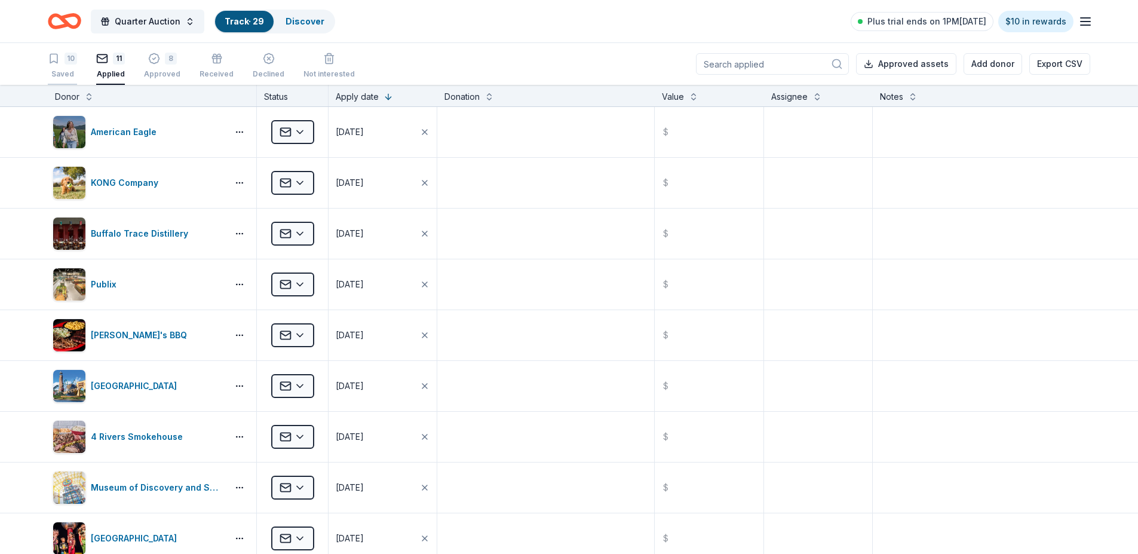
click at [69, 60] on div "10" at bounding box center [71, 59] width 13 height 12
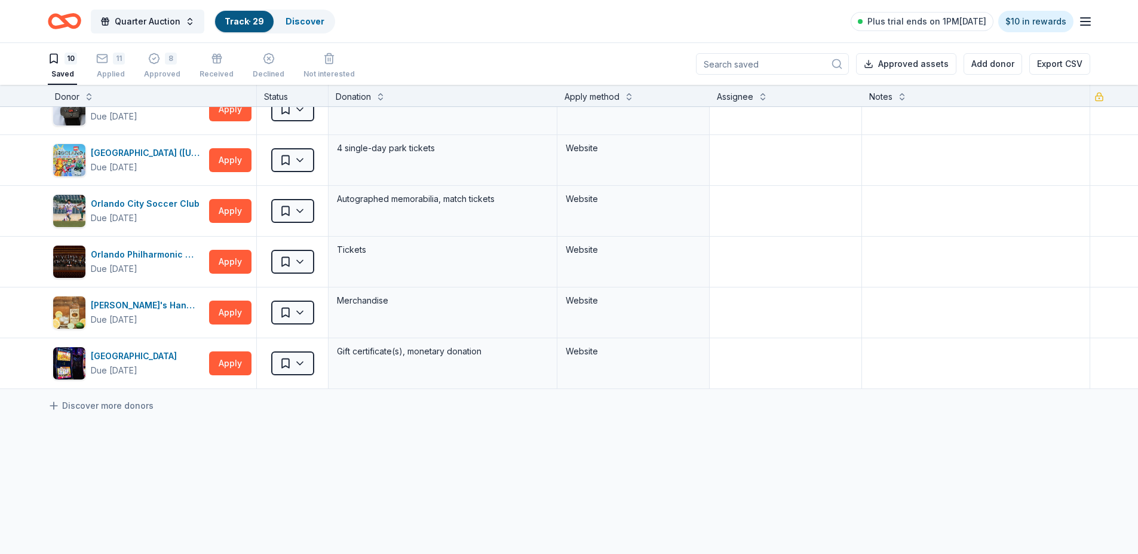
scroll to position [285, 0]
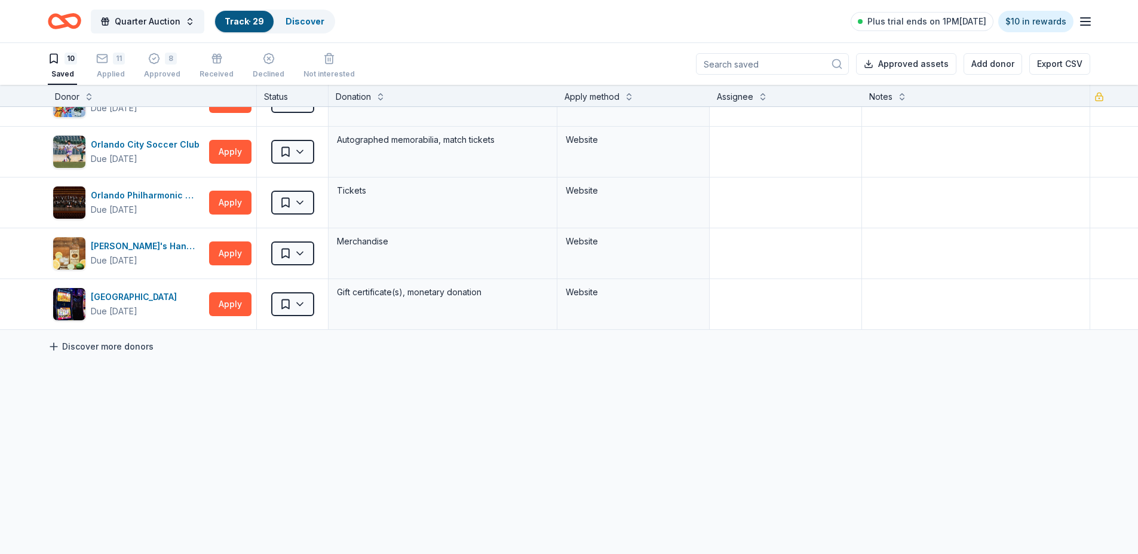
click at [103, 340] on link "Discover more donors" at bounding box center [101, 346] width 106 height 14
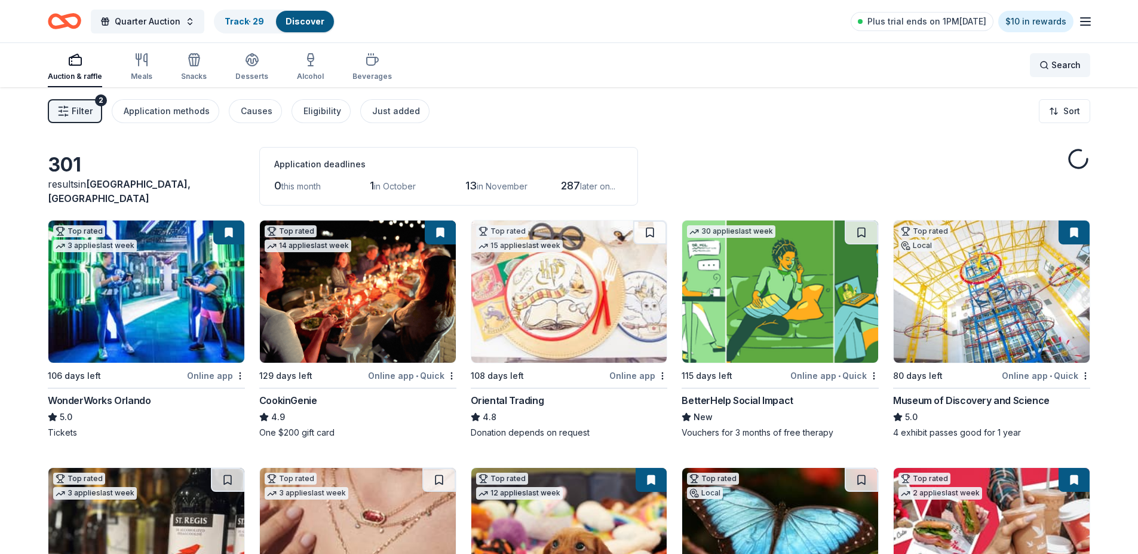
click at [1065, 60] on span "Search" at bounding box center [1065, 65] width 29 height 14
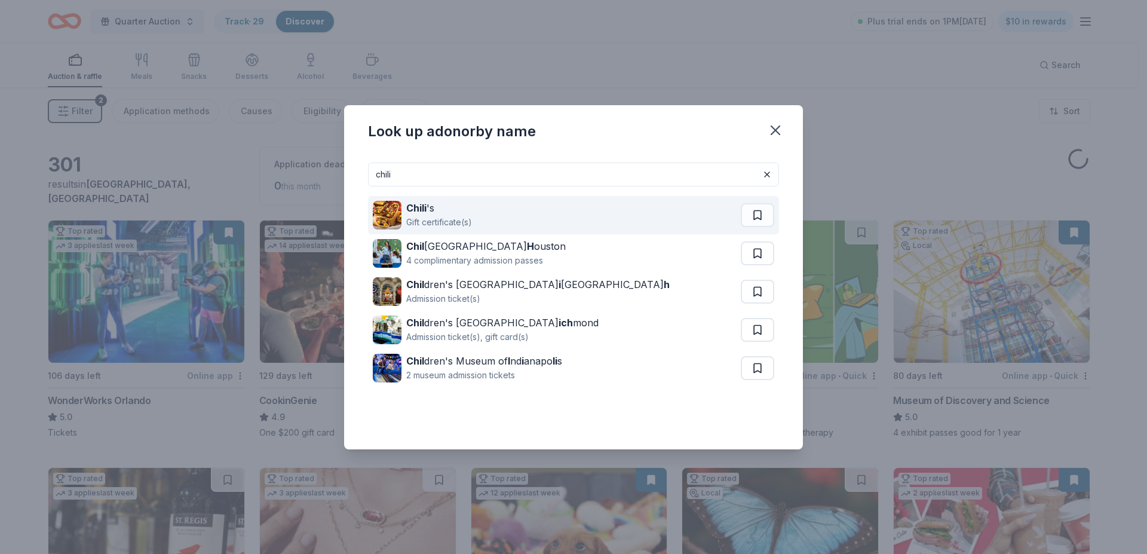
type input "chili"
click at [423, 206] on strong "Chili" at bounding box center [416, 208] width 20 height 12
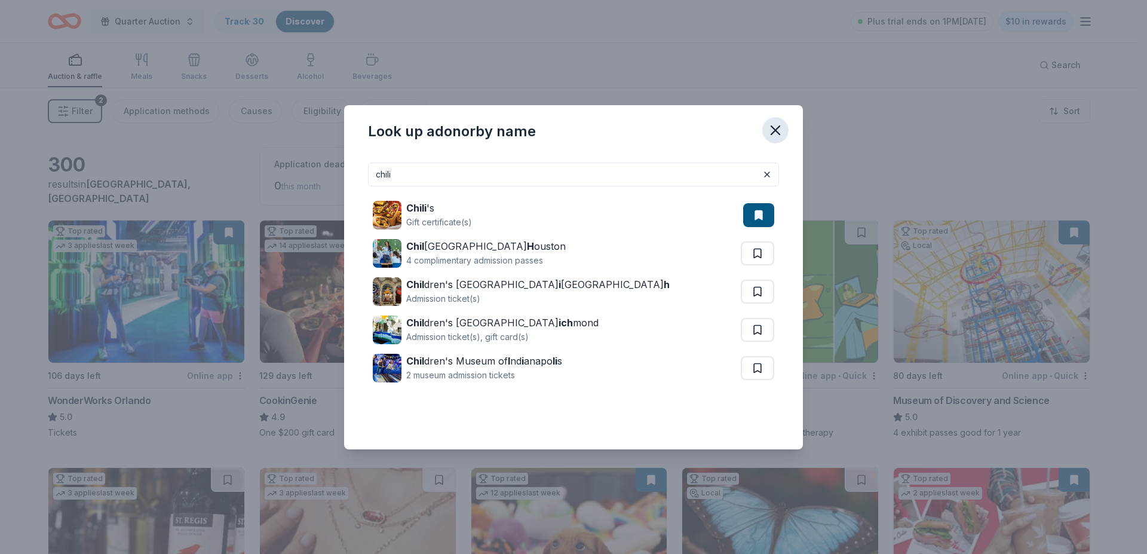
click at [774, 126] on icon "button" at bounding box center [775, 130] width 17 height 17
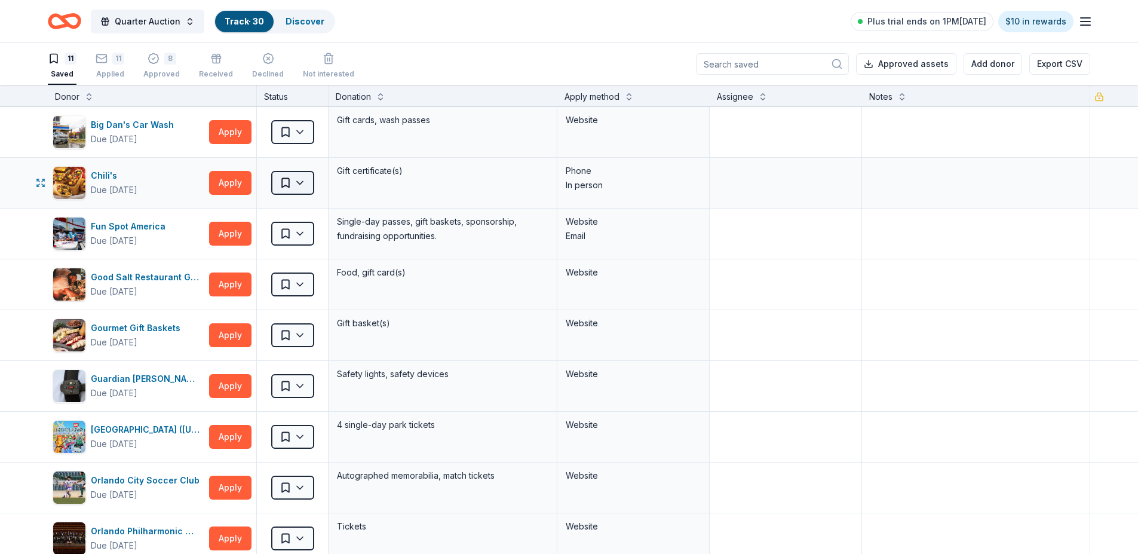
click at [299, 180] on html "Quarter Auction Track · 30 Discover Plus trial ends on 1PM, 10/4 $10 in rewards…" at bounding box center [569, 277] width 1138 height 554
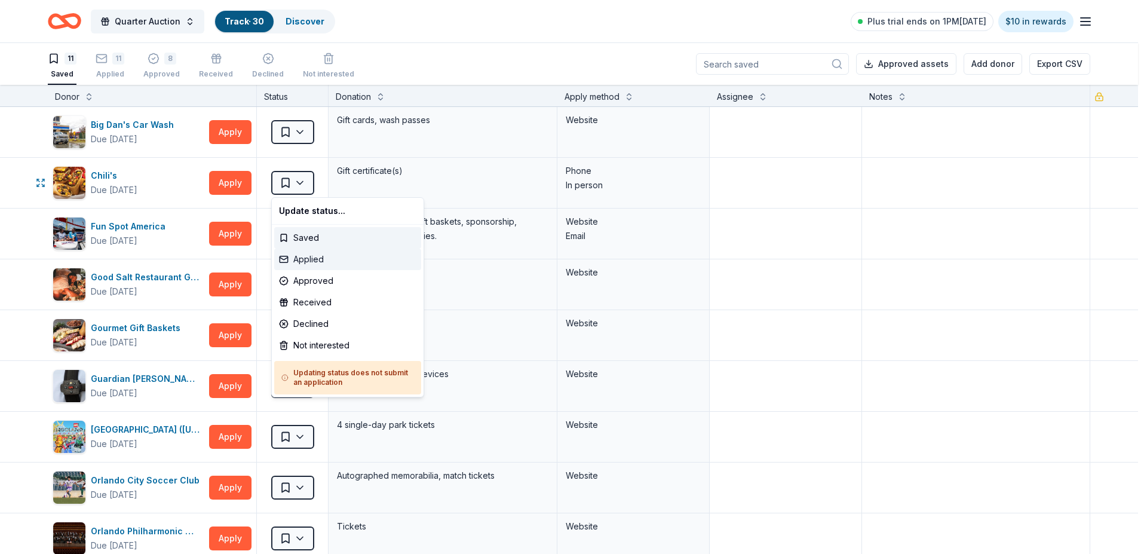
click at [300, 256] on div "Applied" at bounding box center [347, 259] width 147 height 22
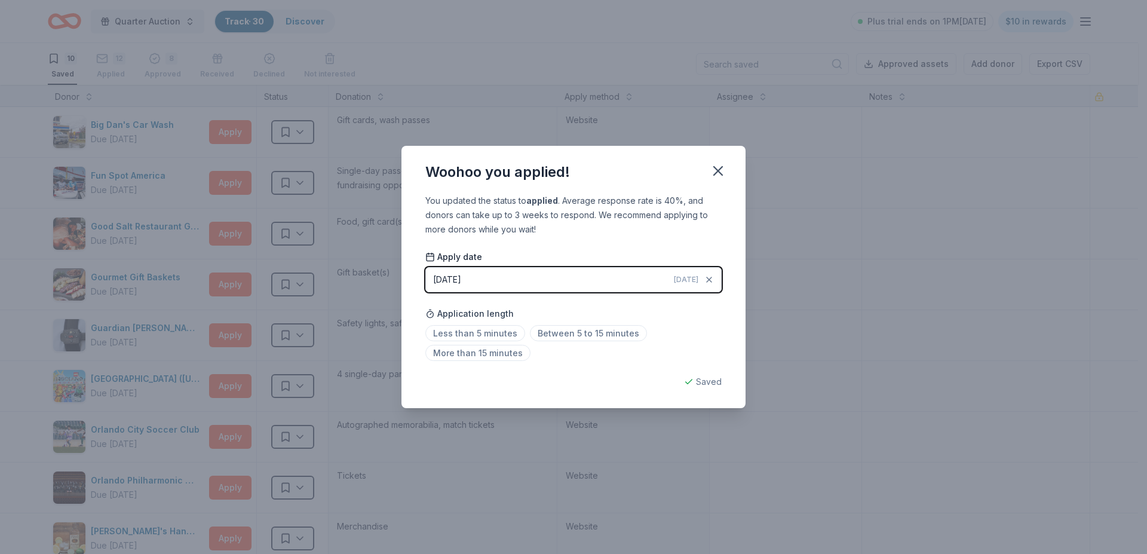
click at [452, 271] on button "09/29/2025 Today" at bounding box center [573, 279] width 296 height 25
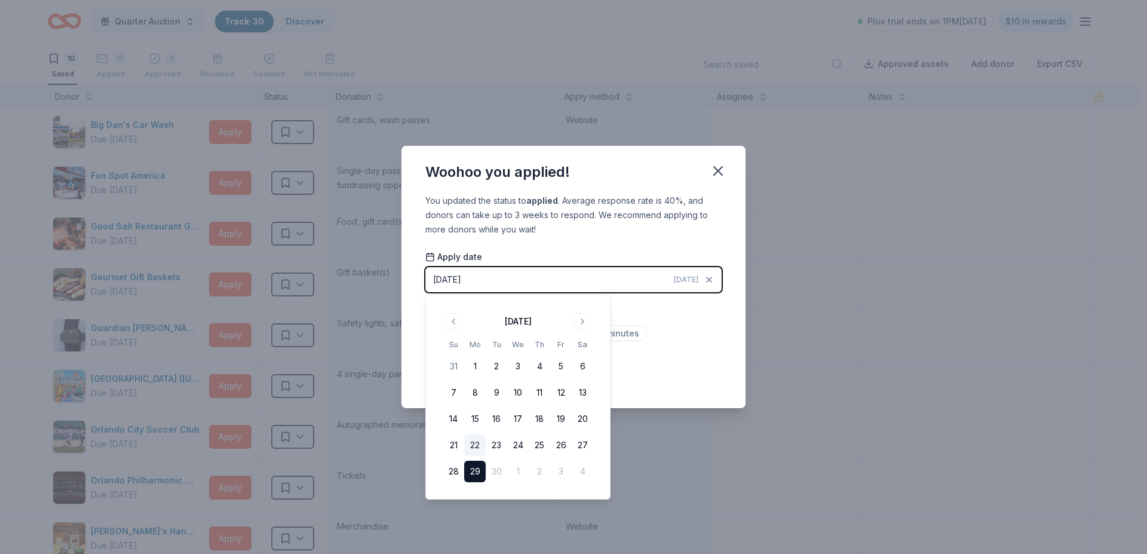
click at [478, 442] on button "22" at bounding box center [475, 445] width 22 height 22
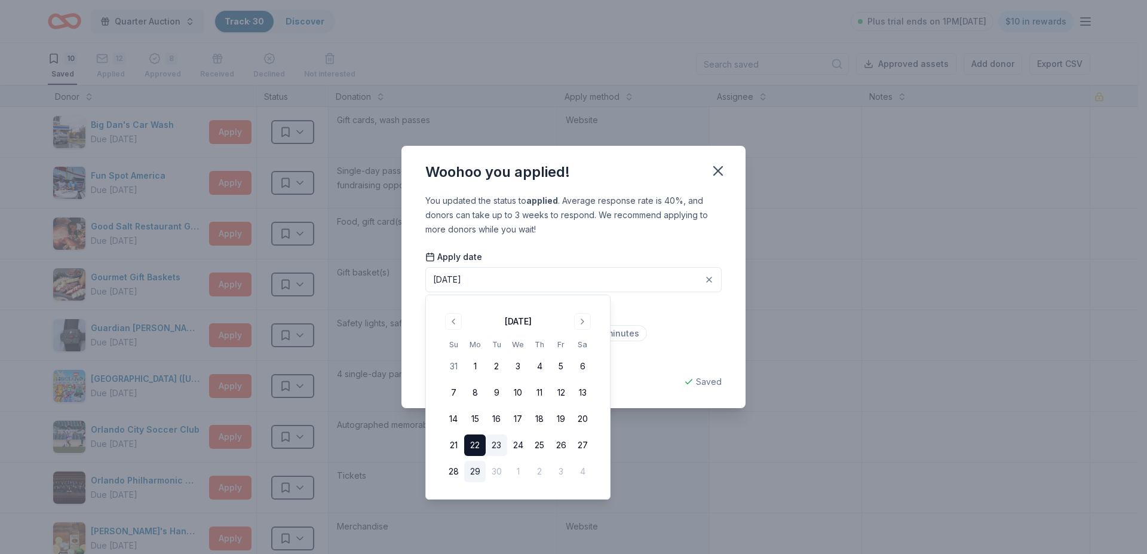
click at [497, 442] on button "23" at bounding box center [497, 445] width 22 height 22
click at [720, 165] on icon "button" at bounding box center [718, 170] width 17 height 17
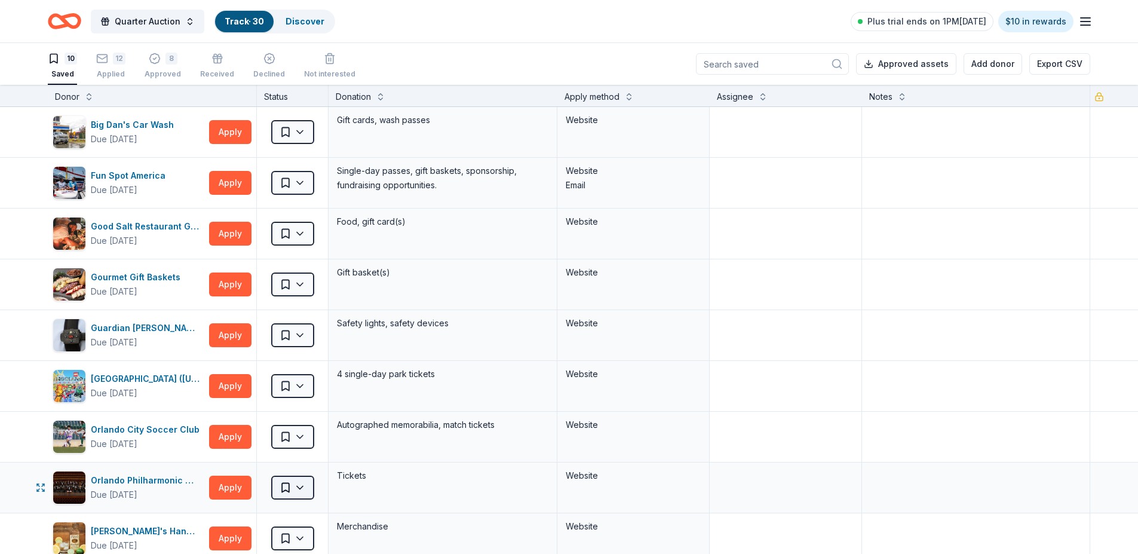
click at [306, 484] on html "Quarter Auction Track · 30 Discover Plus trial ends on 1PM, 10/4 $10 in rewards…" at bounding box center [569, 277] width 1138 height 554
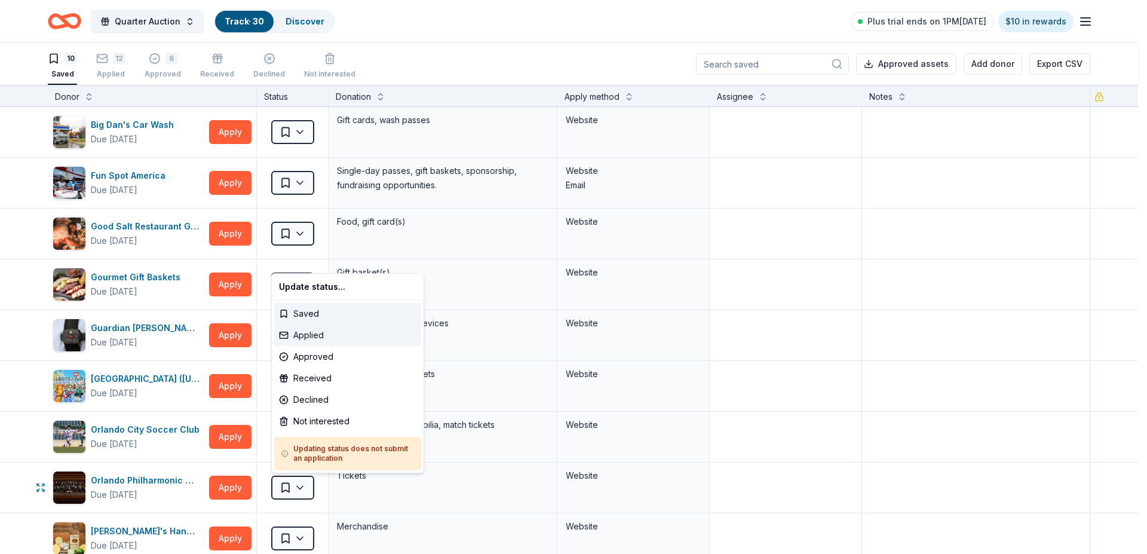
click at [312, 330] on div "Applied" at bounding box center [347, 335] width 147 height 22
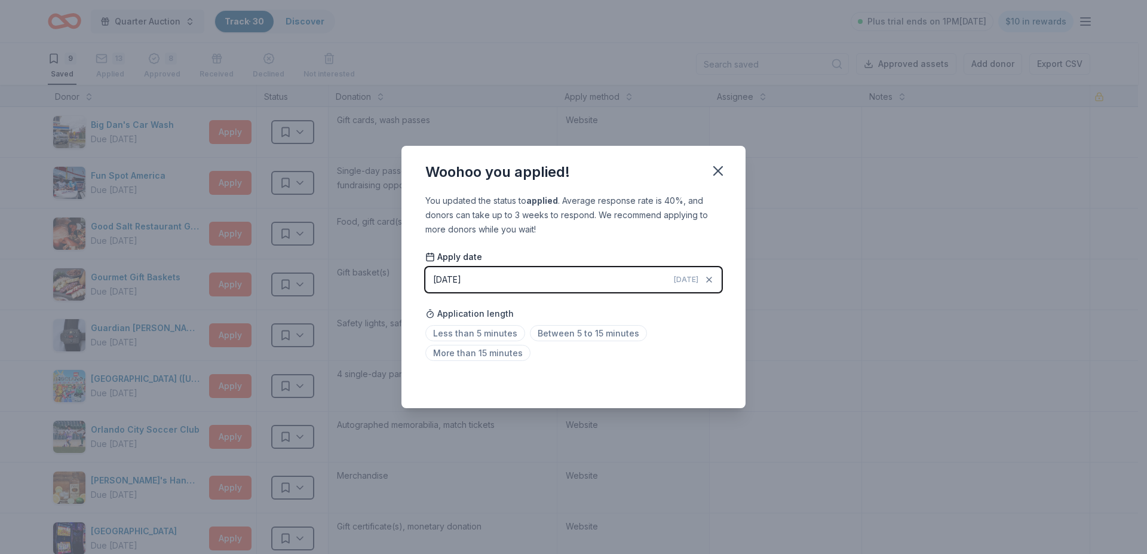
click at [461, 275] on div "[DATE]" at bounding box center [447, 279] width 28 height 14
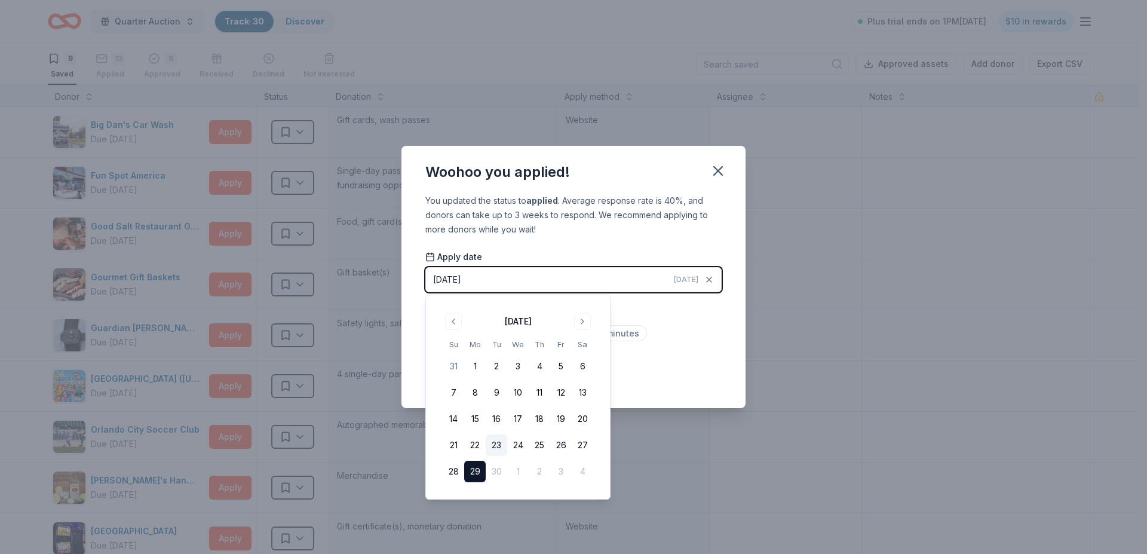
click at [495, 440] on button "23" at bounding box center [497, 445] width 22 height 22
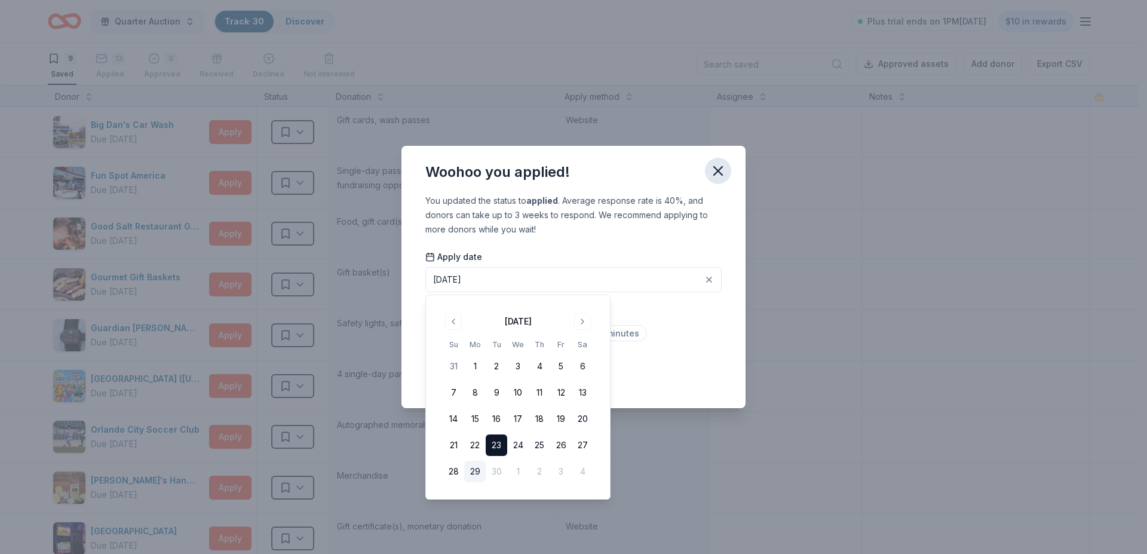
click at [722, 170] on icon "button" at bounding box center [718, 170] width 17 height 17
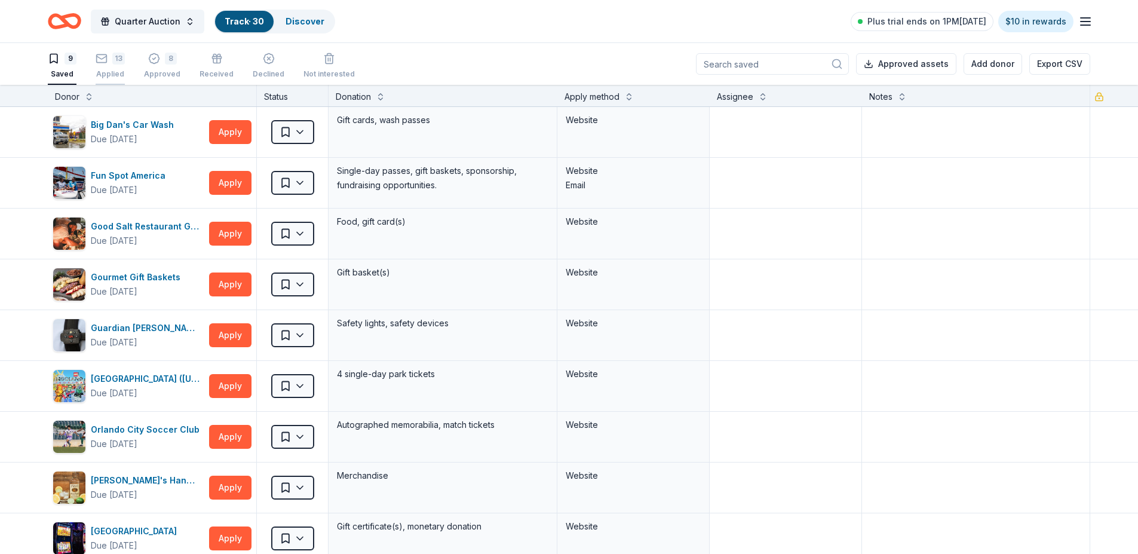
click at [109, 60] on div "13" at bounding box center [110, 54] width 29 height 12
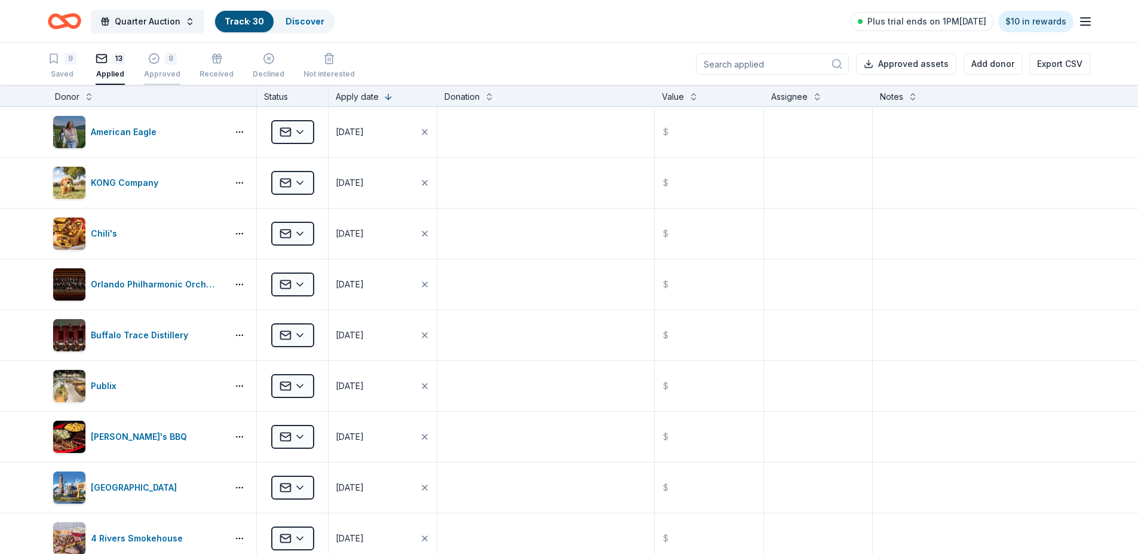
click at [165, 67] on div "8 Approved" at bounding box center [162, 66] width 36 height 26
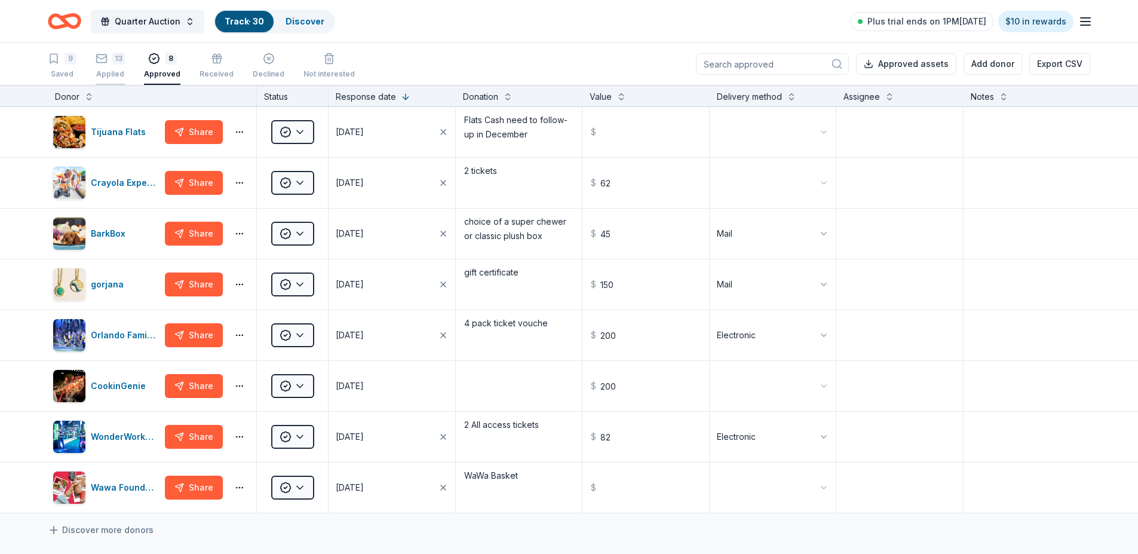
click at [113, 58] on div "13" at bounding box center [118, 52] width 13 height 12
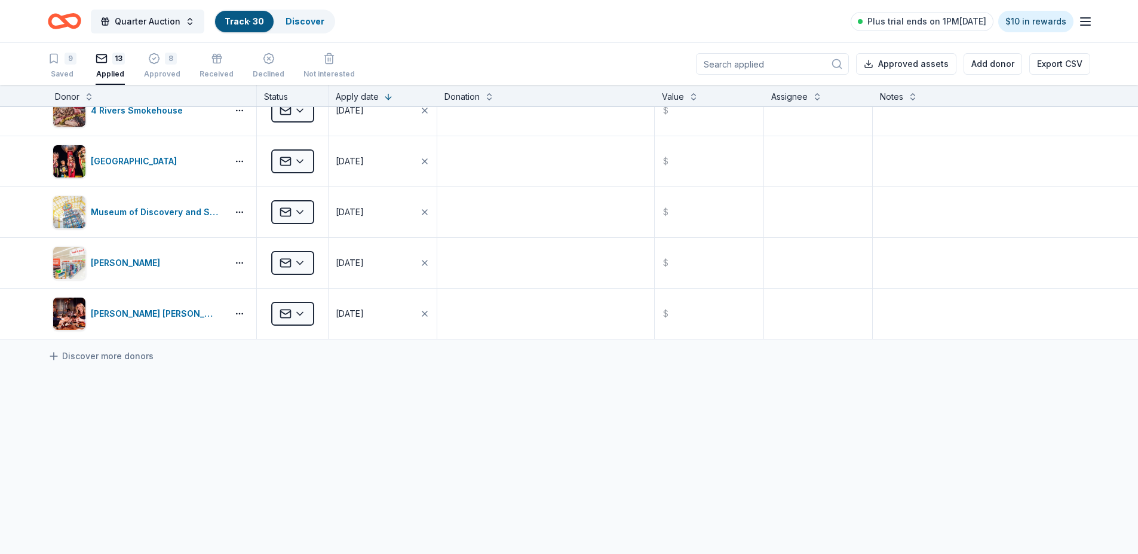
scroll to position [437, 0]
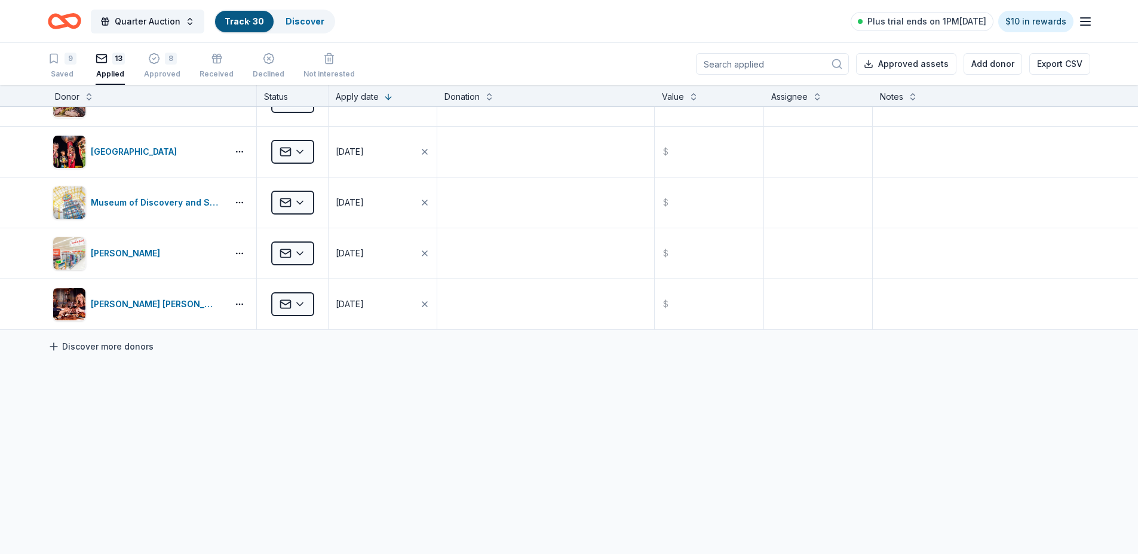
click at [133, 344] on link "Discover more donors" at bounding box center [101, 346] width 106 height 14
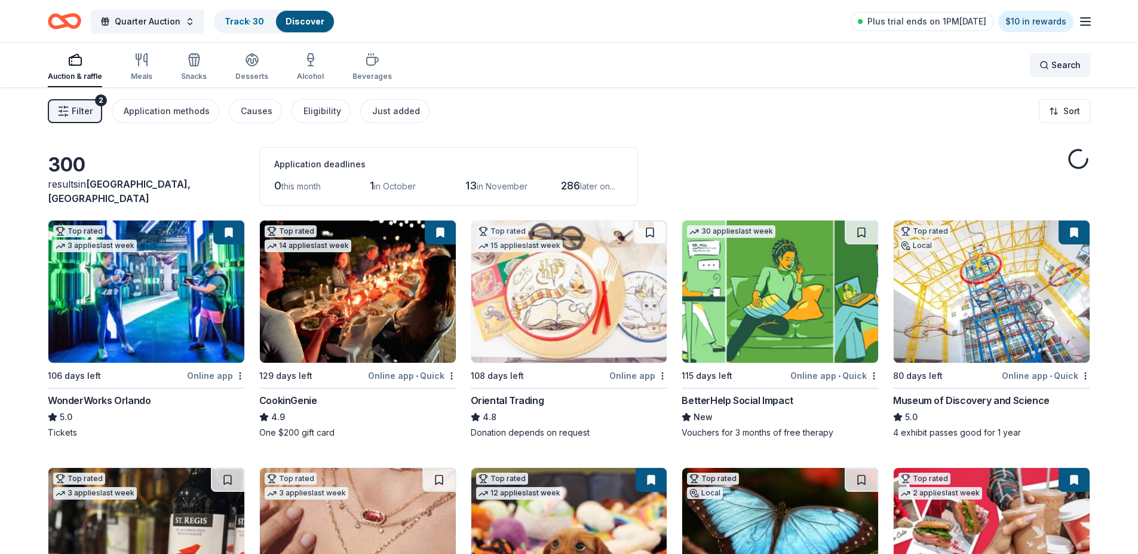
click at [1066, 61] on span "Search" at bounding box center [1065, 65] width 29 height 14
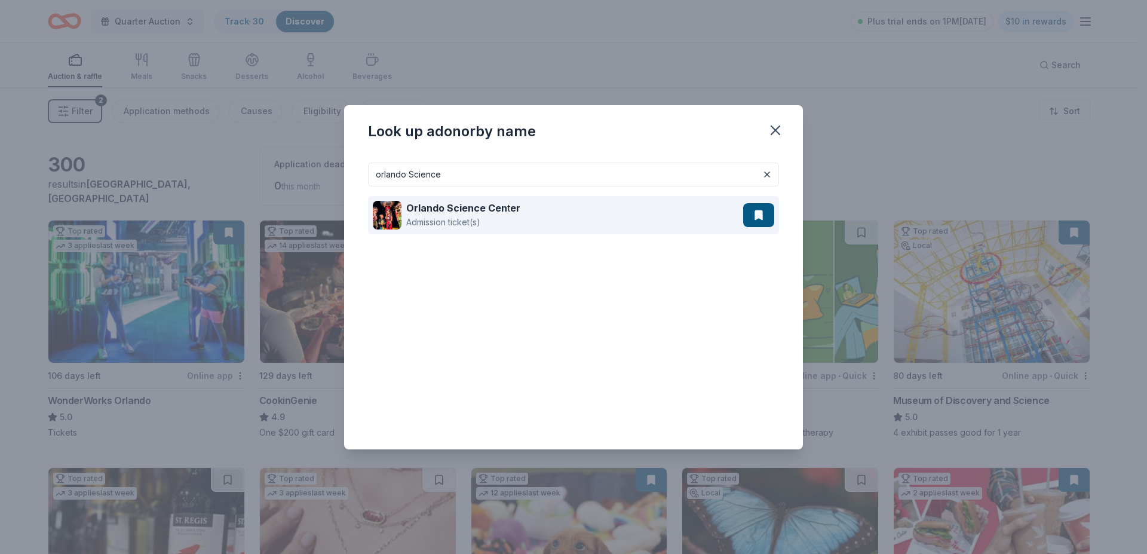
type input "orlando Science"
click at [421, 215] on div "Admission ticket(s)" at bounding box center [463, 222] width 114 height 14
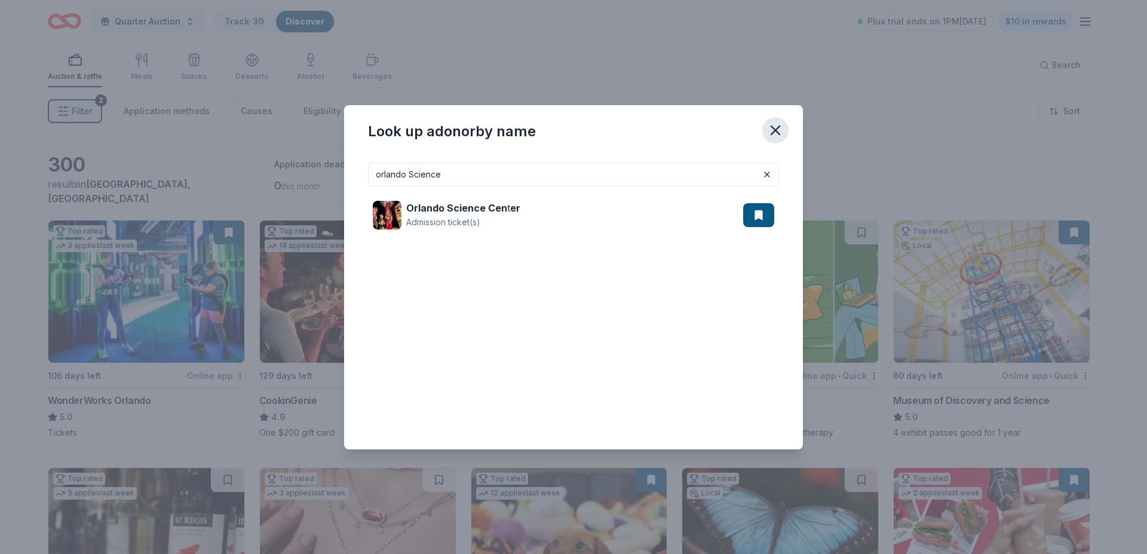
click at [772, 125] on icon "button" at bounding box center [775, 130] width 17 height 17
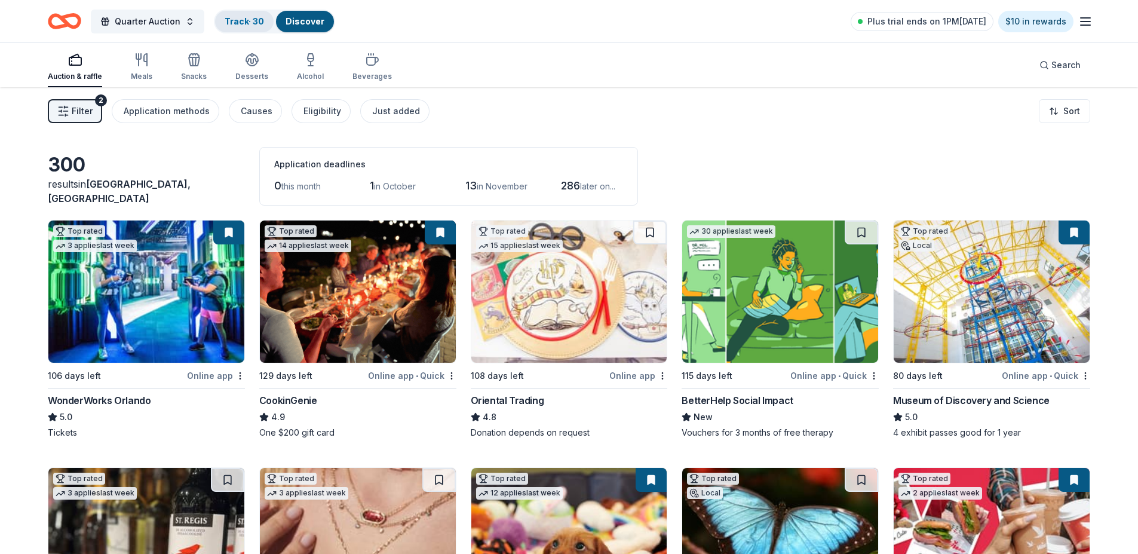
click at [241, 14] on div "Track · 30" at bounding box center [244, 22] width 59 height 22
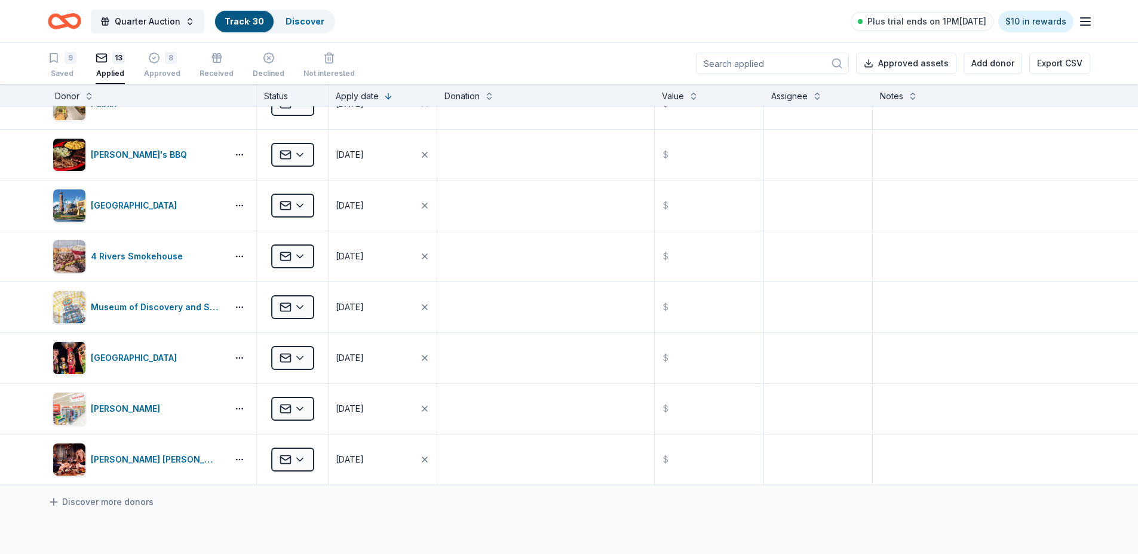
scroll to position [254, 0]
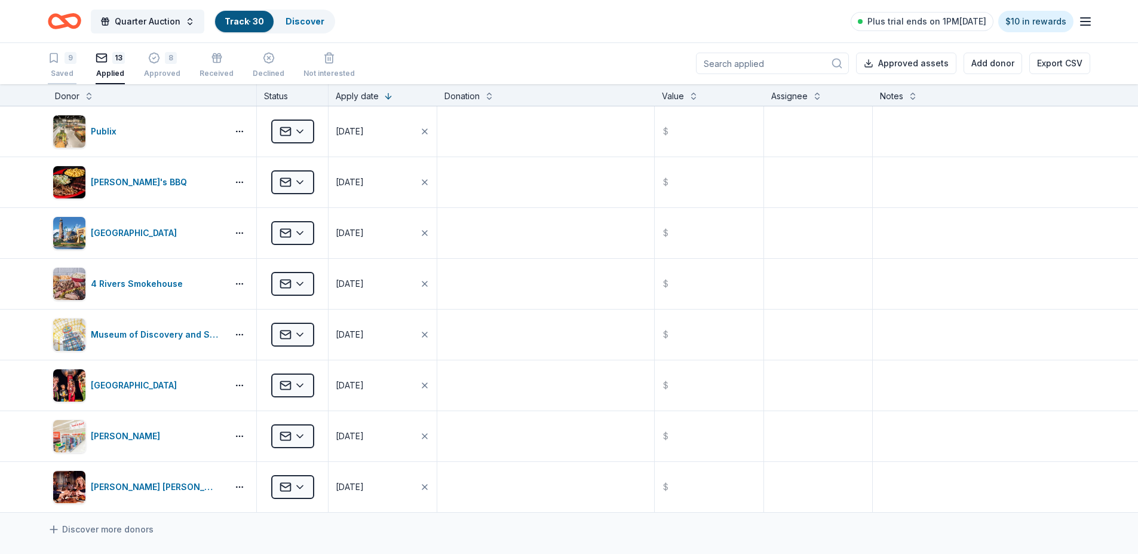
click at [67, 67] on div "9 Saved" at bounding box center [62, 65] width 29 height 26
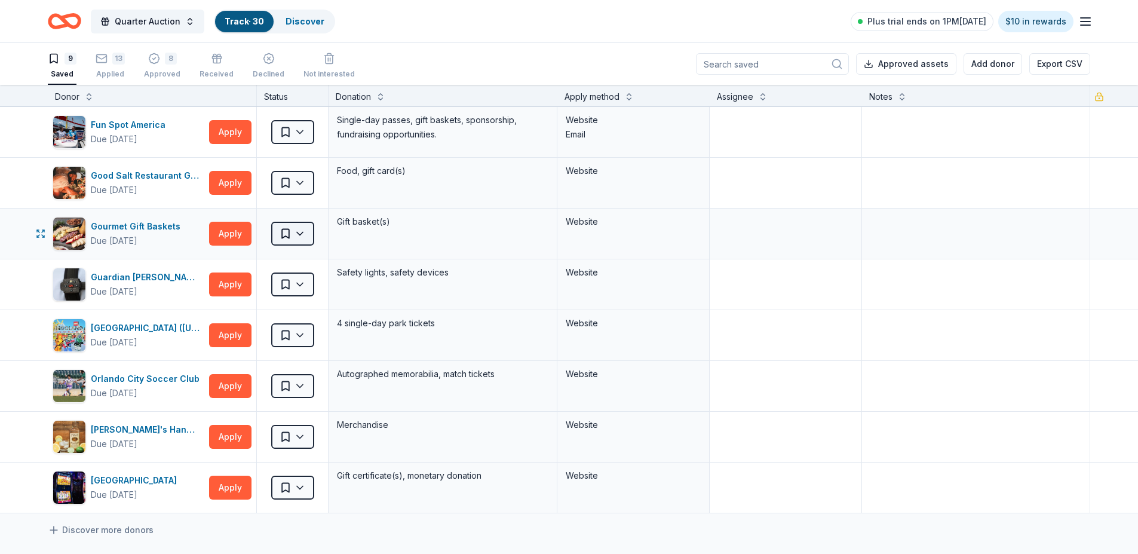
click at [298, 229] on html "Quarter Auction Track · 30 Discover Plus trial ends on 1PM, 10/4 $10 in rewards…" at bounding box center [569, 277] width 1138 height 554
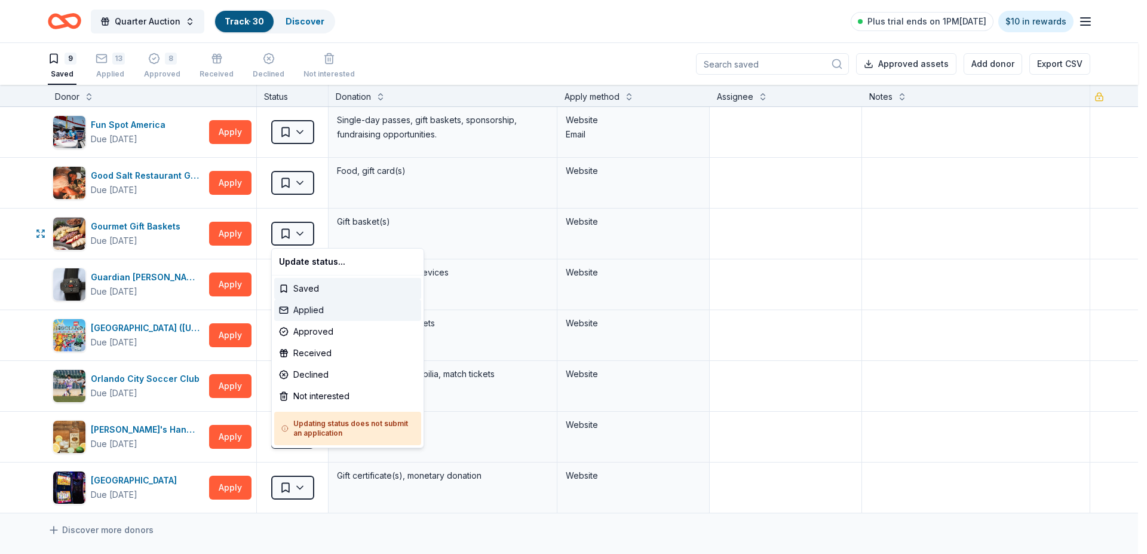
click at [313, 305] on div "Applied" at bounding box center [347, 310] width 147 height 22
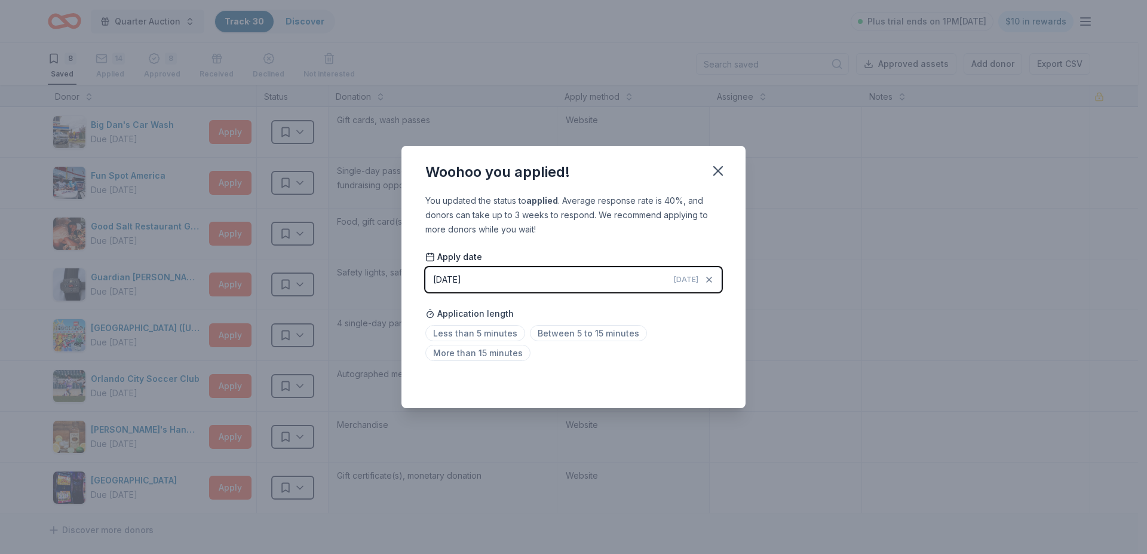
click at [563, 274] on button "09/29/2025 Today" at bounding box center [573, 279] width 296 height 25
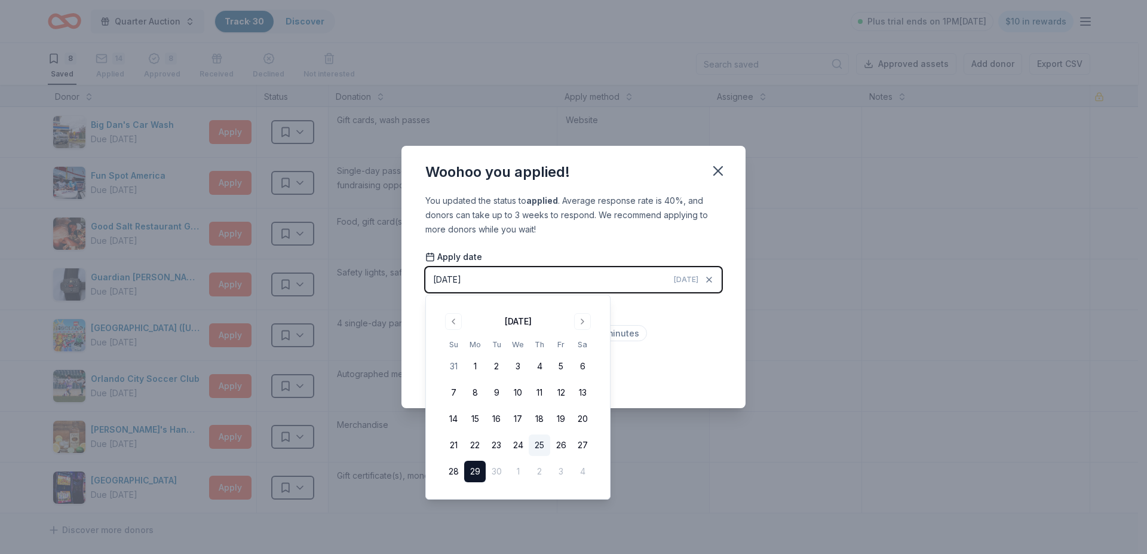
click at [542, 442] on button "25" at bounding box center [540, 445] width 22 height 22
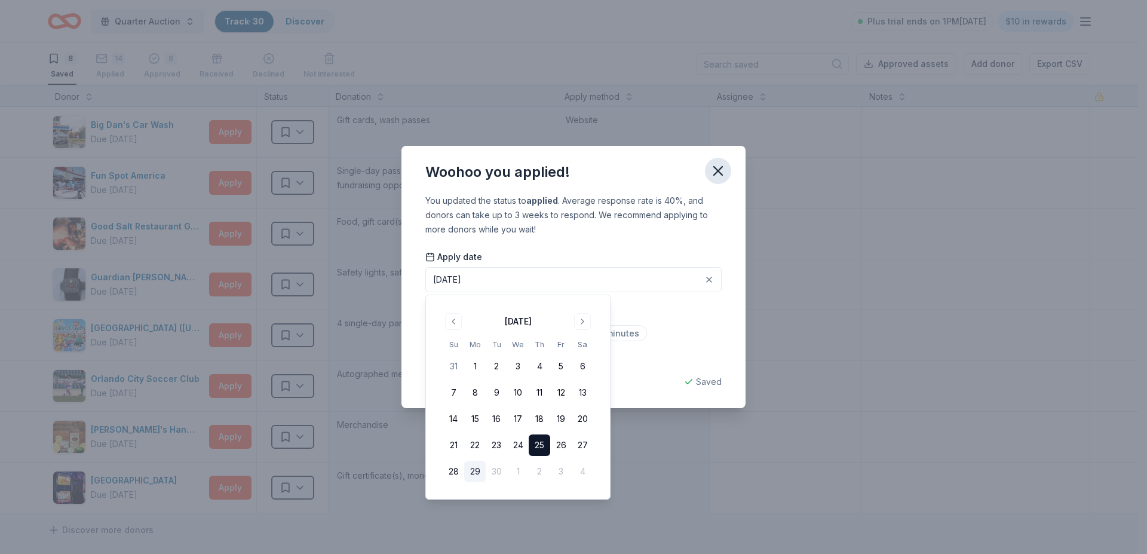
click at [717, 165] on icon "button" at bounding box center [718, 170] width 17 height 17
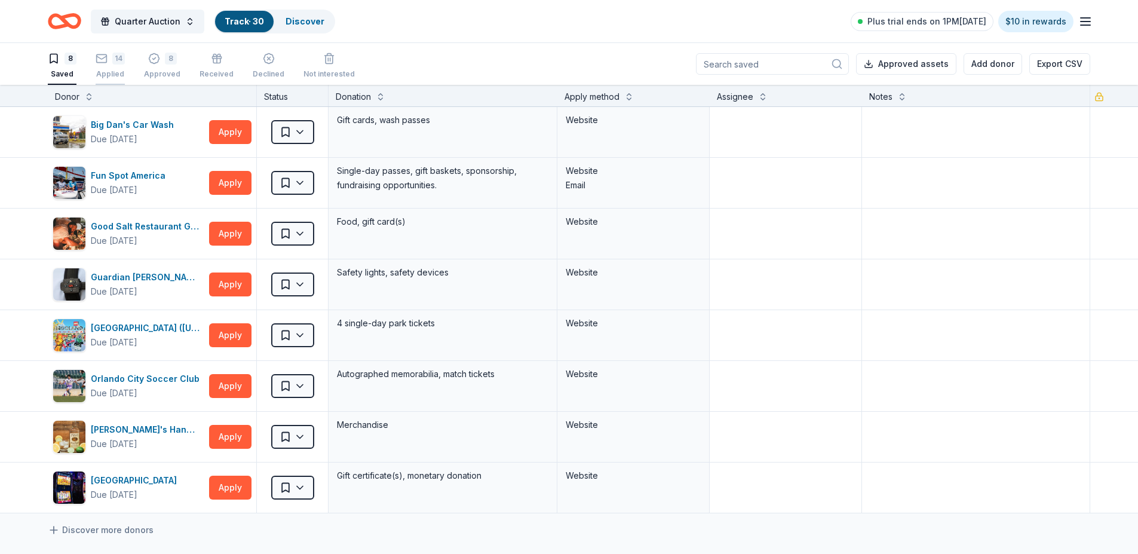
click at [120, 66] on div "14 Applied" at bounding box center [110, 66] width 29 height 26
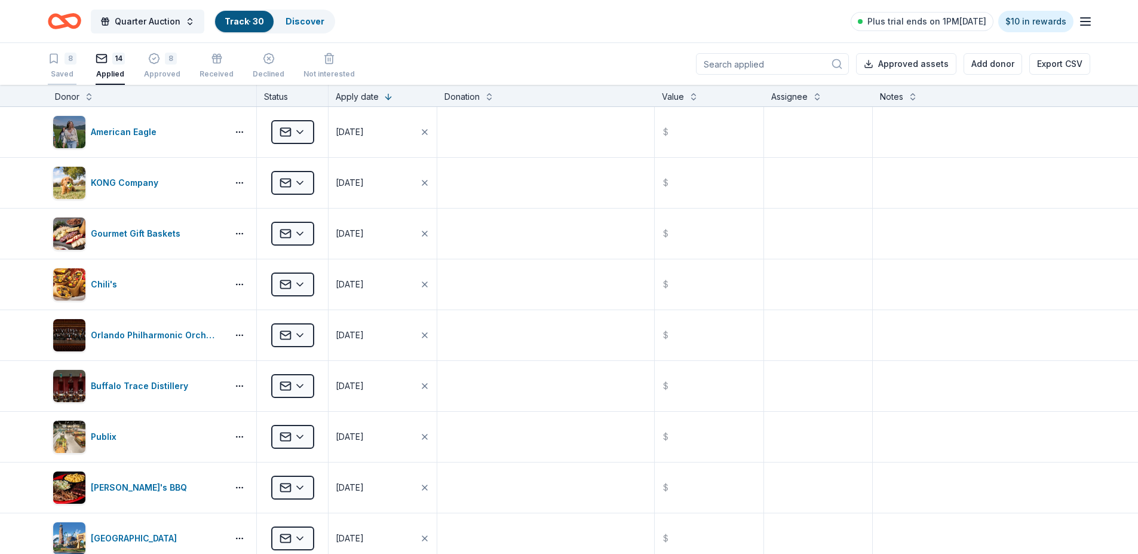
click at [66, 59] on div "8" at bounding box center [71, 59] width 12 height 12
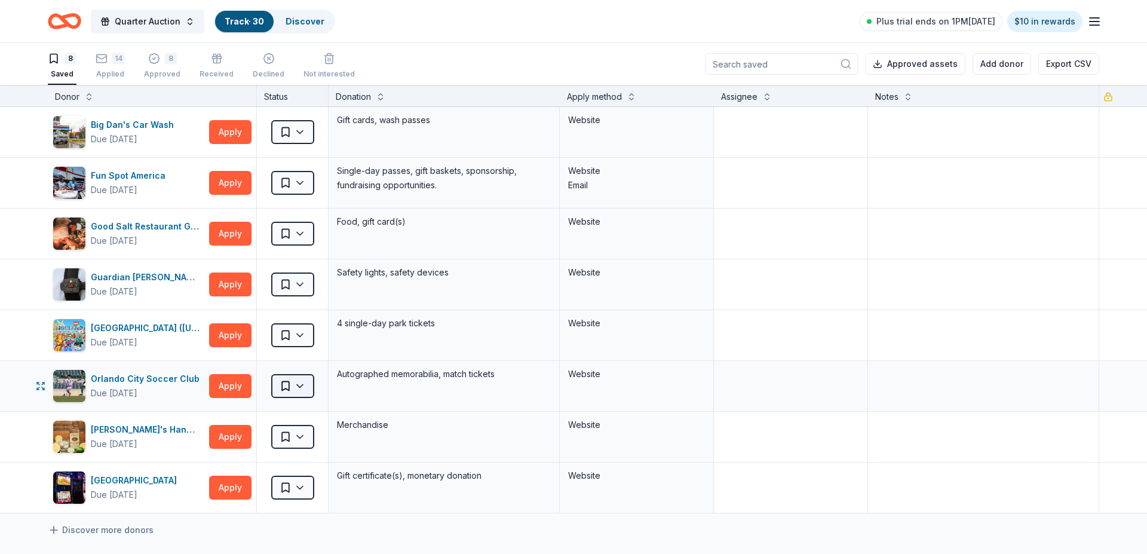
click at [293, 380] on html "Quarter Auction Track · 30 Discover Plus trial ends on 1PM, 10/4 $10 in rewards…" at bounding box center [573, 277] width 1147 height 554
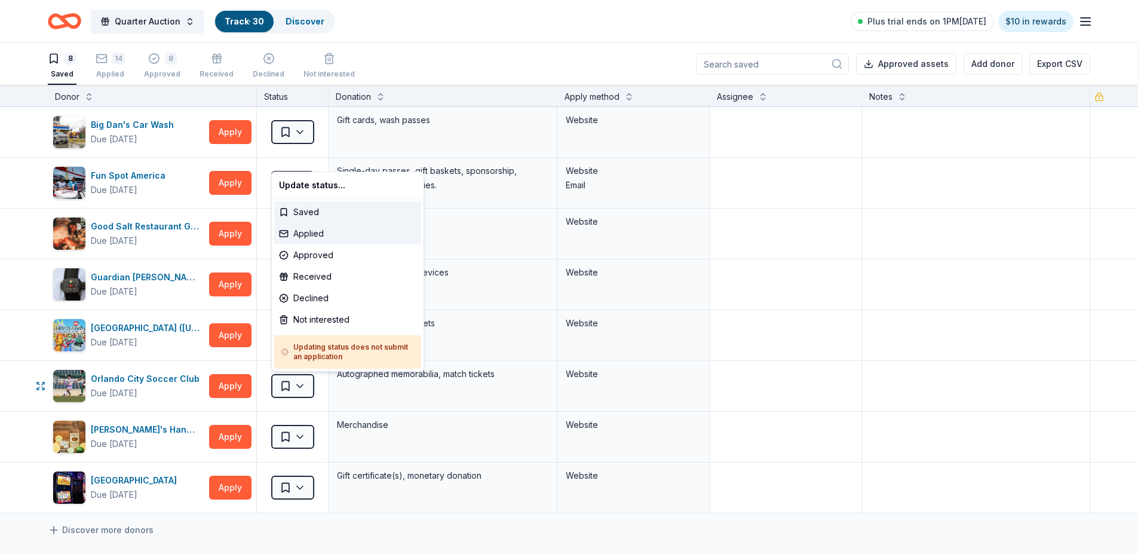
click at [315, 231] on div "Applied" at bounding box center [347, 234] width 147 height 22
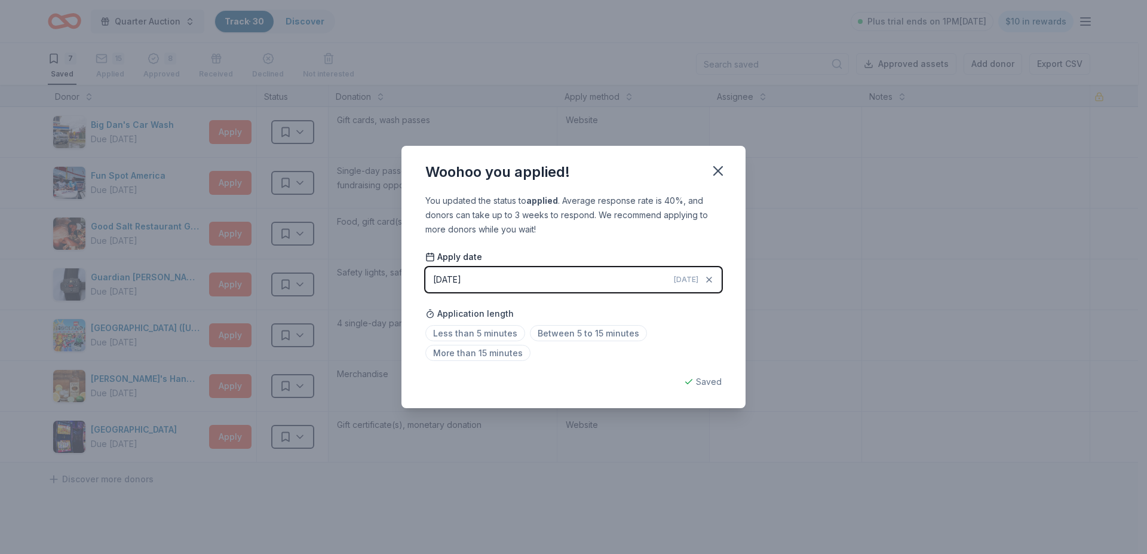
click at [558, 275] on button "09/29/2025 Today" at bounding box center [573, 279] width 296 height 25
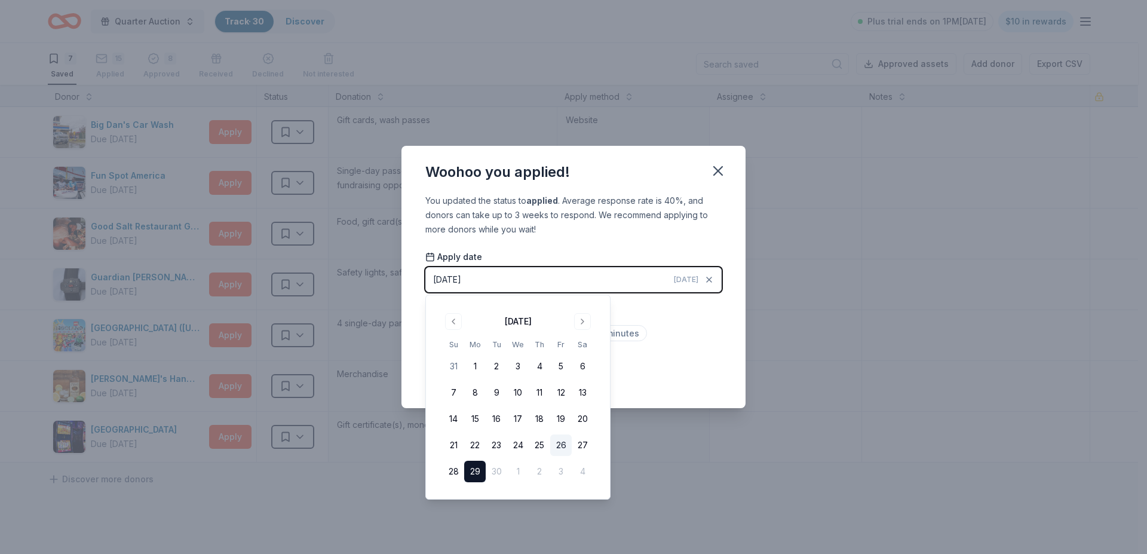
click at [561, 443] on button "26" at bounding box center [561, 445] width 22 height 22
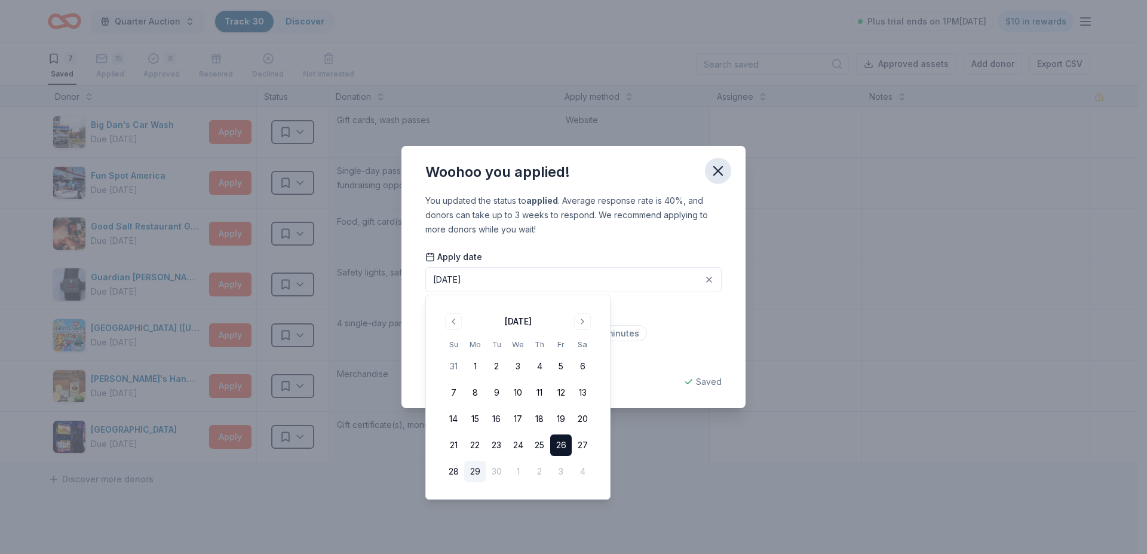
click at [717, 171] on icon "button" at bounding box center [718, 170] width 17 height 17
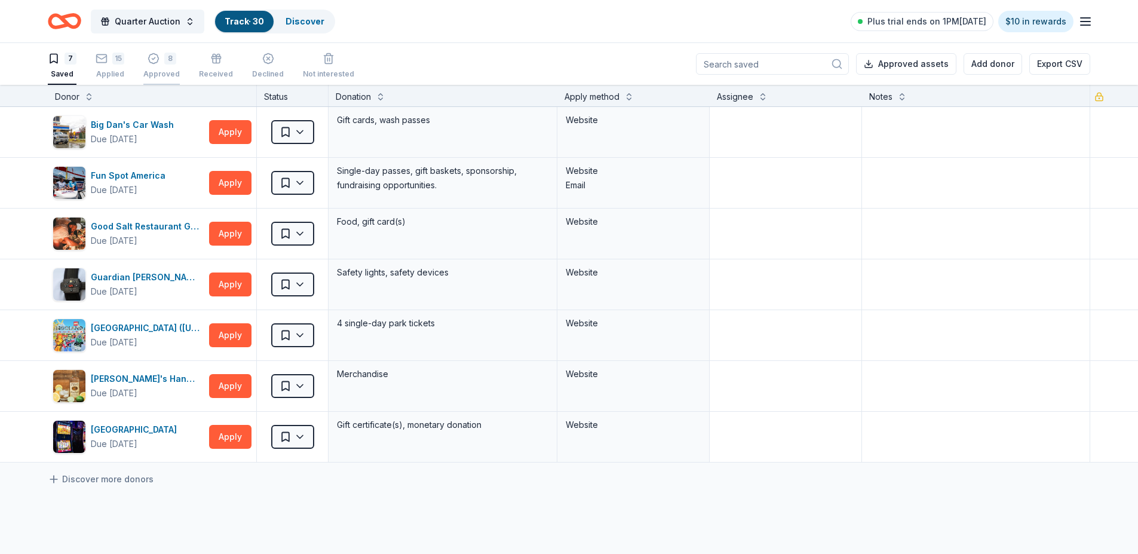
click at [167, 71] on div "Approved" at bounding box center [161, 74] width 36 height 10
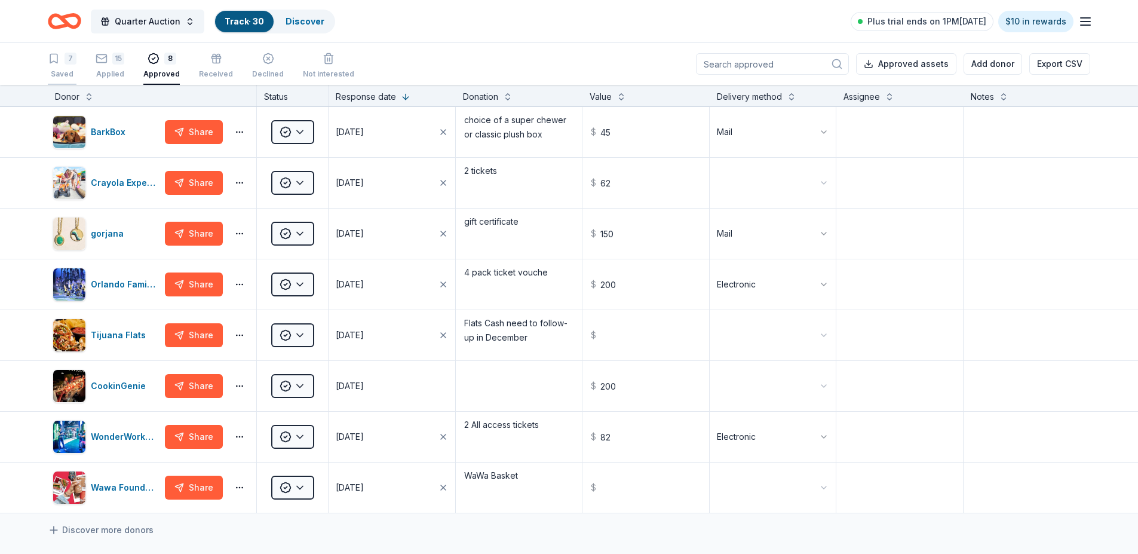
click at [59, 66] on div "7 Saved" at bounding box center [62, 66] width 29 height 26
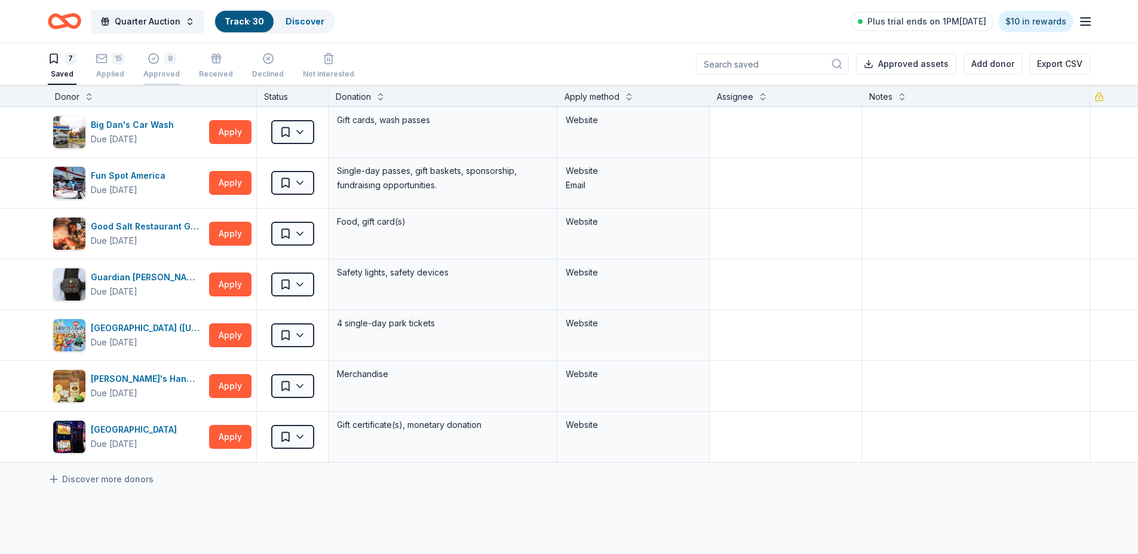
click at [161, 56] on div "8" at bounding box center [161, 59] width 36 height 12
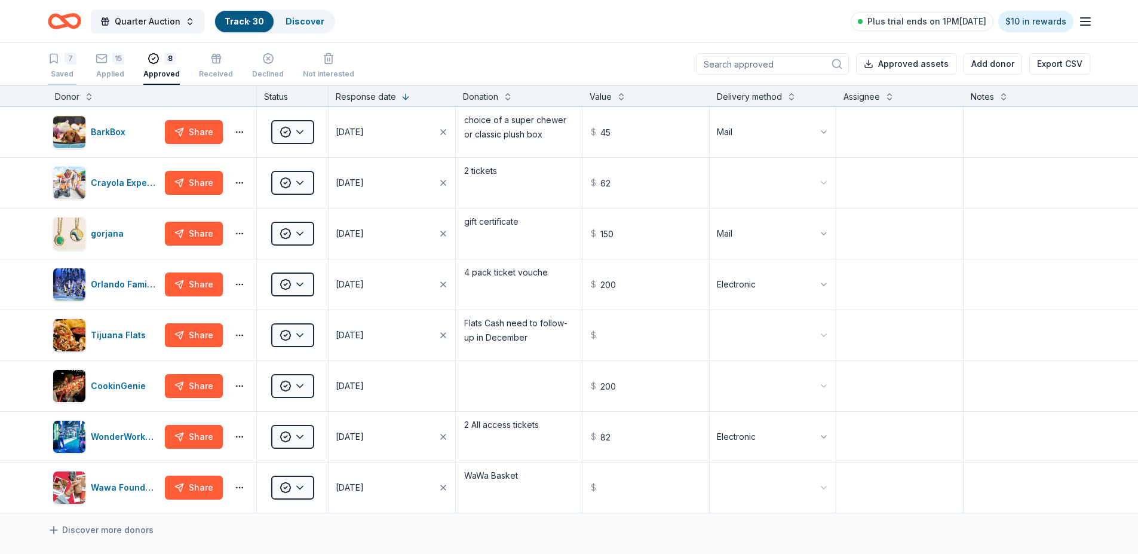
click at [67, 63] on div "7" at bounding box center [71, 59] width 12 height 12
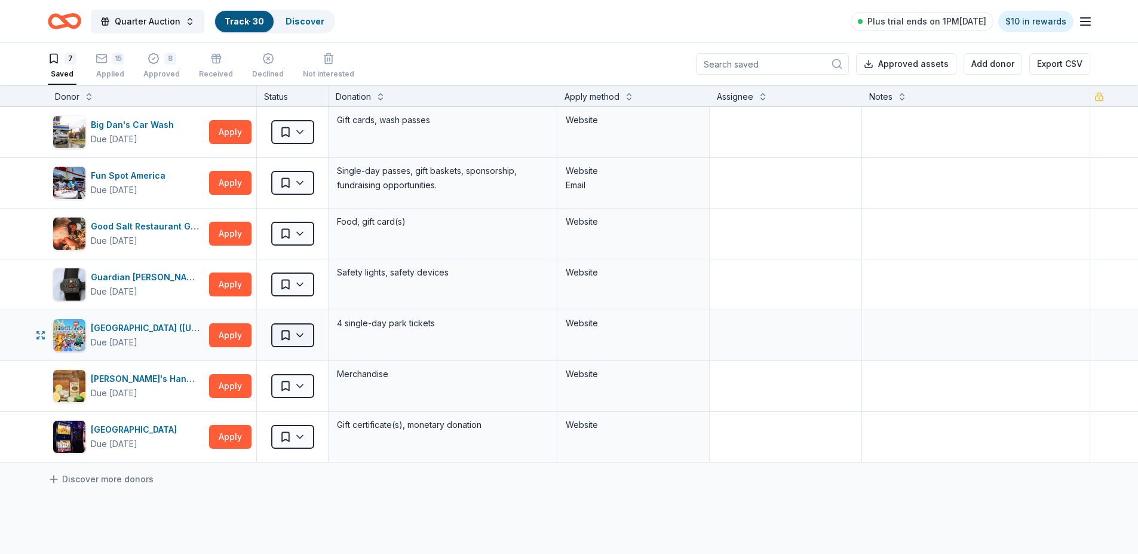
click at [284, 334] on html "Quarter Auction Track · 30 Discover Plus trial ends on 1PM, 10/4 $10 in rewards…" at bounding box center [569, 277] width 1138 height 554
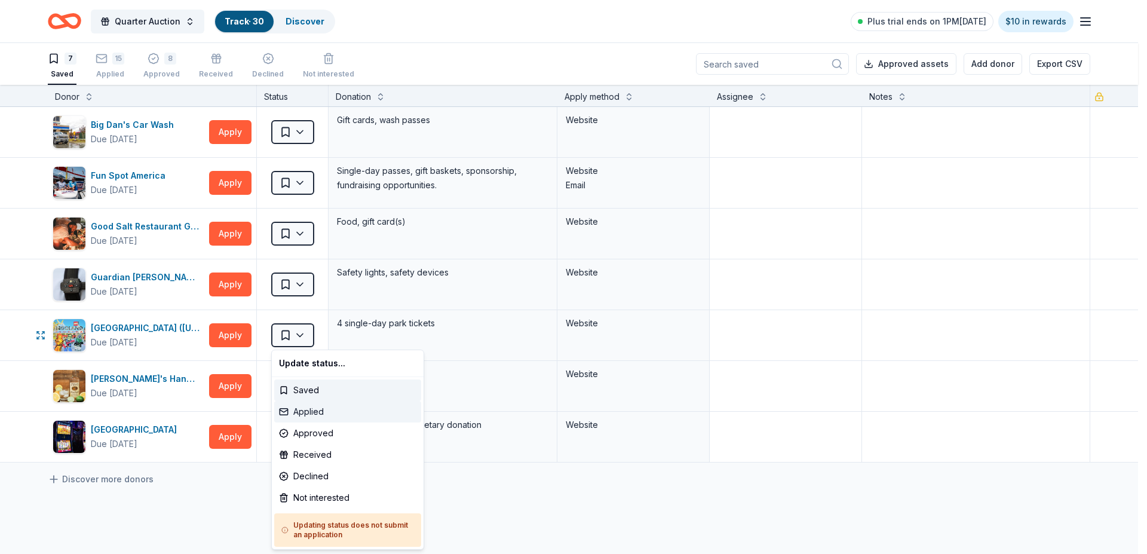
click at [307, 409] on div "Applied" at bounding box center [347, 412] width 147 height 22
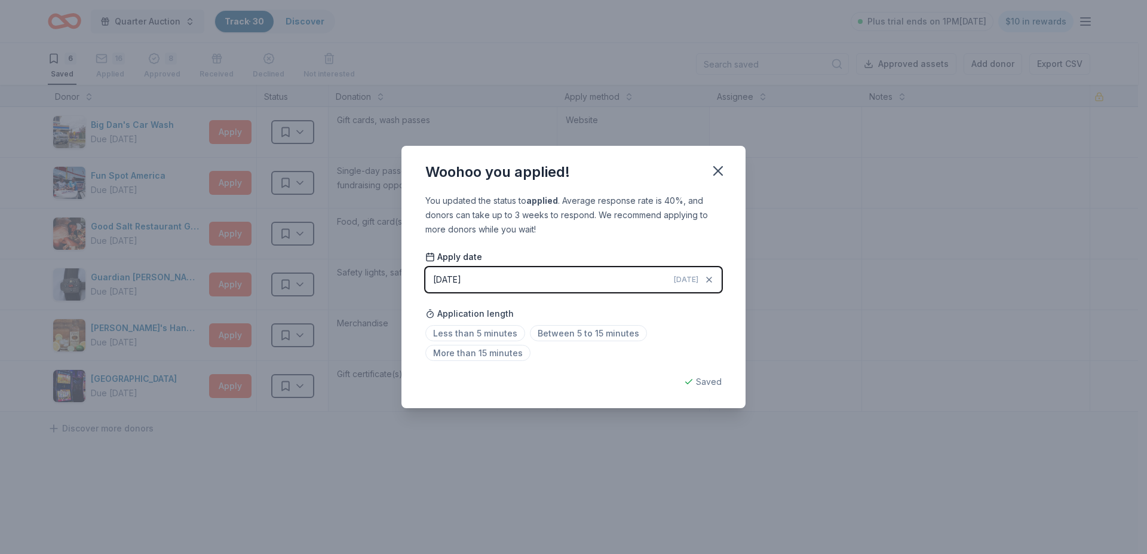
click at [461, 274] on div "[DATE]" at bounding box center [447, 279] width 28 height 14
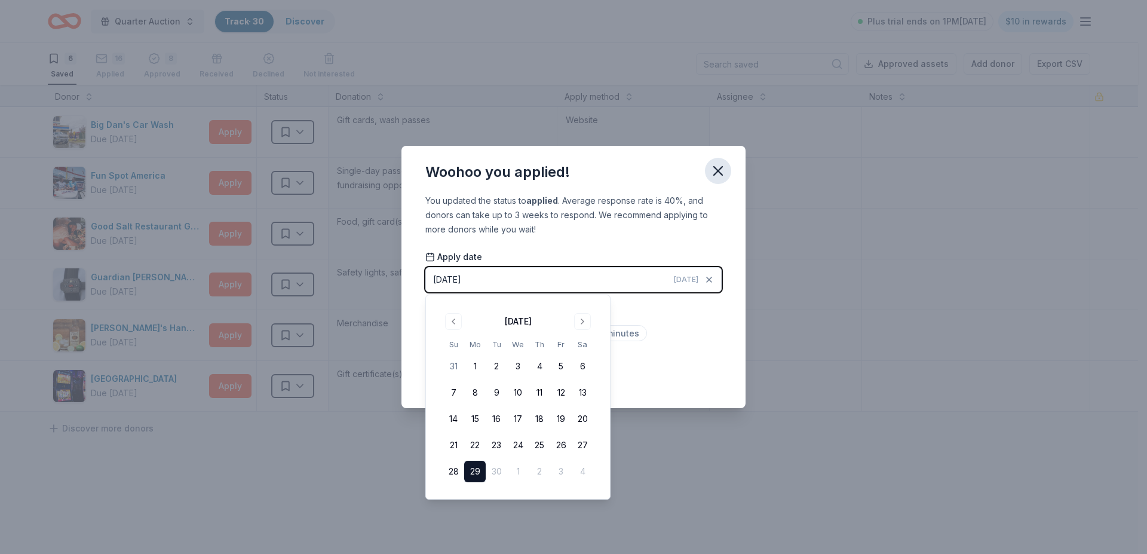
click at [716, 168] on icon "button" at bounding box center [718, 171] width 8 height 8
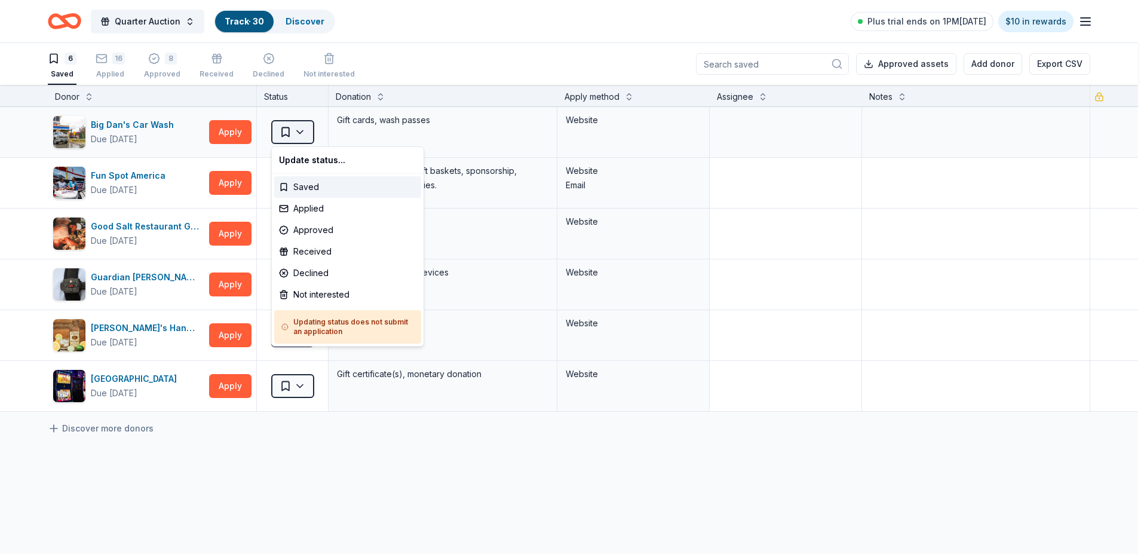
click at [302, 130] on html "Quarter Auction Track · 30 Discover Plus trial ends on 1PM, 10/4 $10 in rewards…" at bounding box center [573, 277] width 1147 height 554
click at [330, 290] on div "Not interested" at bounding box center [347, 295] width 147 height 22
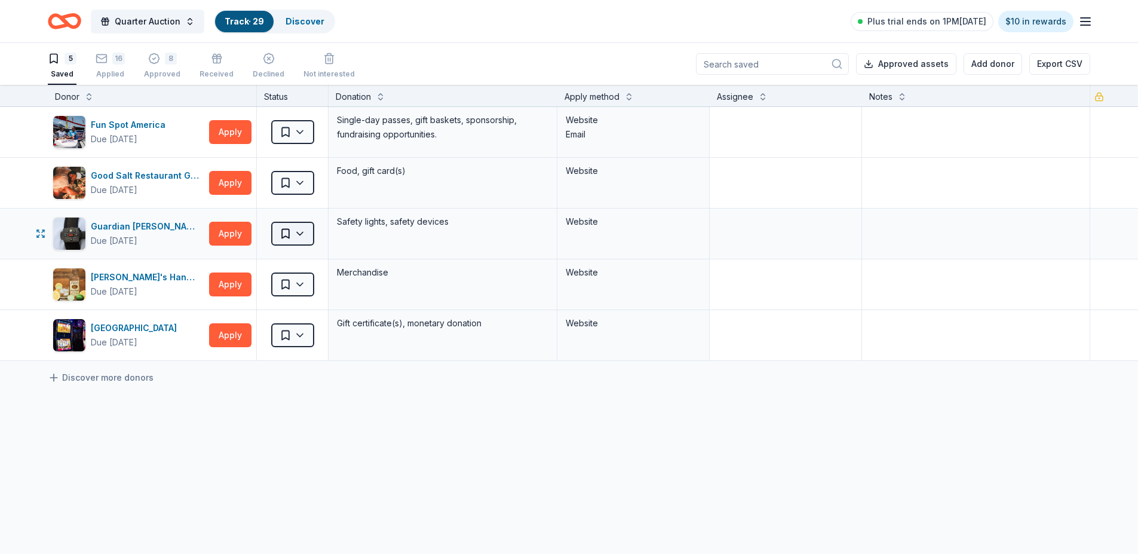
click at [300, 231] on html "Quarter Auction Track · 29 Discover Plus trial ends on 1PM, 10/4 $10 in rewards…" at bounding box center [569, 277] width 1138 height 554
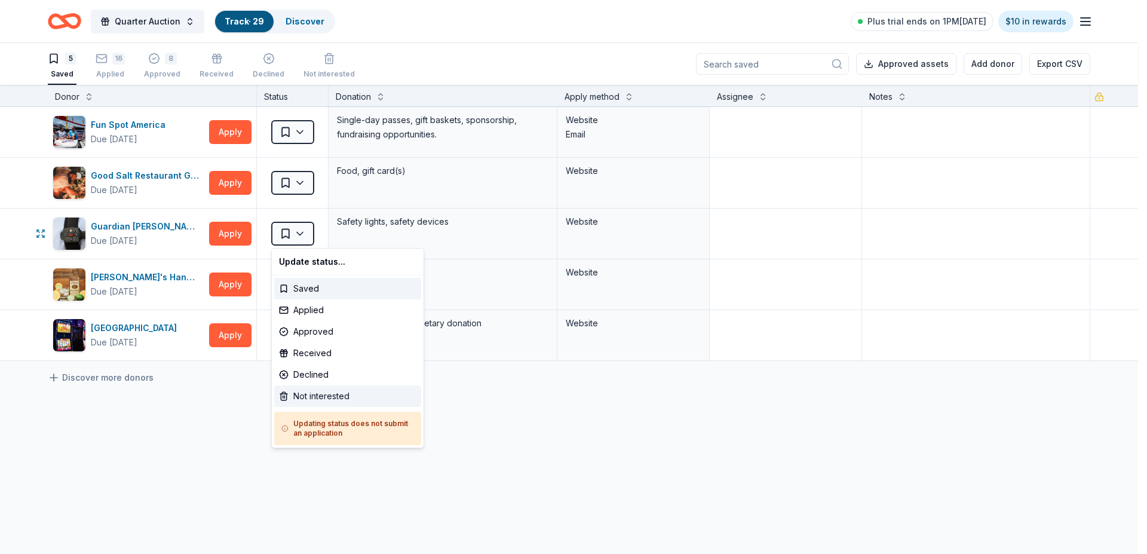
click at [327, 395] on div "Not interested" at bounding box center [347, 396] width 147 height 22
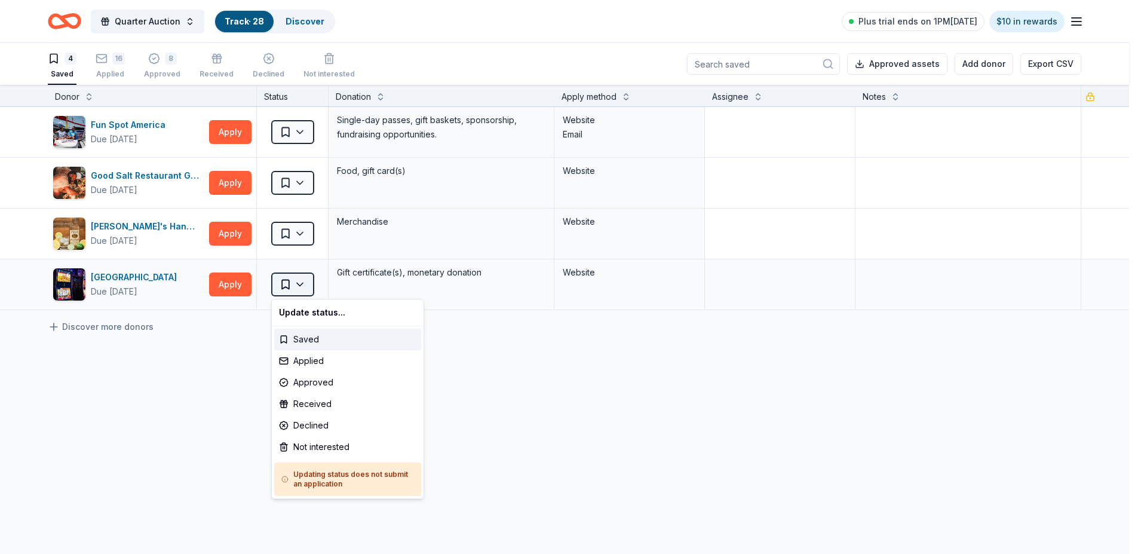
click at [301, 286] on html "Quarter Auction Track · 28 Discover Plus trial ends on 1PM, 10/4 $10 in rewards…" at bounding box center [569, 277] width 1138 height 554
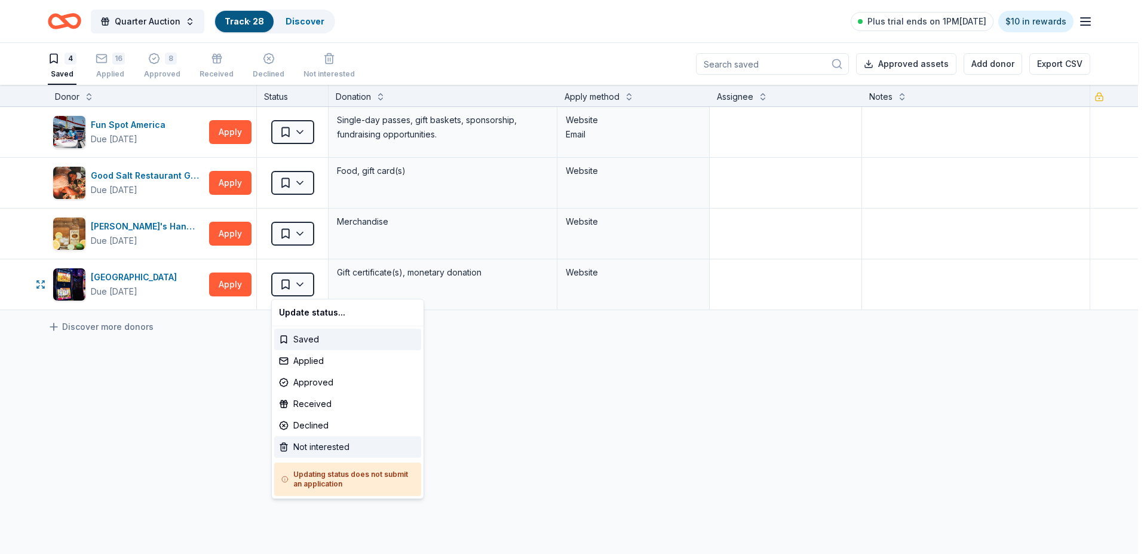
click at [339, 444] on div "Not interested" at bounding box center [347, 447] width 147 height 22
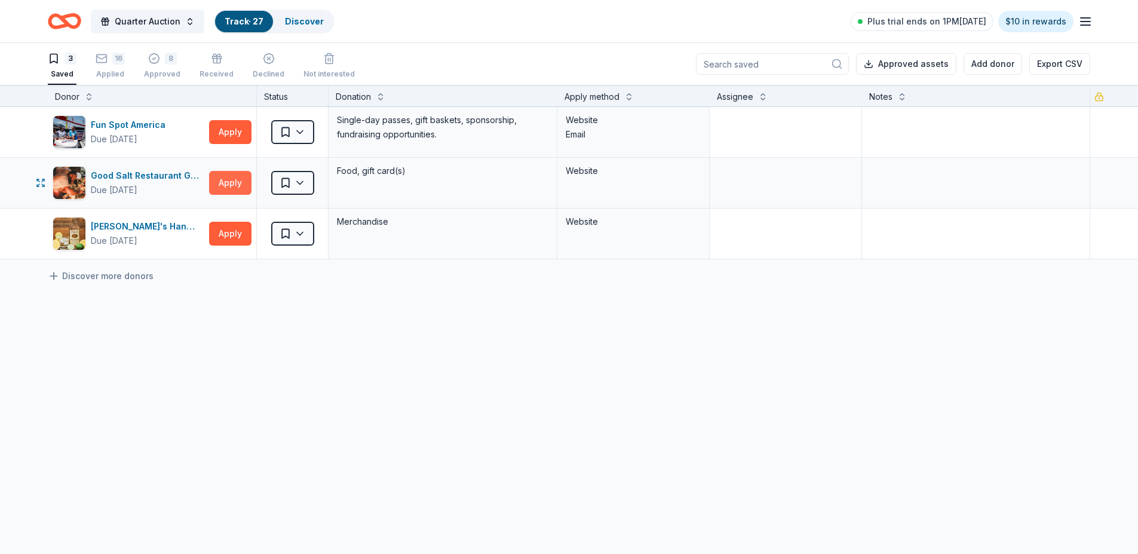
click at [226, 177] on button "Apply" at bounding box center [230, 183] width 42 height 24
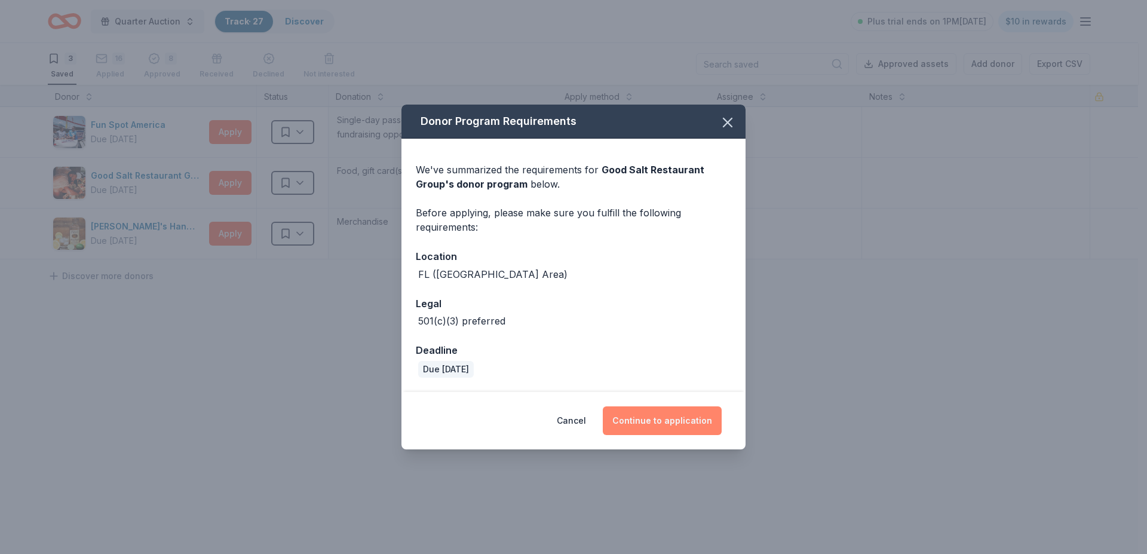
click at [667, 415] on button "Continue to application" at bounding box center [662, 420] width 119 height 29
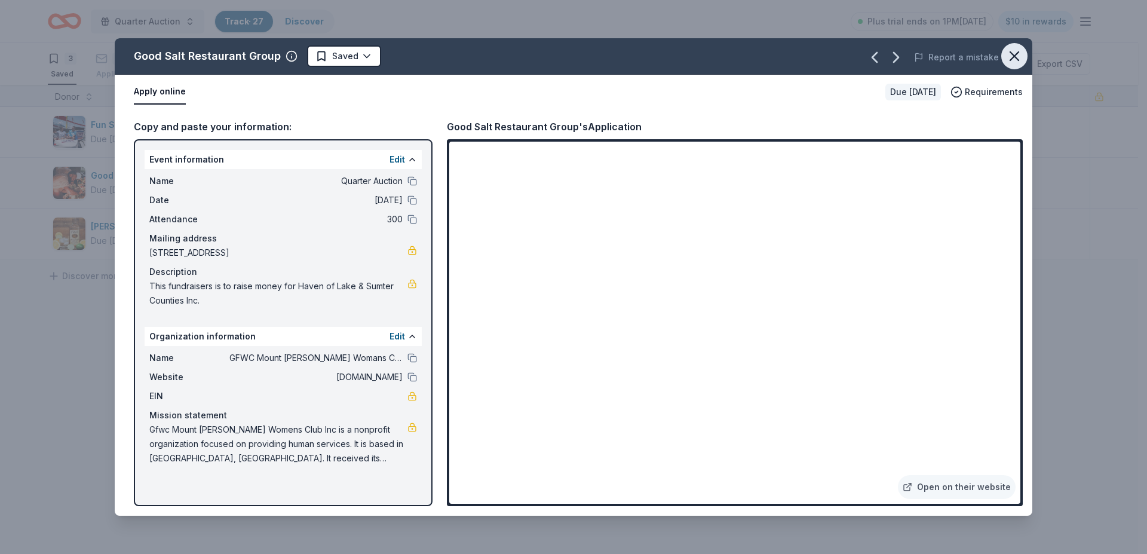
click at [1017, 56] on icon "button" at bounding box center [1014, 56] width 17 height 17
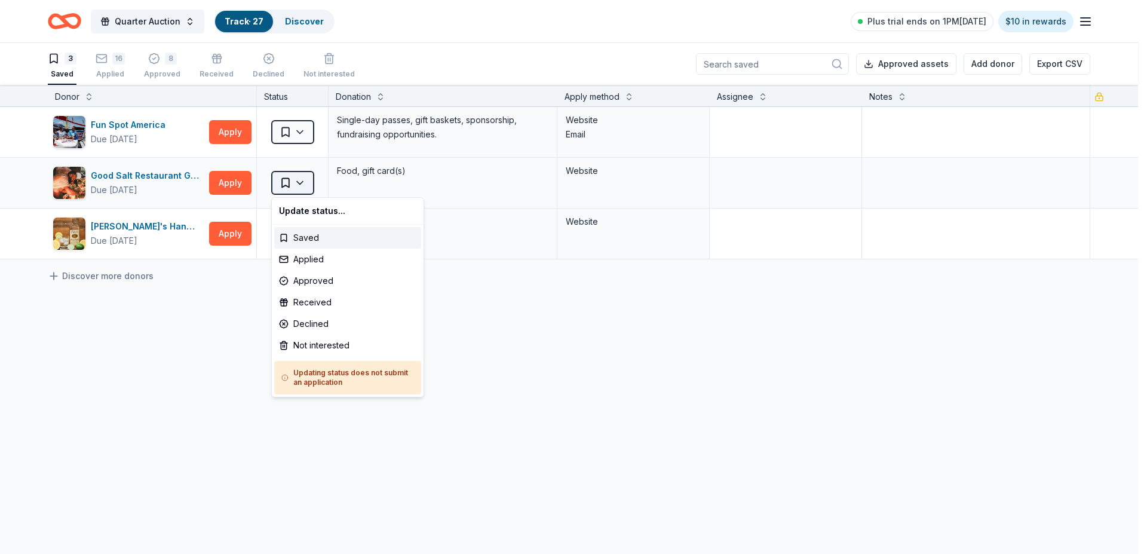
click at [304, 177] on html "Quarter Auction Track · 27 Discover Plus trial ends on 1PM, 10/4 $10 in rewards…" at bounding box center [573, 277] width 1147 height 554
click at [336, 341] on div "Not interested" at bounding box center [347, 345] width 147 height 22
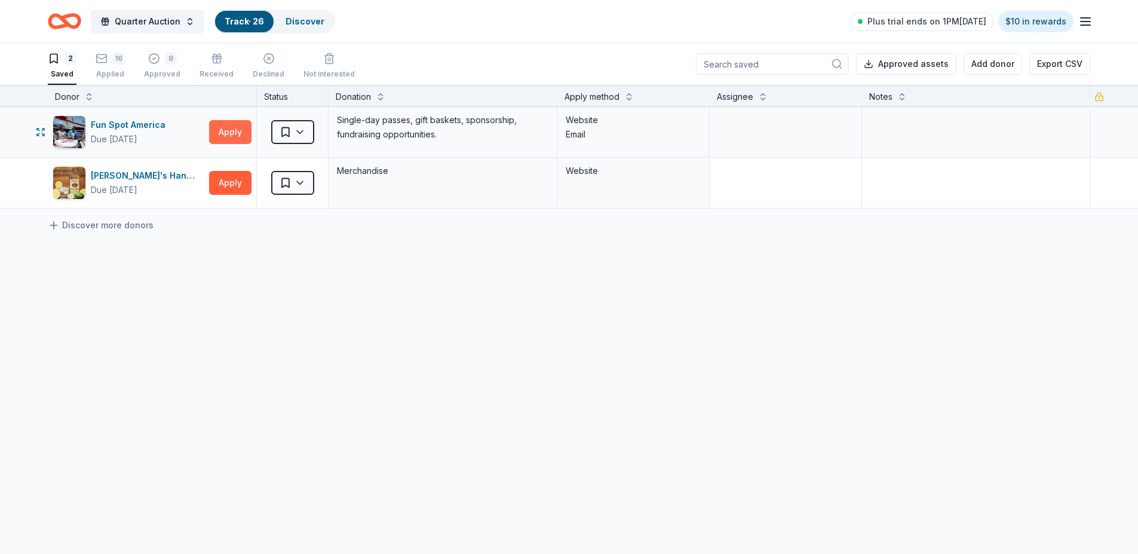
click at [233, 130] on button "Apply" at bounding box center [230, 132] width 42 height 24
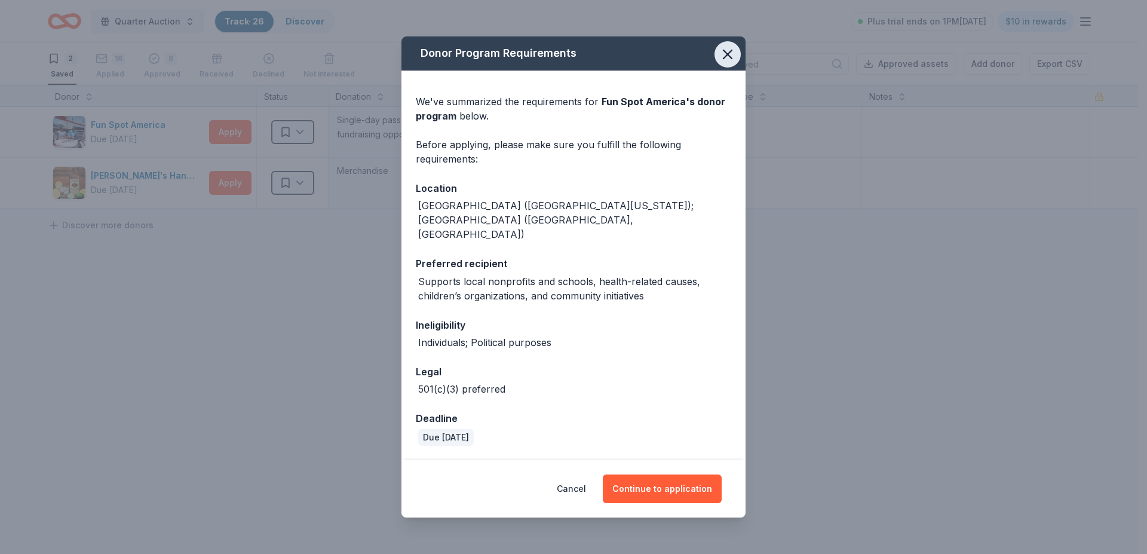
click at [719, 47] on icon "button" at bounding box center [727, 54] width 17 height 17
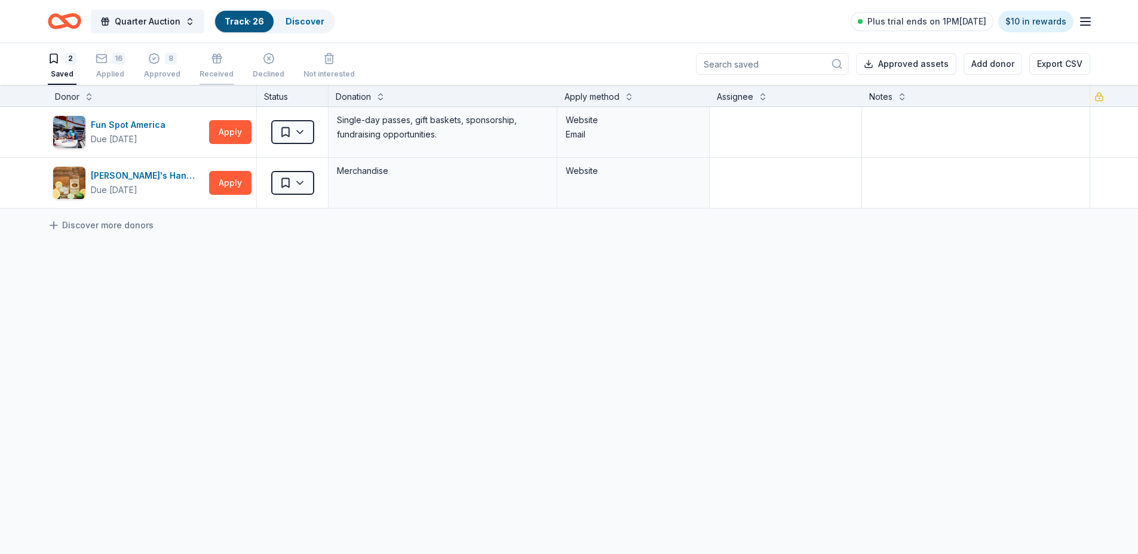
click at [213, 61] on icon "button" at bounding box center [217, 59] width 12 height 12
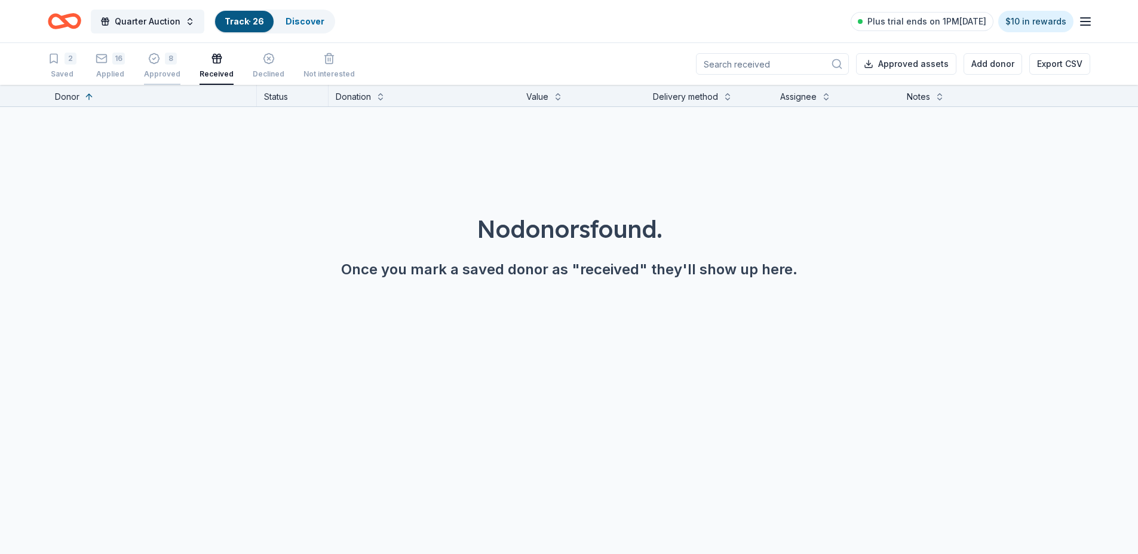
click at [170, 59] on div "8" at bounding box center [171, 59] width 12 height 12
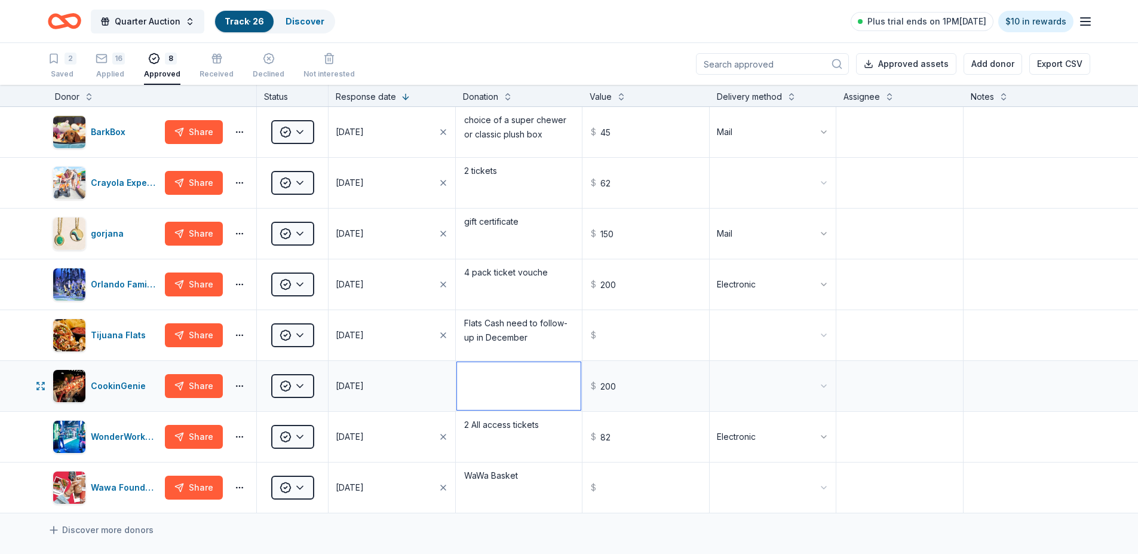
click at [472, 383] on textarea at bounding box center [519, 386] width 124 height 48
type textarea "gift card"
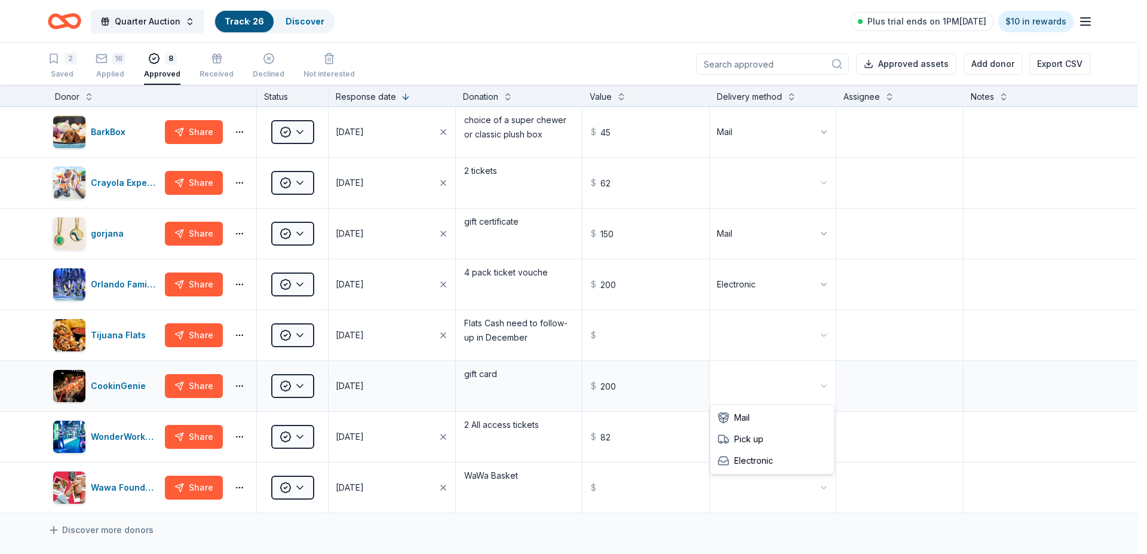
click at [732, 386] on html "Quarter Auction Track · 26 Discover Plus trial ends on 1PM, 10/4 $10 in rewards…" at bounding box center [573, 277] width 1147 height 554
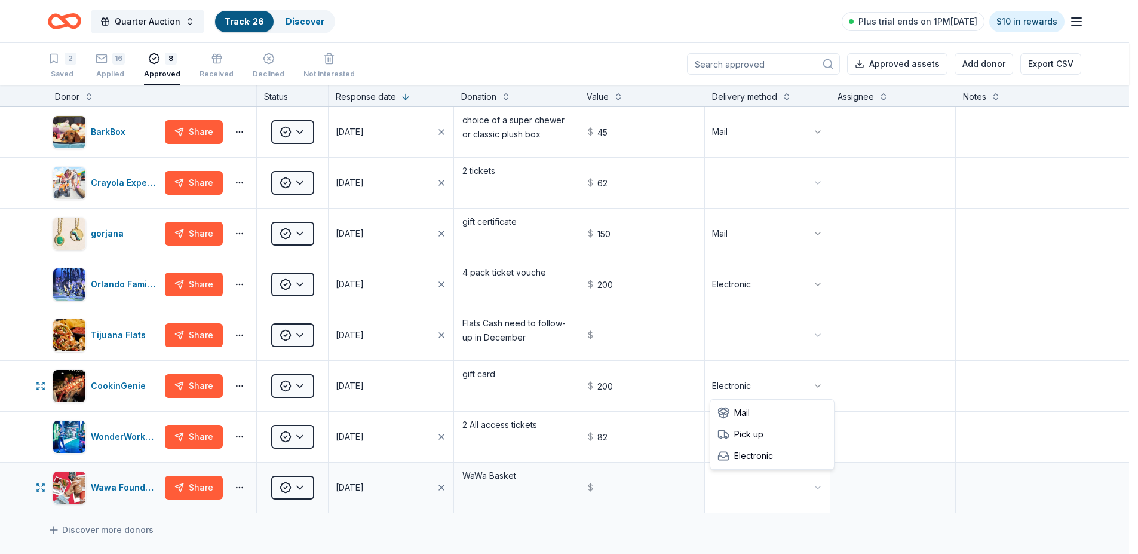
click at [738, 475] on html "Quarter Auction Track · 26 Discover Plus trial ends on 1PM, 10/4 $10 in rewards…" at bounding box center [569, 277] width 1138 height 554
click at [790, 179] on html "Quarter Auction Track · 26 Discover Plus trial ends on 1PM, 10/4 $10 in rewards…" at bounding box center [569, 277] width 1138 height 554
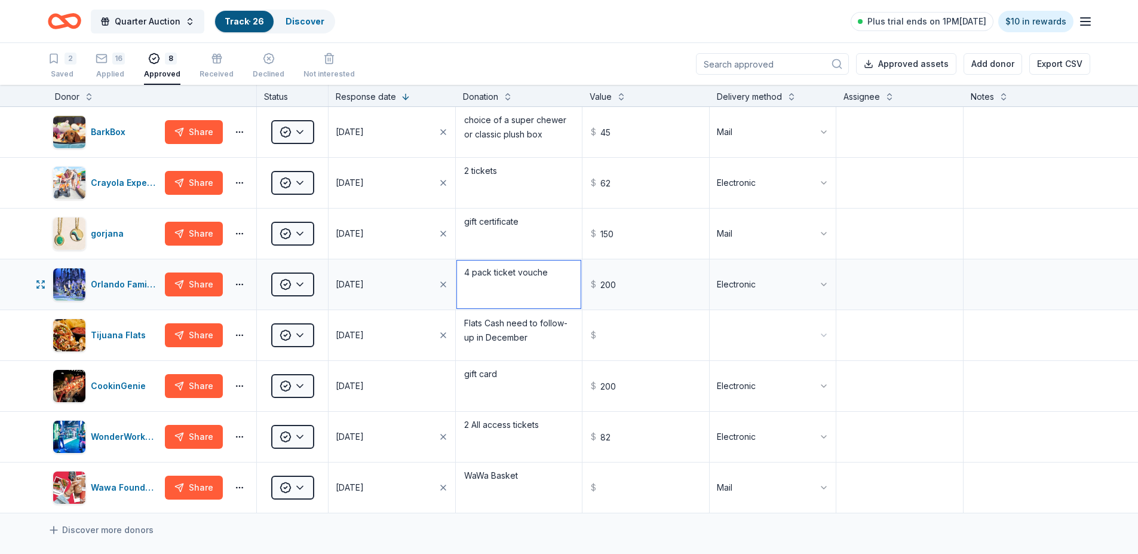
click at [544, 272] on textarea "4 pack ticket vouche" at bounding box center [519, 284] width 124 height 48
type textarea "4 pack ticket voucher"
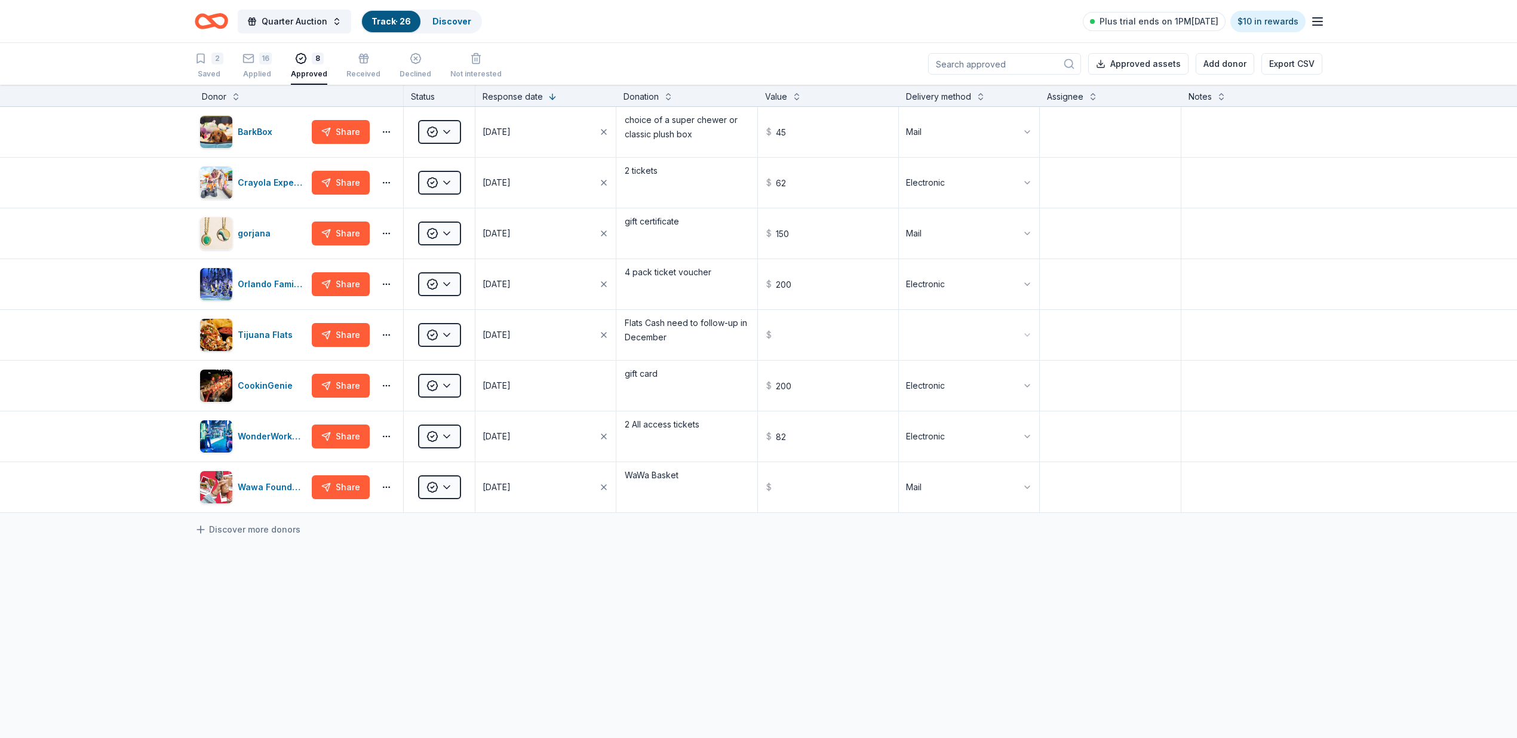
drag, startPoint x: 1431, startPoint y: 19, endPoint x: 1393, endPoint y: 672, distance: 653.9
click at [1137, 553] on div "BarkBox Share Approved 09/29/2025 choice of a super chewer or classic plush box…" at bounding box center [758, 422] width 1517 height 631
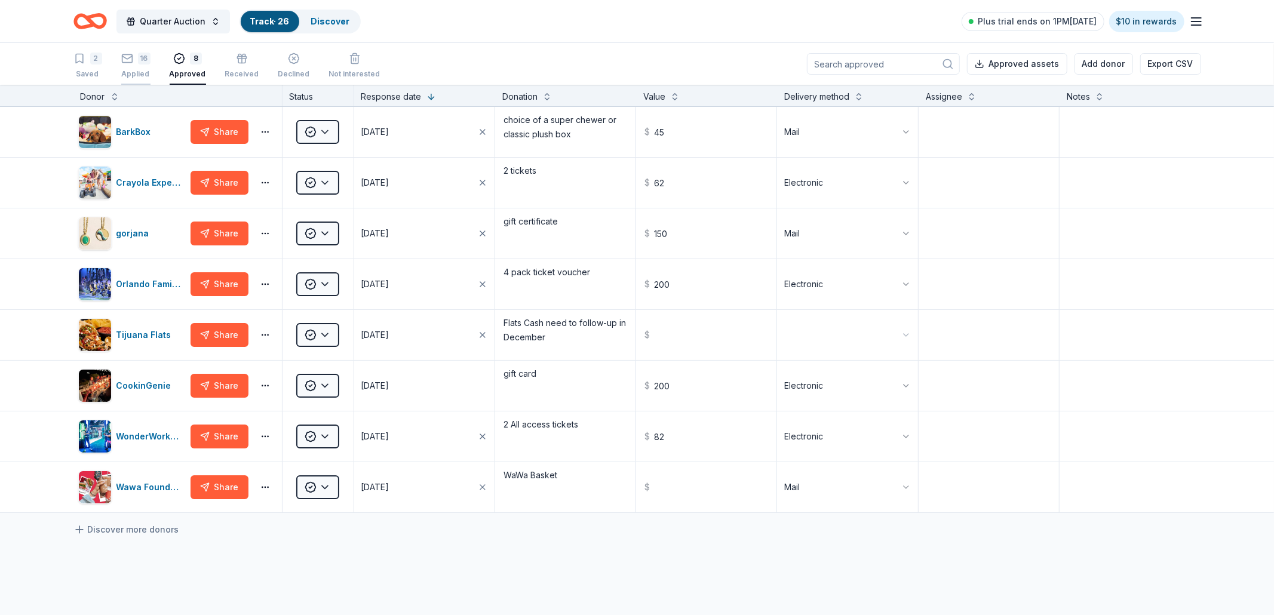
click at [134, 68] on div "16 Applied" at bounding box center [135, 61] width 29 height 26
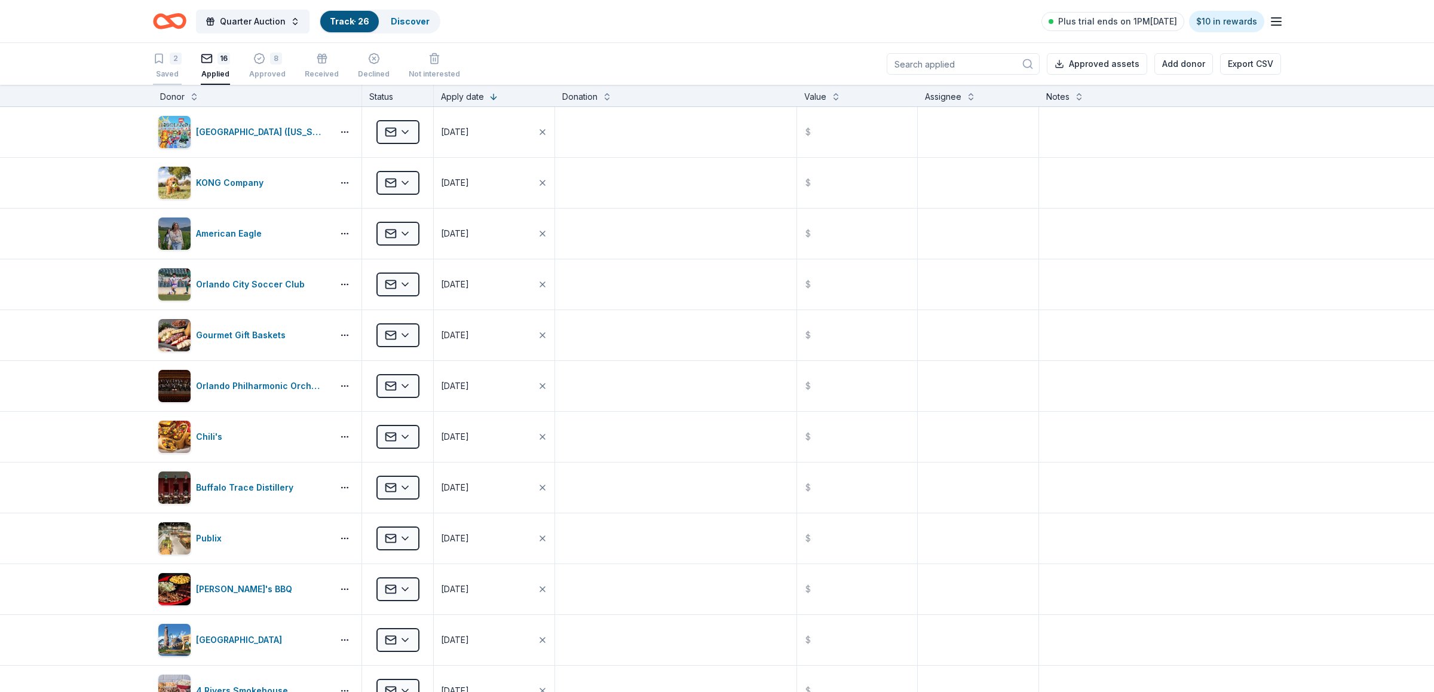
click at [170, 64] on div "2" at bounding box center [167, 59] width 29 height 12
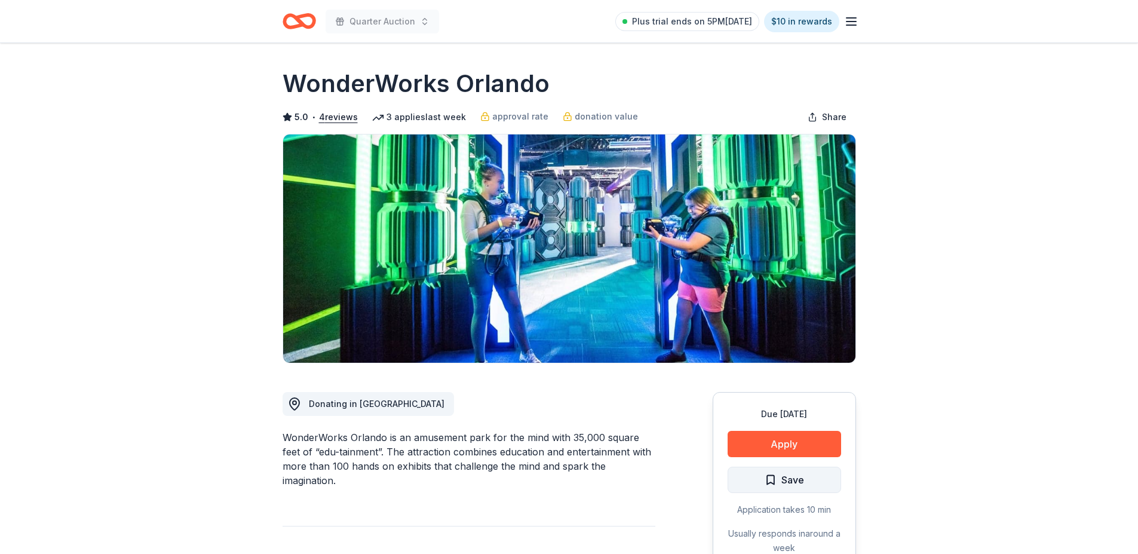
click at [806, 481] on button "Save" at bounding box center [784, 479] width 113 height 26
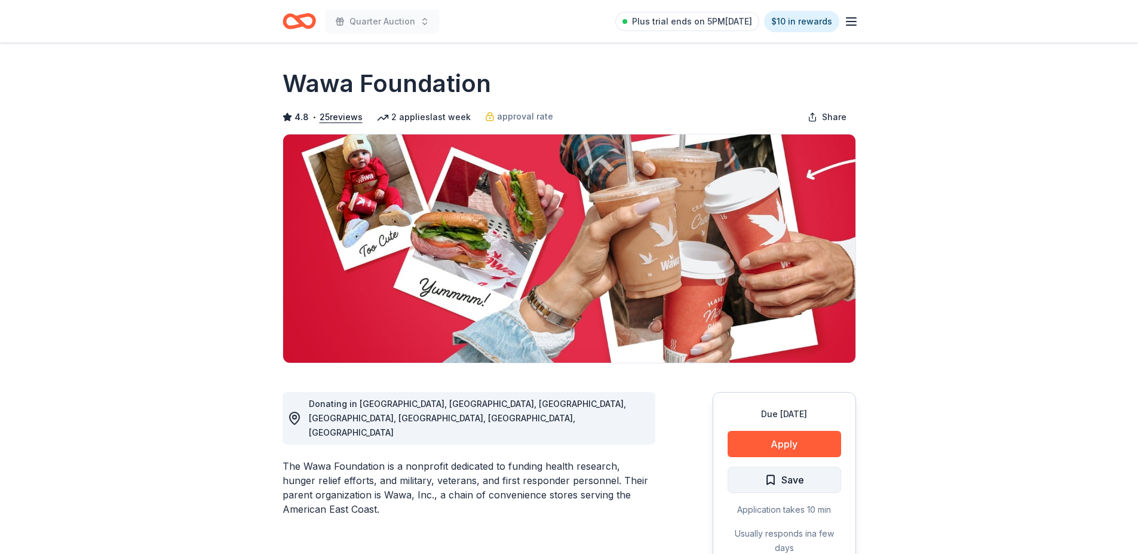
click at [795, 477] on span "Save" at bounding box center [792, 480] width 23 height 16
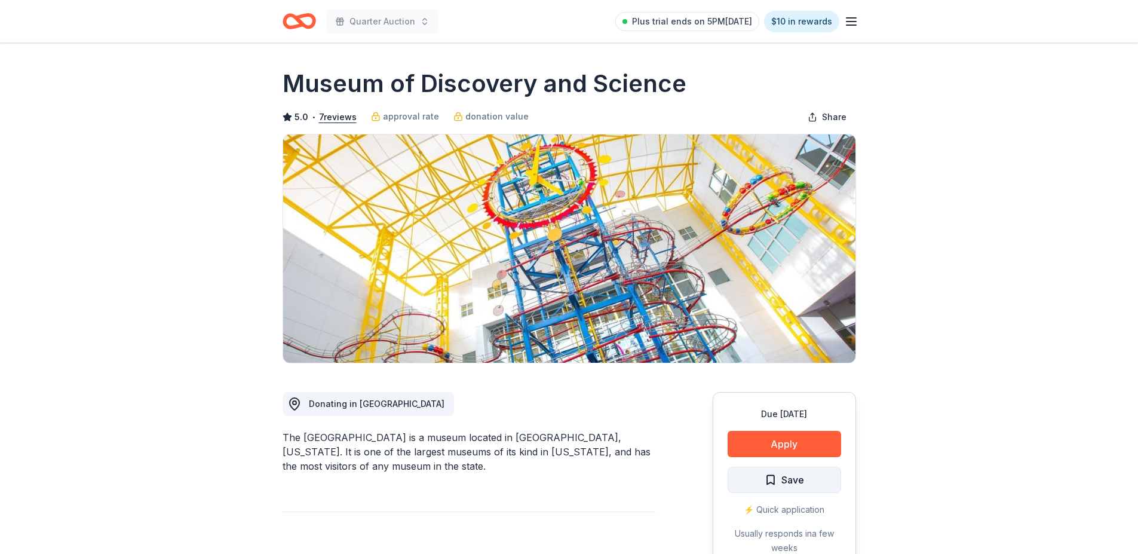
click at [796, 477] on span "Save" at bounding box center [792, 480] width 23 height 16
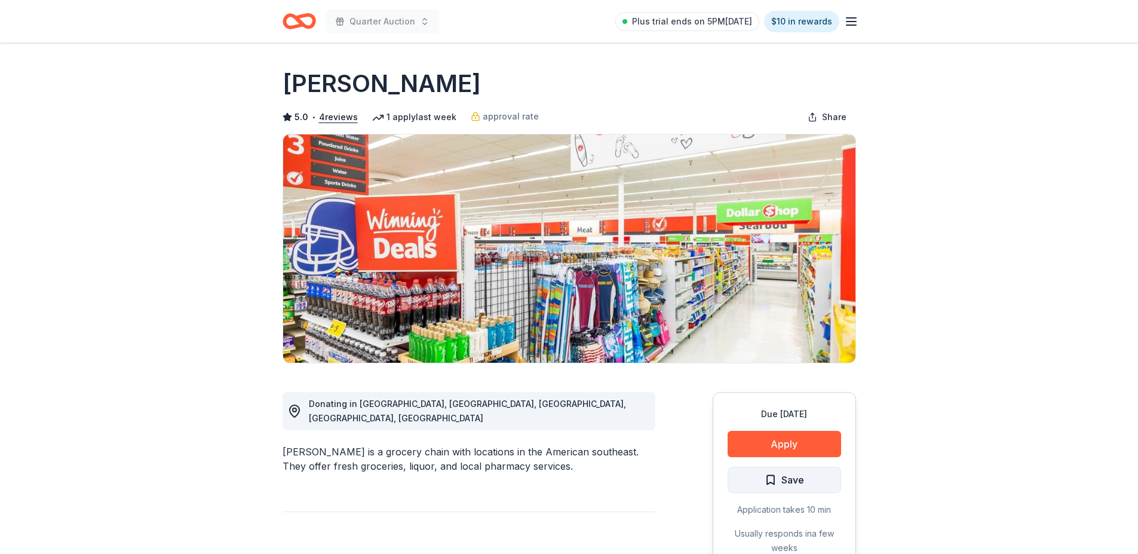
click at [797, 476] on span "Save" at bounding box center [792, 480] width 23 height 16
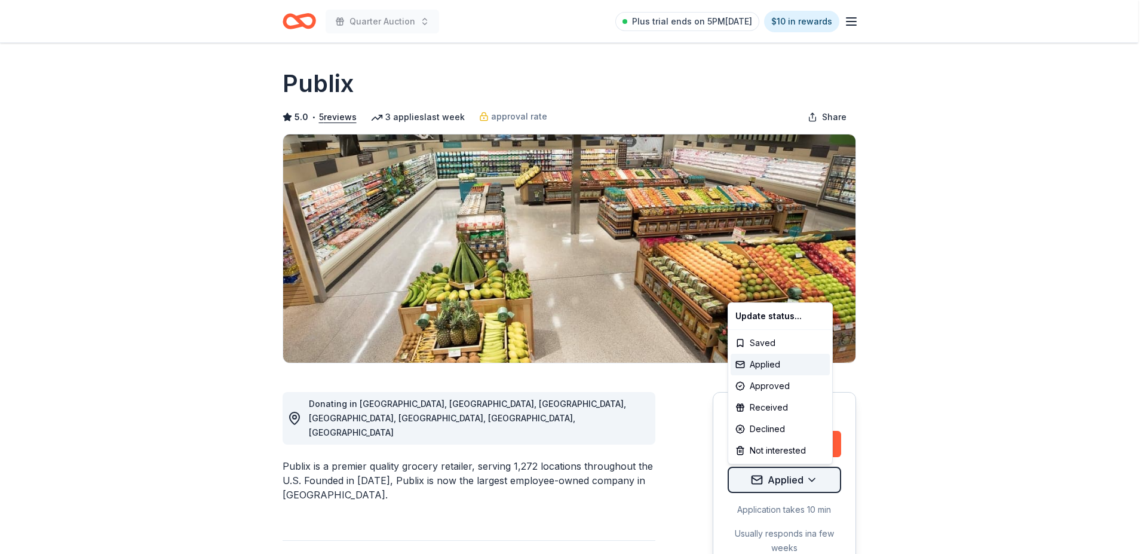
click at [781, 480] on html "Quarter Auction Plus trial ends on 5PM, 10/4 $10 in rewards Due in 106 days Sha…" at bounding box center [573, 277] width 1147 height 554
click at [762, 363] on div "Applied" at bounding box center [779, 365] width 99 height 22
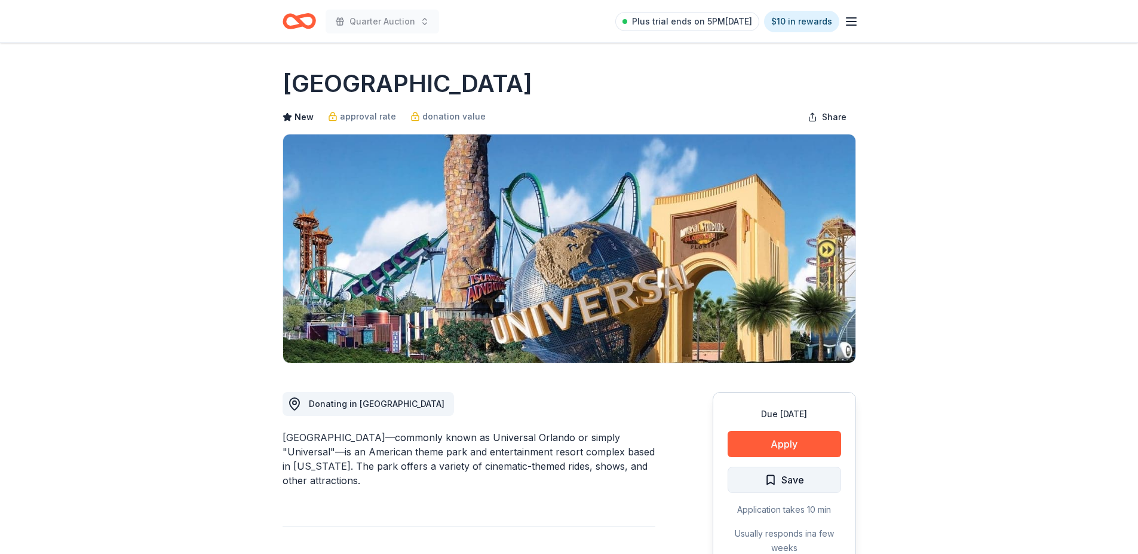
click at [792, 477] on span "Save" at bounding box center [792, 480] width 23 height 16
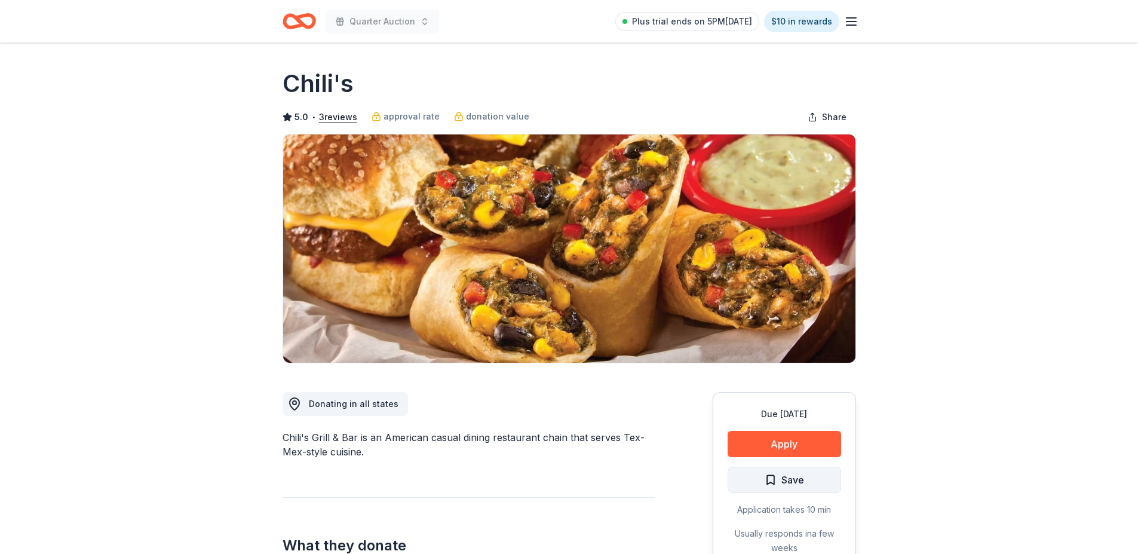
click at [808, 478] on button "Save" at bounding box center [784, 479] width 113 height 26
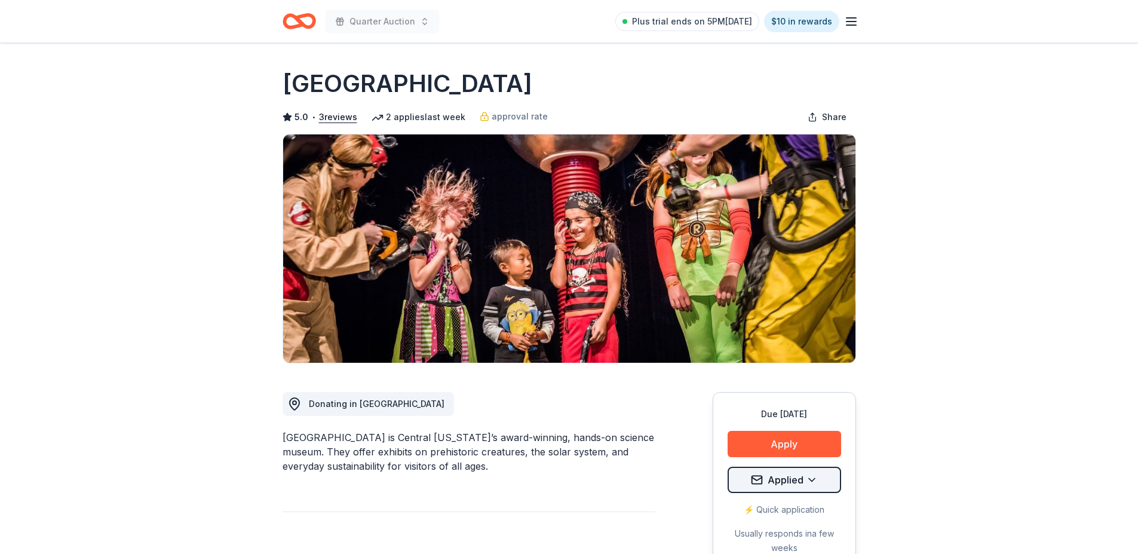
click at [791, 482] on html "Quarter Auction Plus trial ends on 5PM[DATE] $10 in rewards Due [DATE] [GEOGRAP…" at bounding box center [569, 277] width 1138 height 554
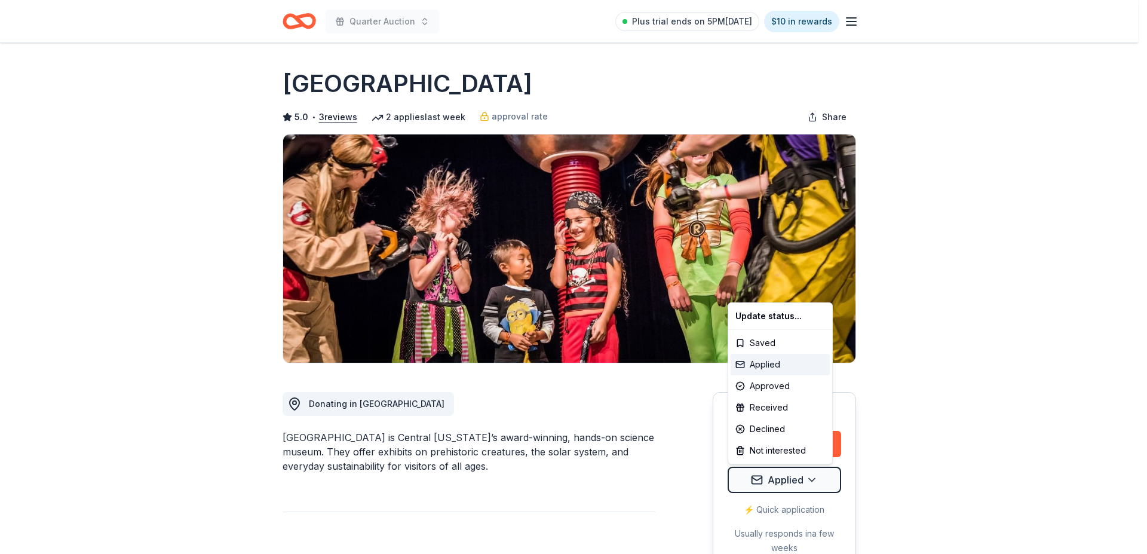
click at [763, 362] on div "Applied" at bounding box center [779, 365] width 99 height 22
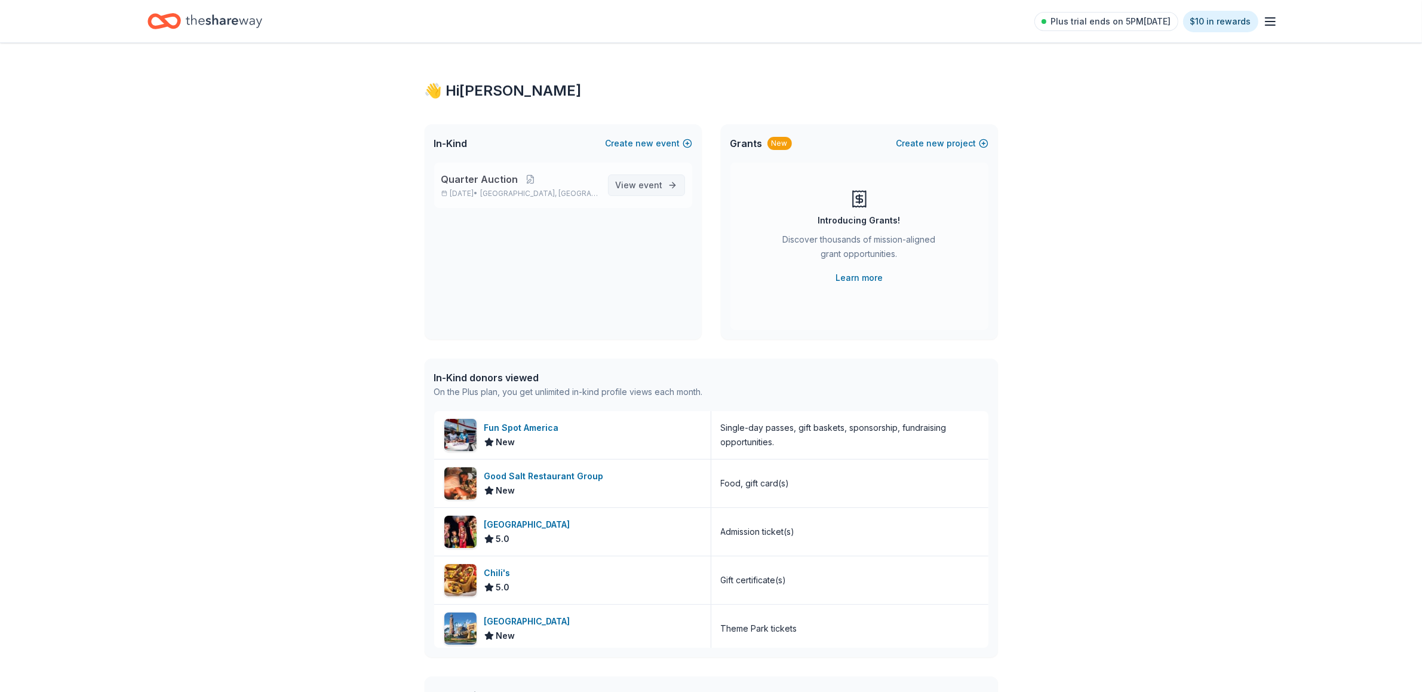
click at [638, 180] on span "View event" at bounding box center [639, 185] width 47 height 14
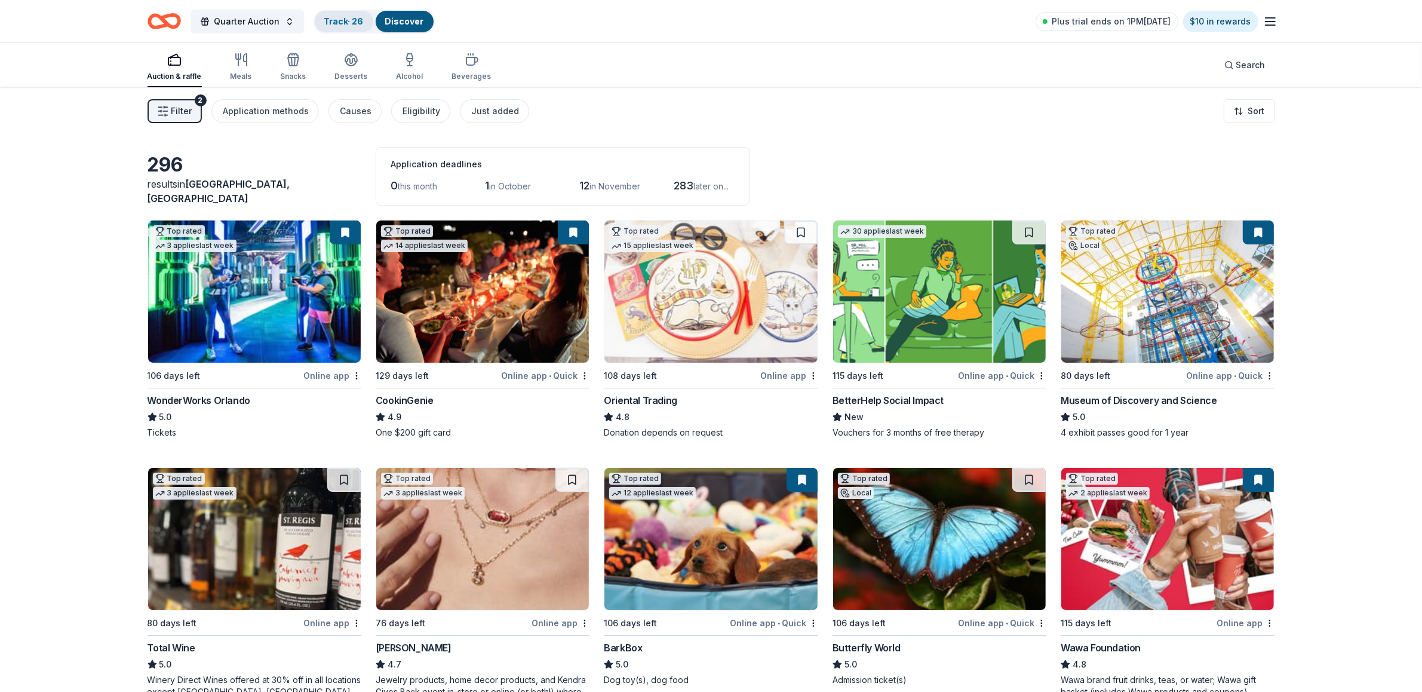
click at [339, 14] on div "Track · 26" at bounding box center [344, 22] width 59 height 22
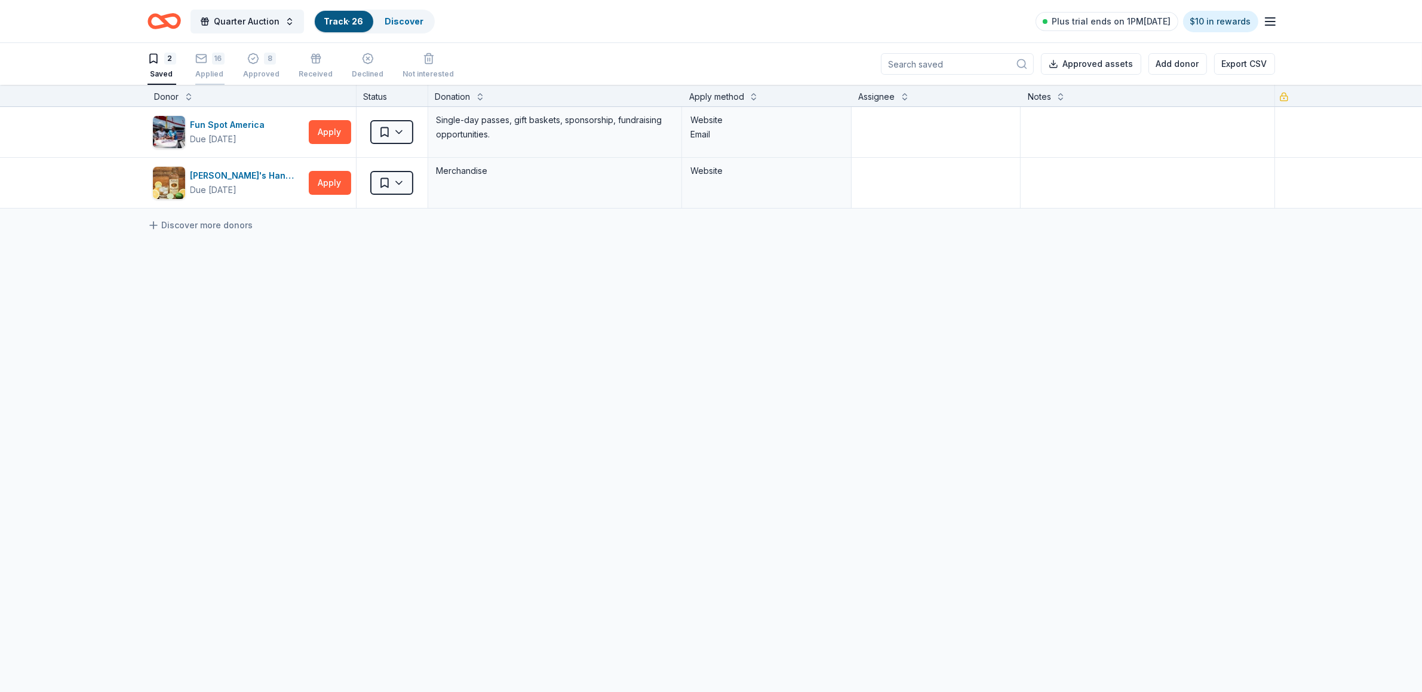
click at [210, 67] on div "16 Applied" at bounding box center [209, 66] width 29 height 26
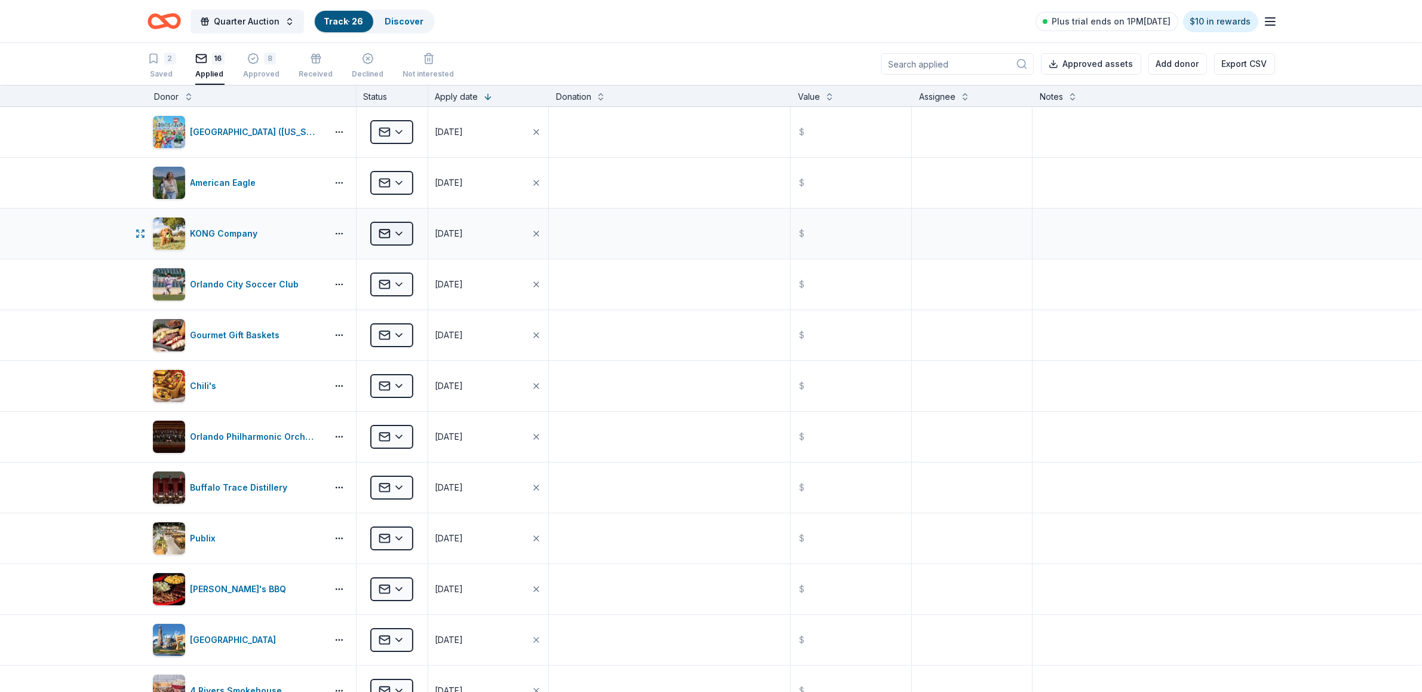
click at [387, 228] on html "Quarter Auction Track · 26 Discover Plus trial ends on 1PM[DATE] $10 in rewards…" at bounding box center [711, 346] width 1422 height 692
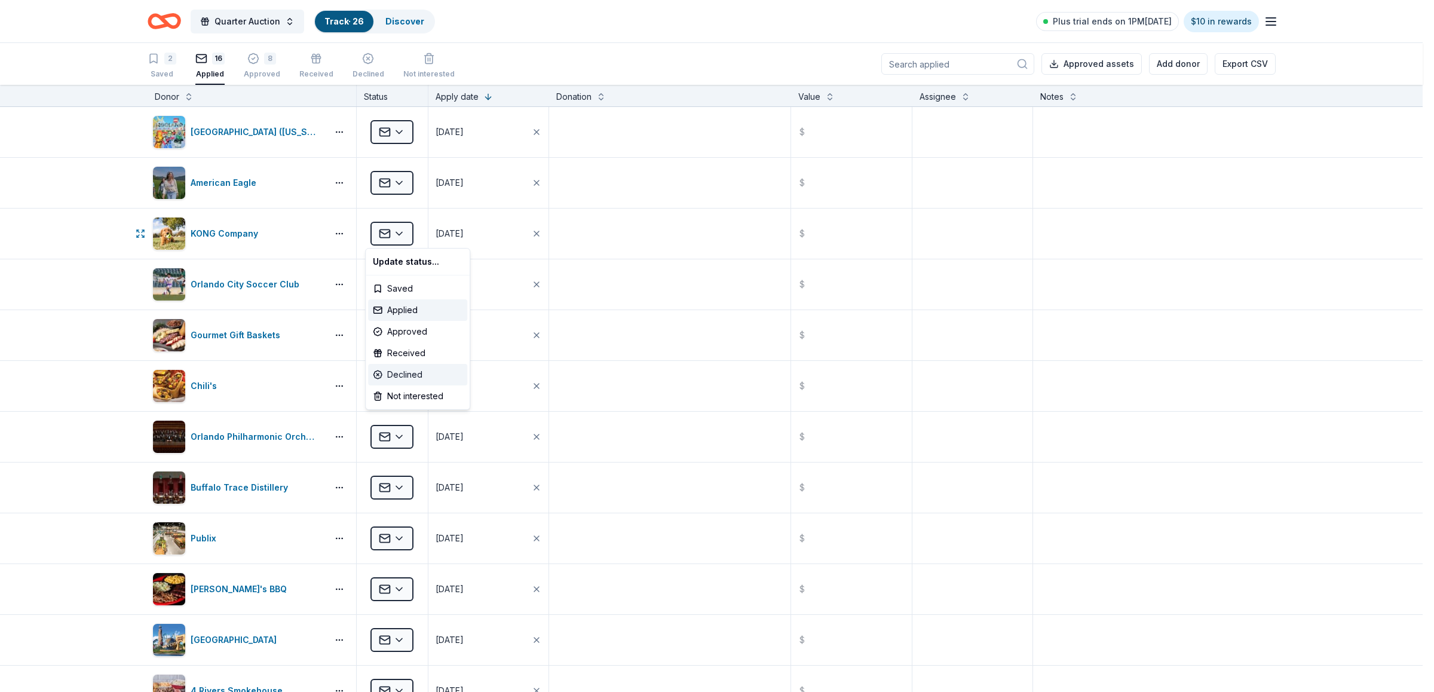
click at [411, 369] on div "Declined" at bounding box center [417, 375] width 99 height 22
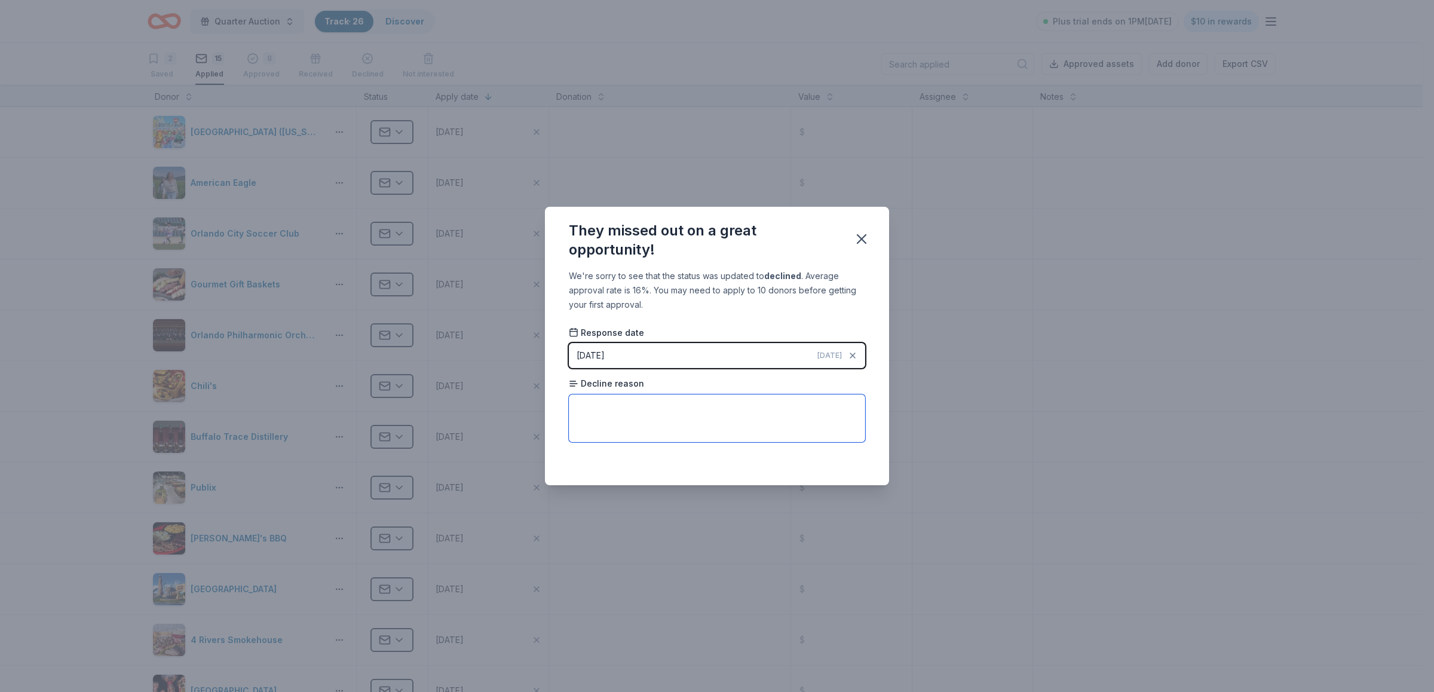
click at [578, 410] on textarea at bounding box center [717, 418] width 296 height 48
type textarea "only giving to pet rescues"
drag, startPoint x: 859, startPoint y: 228, endPoint x: 869, endPoint y: 231, distance: 10.6
click at [860, 228] on button "button" at bounding box center [861, 239] width 26 height 26
